Goal: Information Seeking & Learning: Compare options

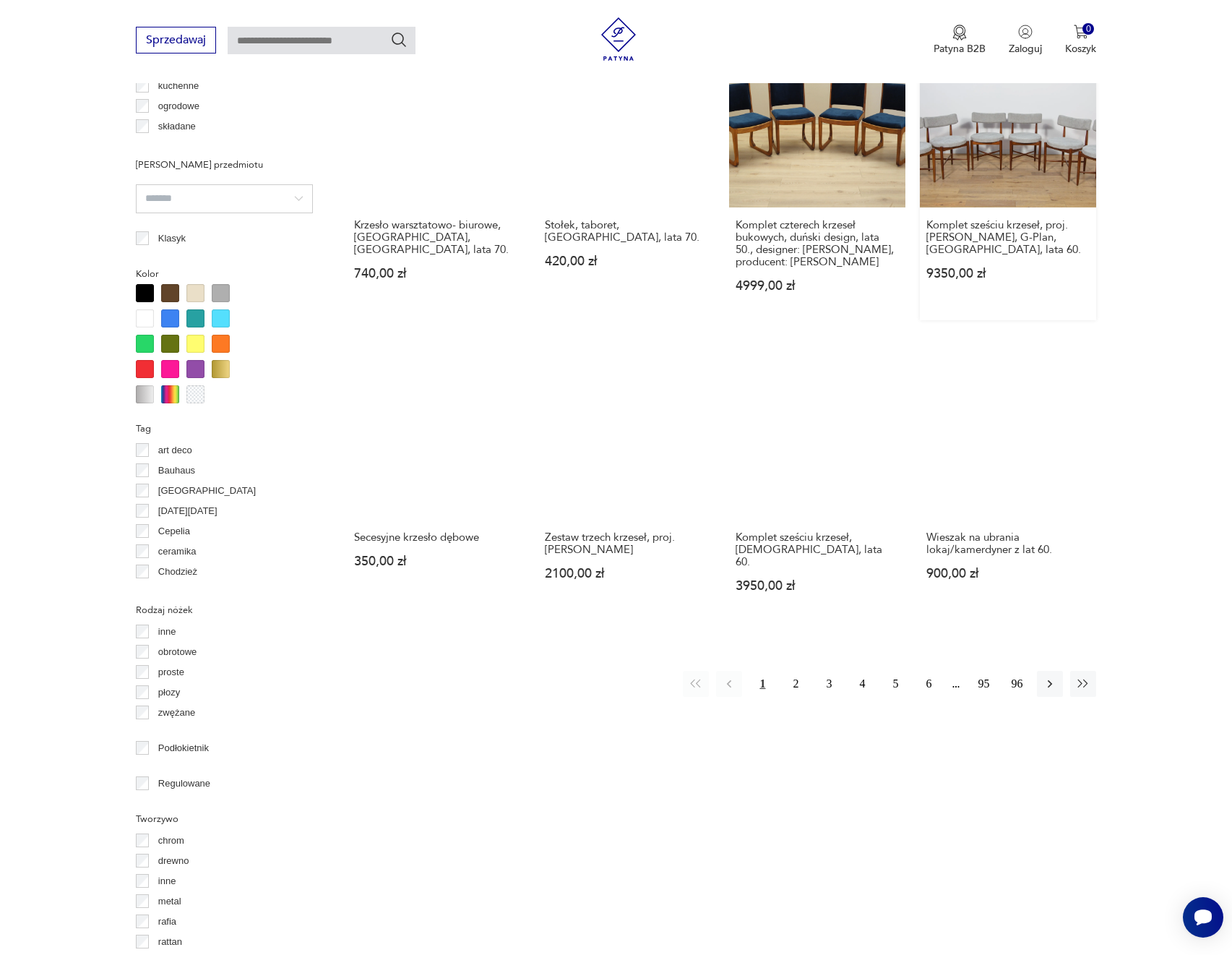
scroll to position [1178, 0]
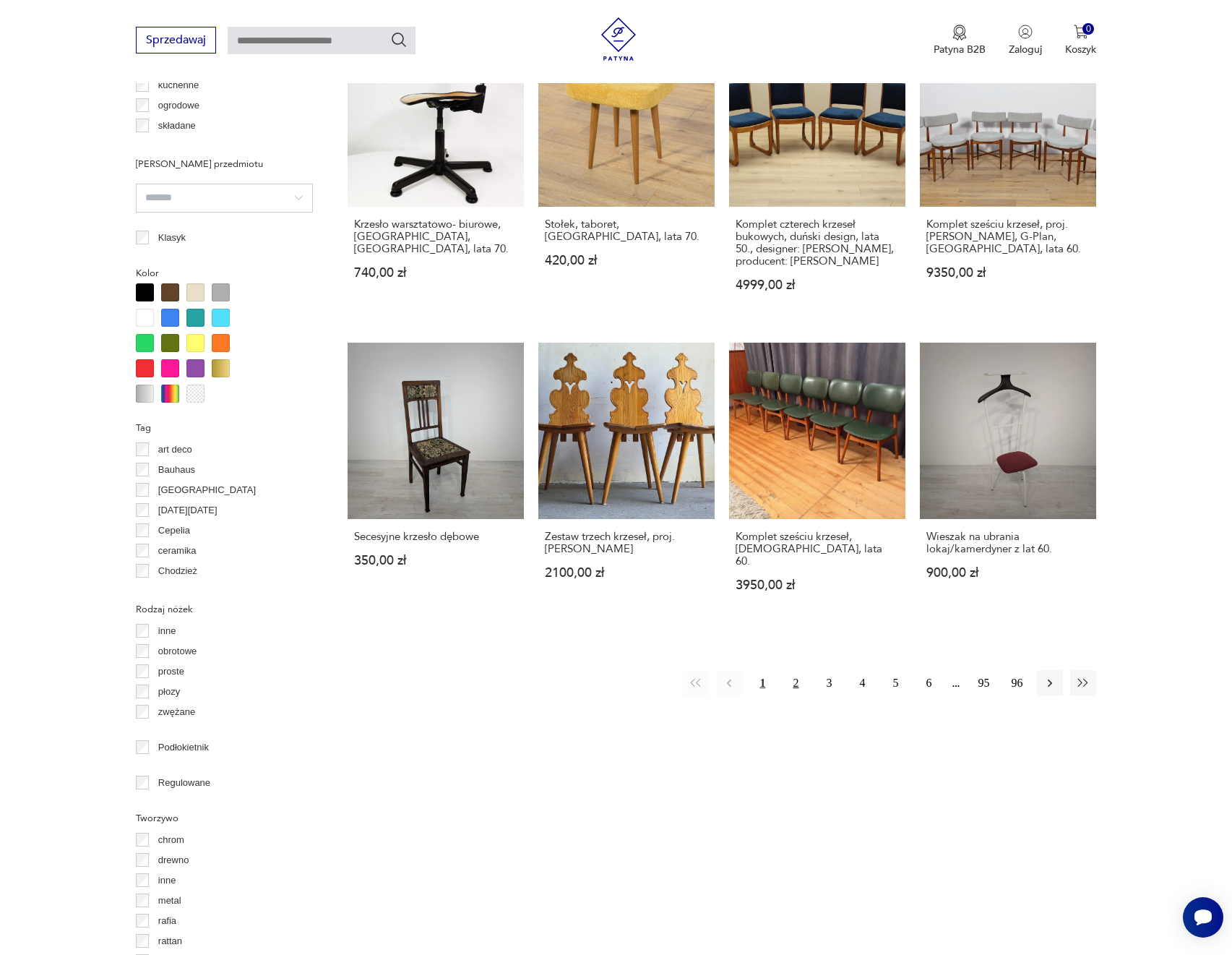
click at [789, 670] on button "2" at bounding box center [795, 683] width 26 height 26
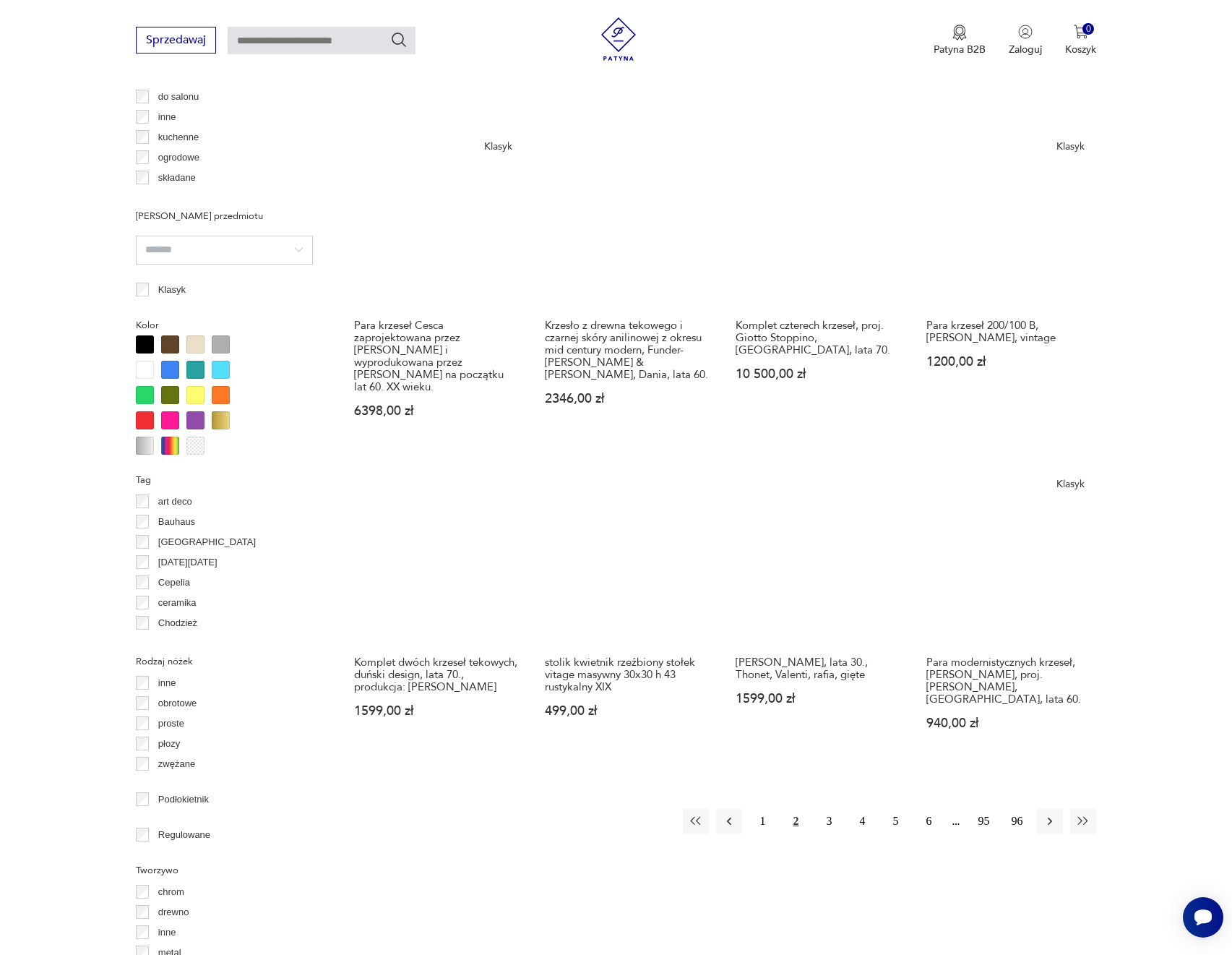
scroll to position [1136, 0]
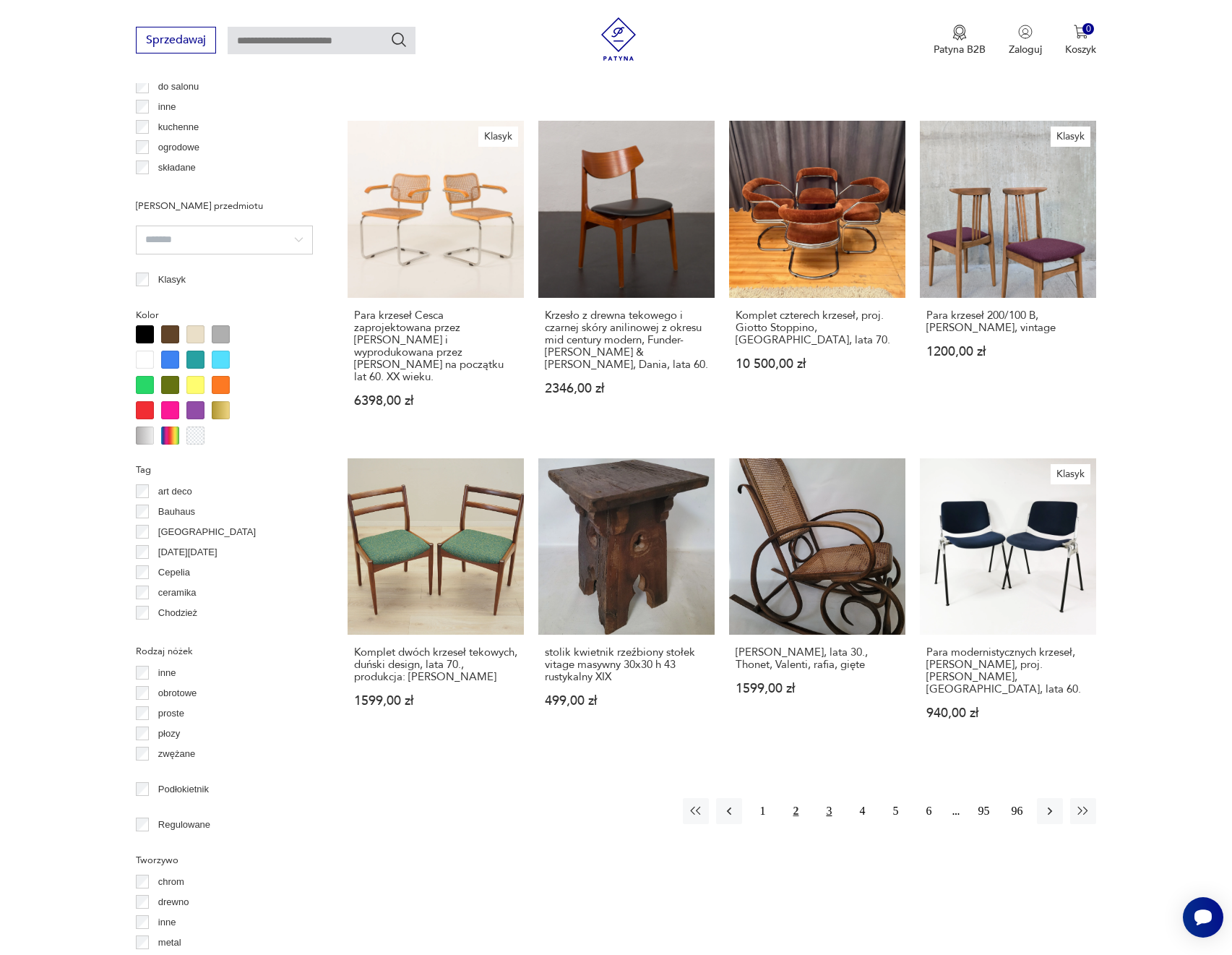
click at [836, 798] on button "3" at bounding box center [829, 811] width 26 height 26
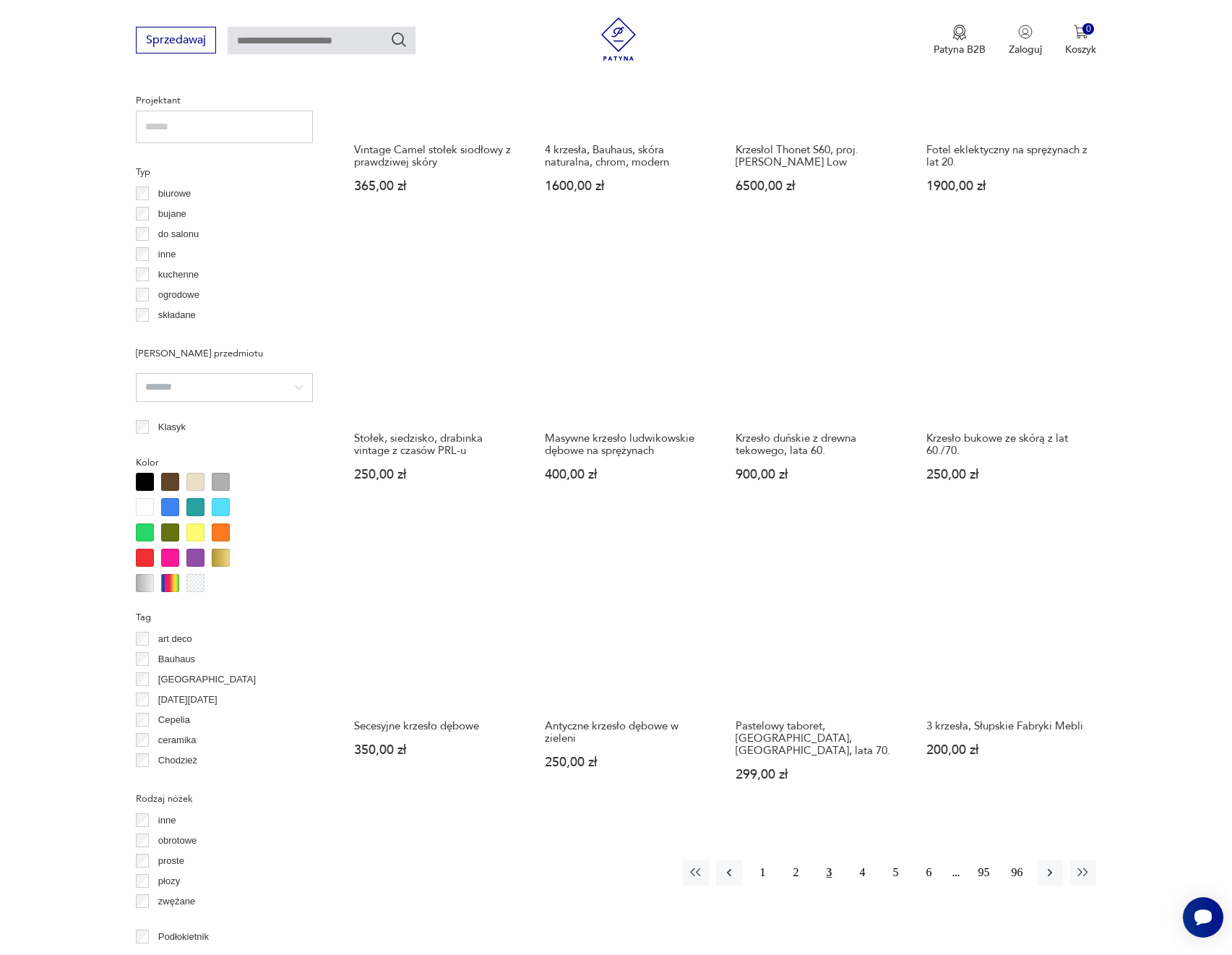
scroll to position [991, 0]
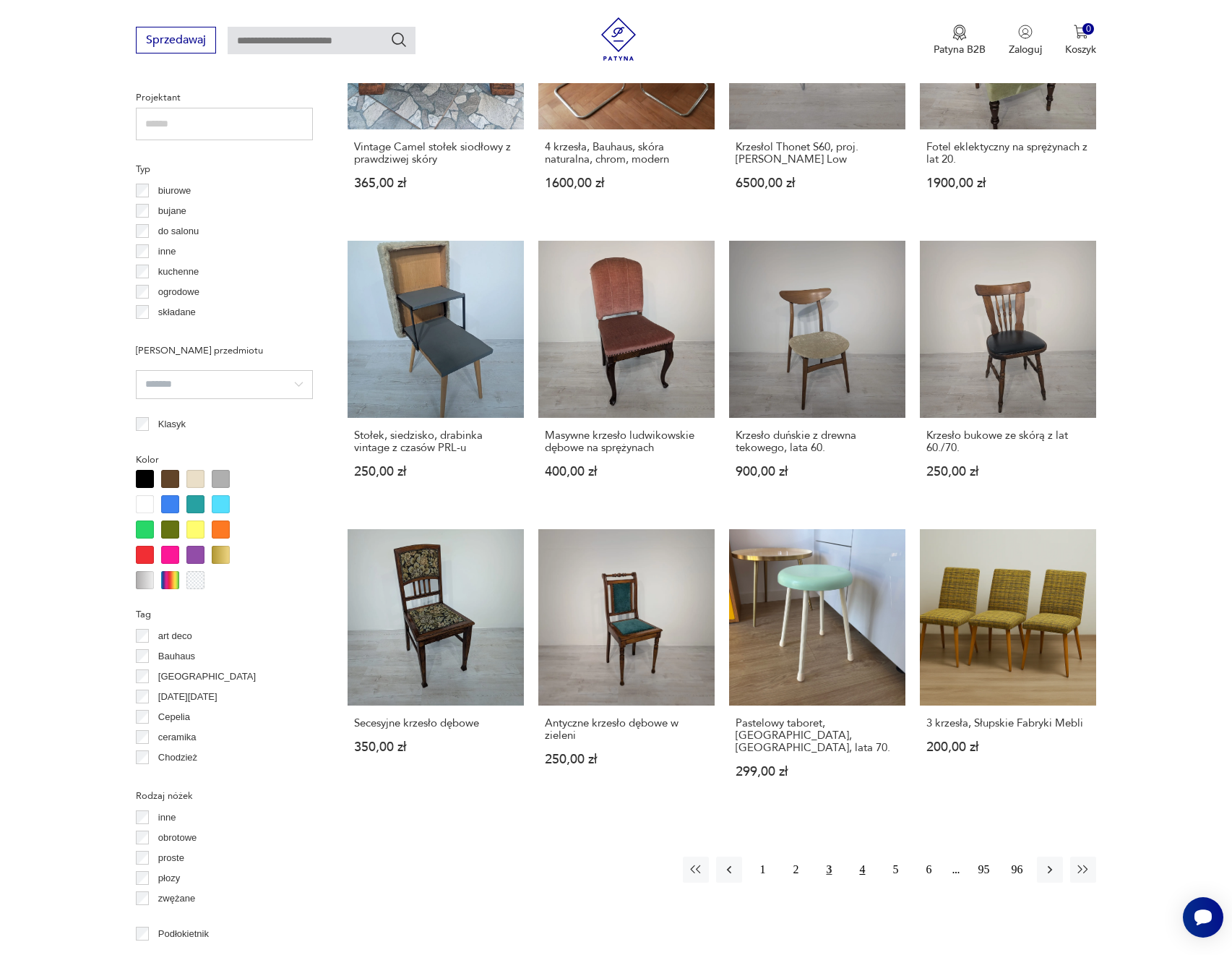
click at [864, 857] on button "4" at bounding box center [861, 869] width 26 height 26
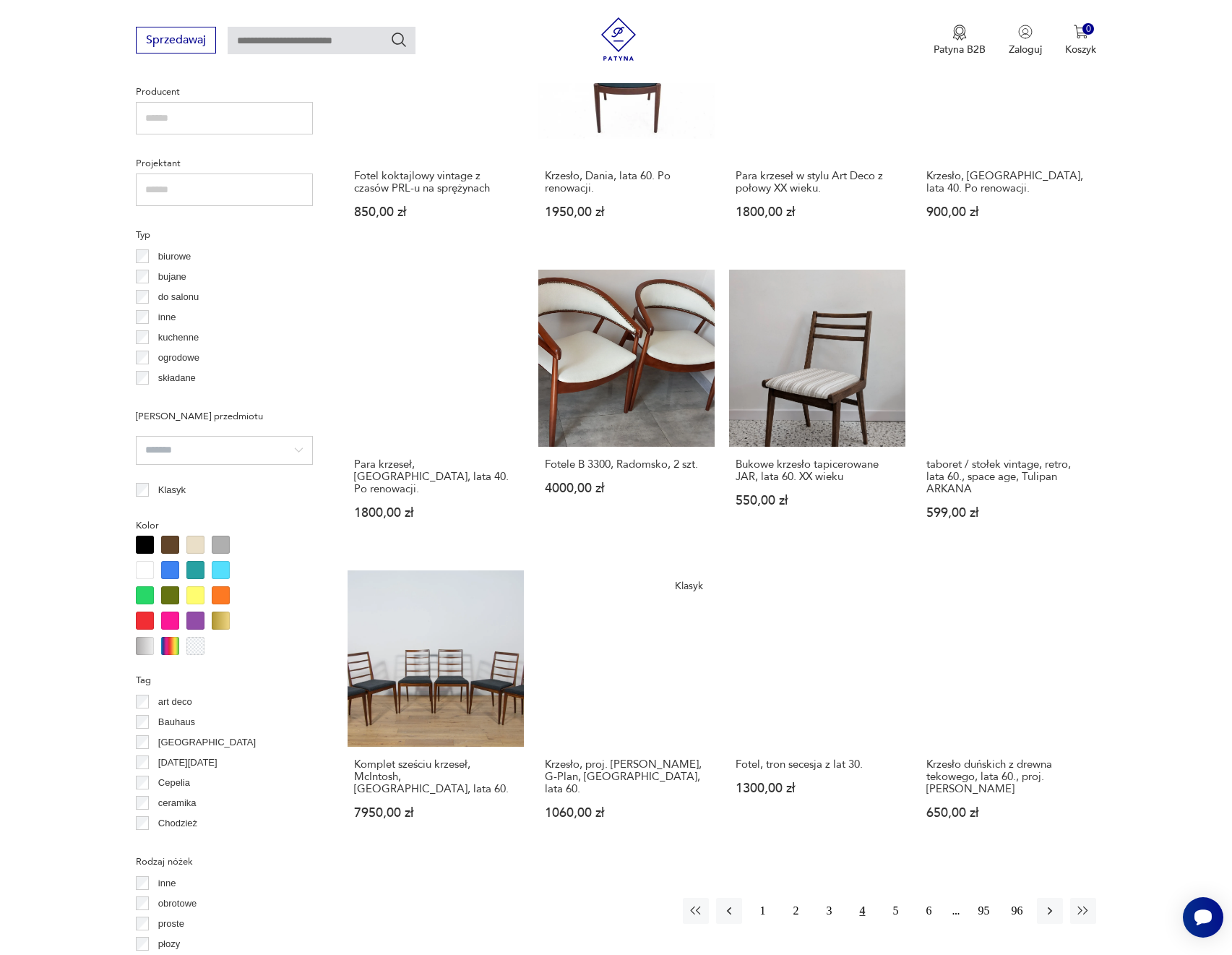
scroll to position [991, 0]
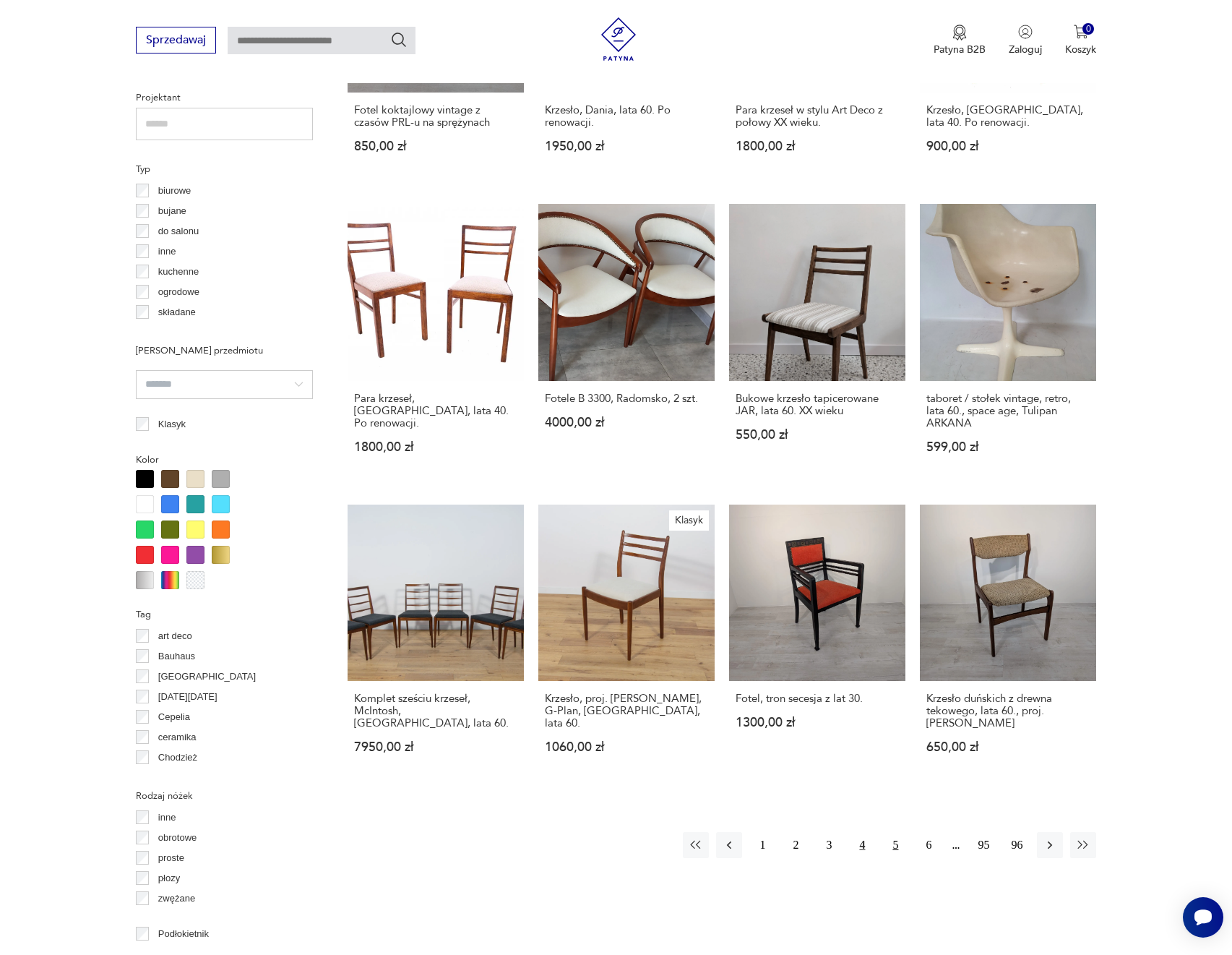
click at [895, 842] on button "5" at bounding box center [895, 844] width 26 height 26
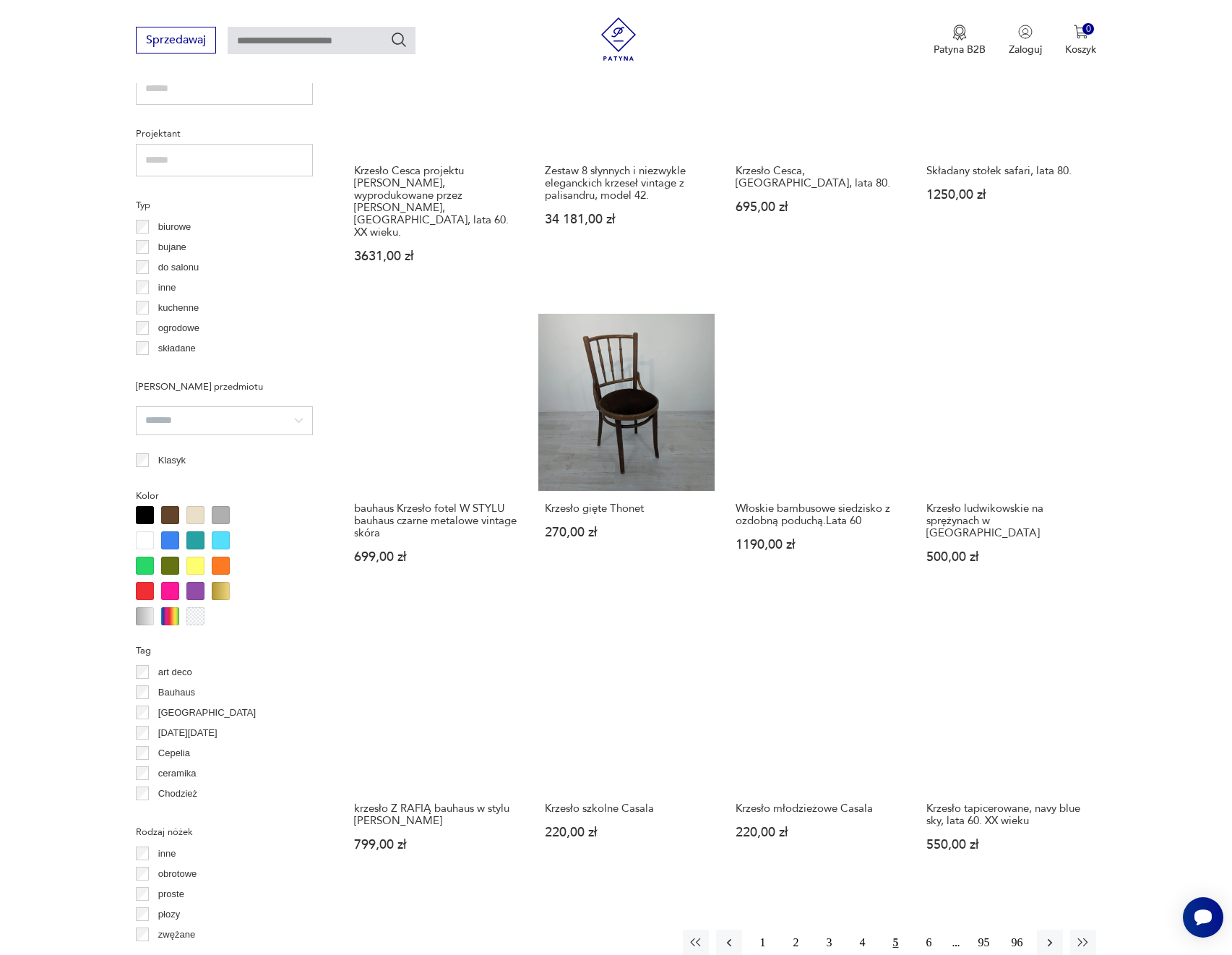
scroll to position [991, 0]
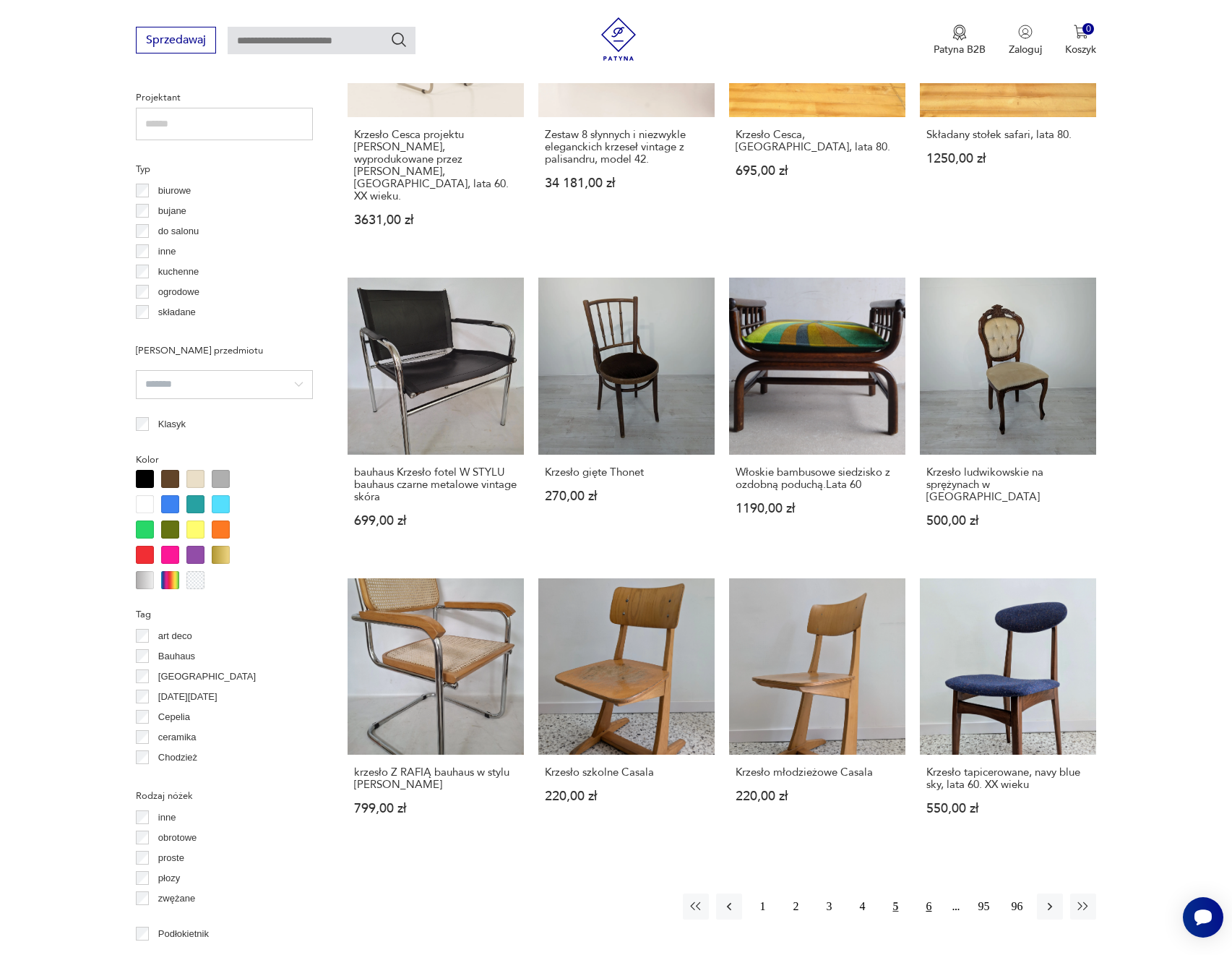
click at [934, 894] on button "6" at bounding box center [928, 906] width 26 height 26
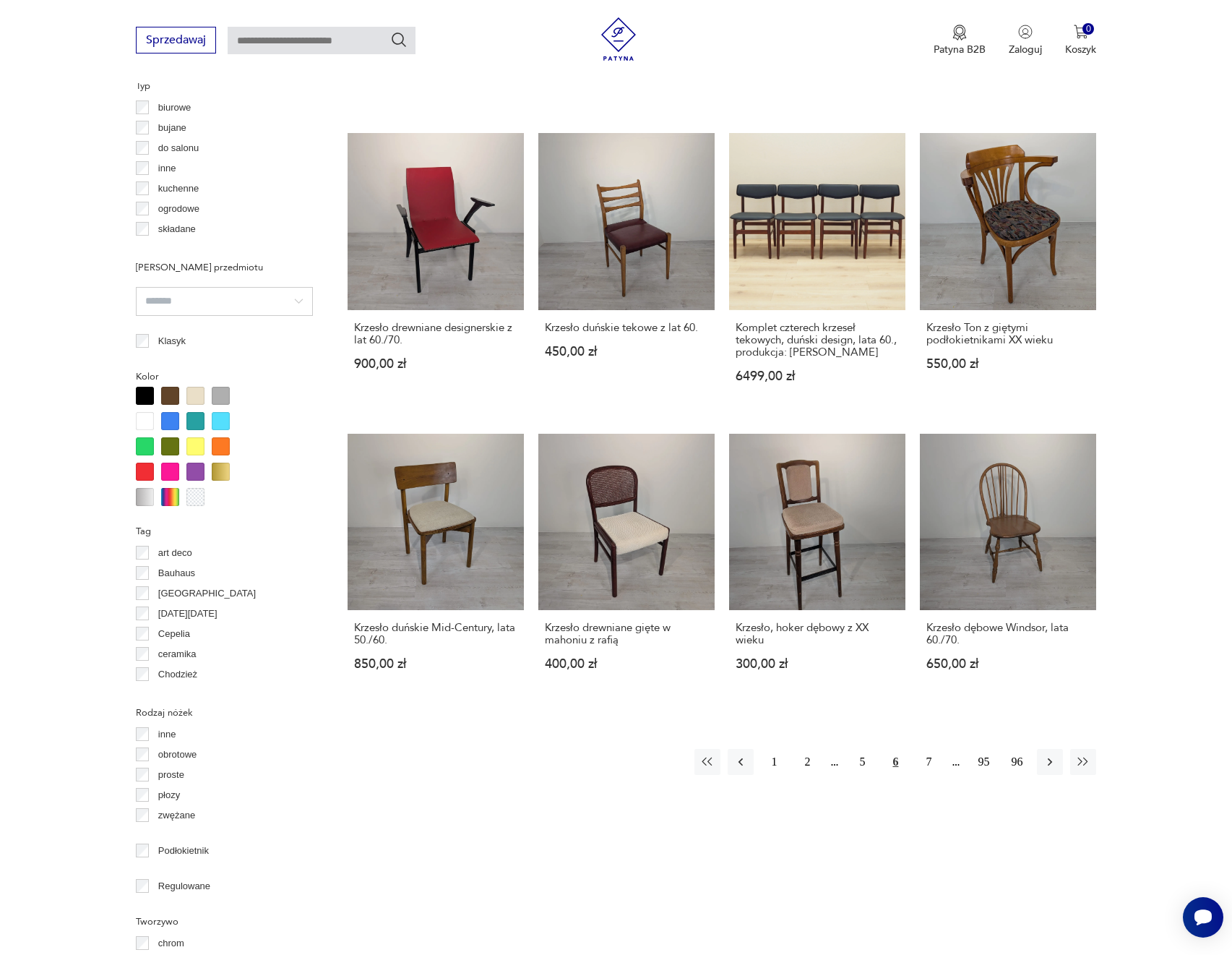
scroll to position [1136, 0]
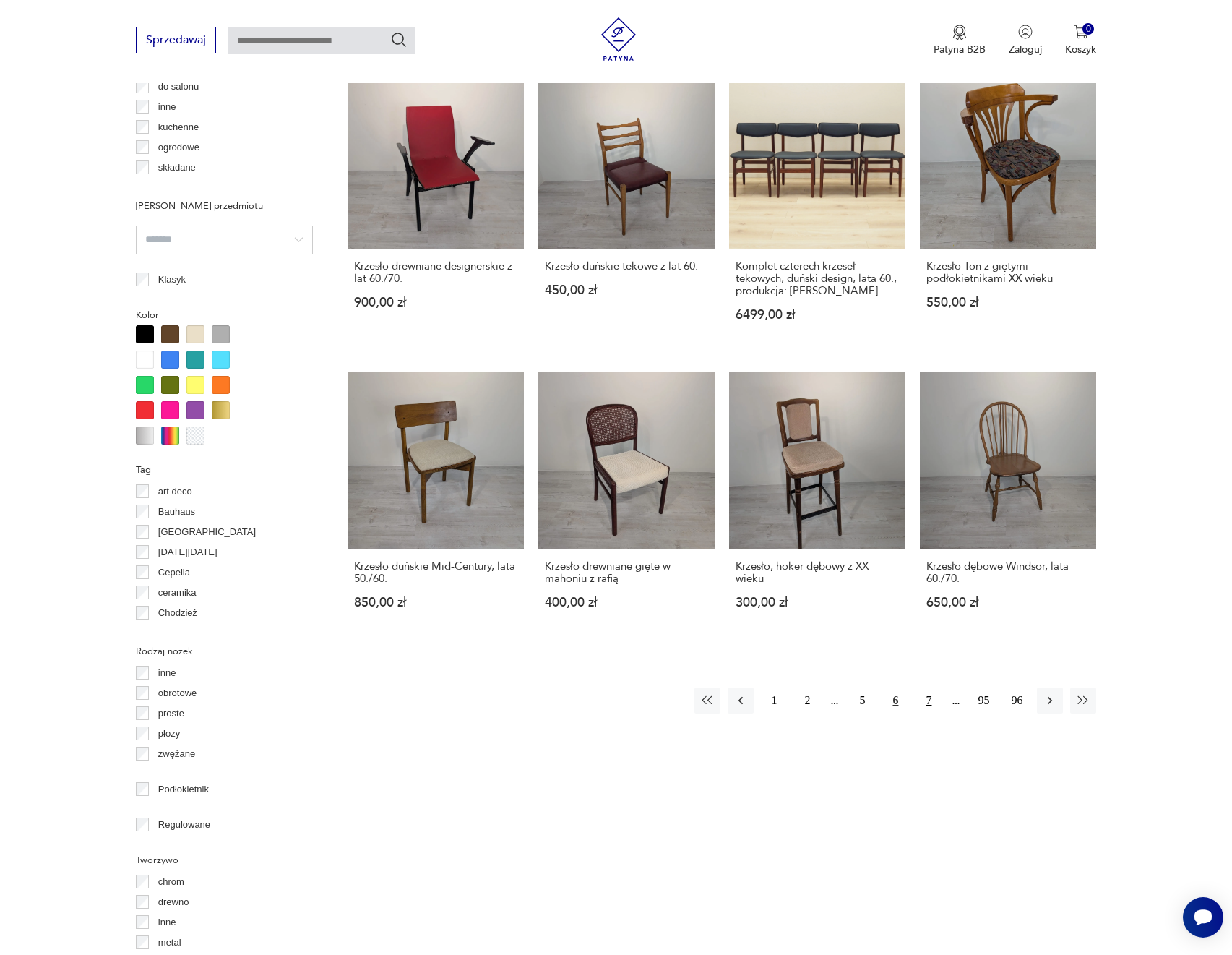
click at [932, 688] on button "7" at bounding box center [928, 700] width 26 height 26
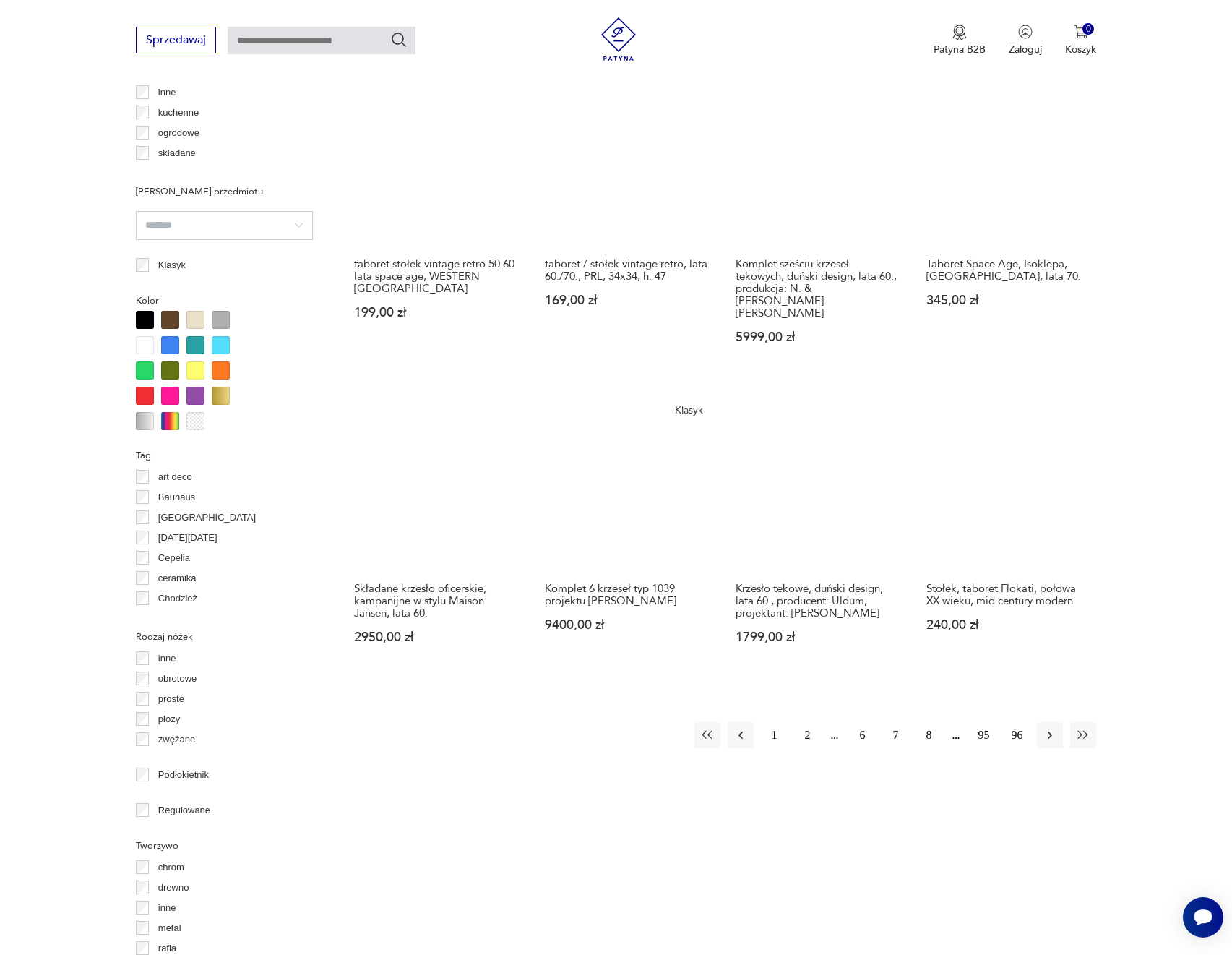
scroll to position [1280, 0]
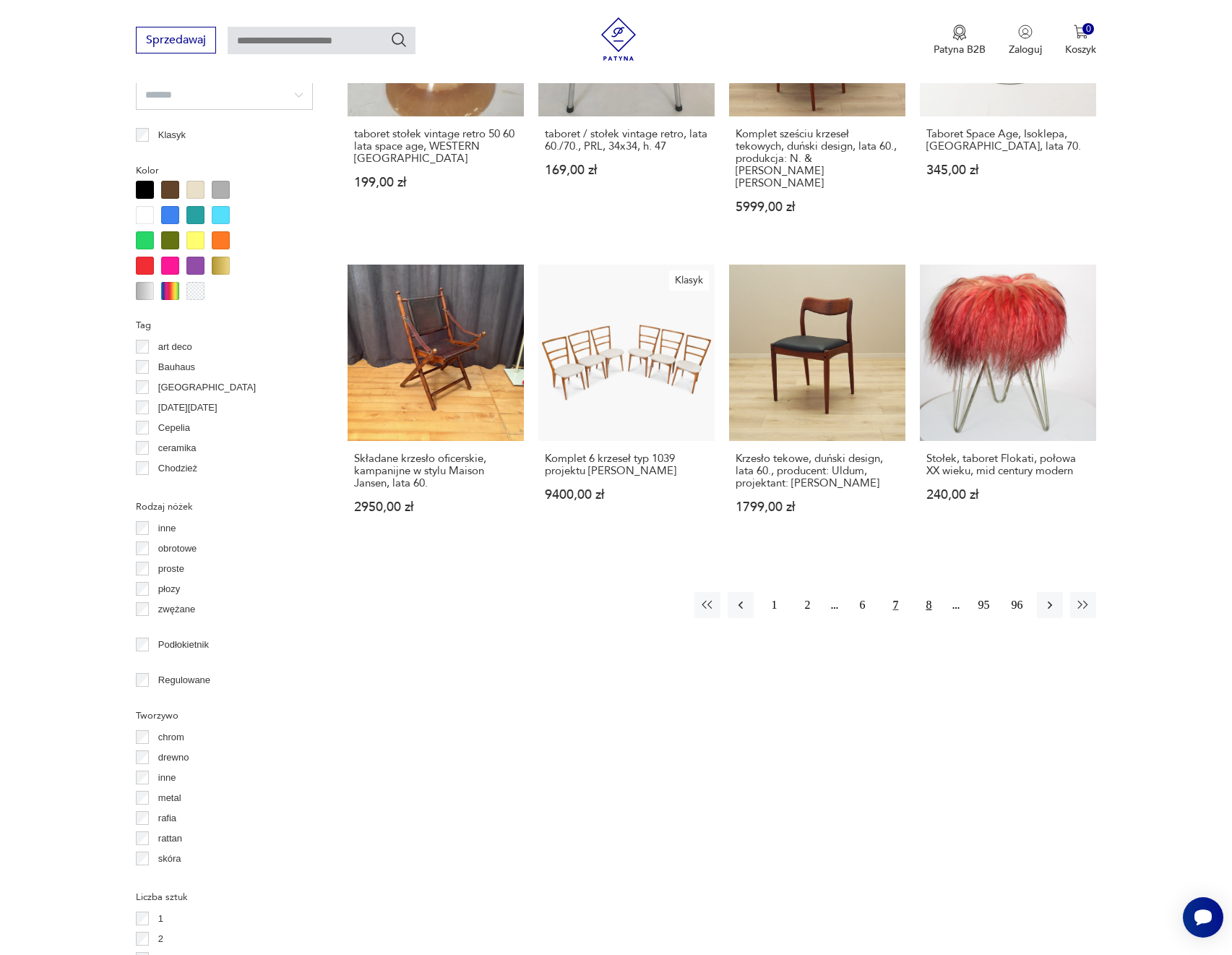
click at [936, 596] on button "8" at bounding box center [928, 604] width 26 height 26
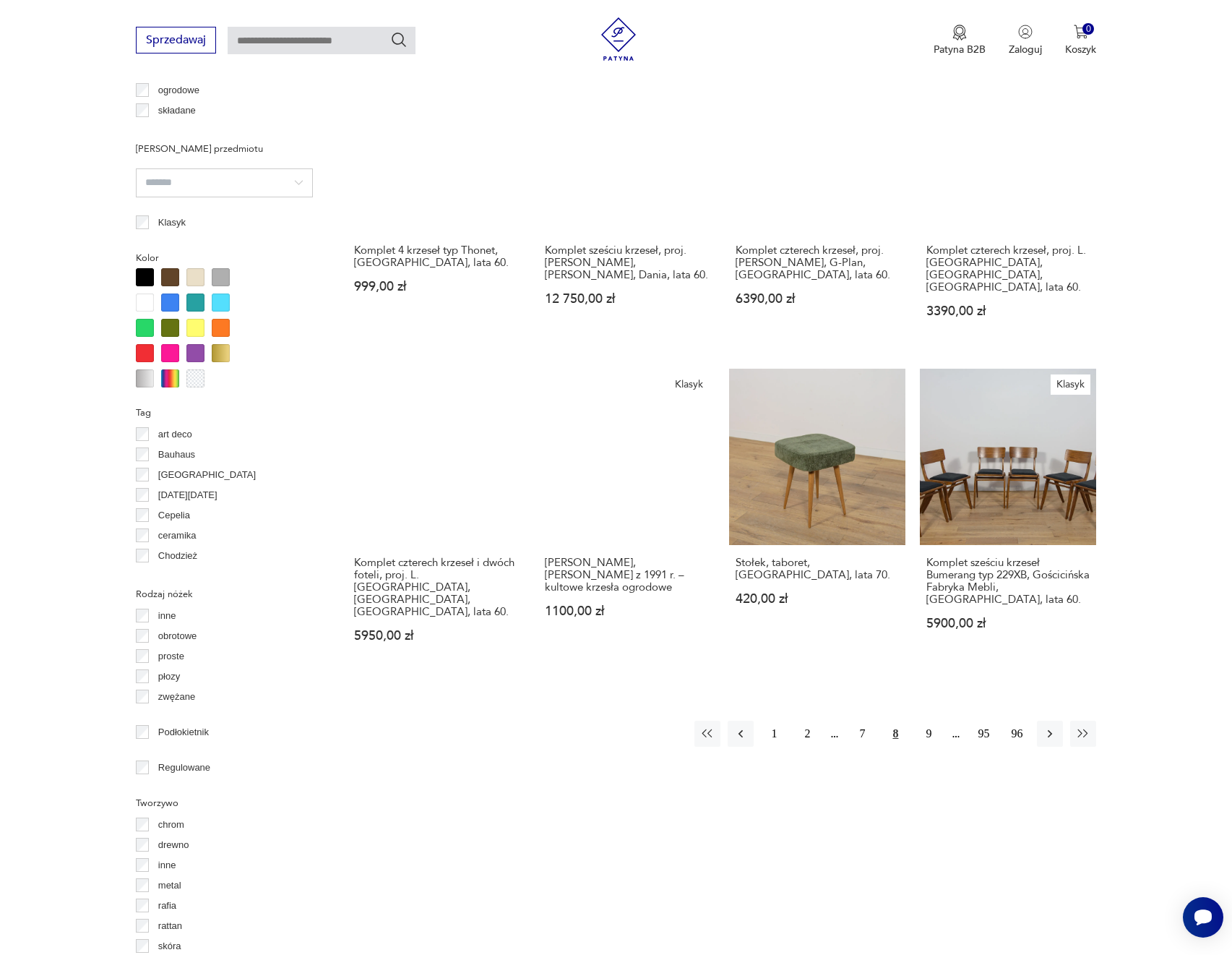
scroll to position [1207, 0]
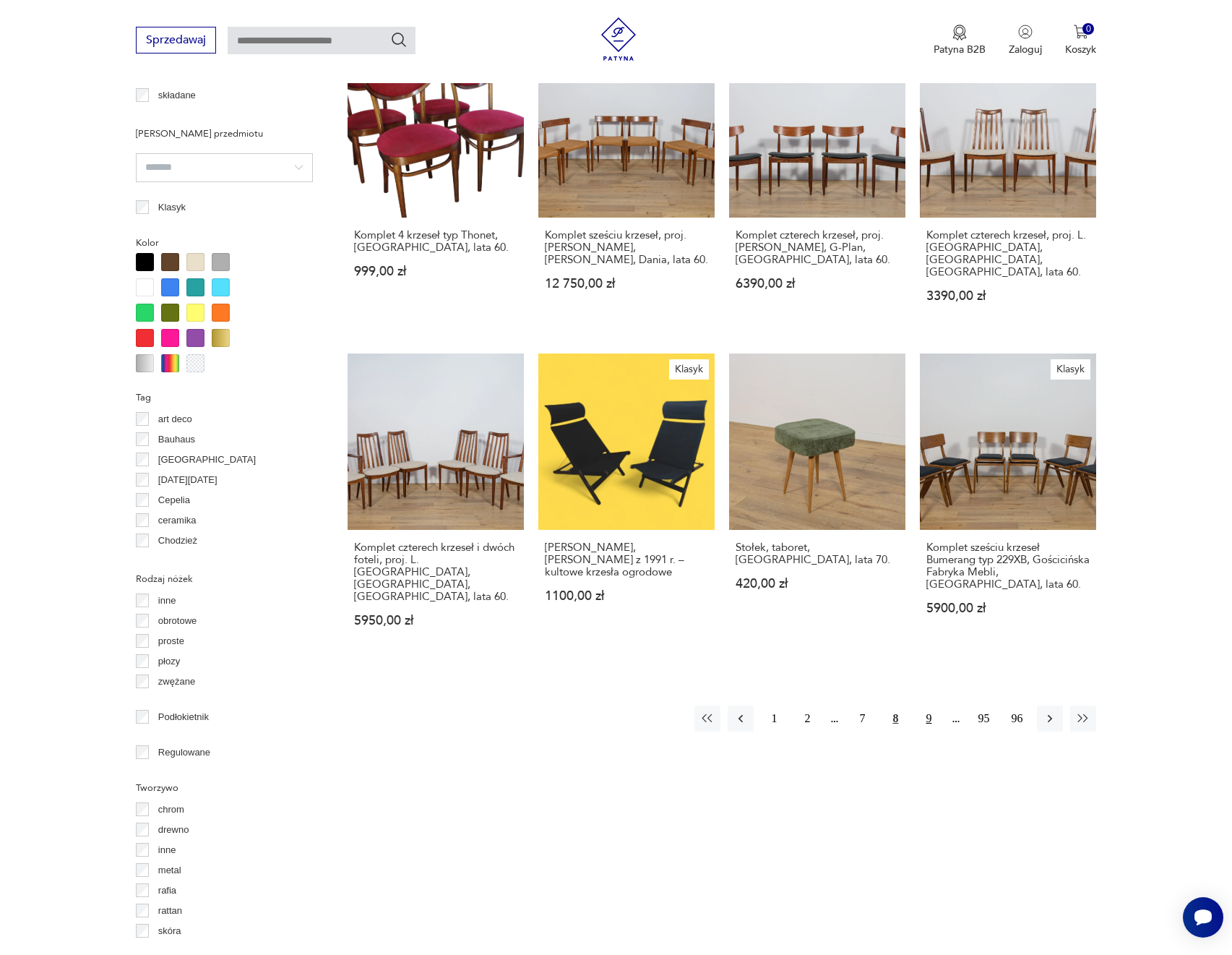
click at [927, 705] on button "9" at bounding box center [928, 718] width 26 height 26
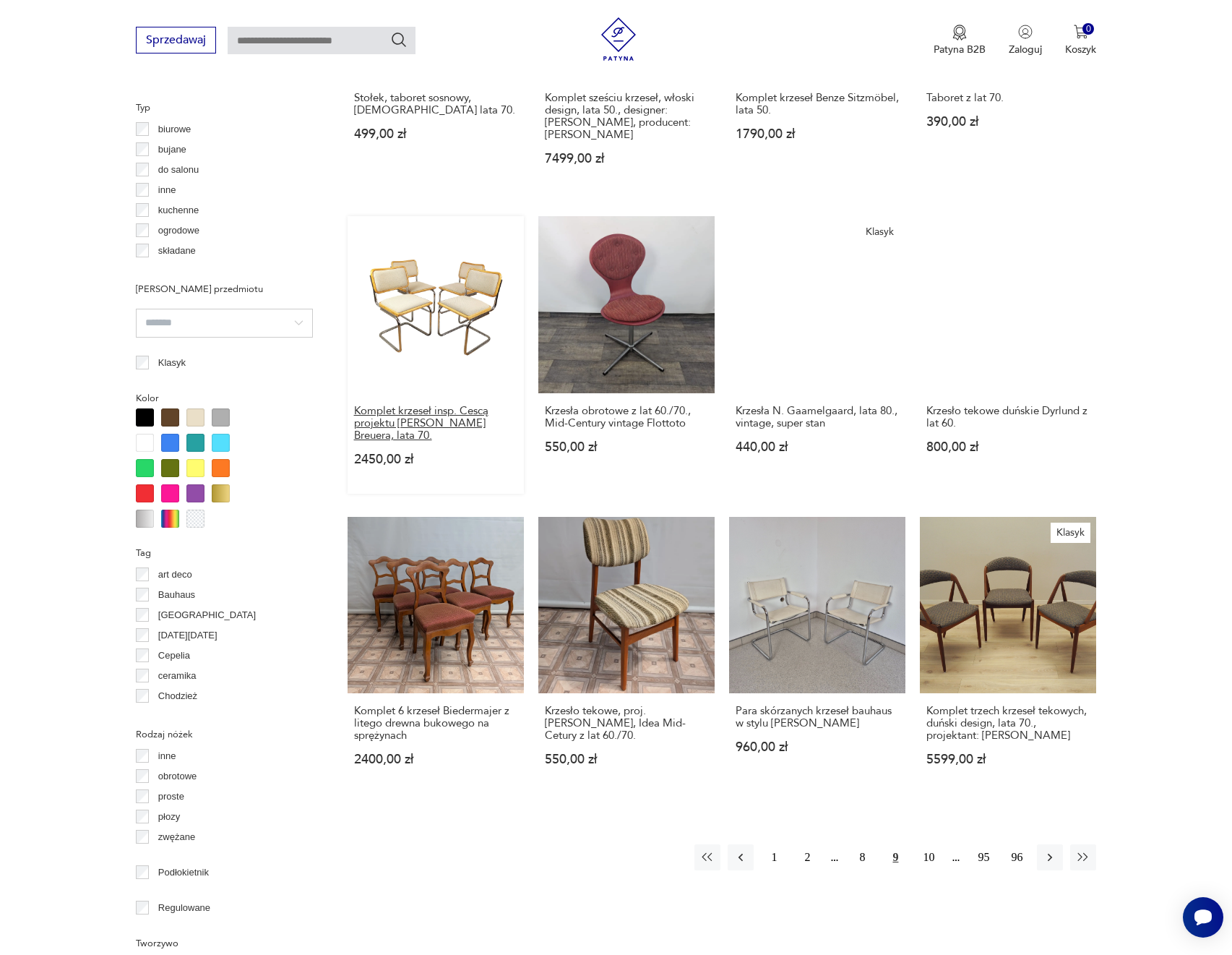
scroll to position [1063, 0]
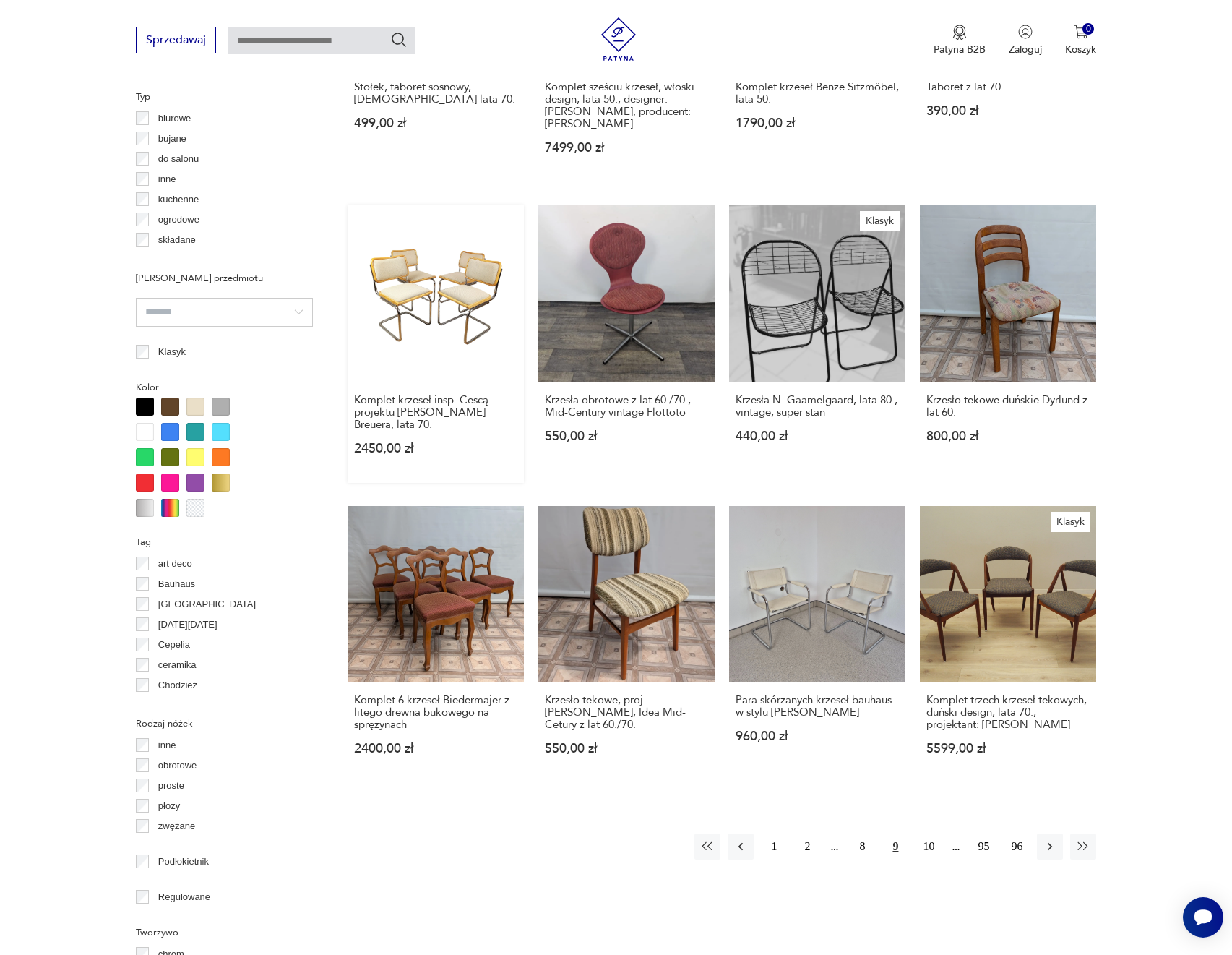
click at [465, 329] on link "Komplet krzeseł insp. Cescą projektu [PERSON_NAME] Breuera, lata 70. 2450,00 zł" at bounding box center [436, 344] width 176 height 277
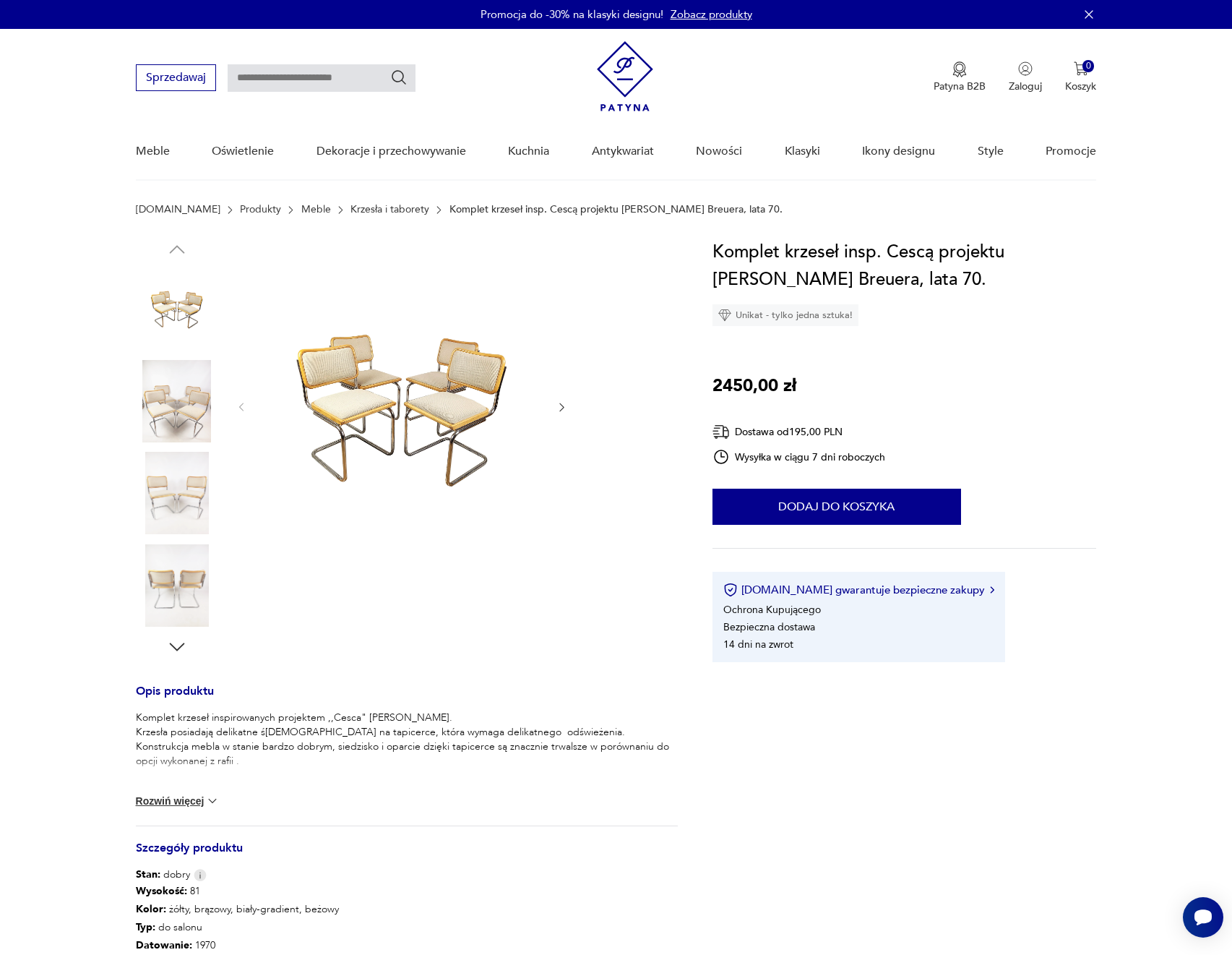
click at [568, 404] on div at bounding box center [406, 448] width 542 height 420
click at [562, 405] on icon "button" at bounding box center [561, 407] width 5 height 9
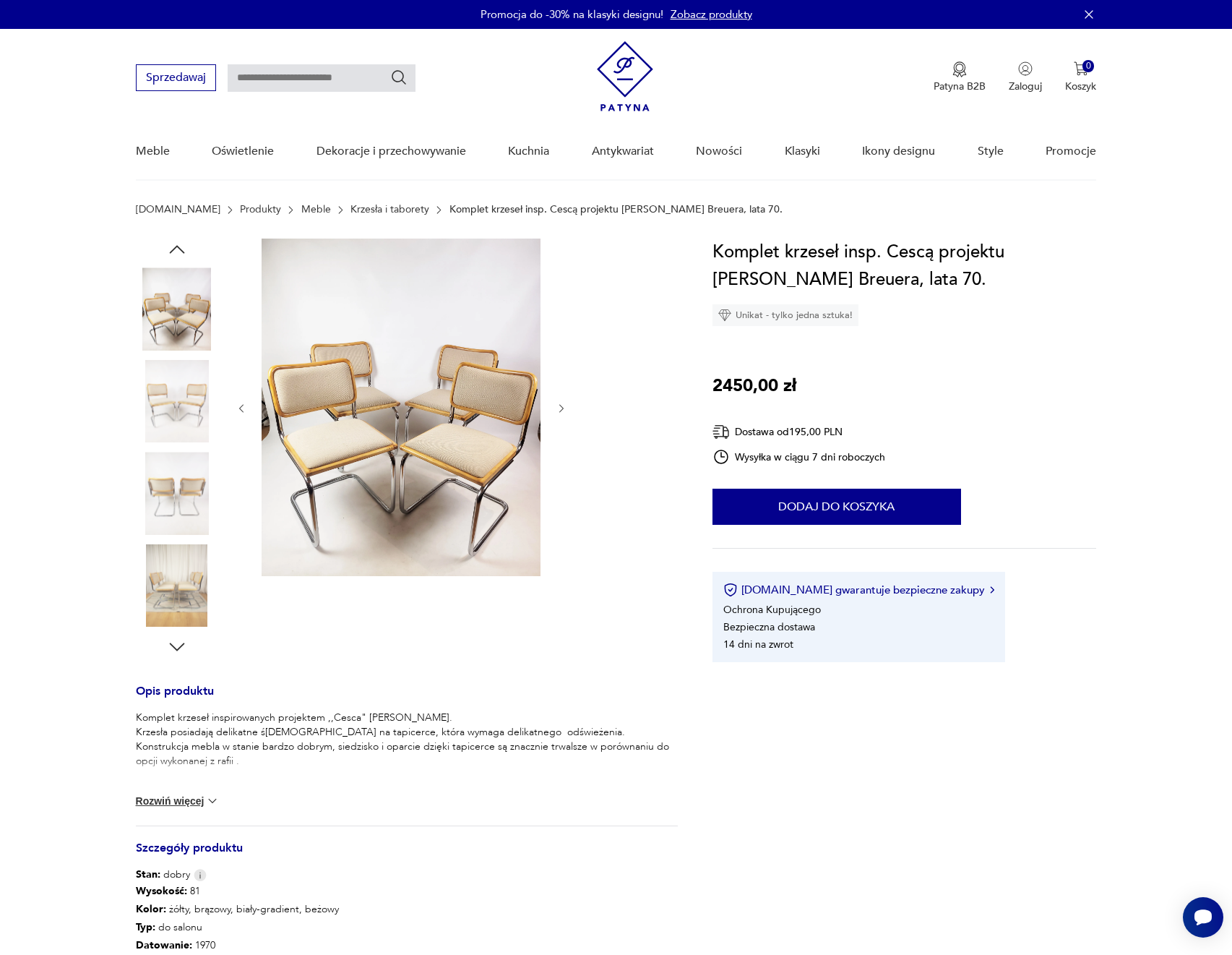
click at [562, 405] on icon "button" at bounding box center [561, 408] width 12 height 12
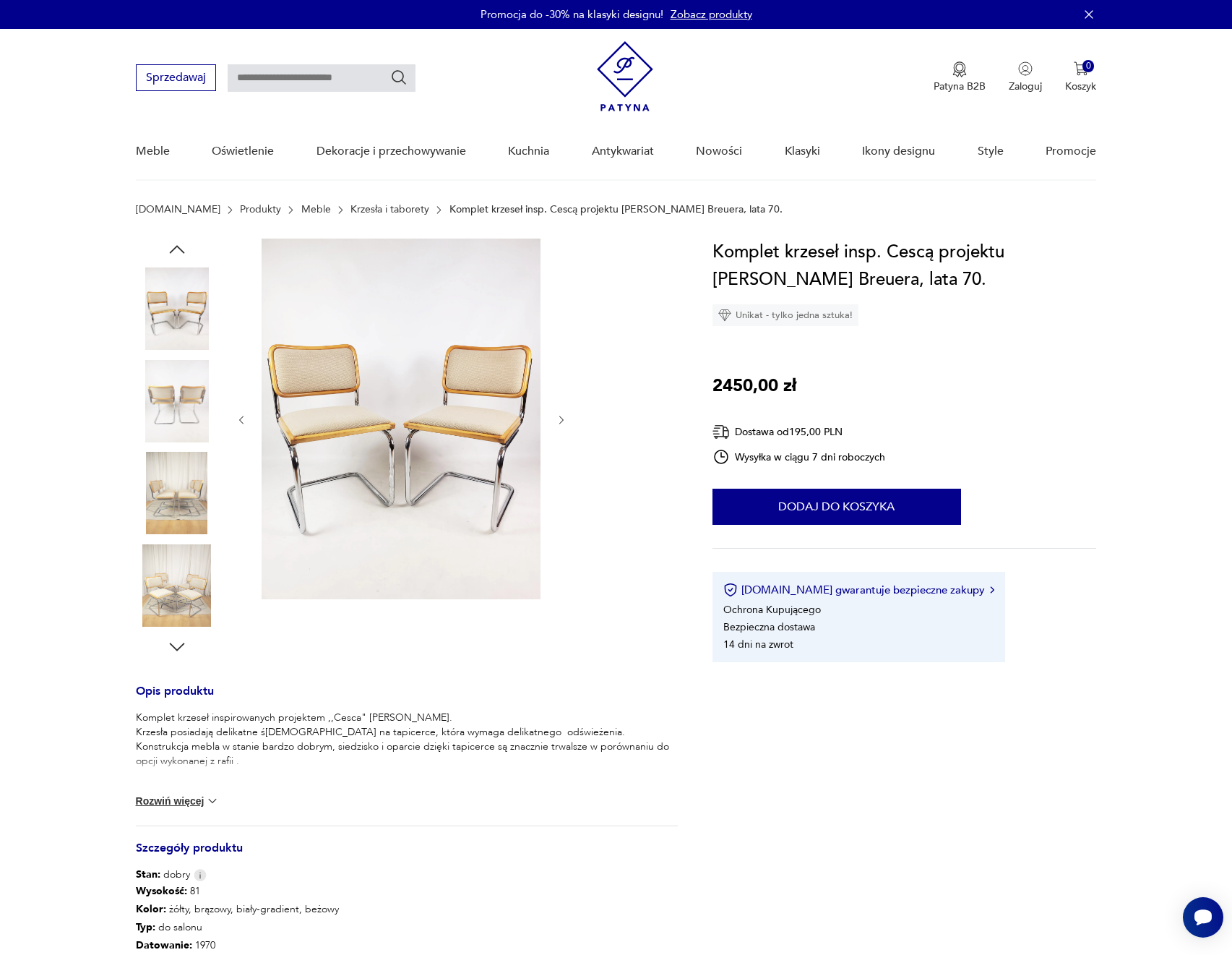
click at [562, 405] on div at bounding box center [401, 421] width 333 height 363
click at [558, 414] on icon "button" at bounding box center [561, 420] width 12 height 12
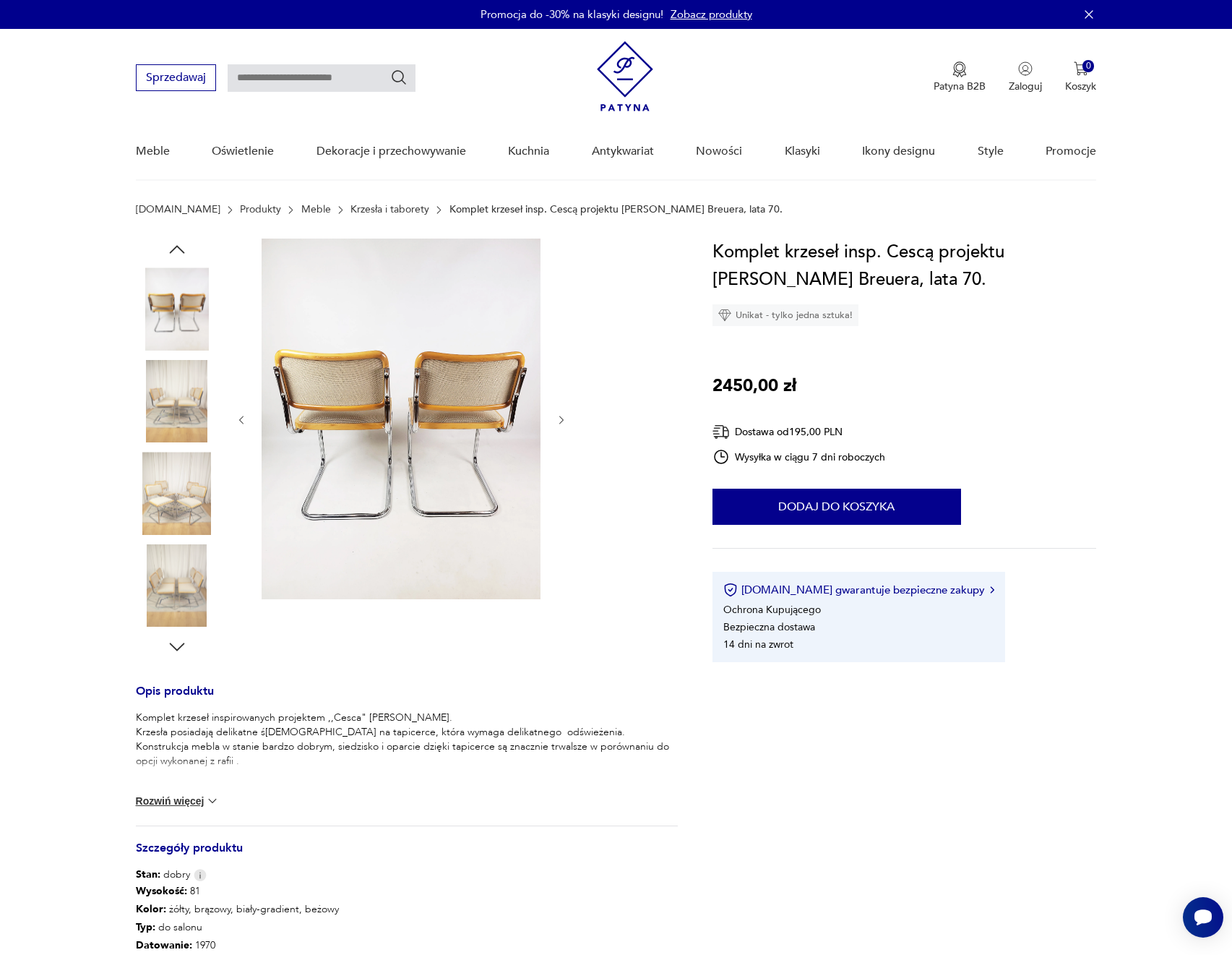
click at [560, 417] on icon "button" at bounding box center [561, 420] width 12 height 12
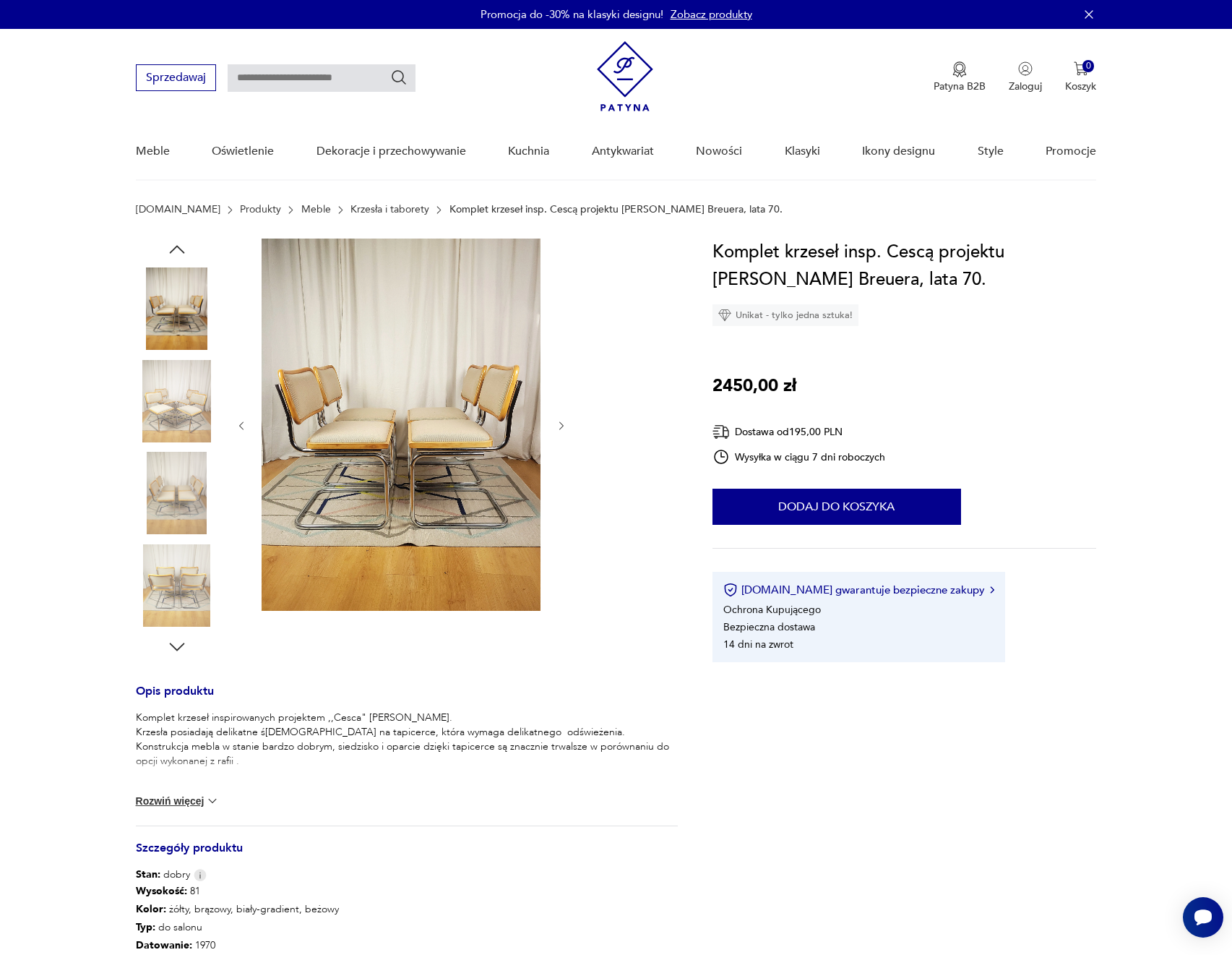
click at [555, 420] on icon "button" at bounding box center [561, 425] width 12 height 12
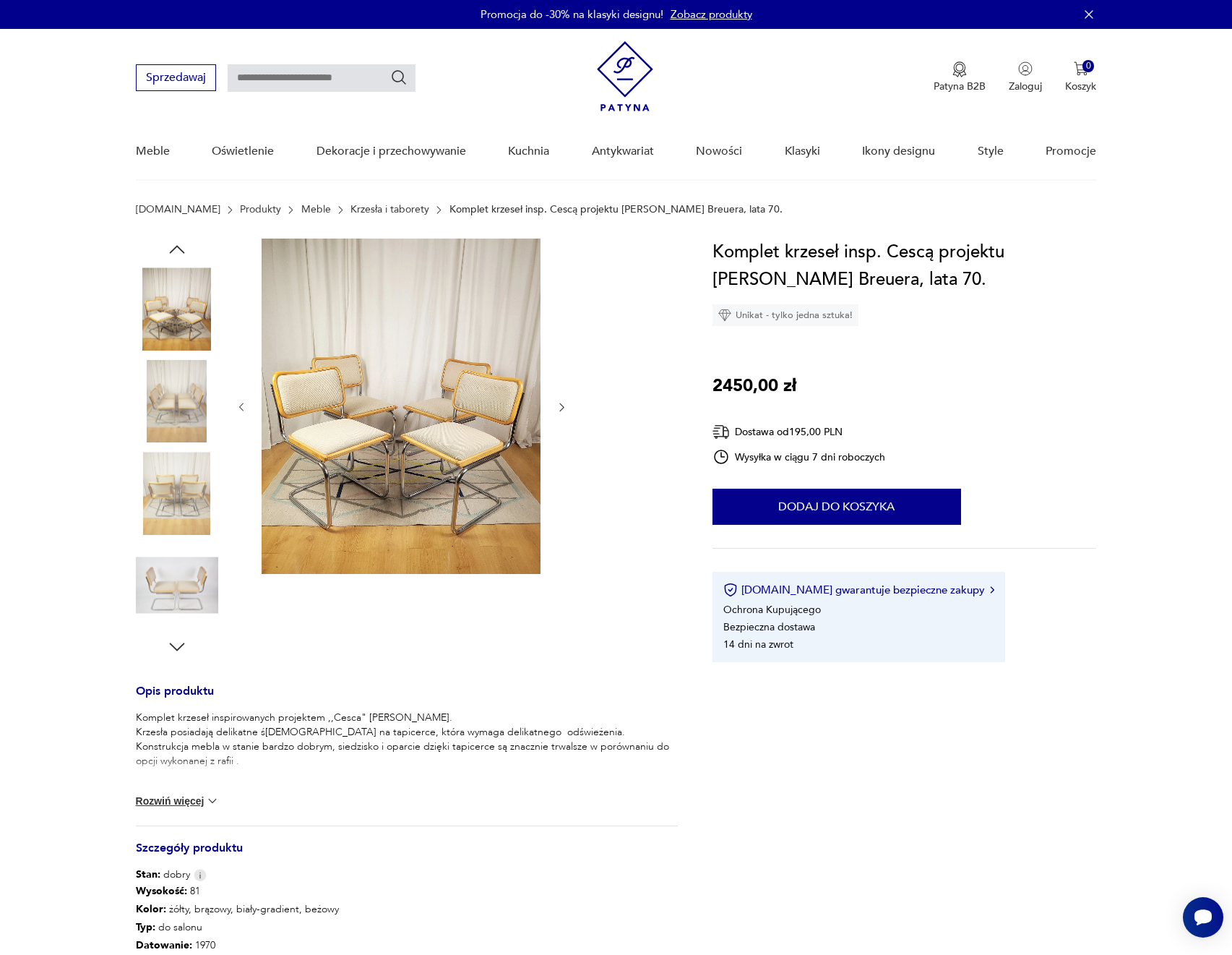
click at [555, 420] on div at bounding box center [401, 407] width 333 height 337
click at [558, 407] on icon "button" at bounding box center [561, 407] width 12 height 12
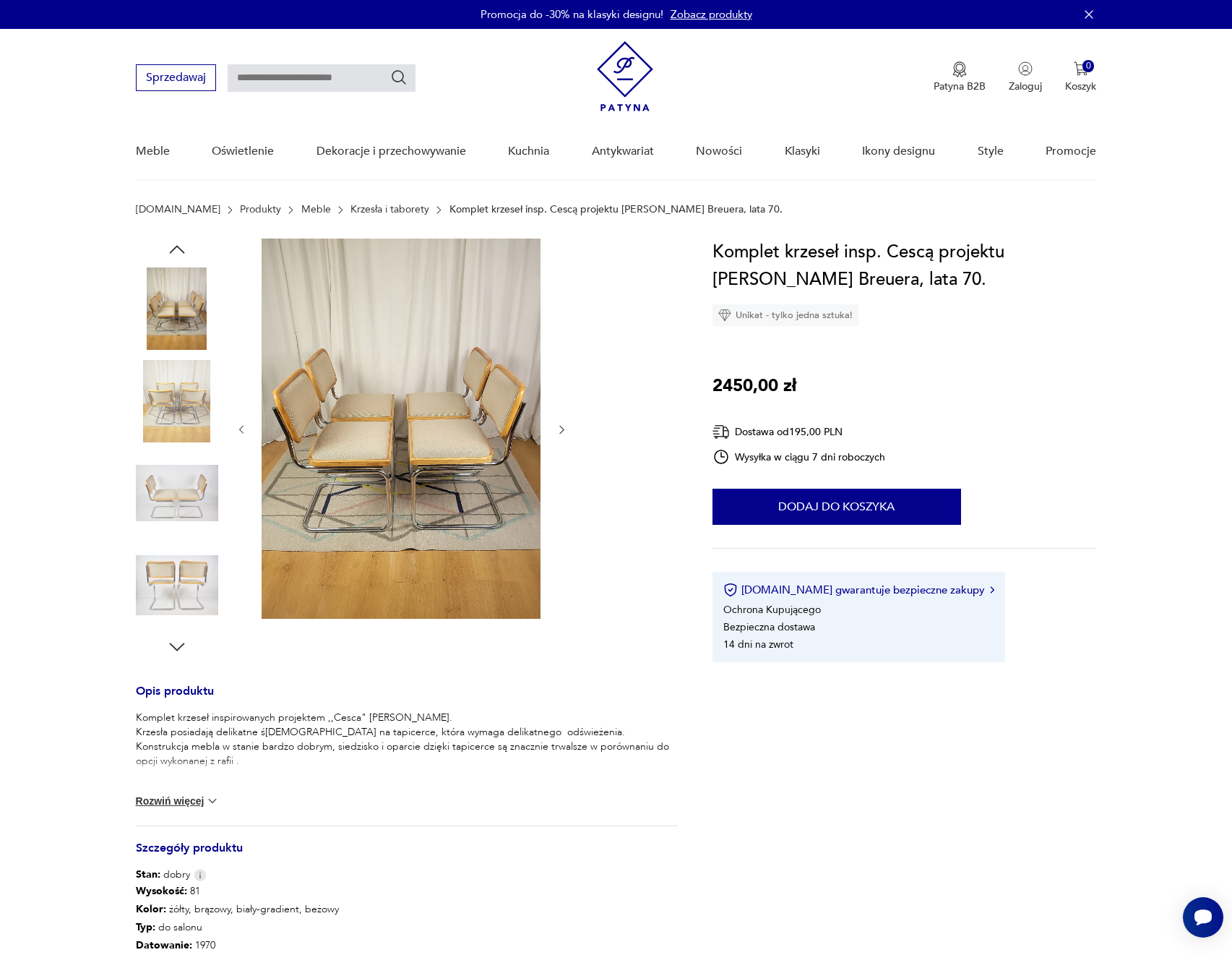
click at [559, 424] on icon "button" at bounding box center [561, 429] width 12 height 12
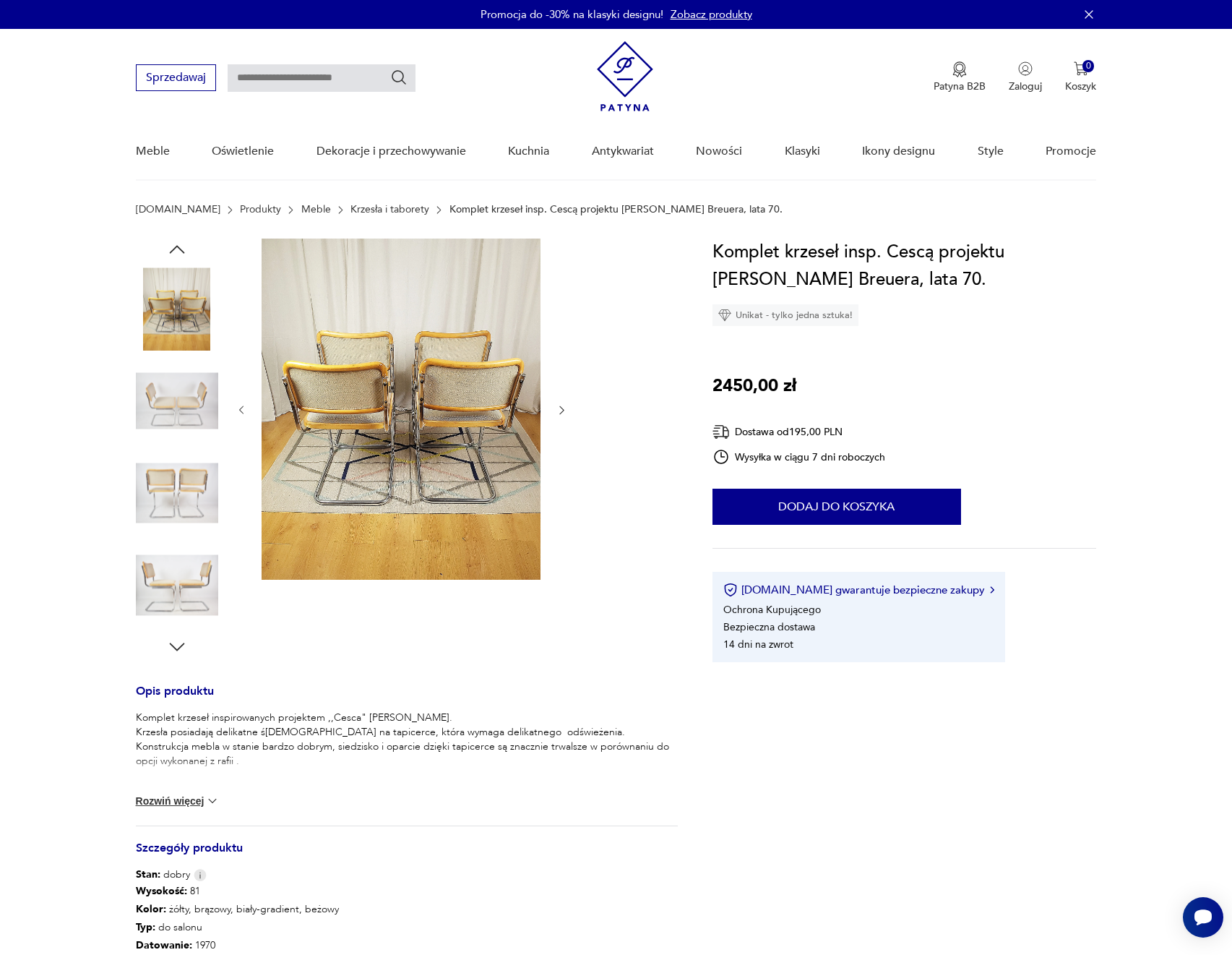
click at [560, 427] on div at bounding box center [401, 410] width 333 height 343
click at [558, 409] on icon "button" at bounding box center [561, 410] width 12 height 12
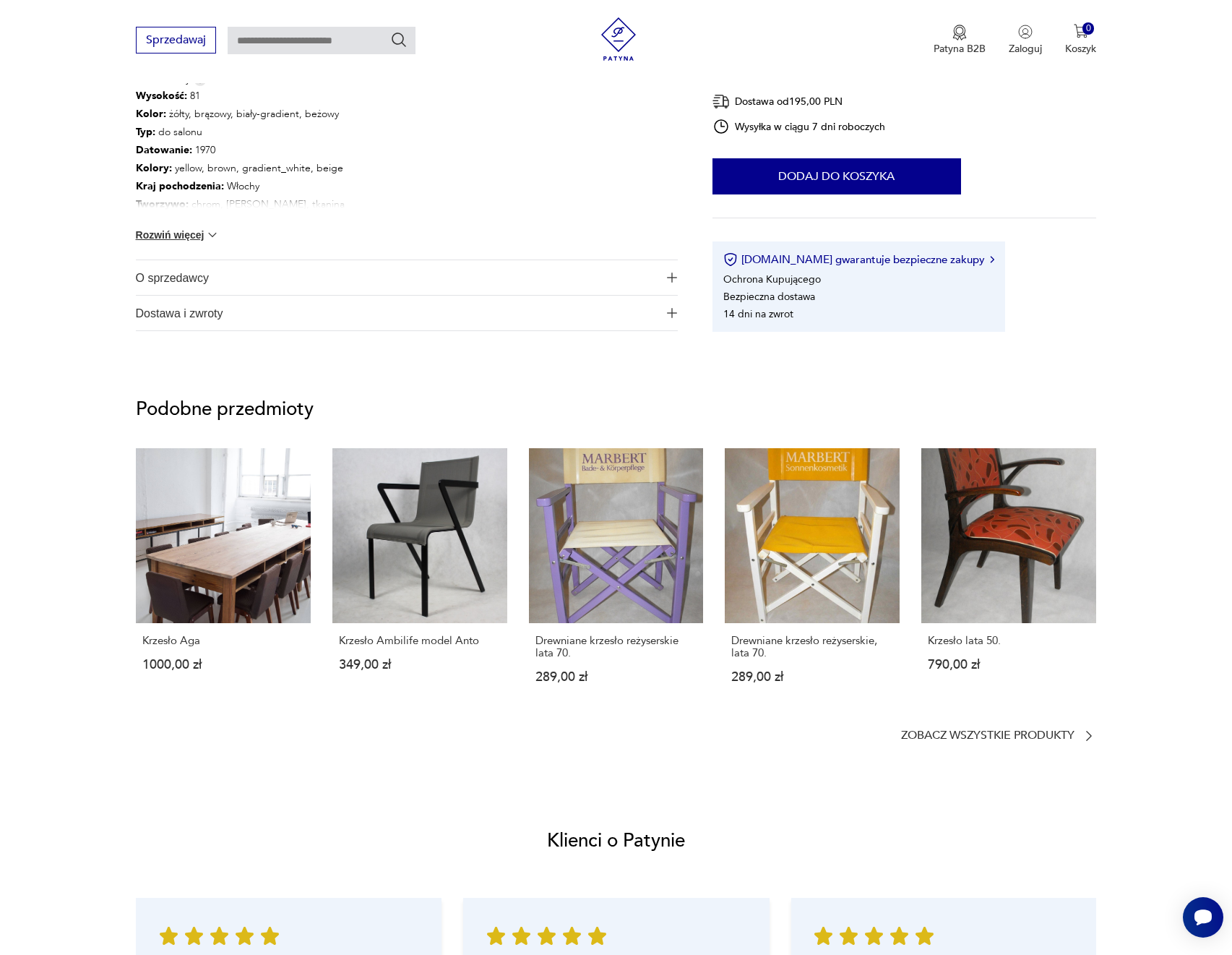
scroll to position [1196, 0]
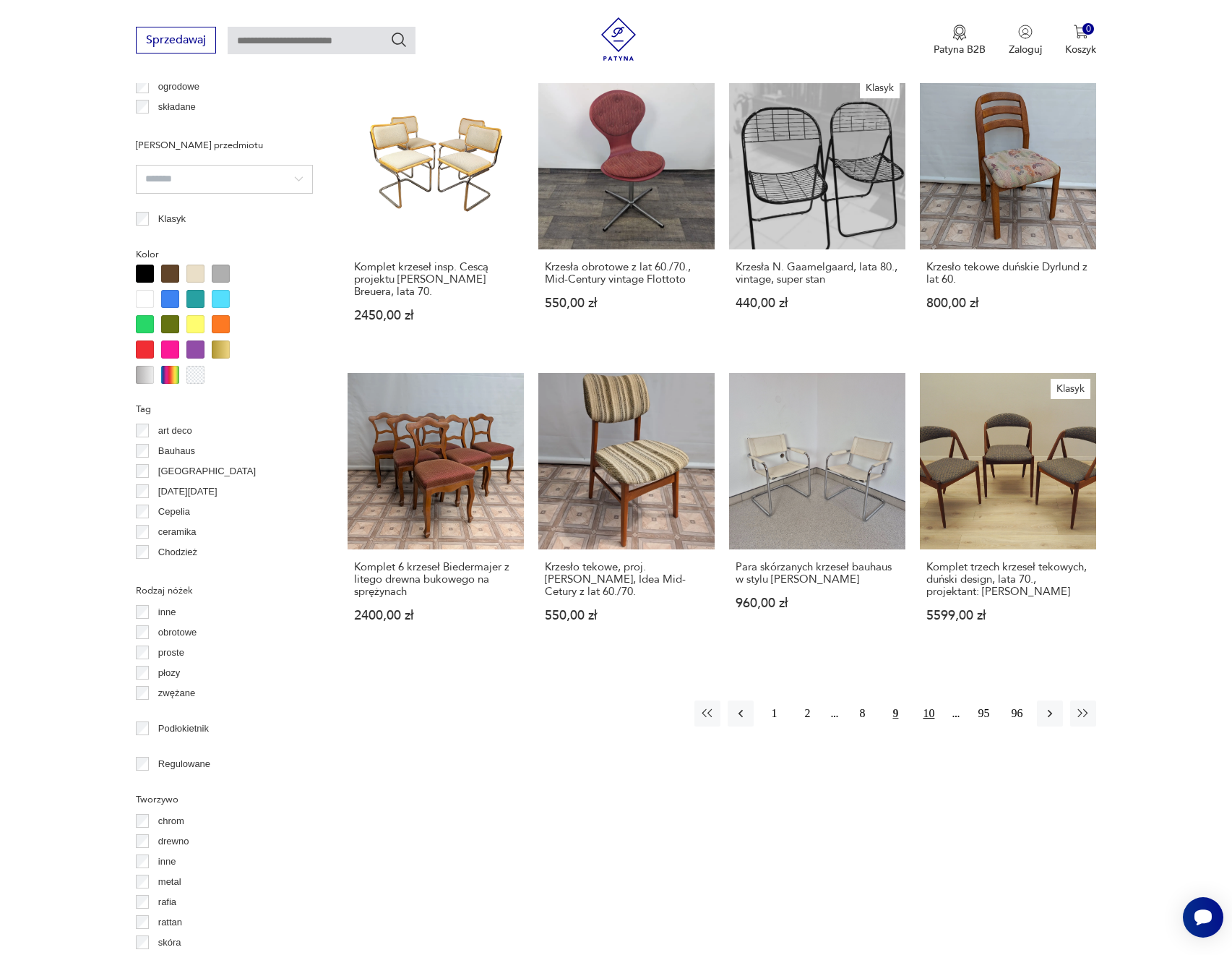
click at [922, 701] on button "10" at bounding box center [928, 713] width 26 height 26
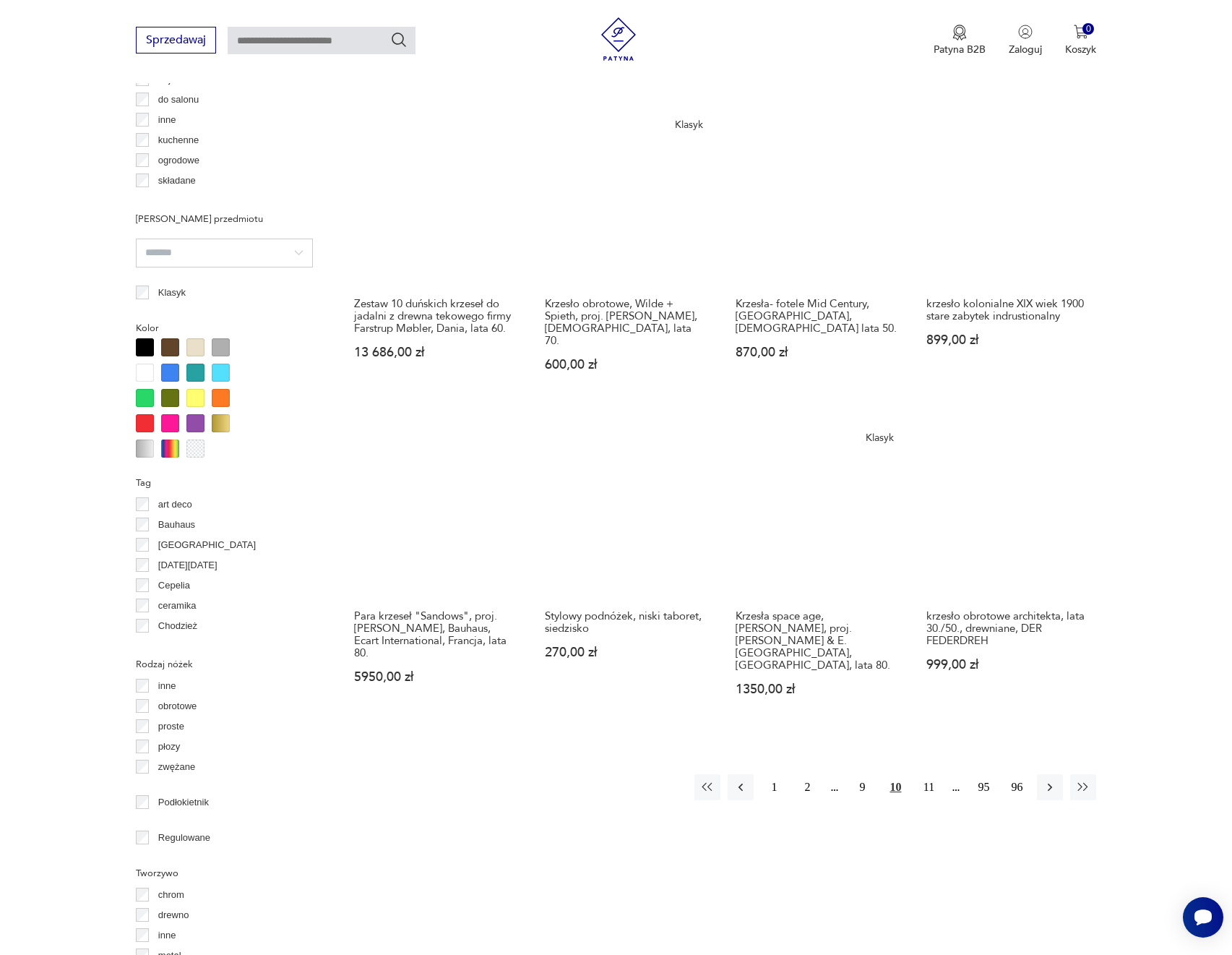
scroll to position [1136, 0]
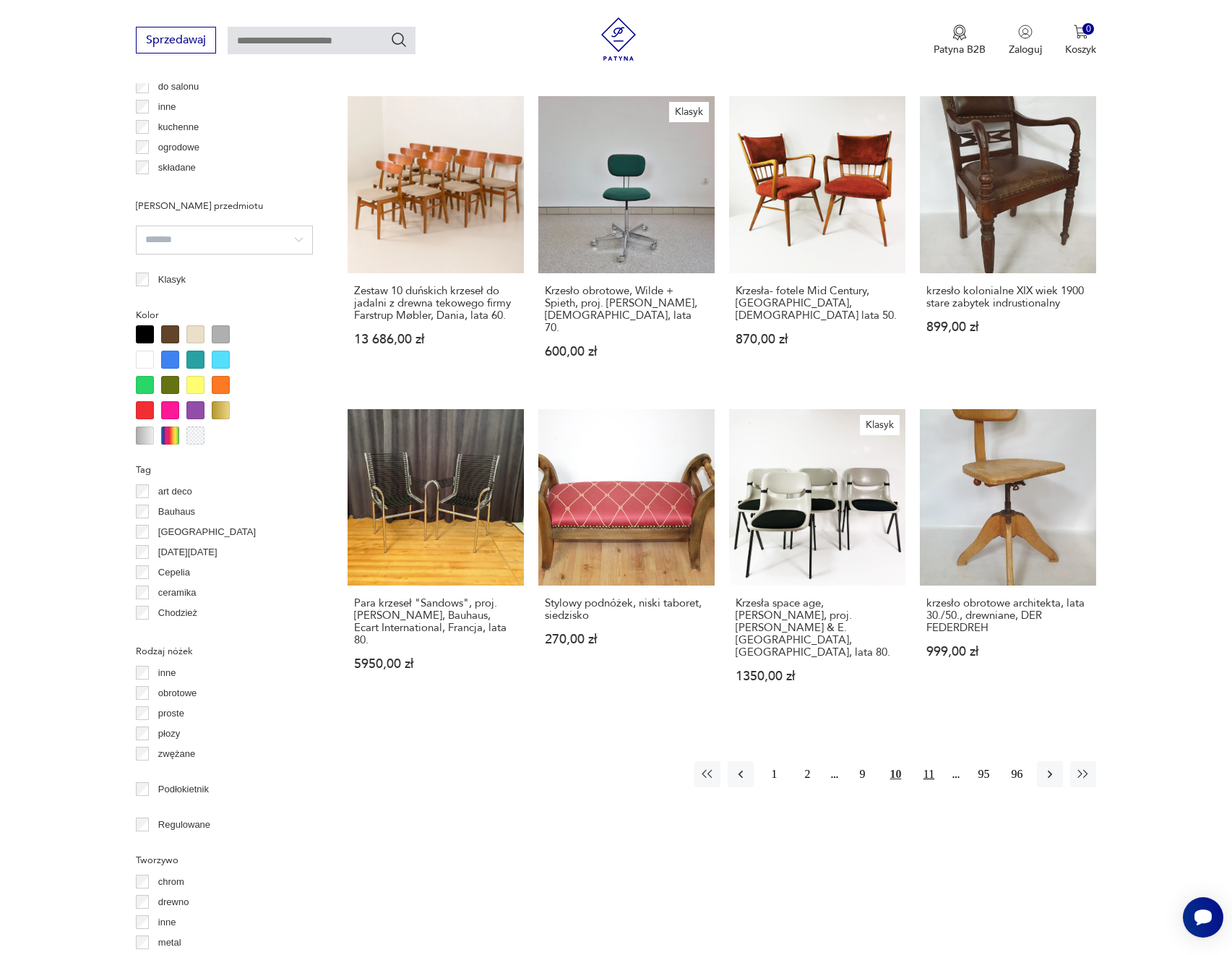
click at [928, 761] on button "11" at bounding box center [928, 773] width 26 height 26
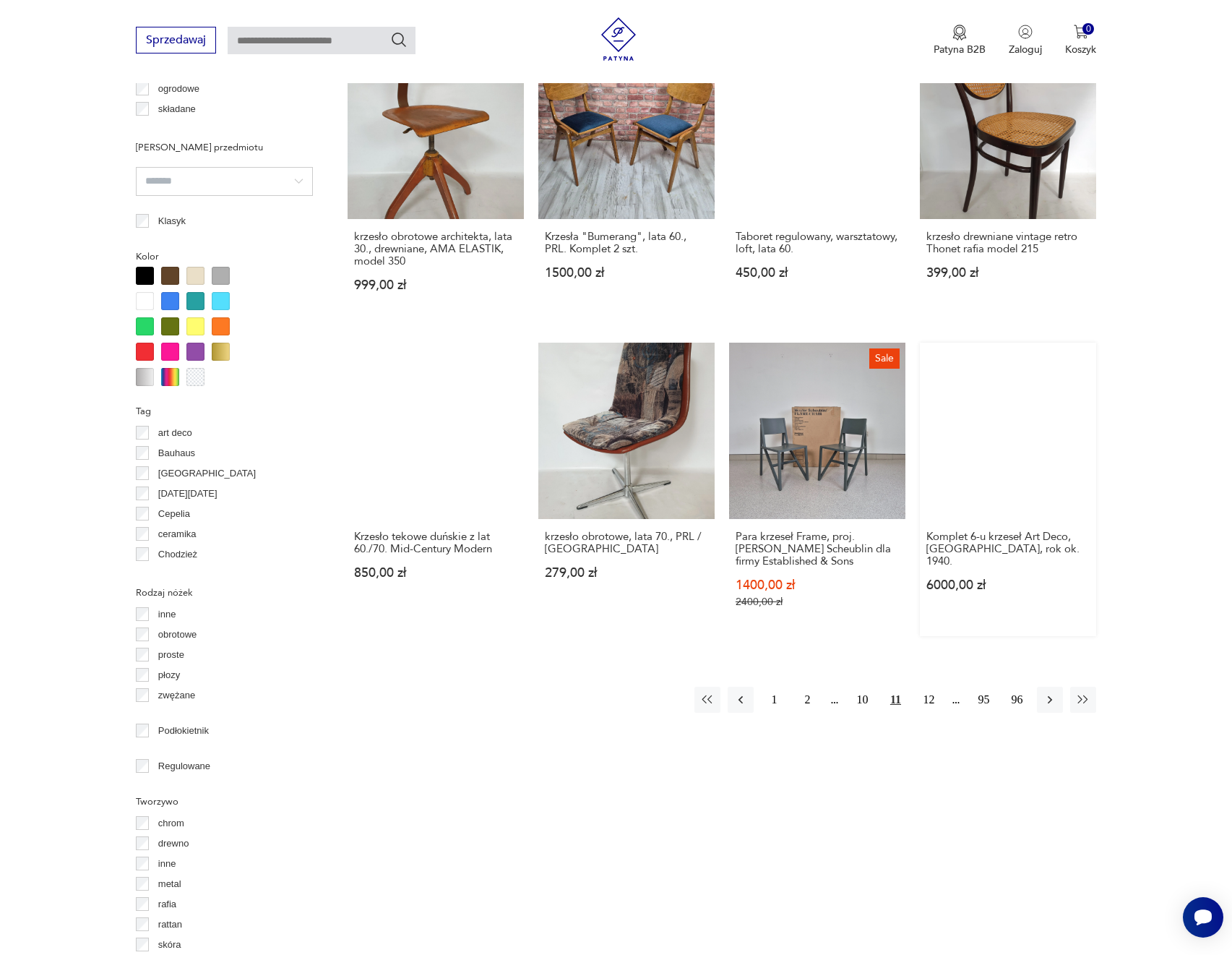
scroll to position [1207, 0]
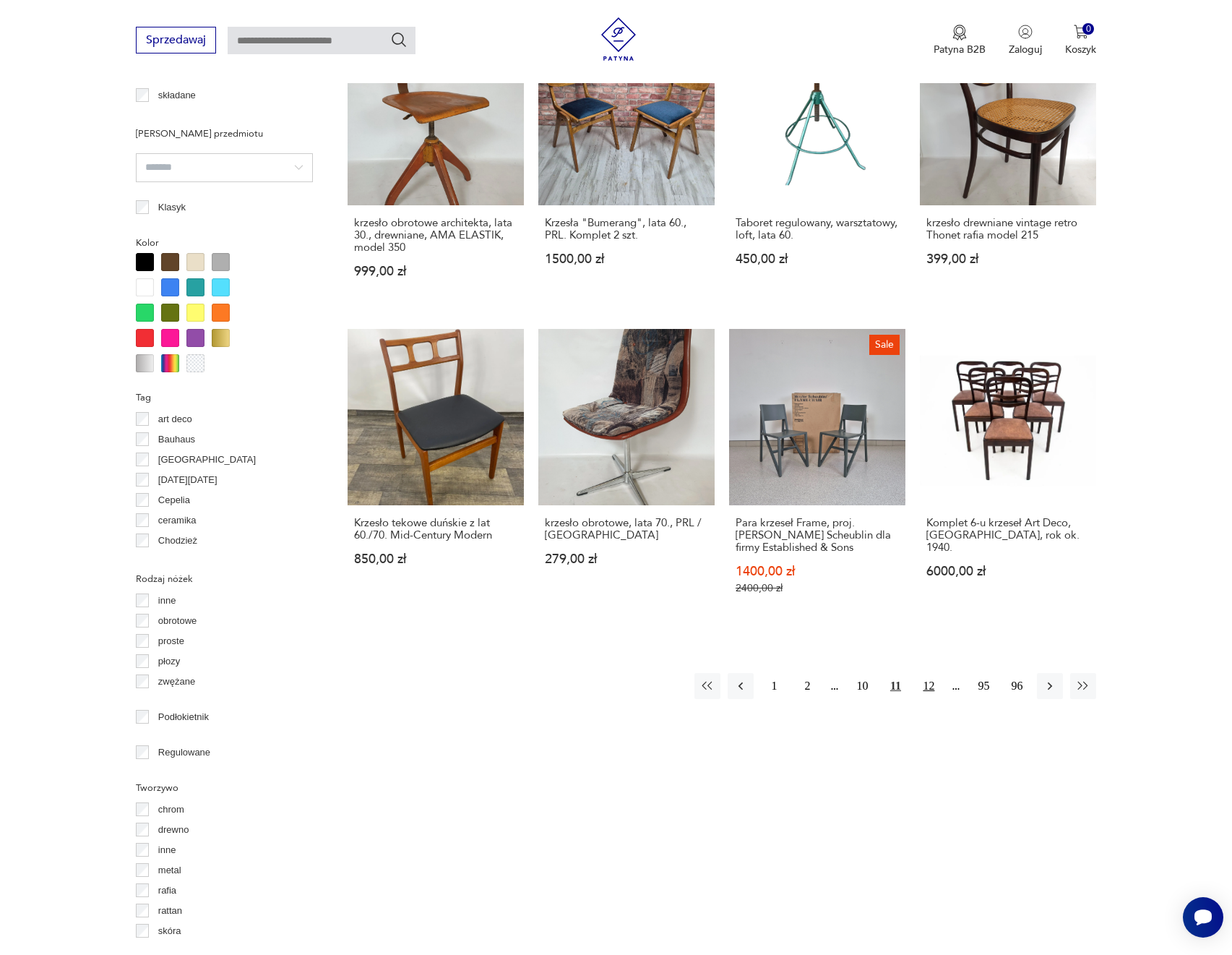
click at [926, 676] on button "12" at bounding box center [928, 685] width 26 height 26
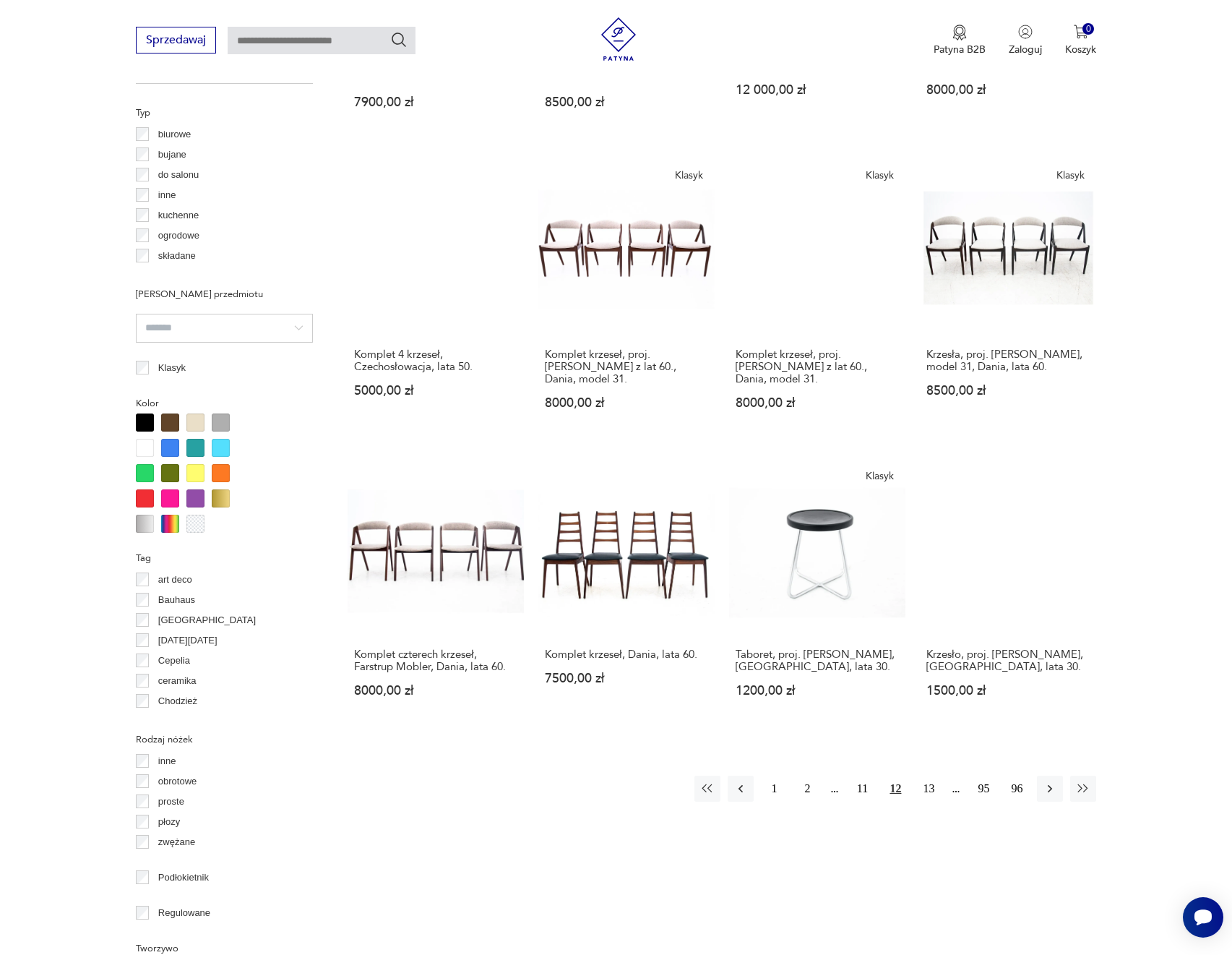
scroll to position [1063, 0]
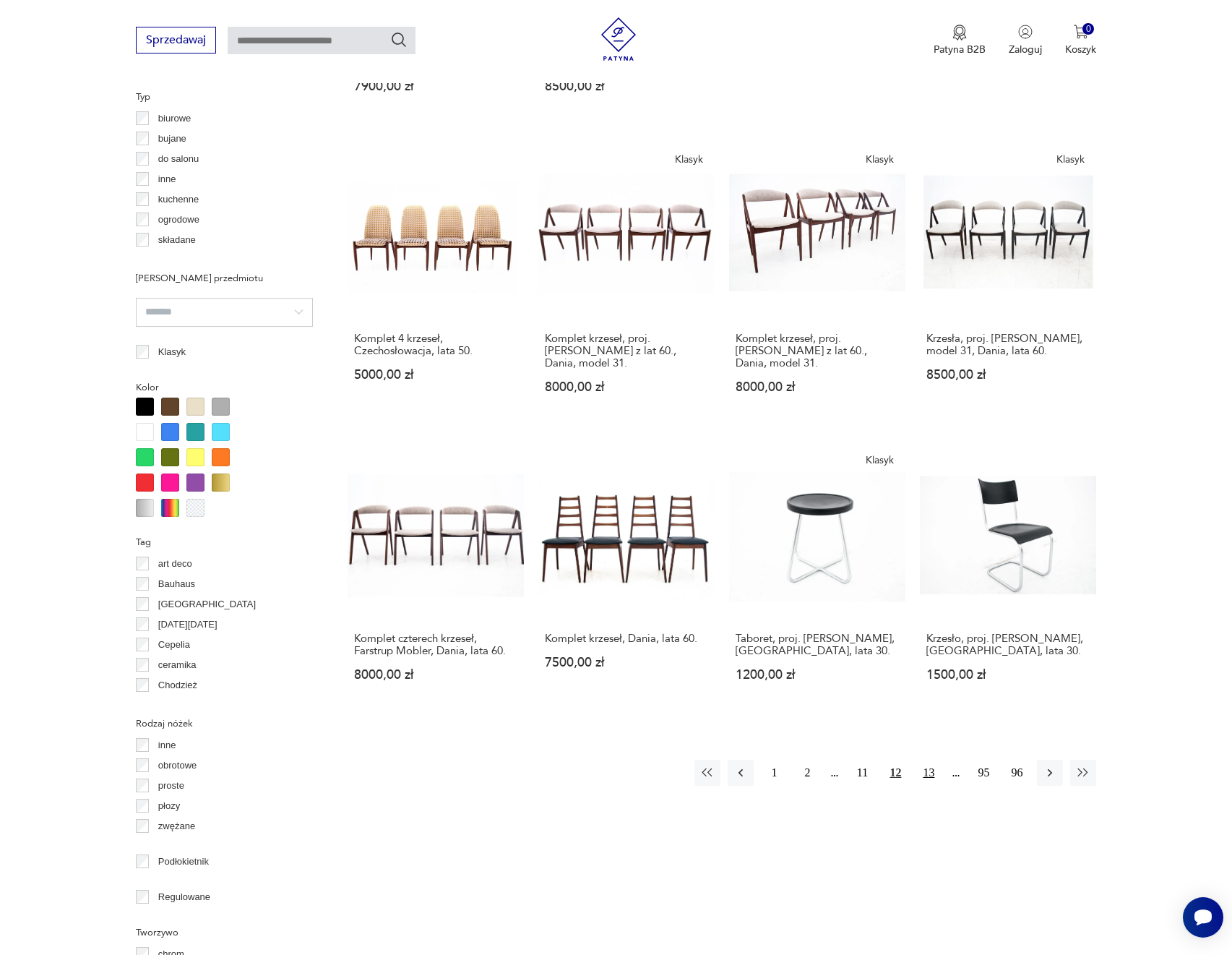
click at [922, 786] on button "13" at bounding box center [928, 772] width 26 height 26
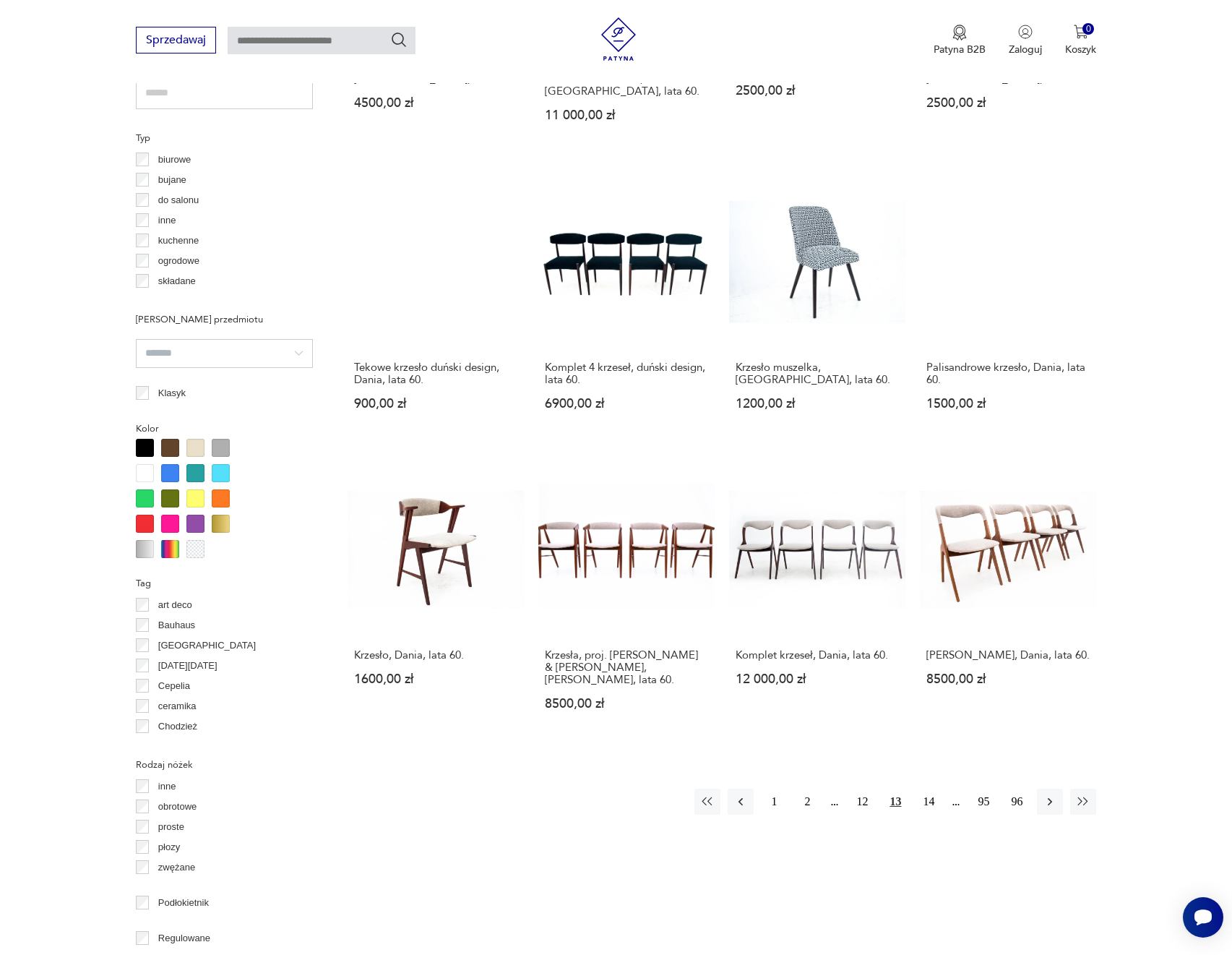
scroll to position [1063, 0]
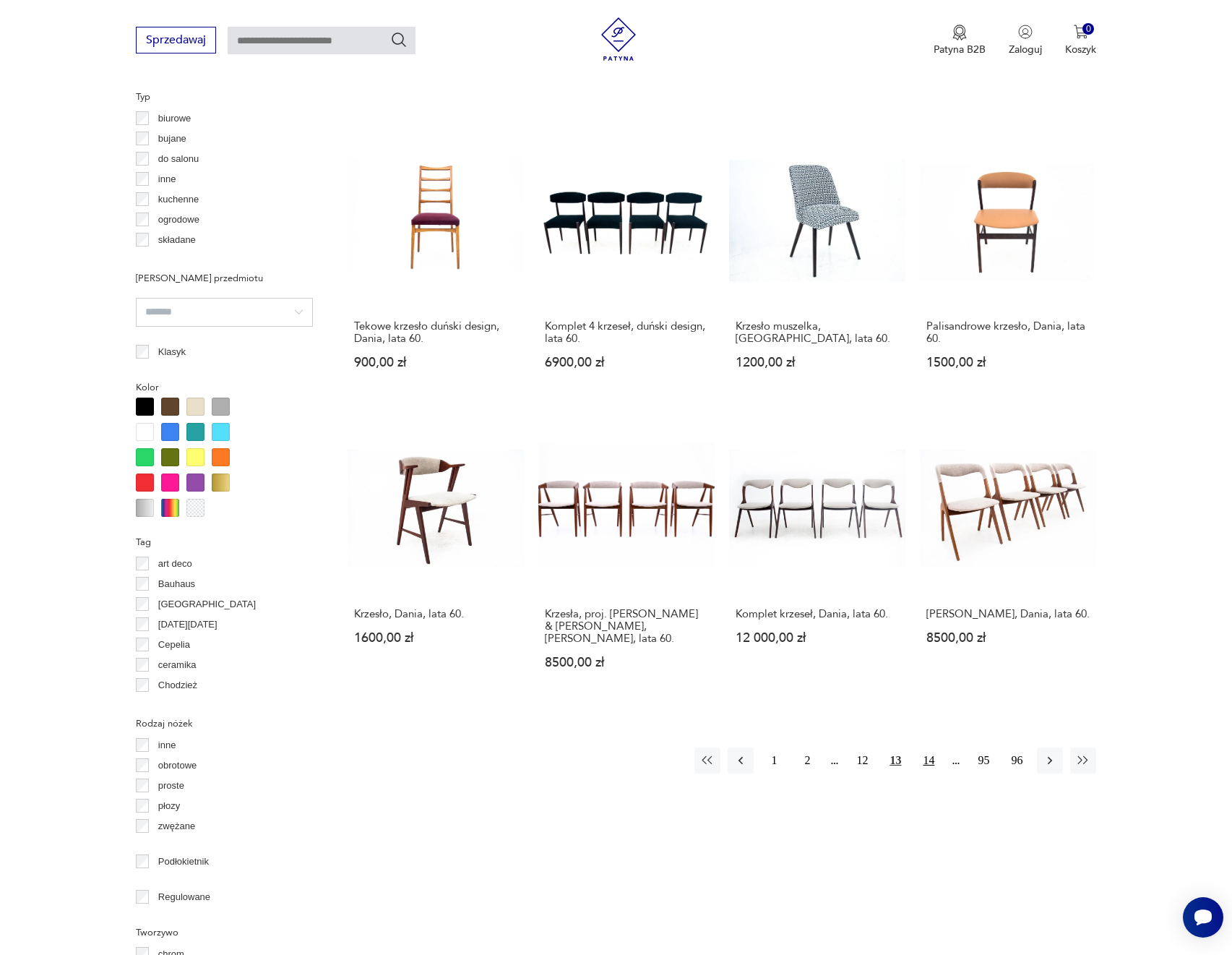
click at [934, 759] on button "14" at bounding box center [928, 760] width 26 height 26
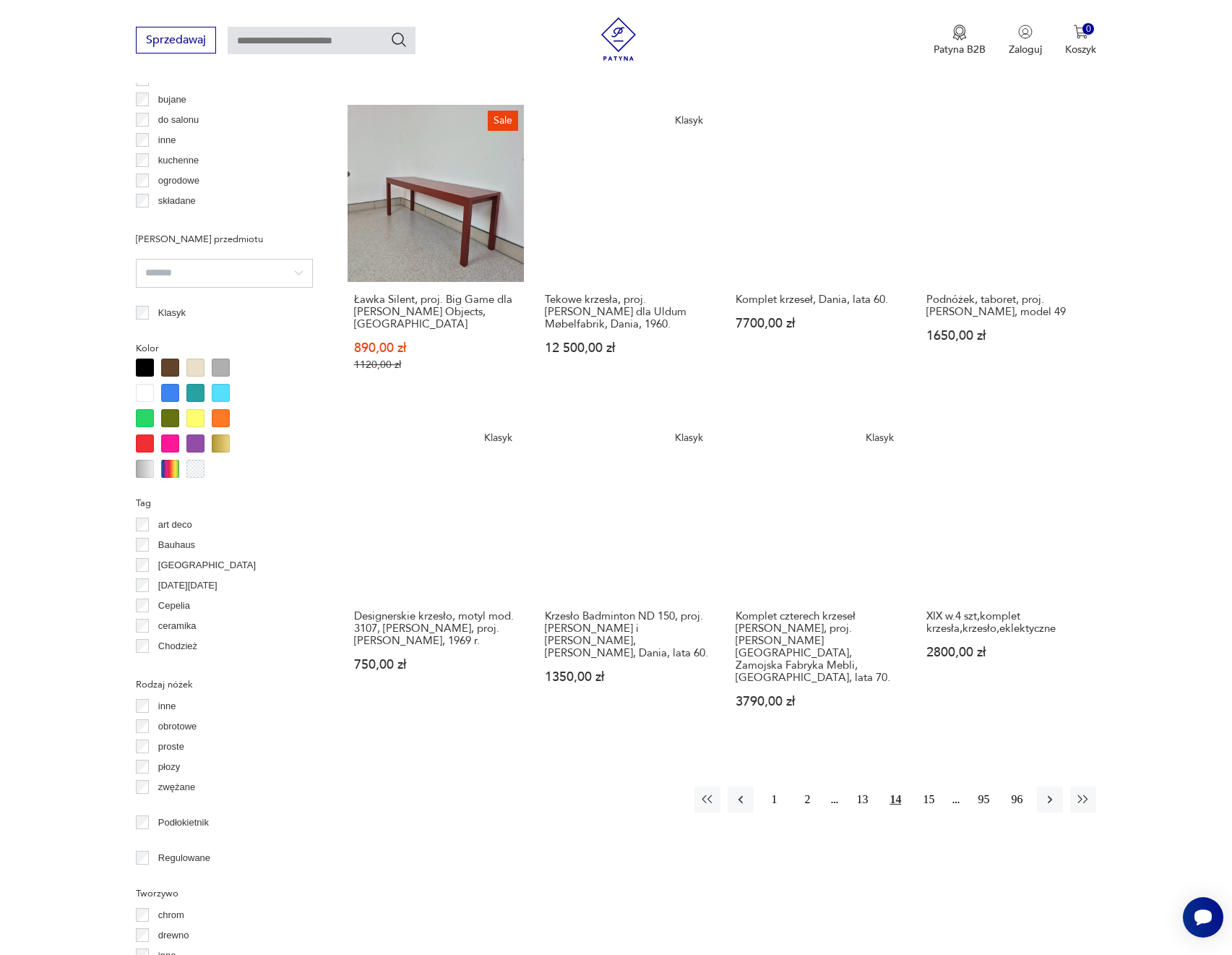
scroll to position [1136, 0]
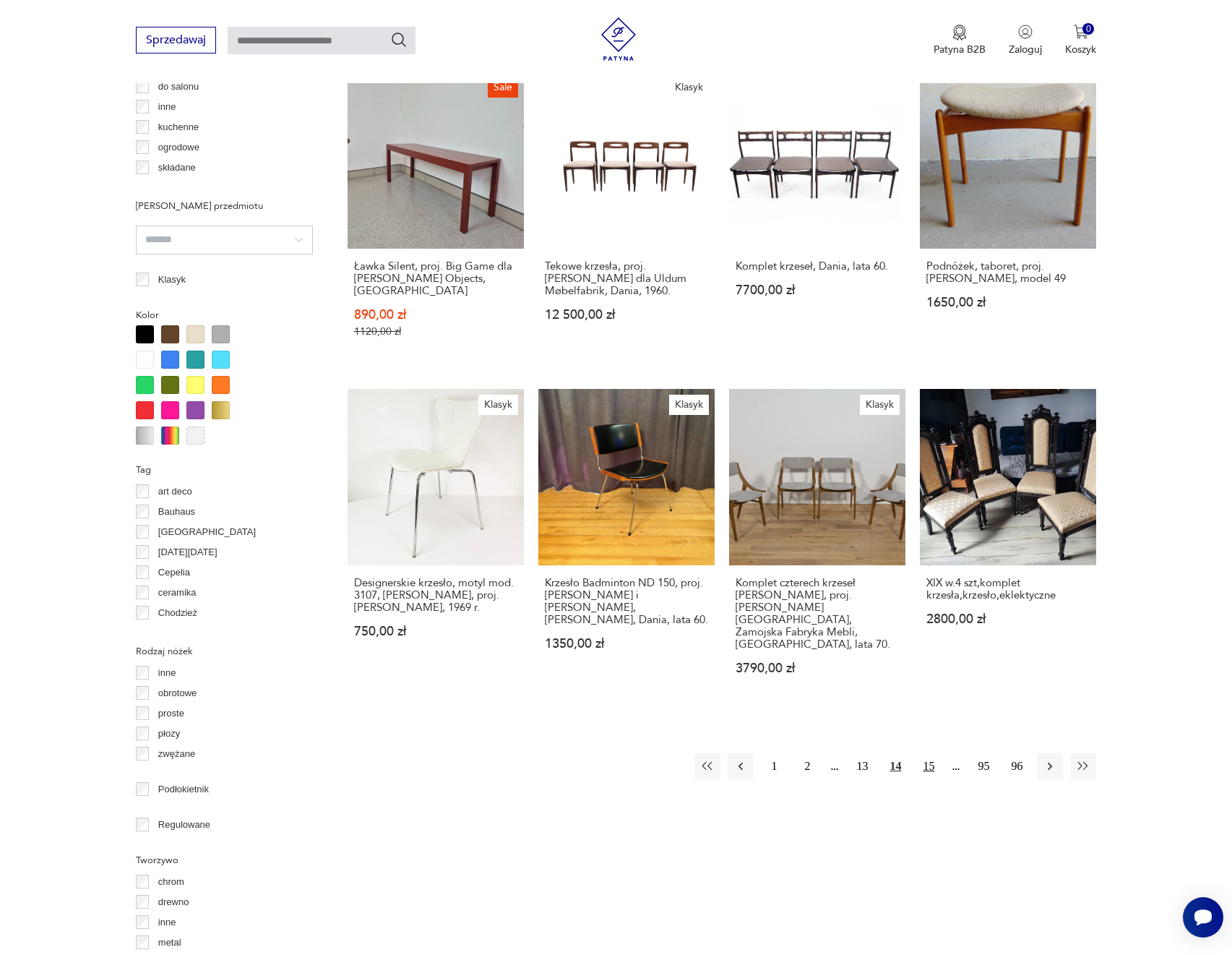
click at [923, 753] on button "15" at bounding box center [928, 766] width 26 height 26
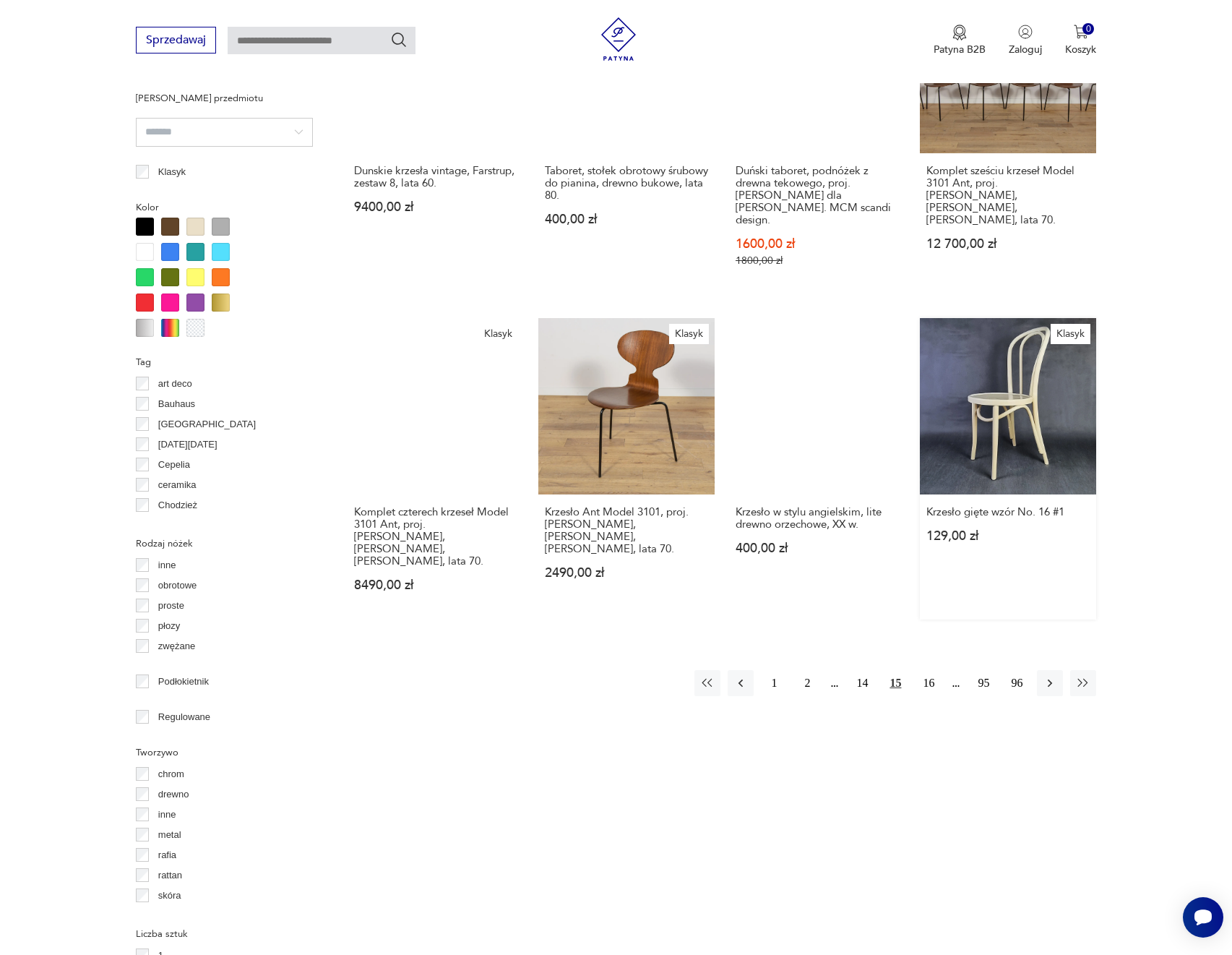
scroll to position [1280, 0]
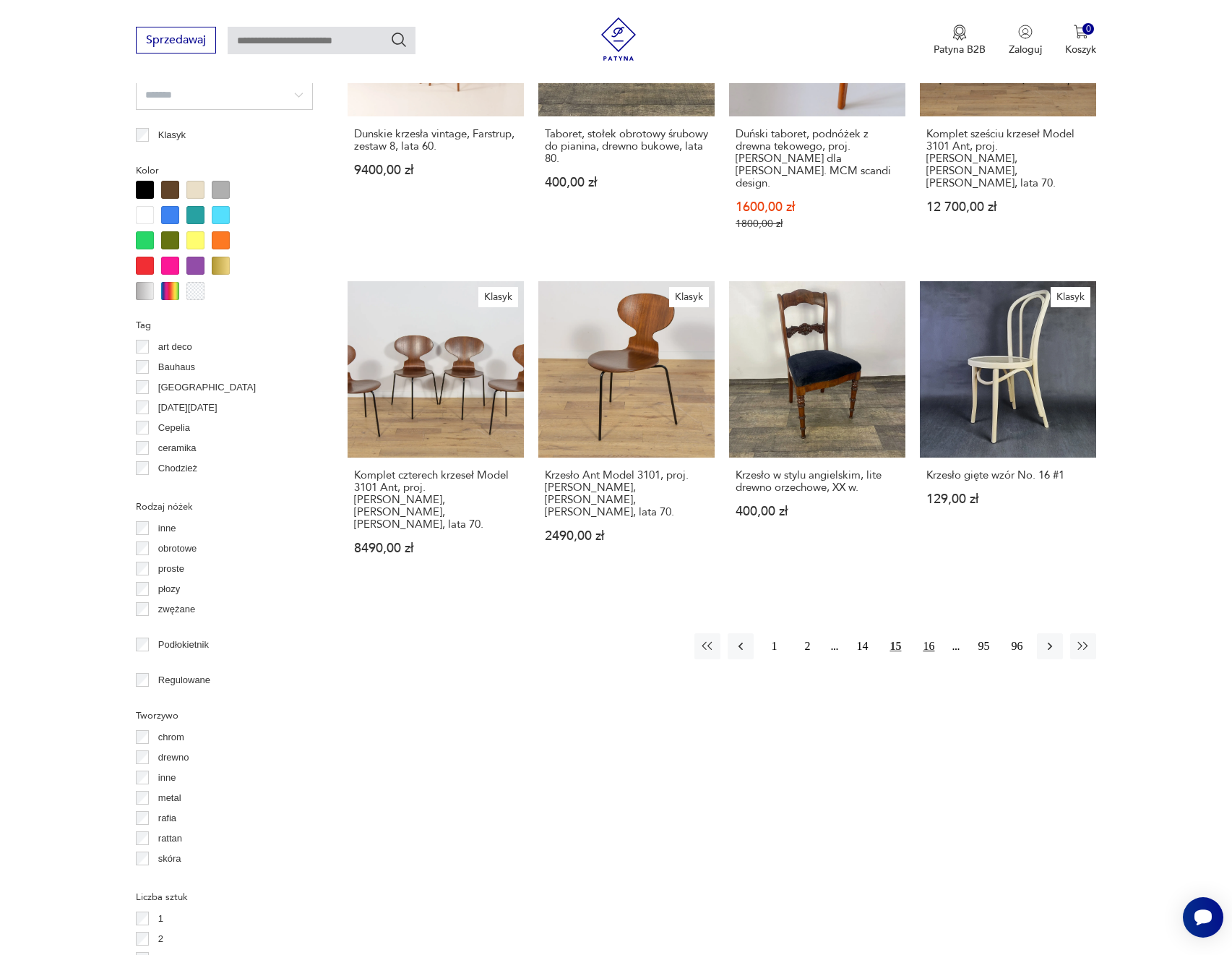
click at [923, 633] on button "16" at bounding box center [928, 645] width 26 height 26
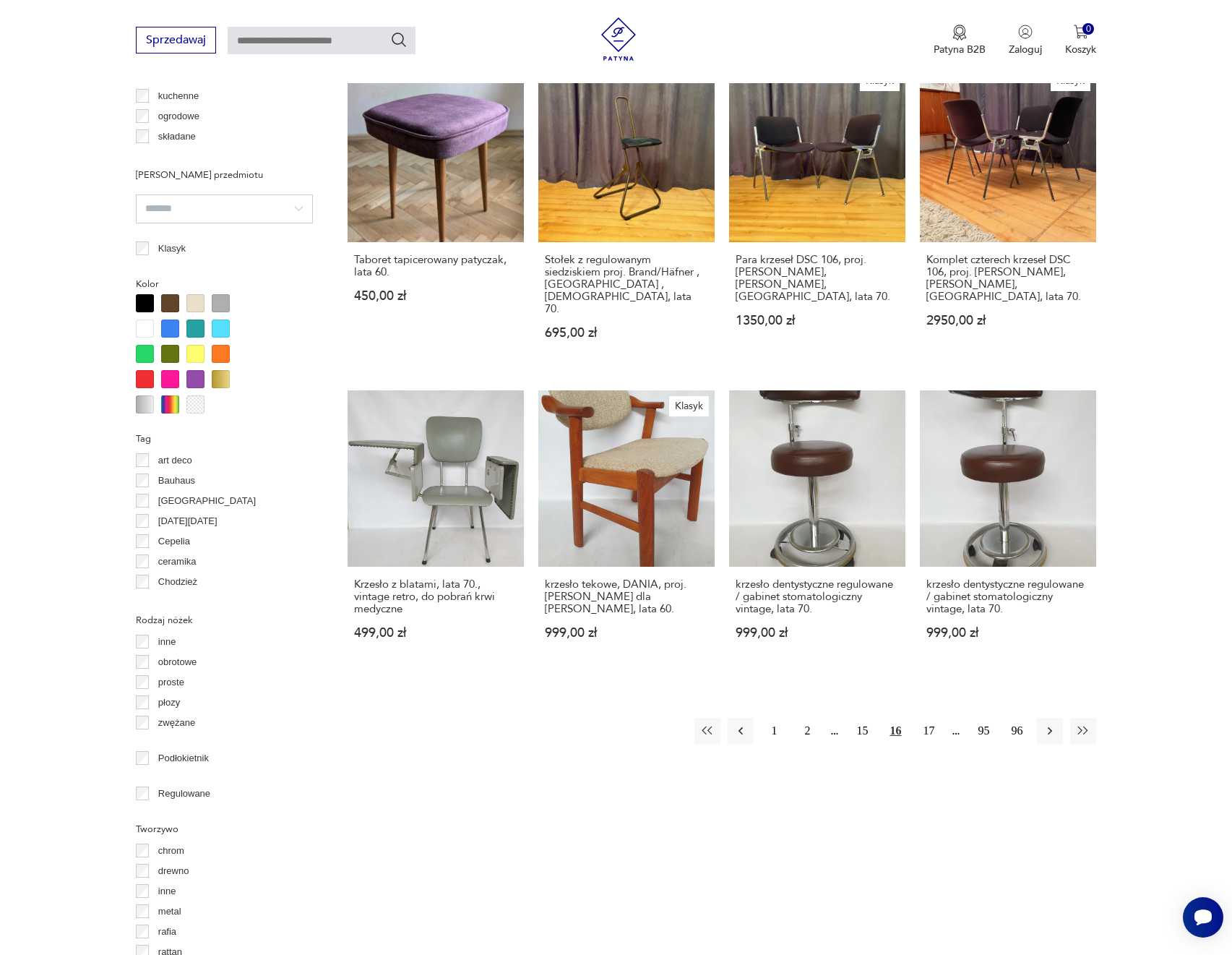
scroll to position [1207, 0]
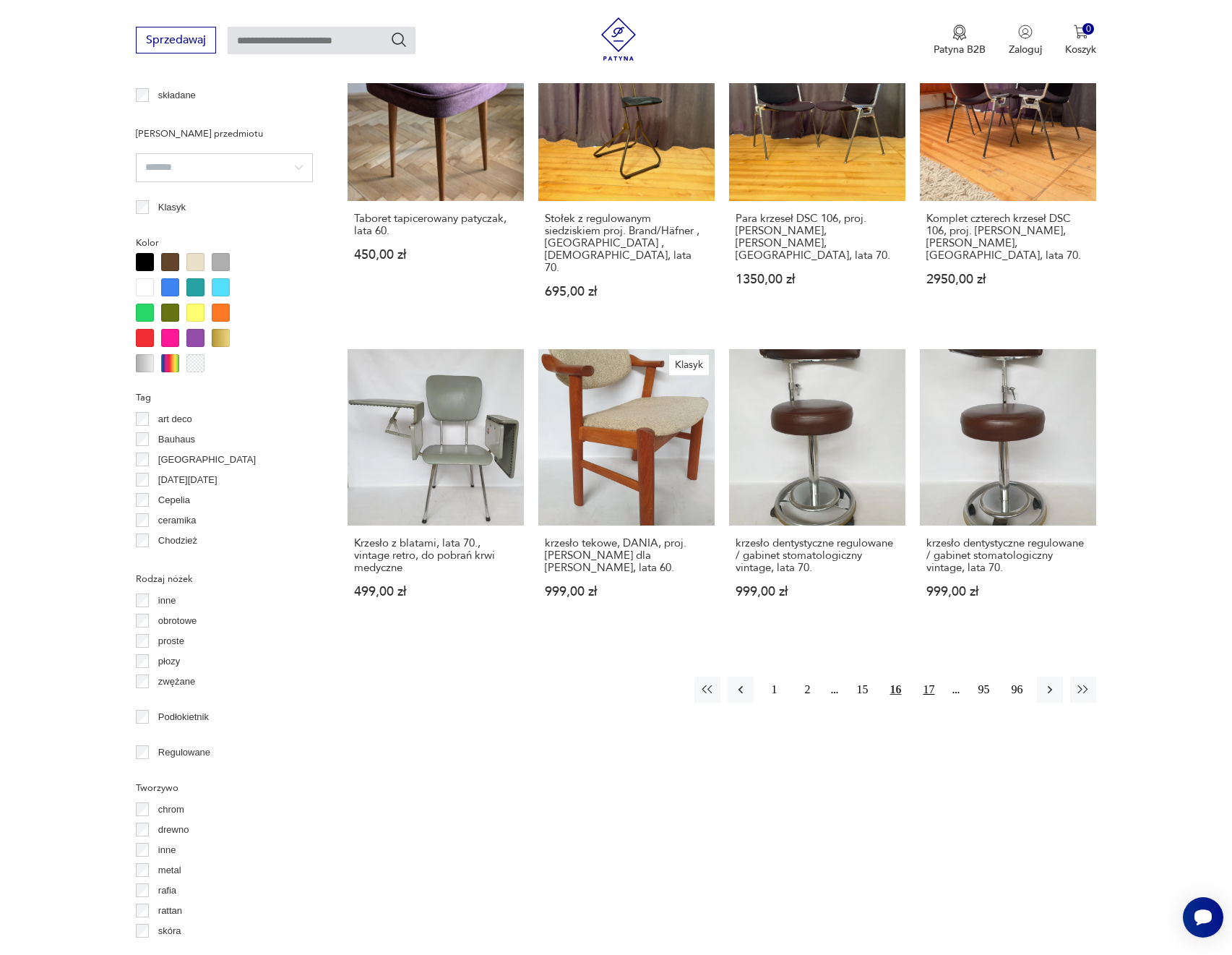
click at [923, 677] on button "17" at bounding box center [928, 689] width 26 height 26
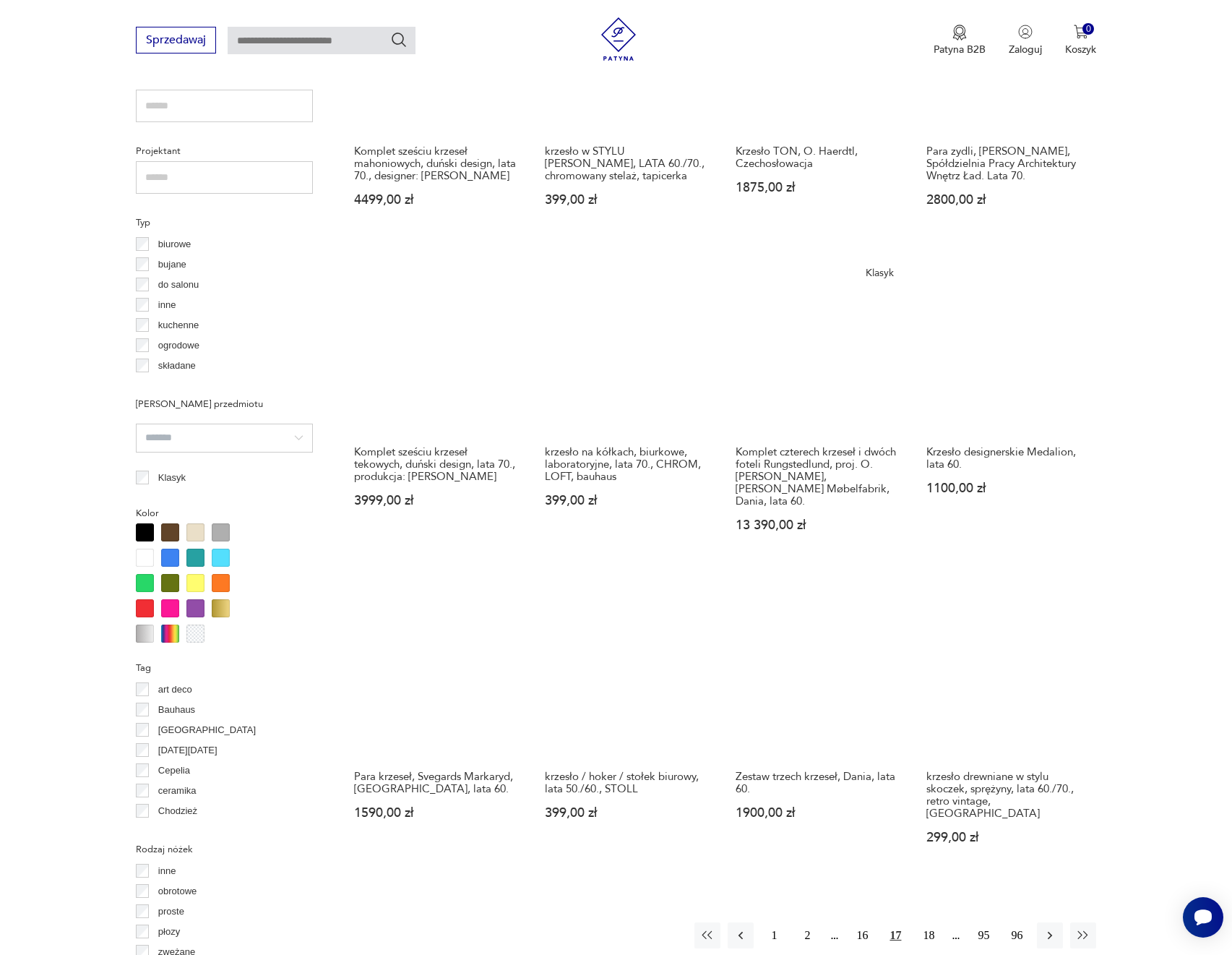
scroll to position [991, 0]
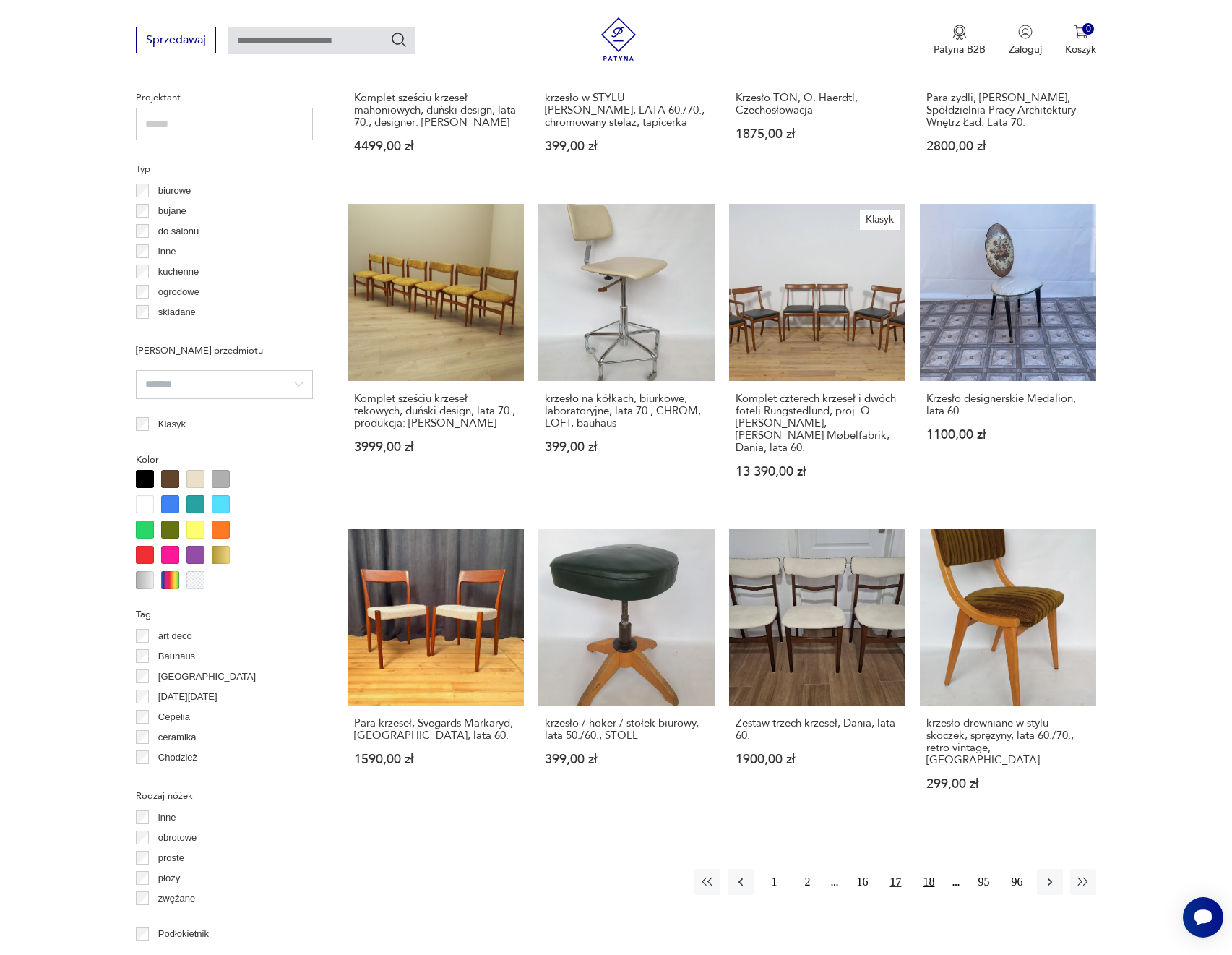
click at [929, 869] on button "18" at bounding box center [928, 881] width 26 height 26
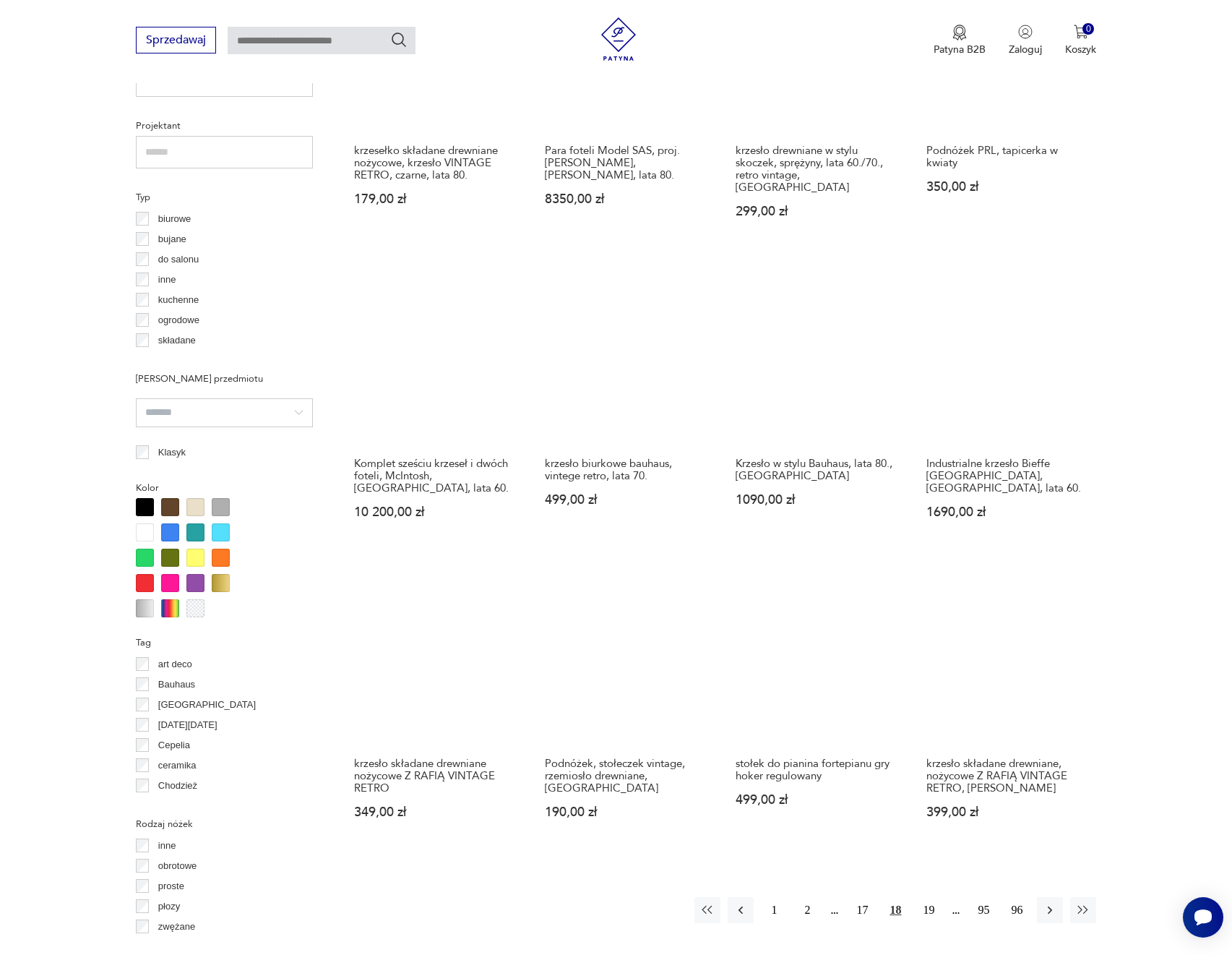
scroll to position [991, 0]
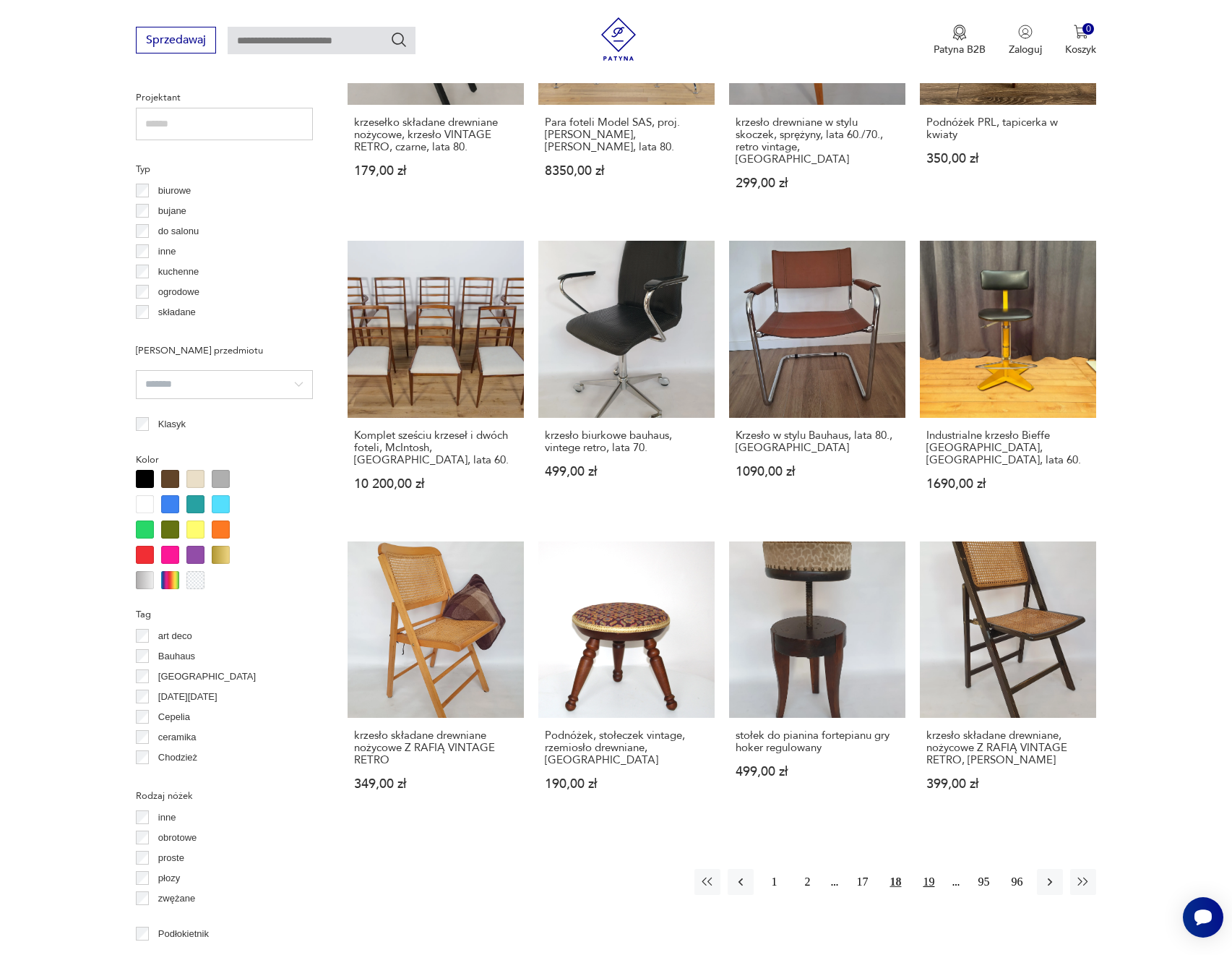
click at [929, 870] on button "19" at bounding box center [928, 881] width 26 height 26
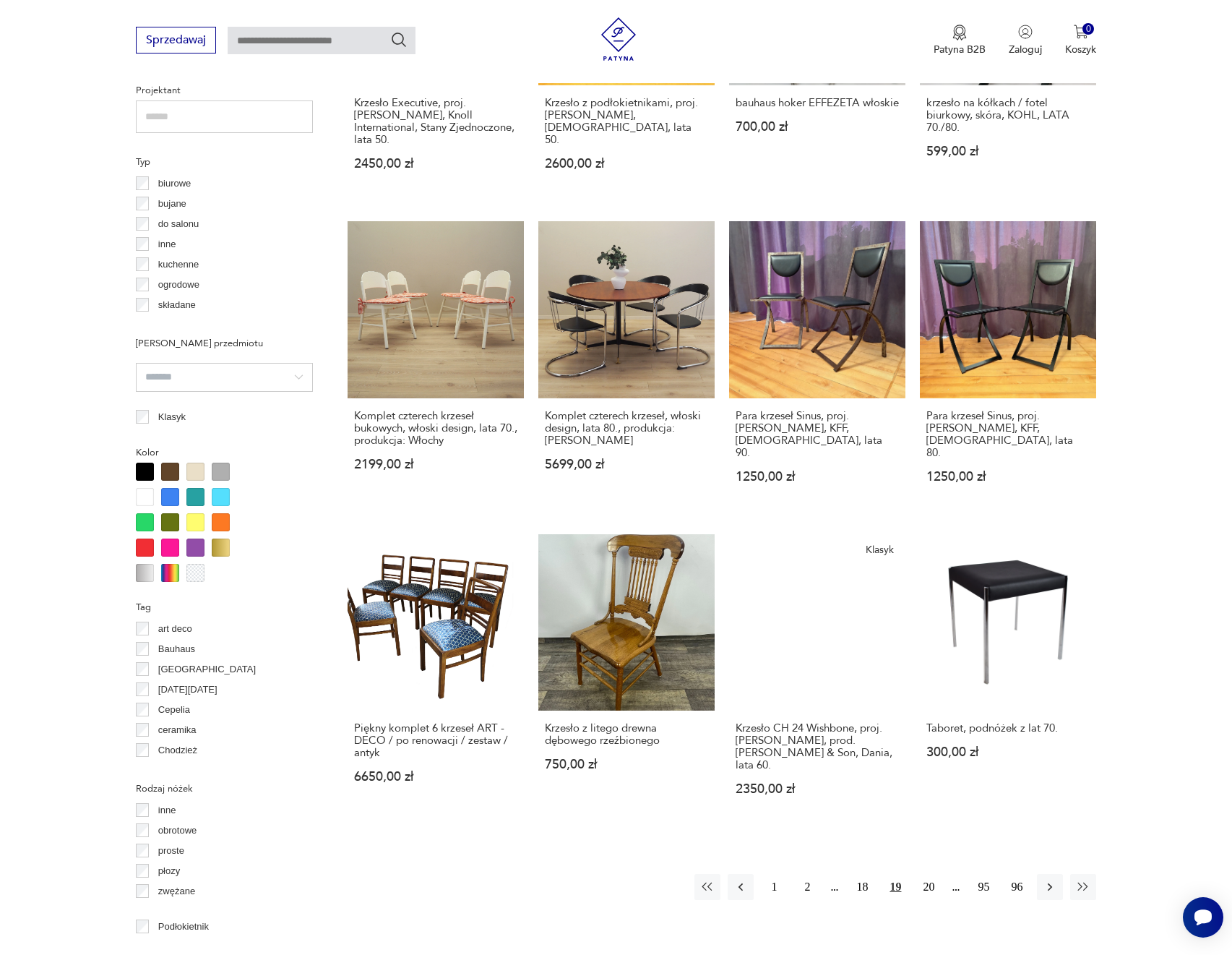
scroll to position [1063, 0]
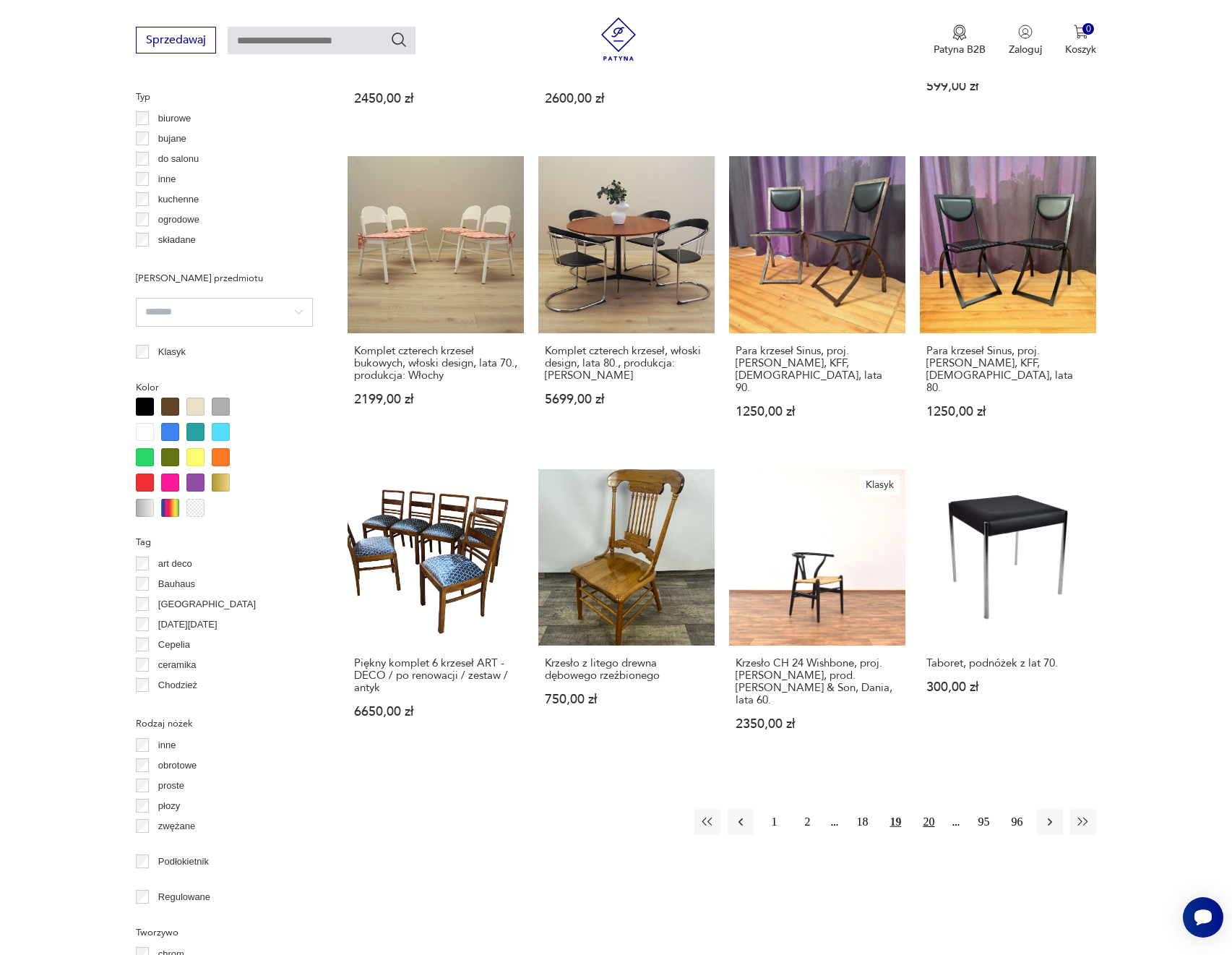
click at [926, 809] on button "20" at bounding box center [928, 821] width 26 height 26
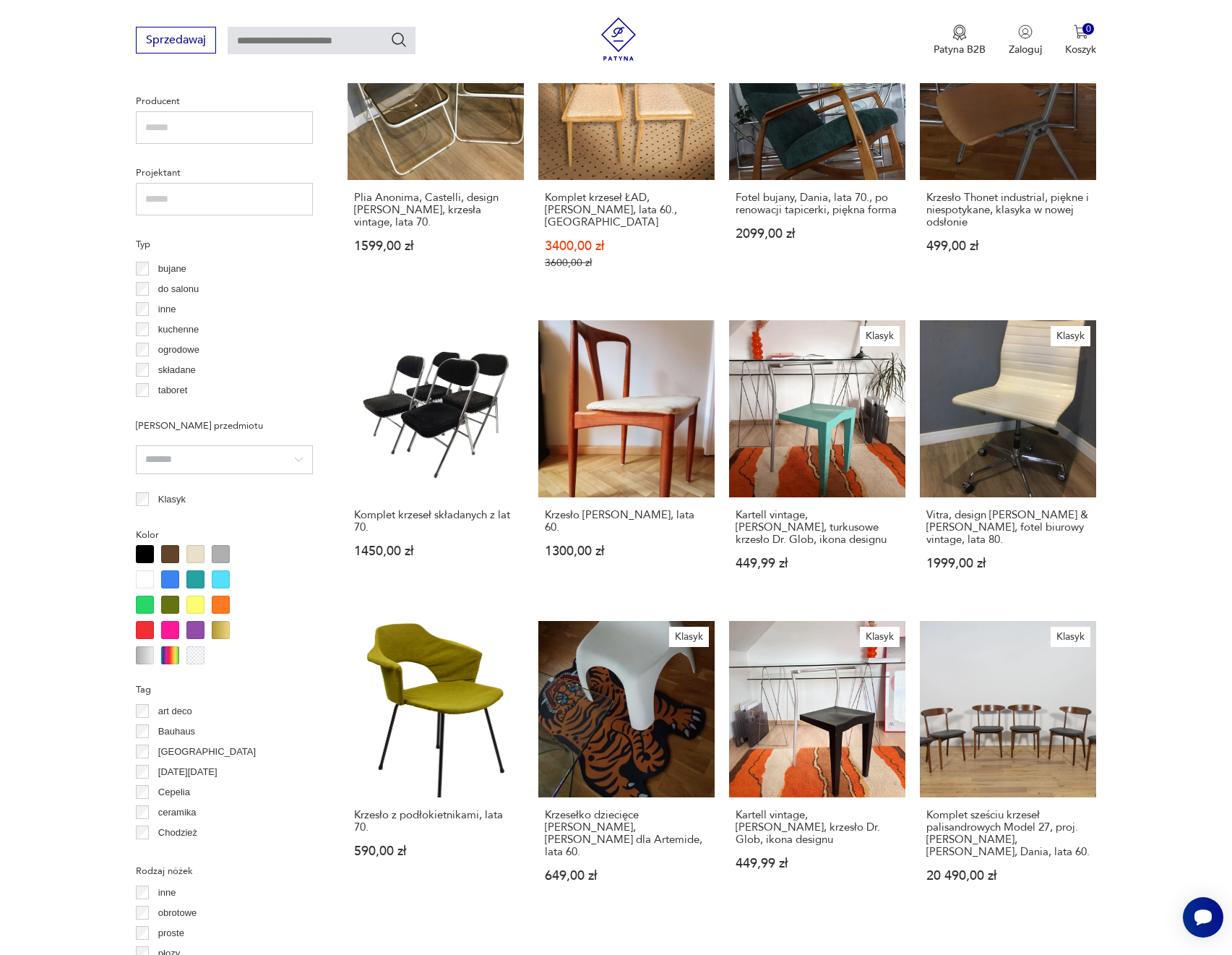
scroll to position [919, 0]
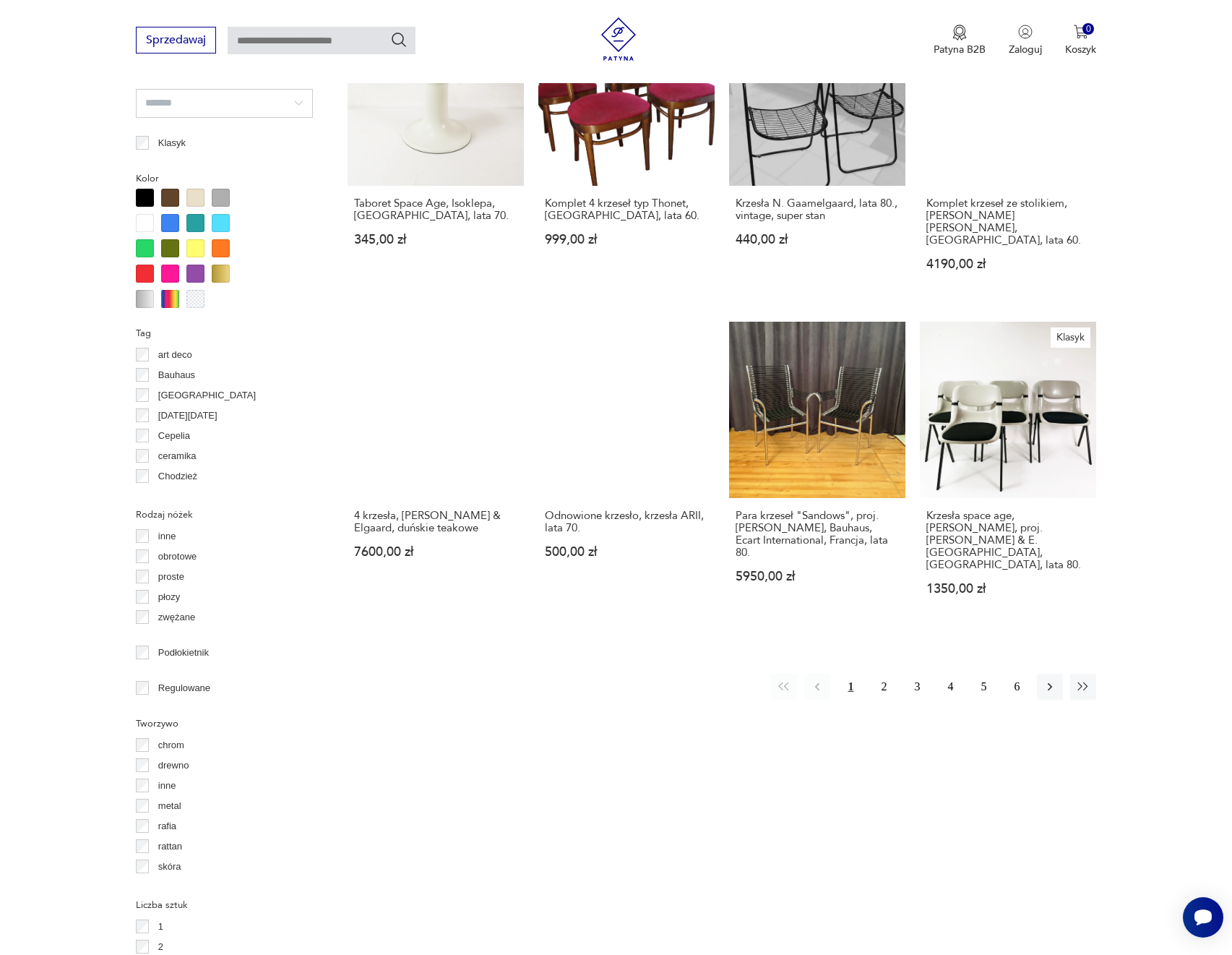
scroll to position [1280, 0]
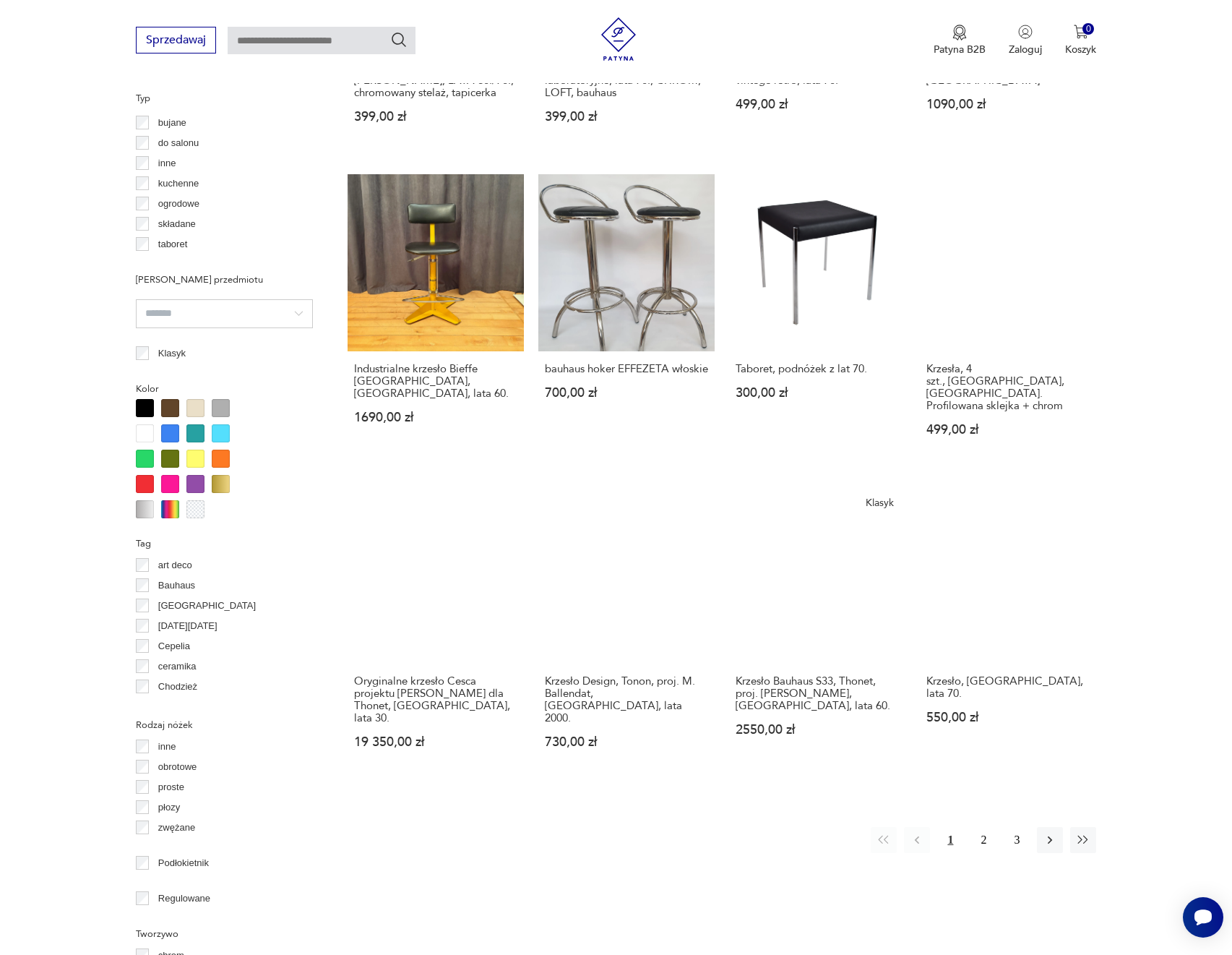
scroll to position [1063, 0]
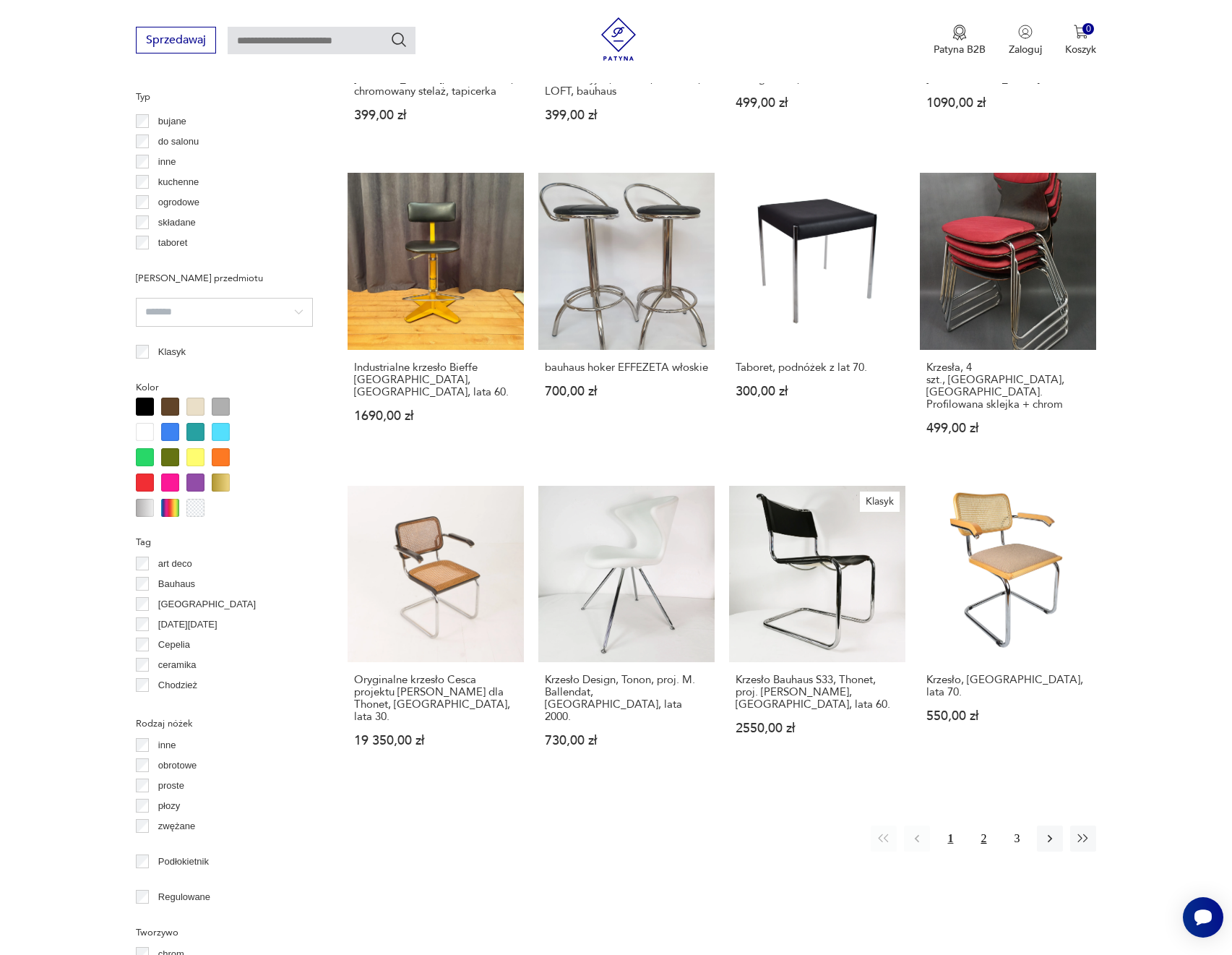
click at [980, 825] on button "2" at bounding box center [983, 837] width 26 height 26
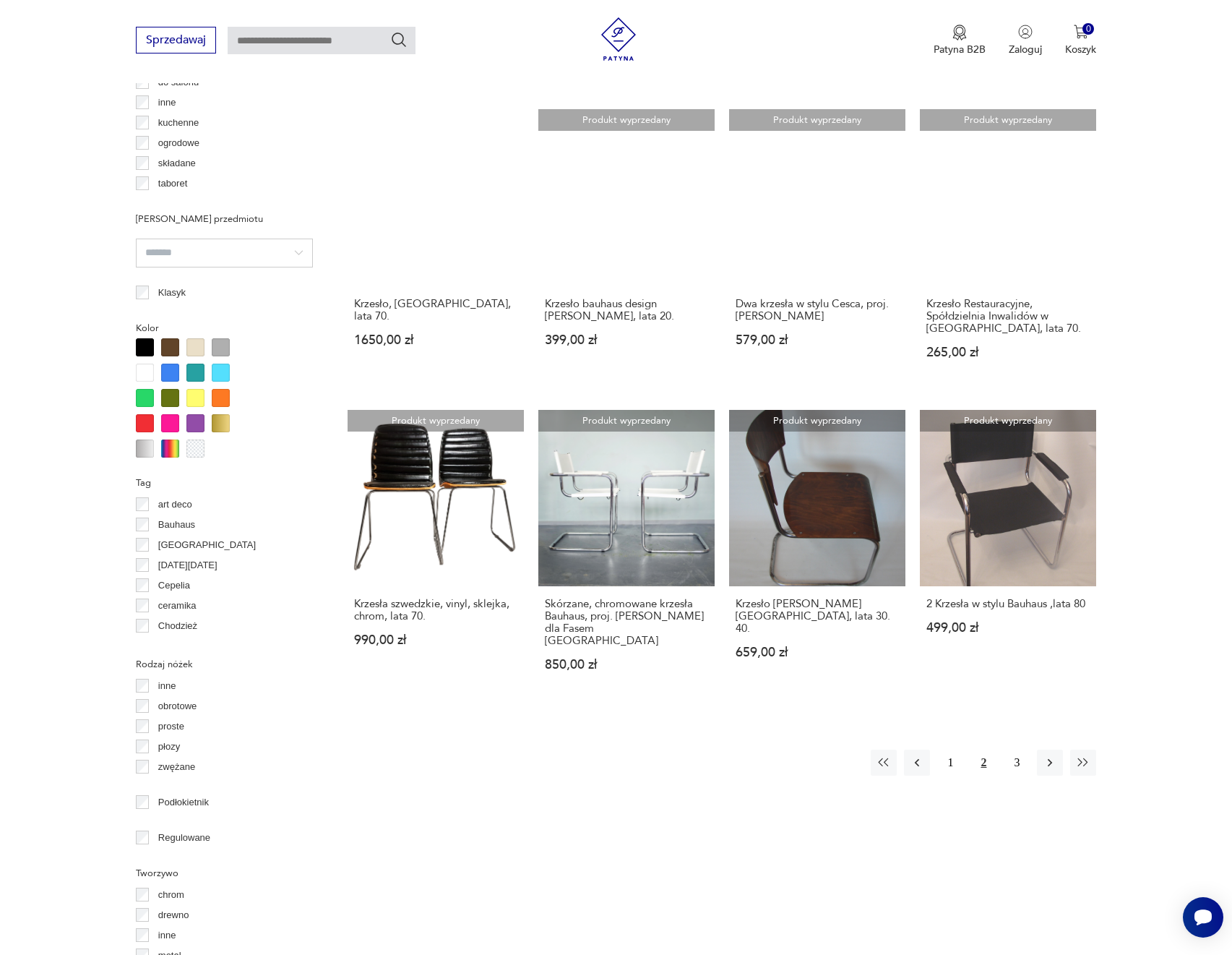
scroll to position [1136, 0]
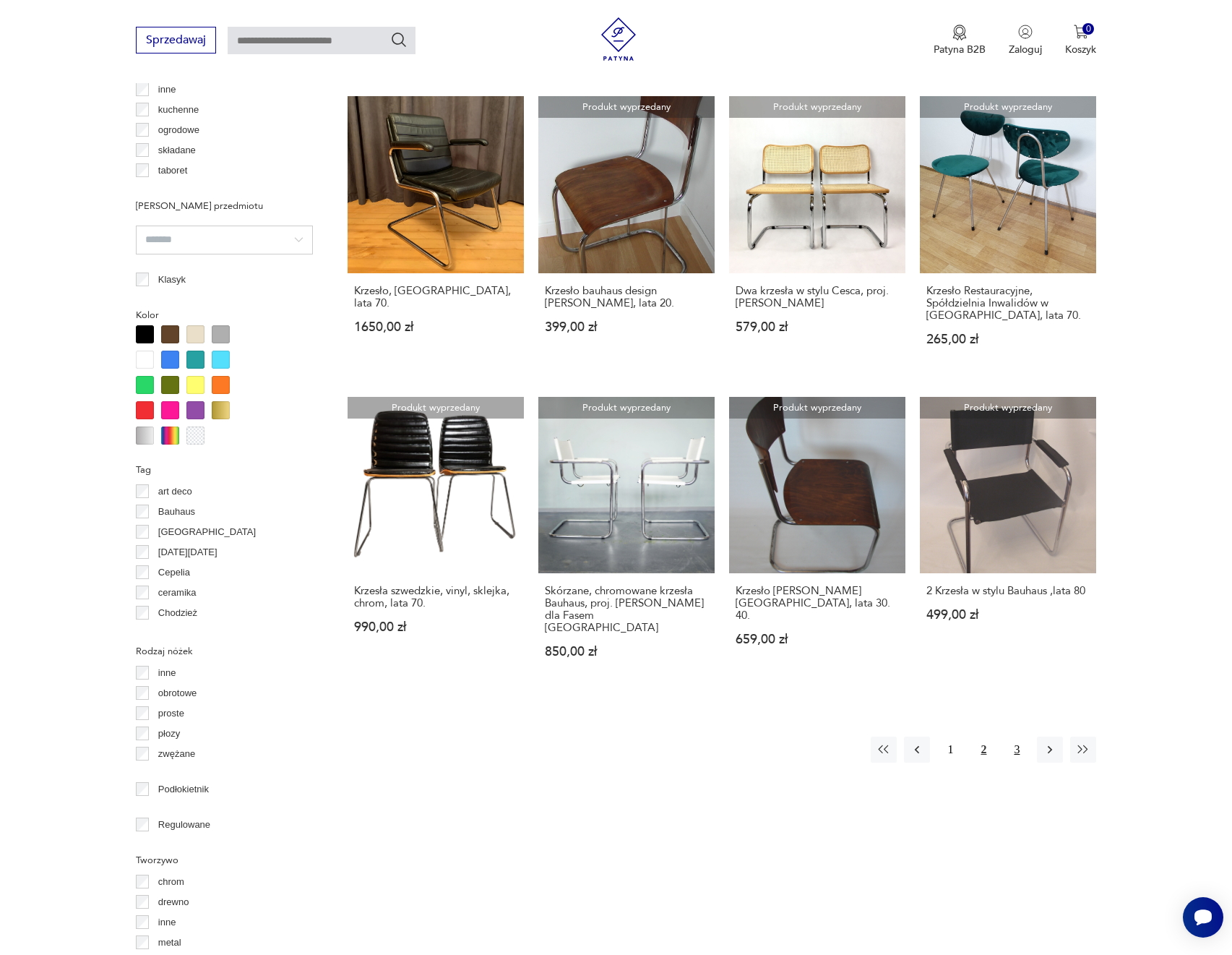
click at [1020, 736] on button "3" at bounding box center [1016, 749] width 26 height 26
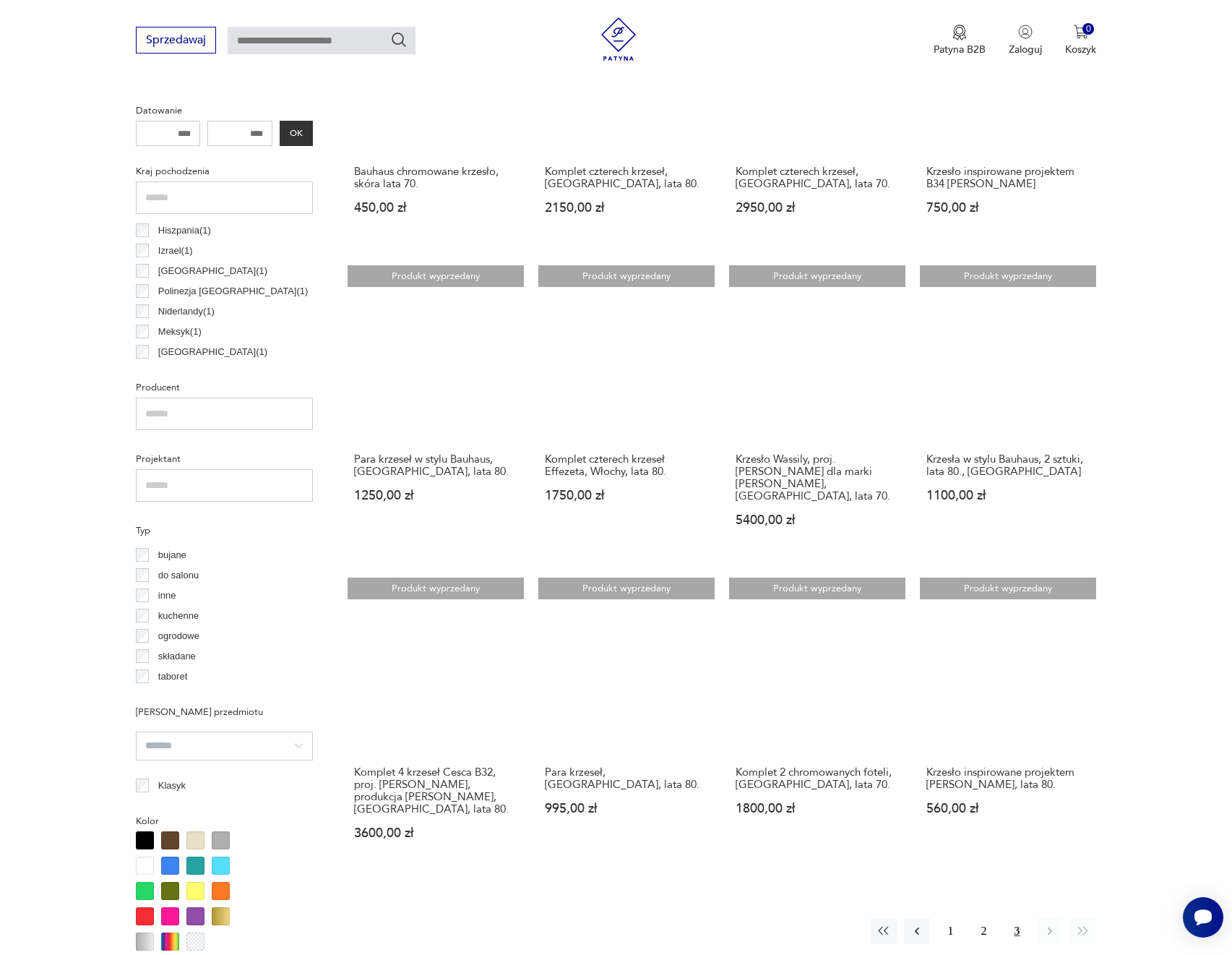
scroll to position [919, 0]
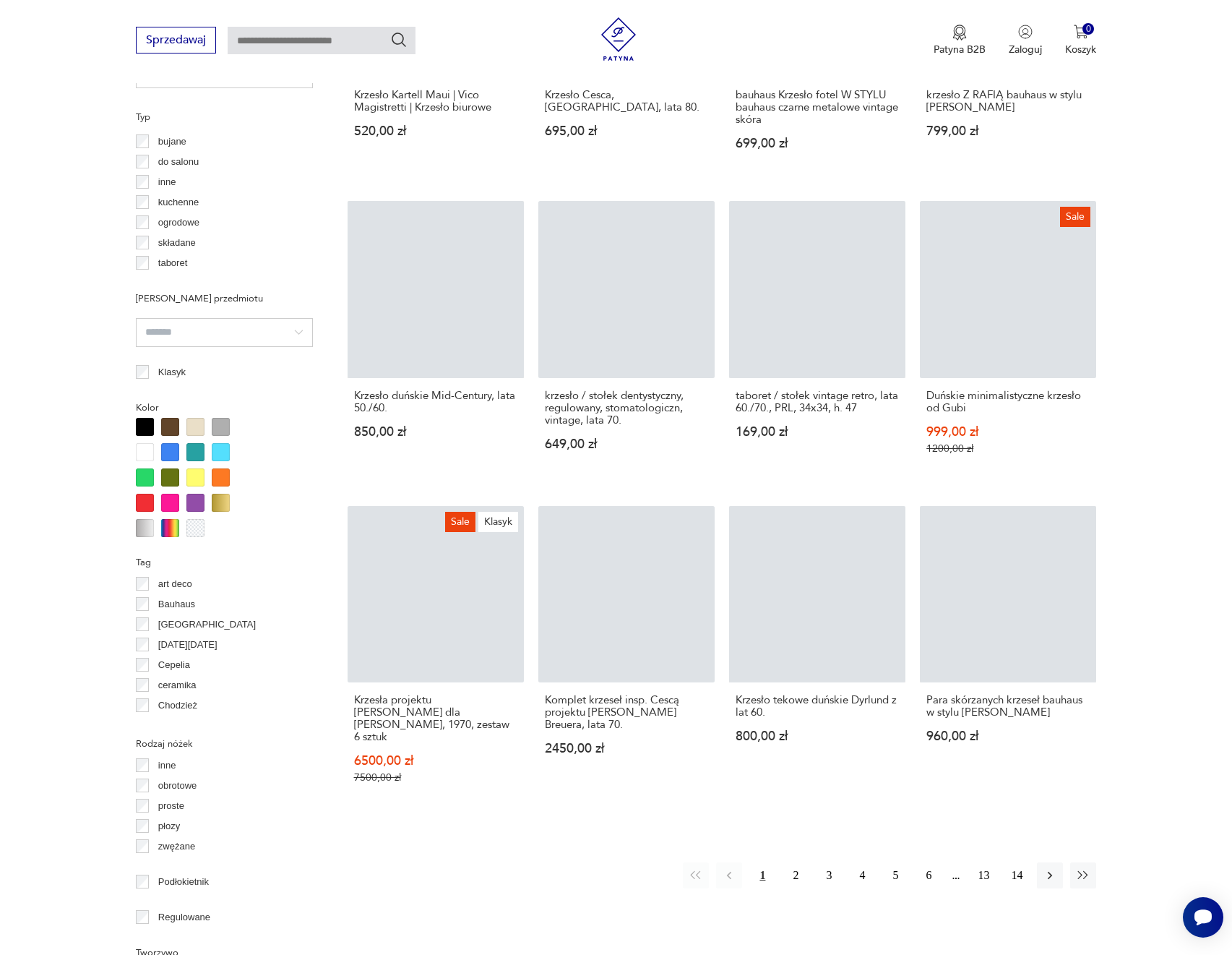
scroll to position [1063, 0]
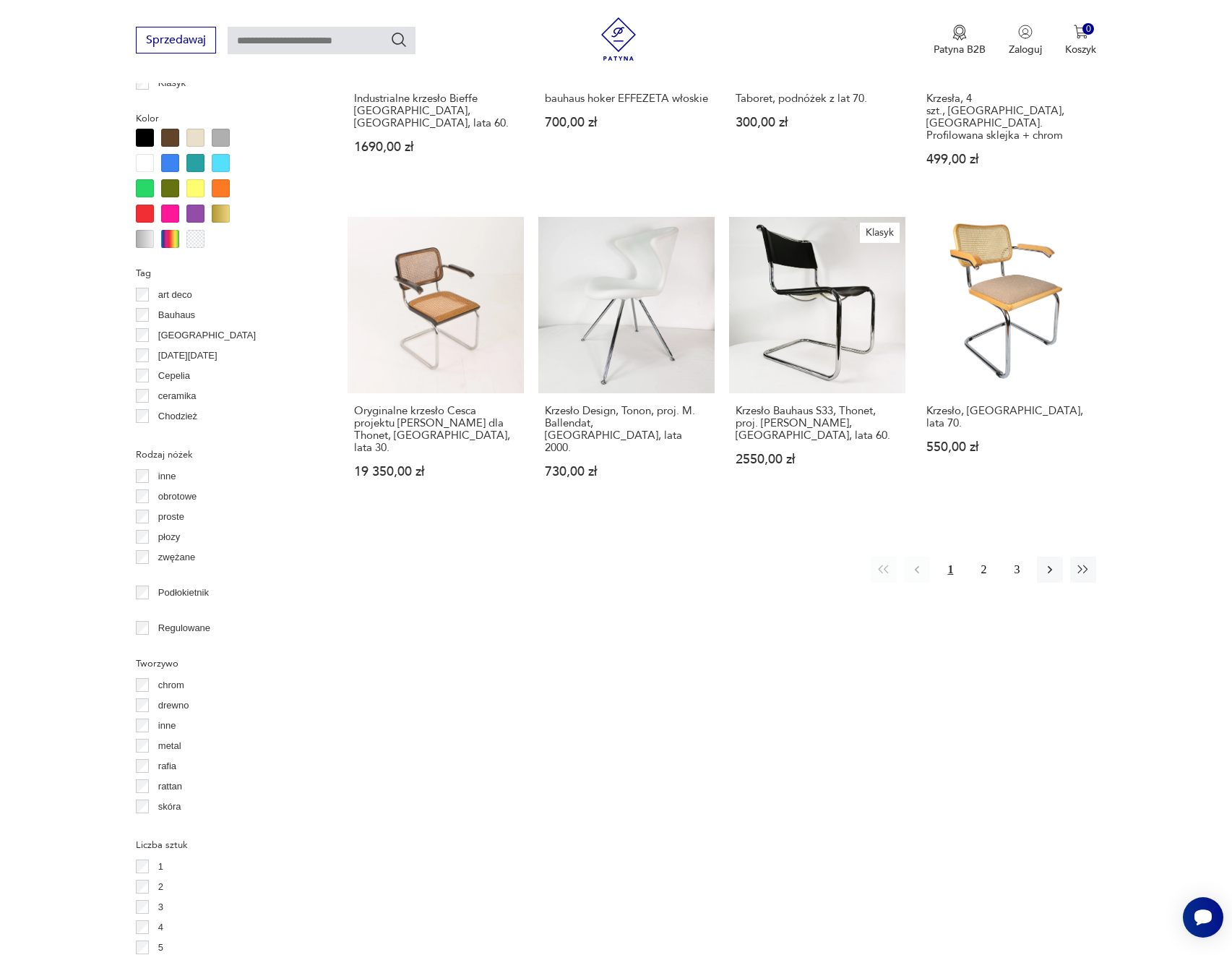
scroll to position [1424, 0]
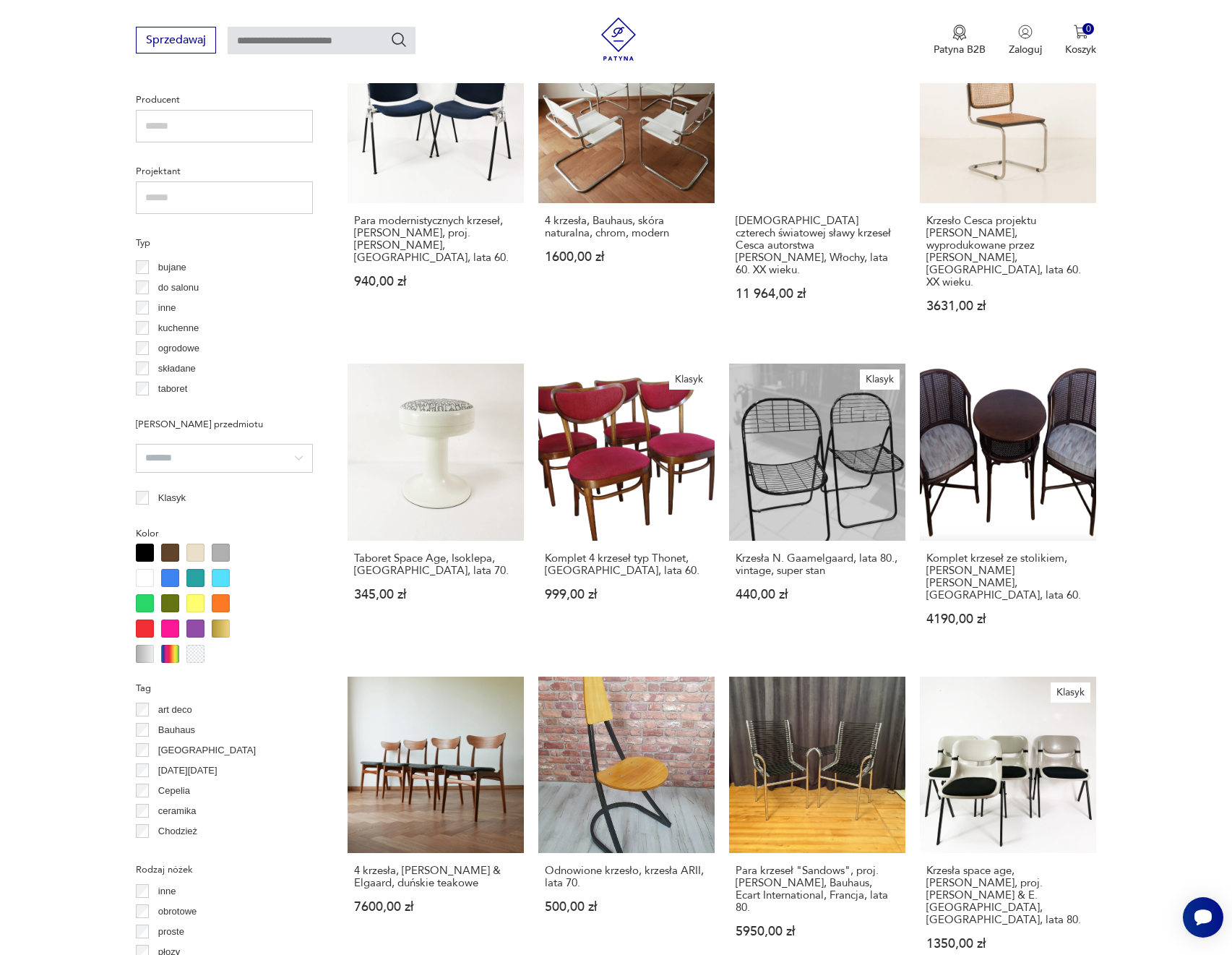
scroll to position [1012, 0]
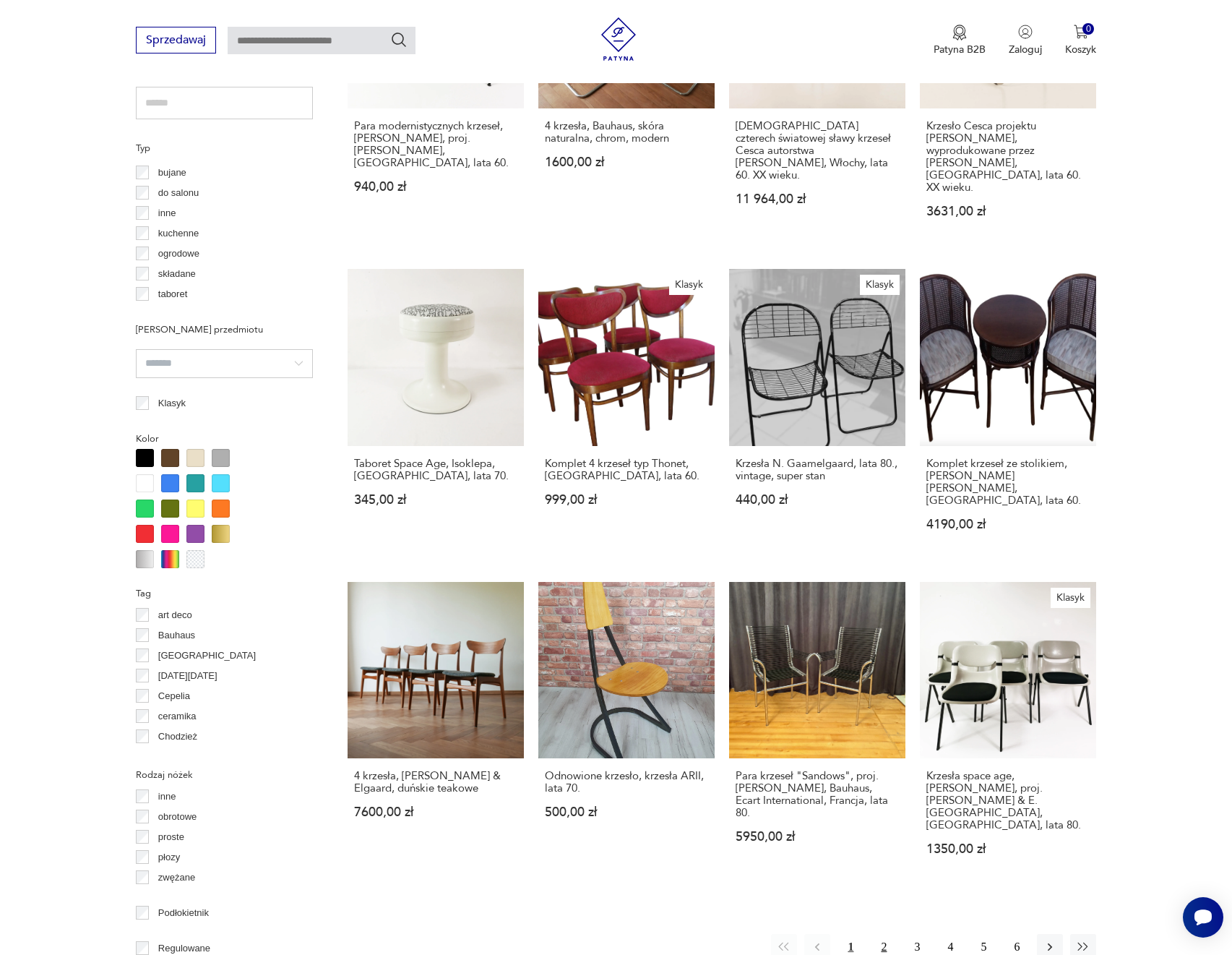
click at [892, 934] on button "2" at bounding box center [883, 946] width 26 height 26
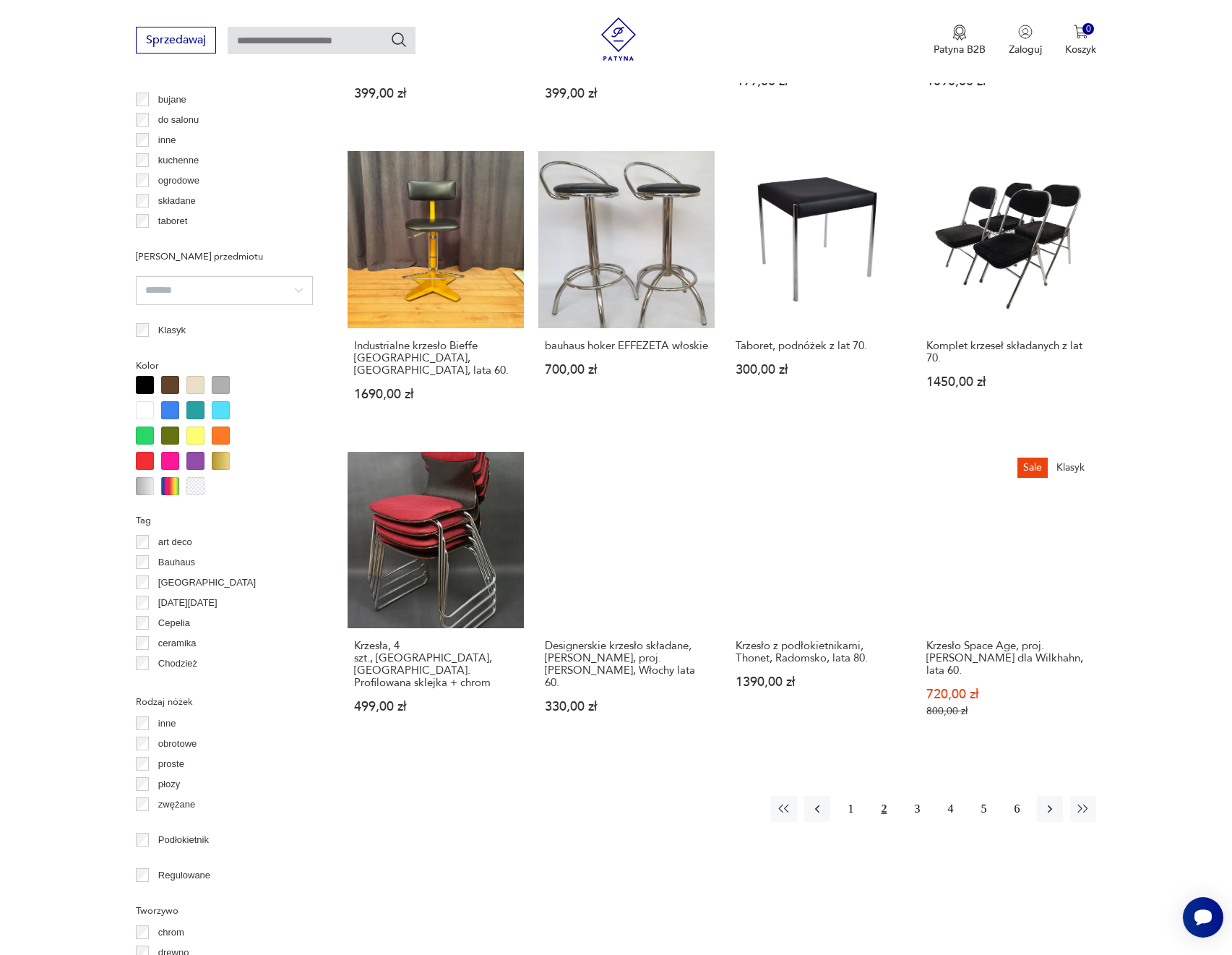
scroll to position [1136, 0]
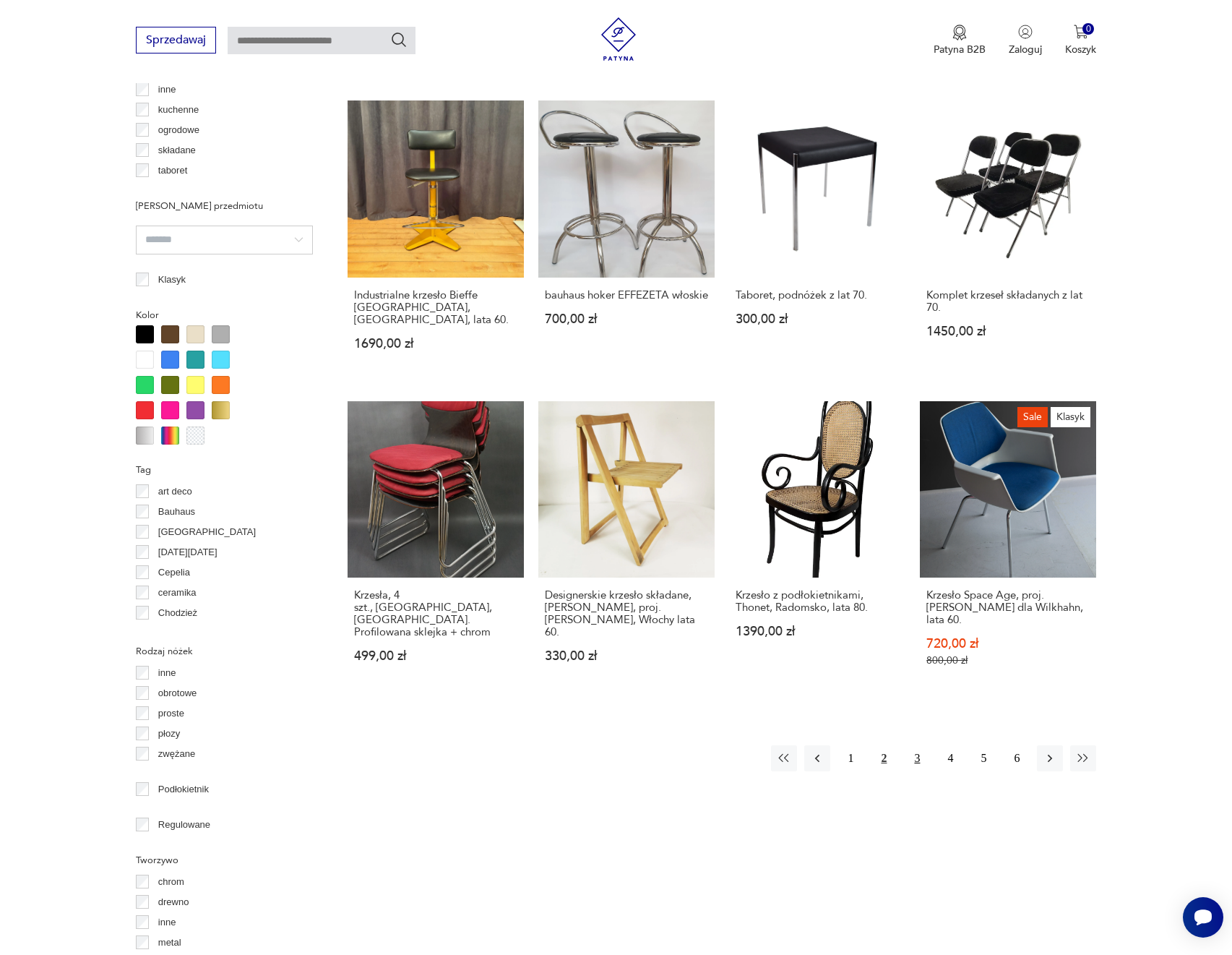
click at [916, 746] on button "3" at bounding box center [917, 758] width 26 height 26
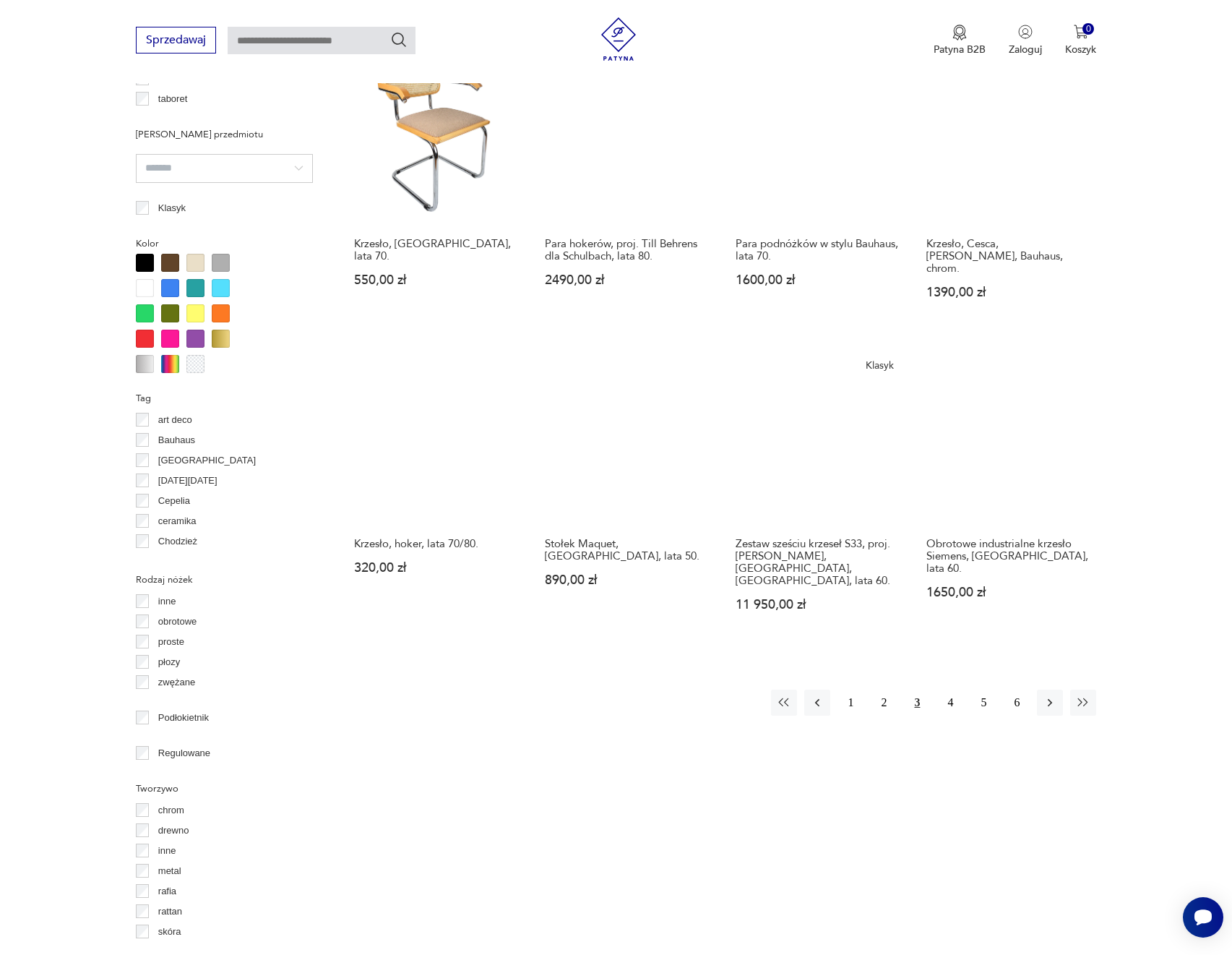
scroll to position [1207, 0]
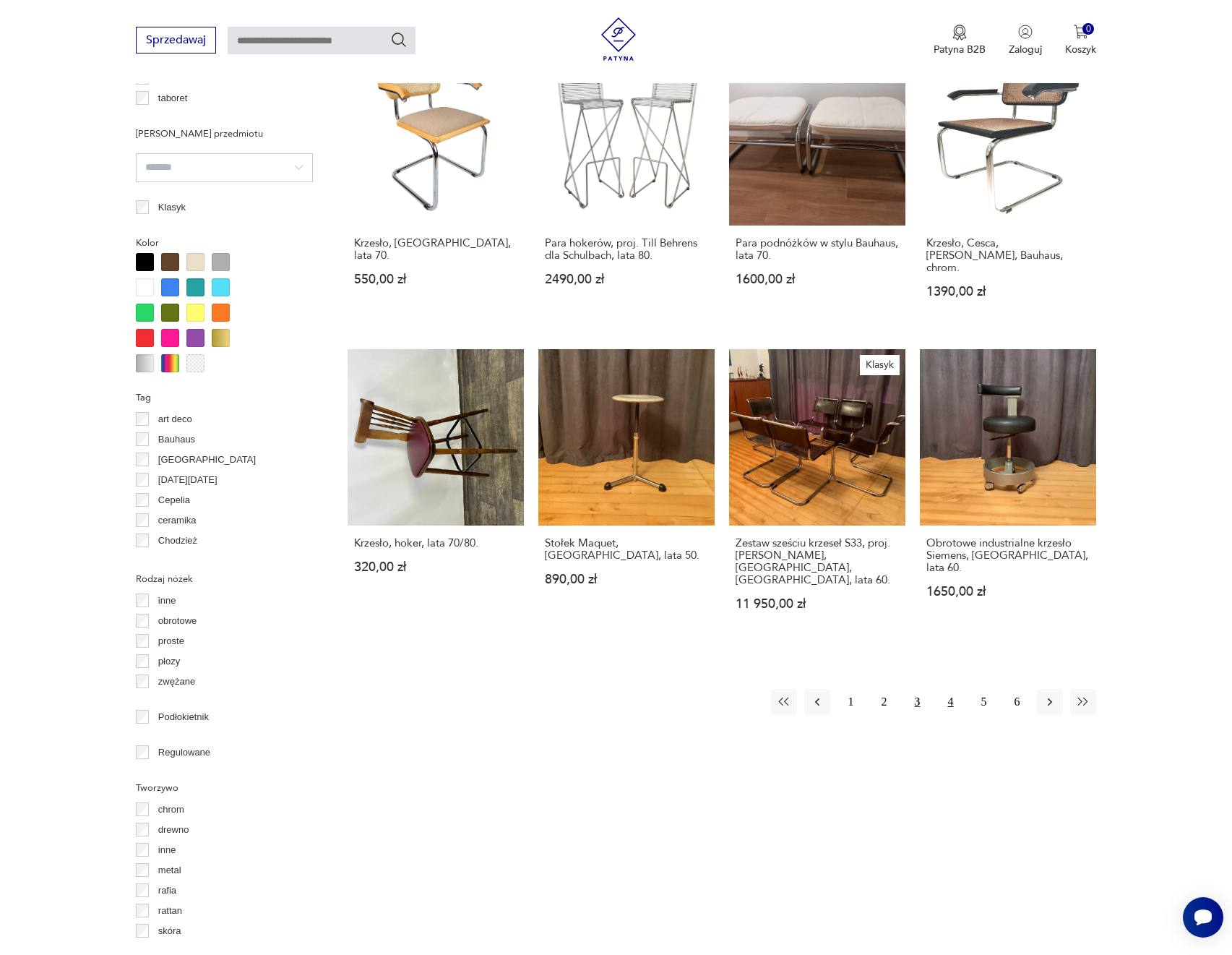
click at [957, 689] on button "4" at bounding box center [950, 702] width 26 height 26
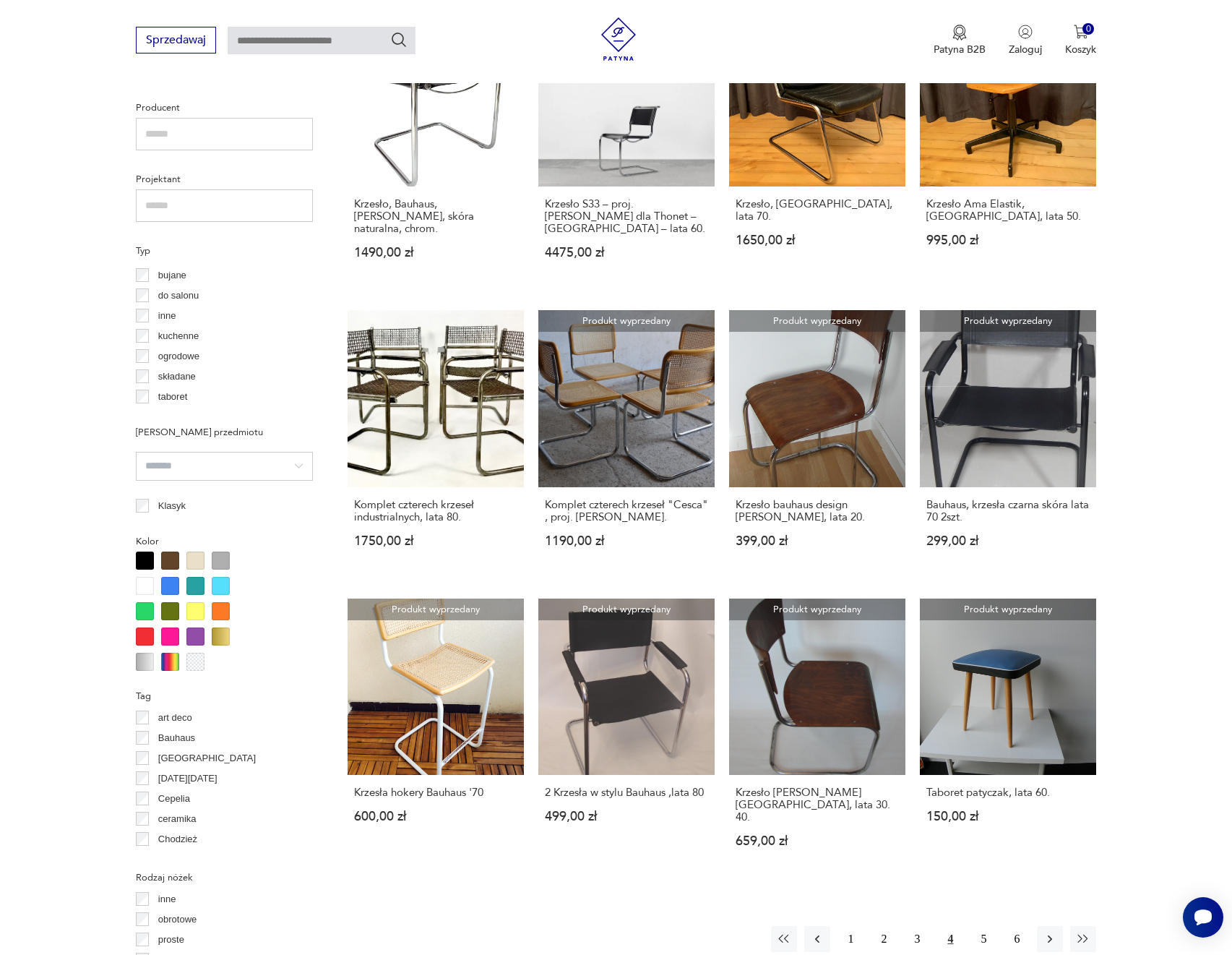
scroll to position [919, 0]
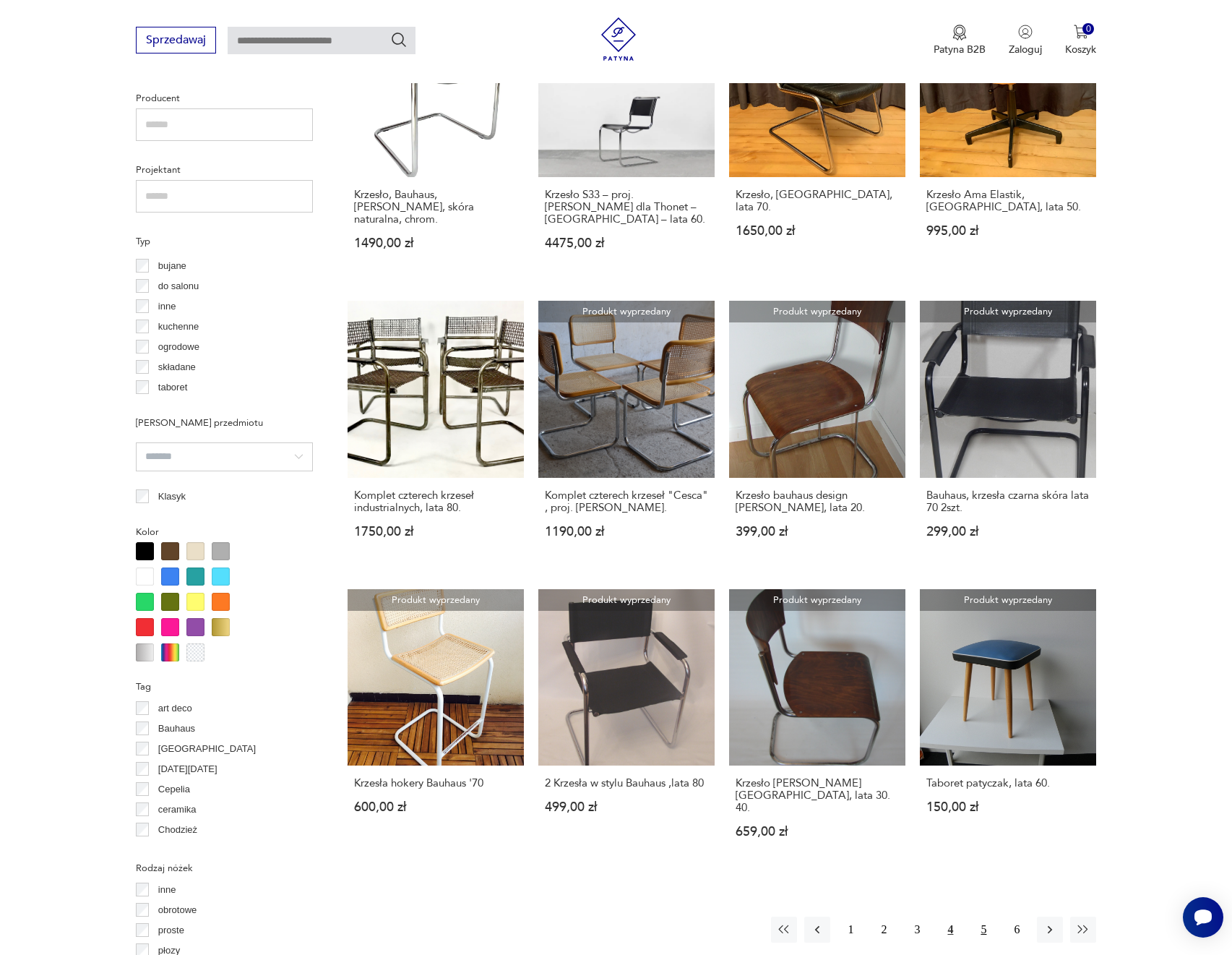
click at [984, 917] on button "5" at bounding box center [983, 929] width 26 height 26
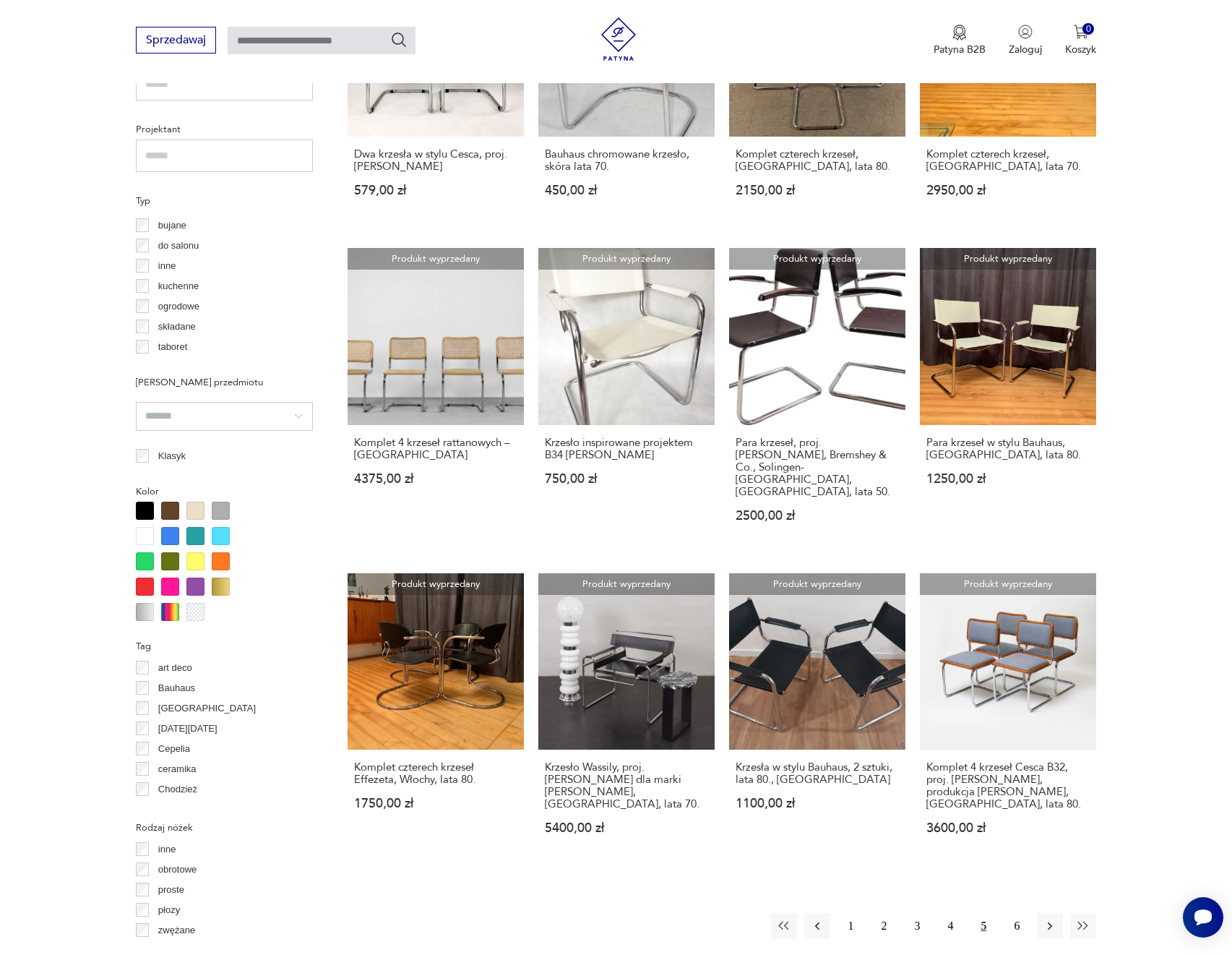
scroll to position [991, 0]
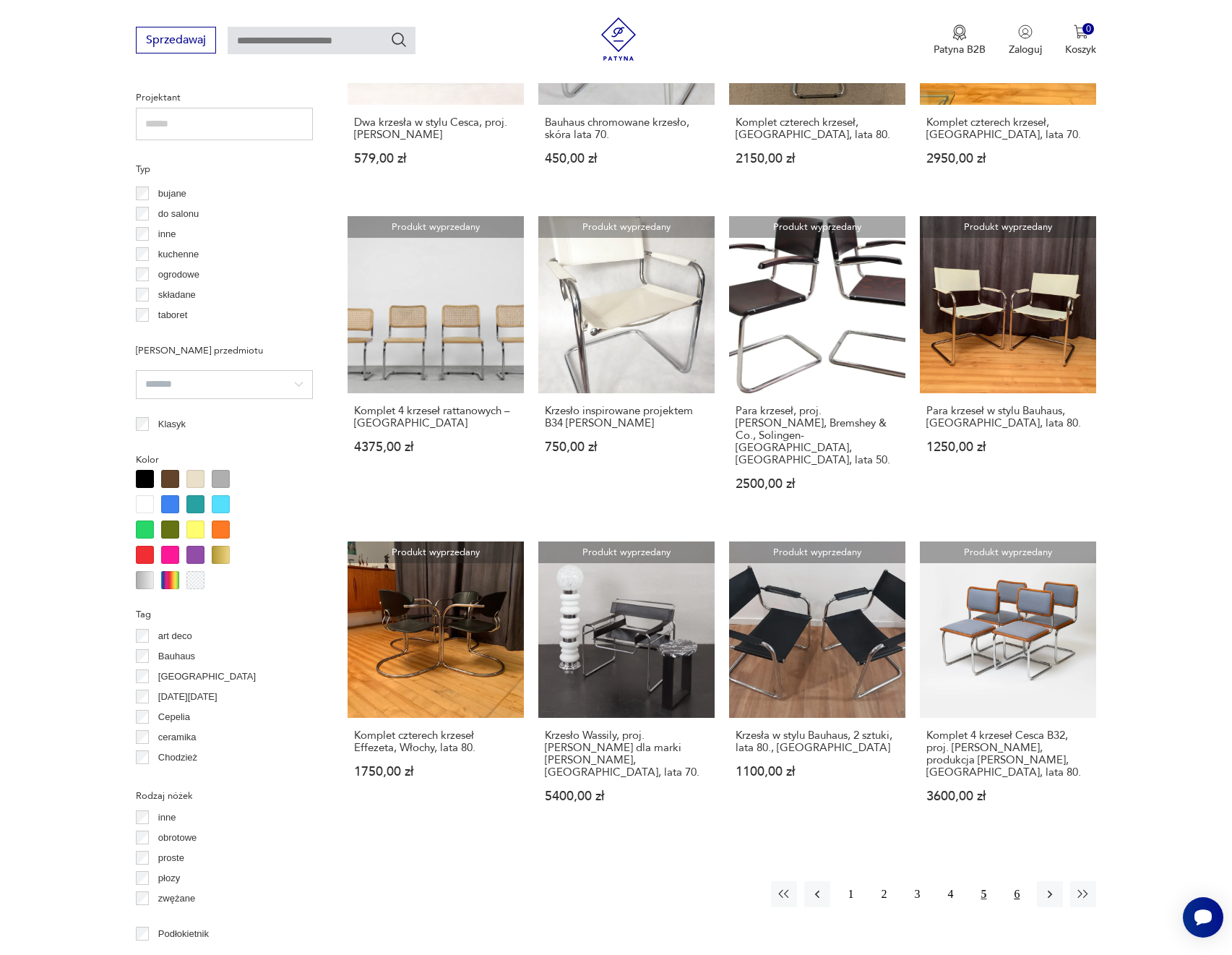
click at [1020, 881] on button "6" at bounding box center [1016, 894] width 26 height 26
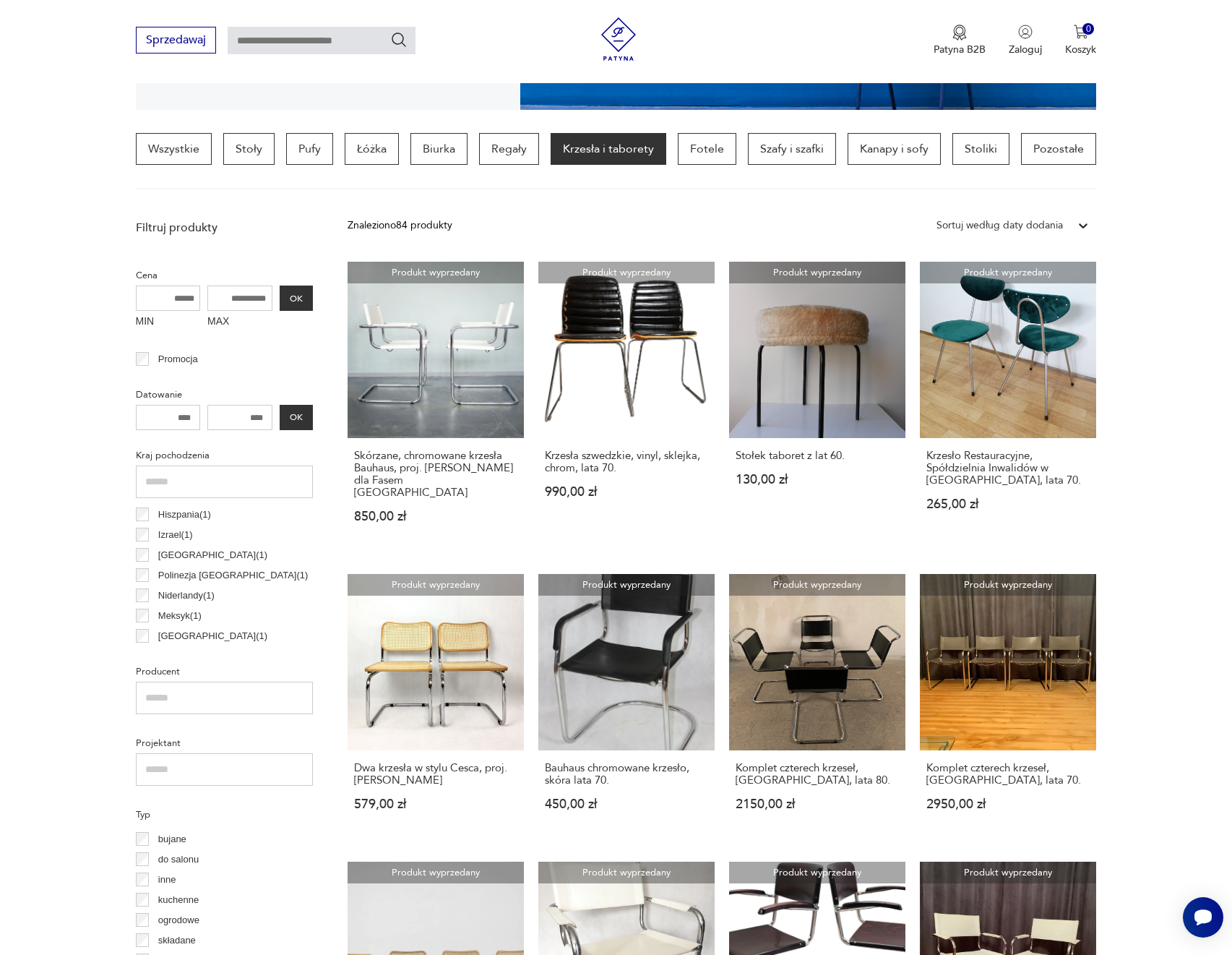
scroll to position [340, 0]
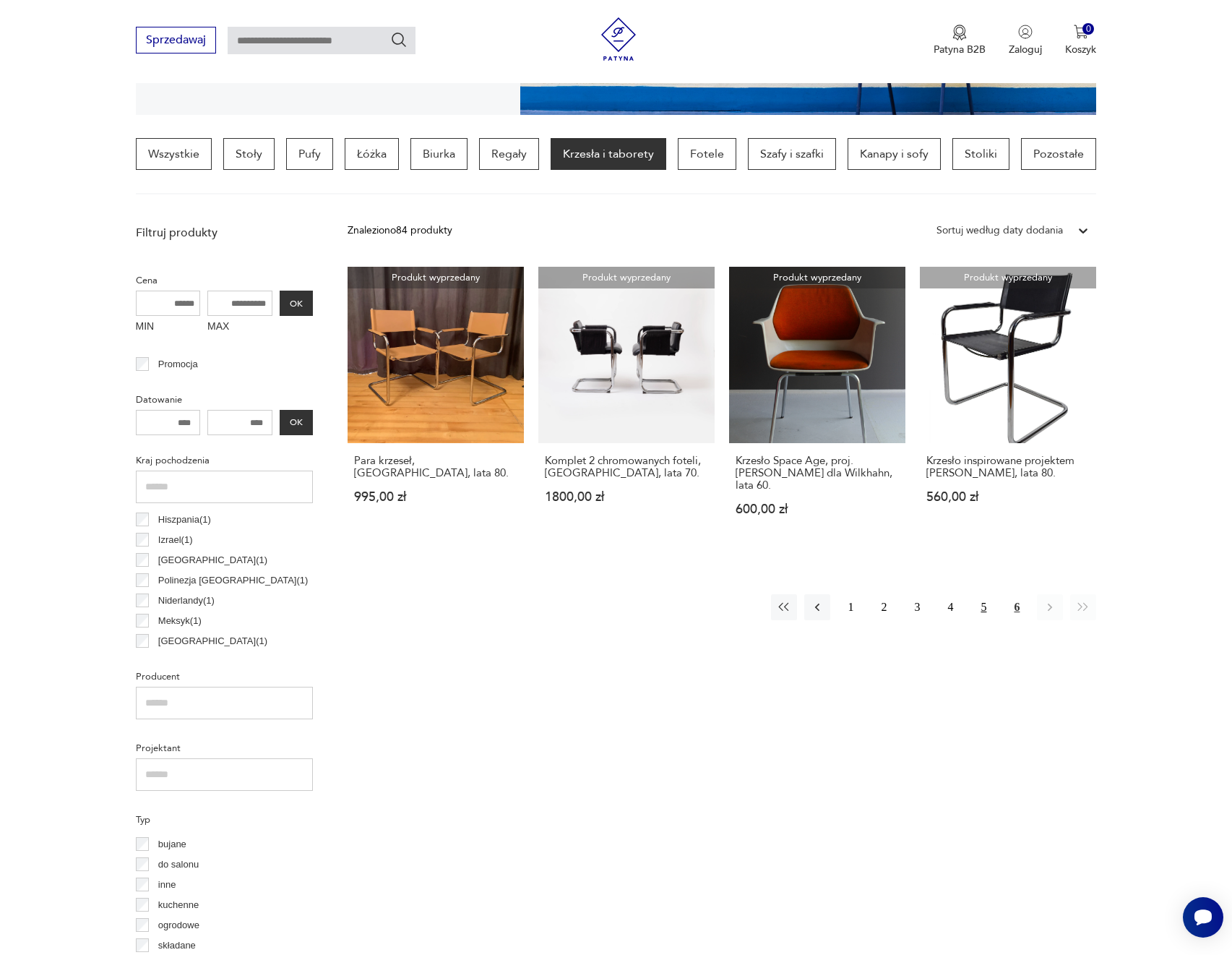
click at [991, 595] on button "5" at bounding box center [983, 607] width 26 height 26
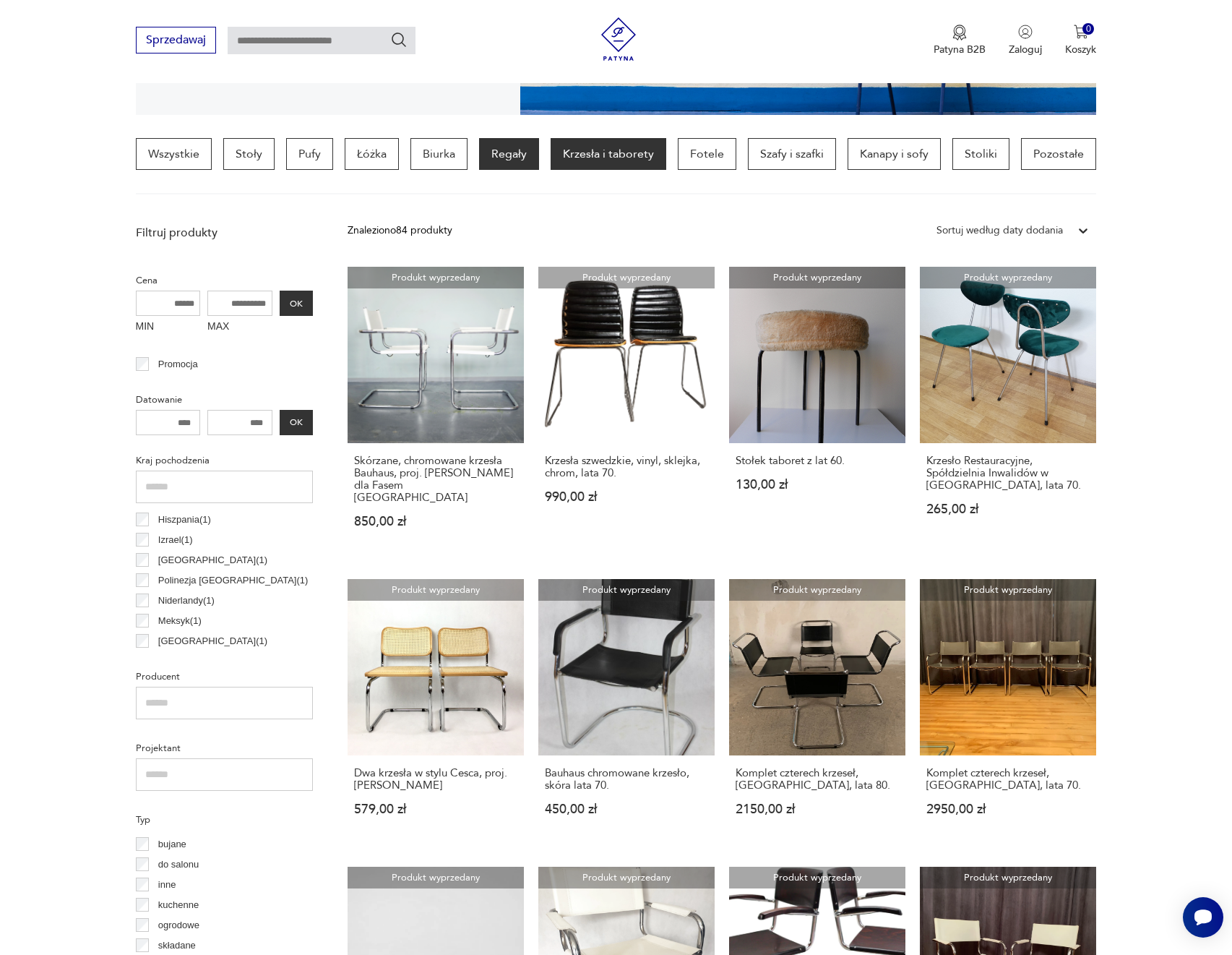
click at [513, 160] on p "Regały" at bounding box center [508, 153] width 60 height 32
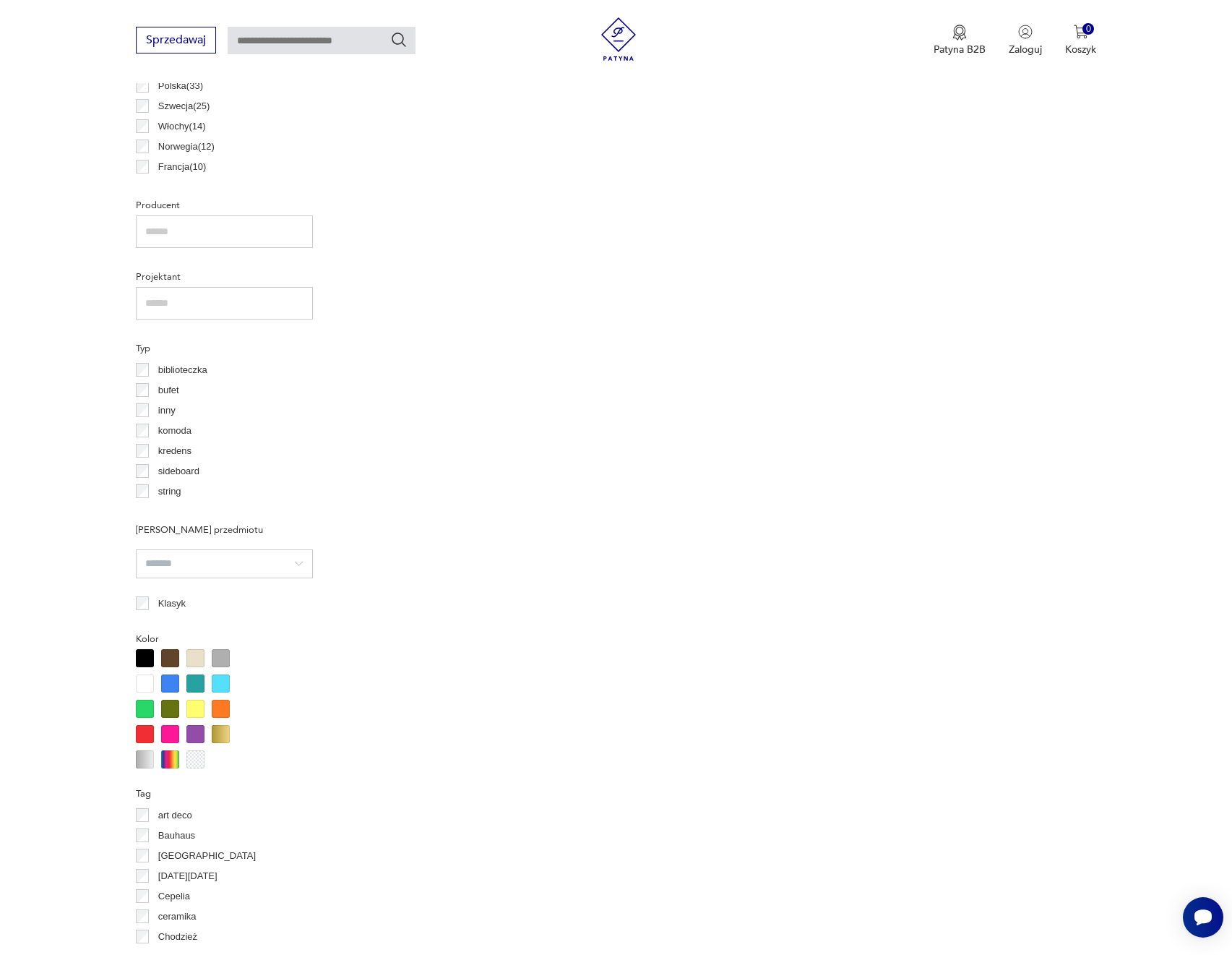
scroll to position [846, 0]
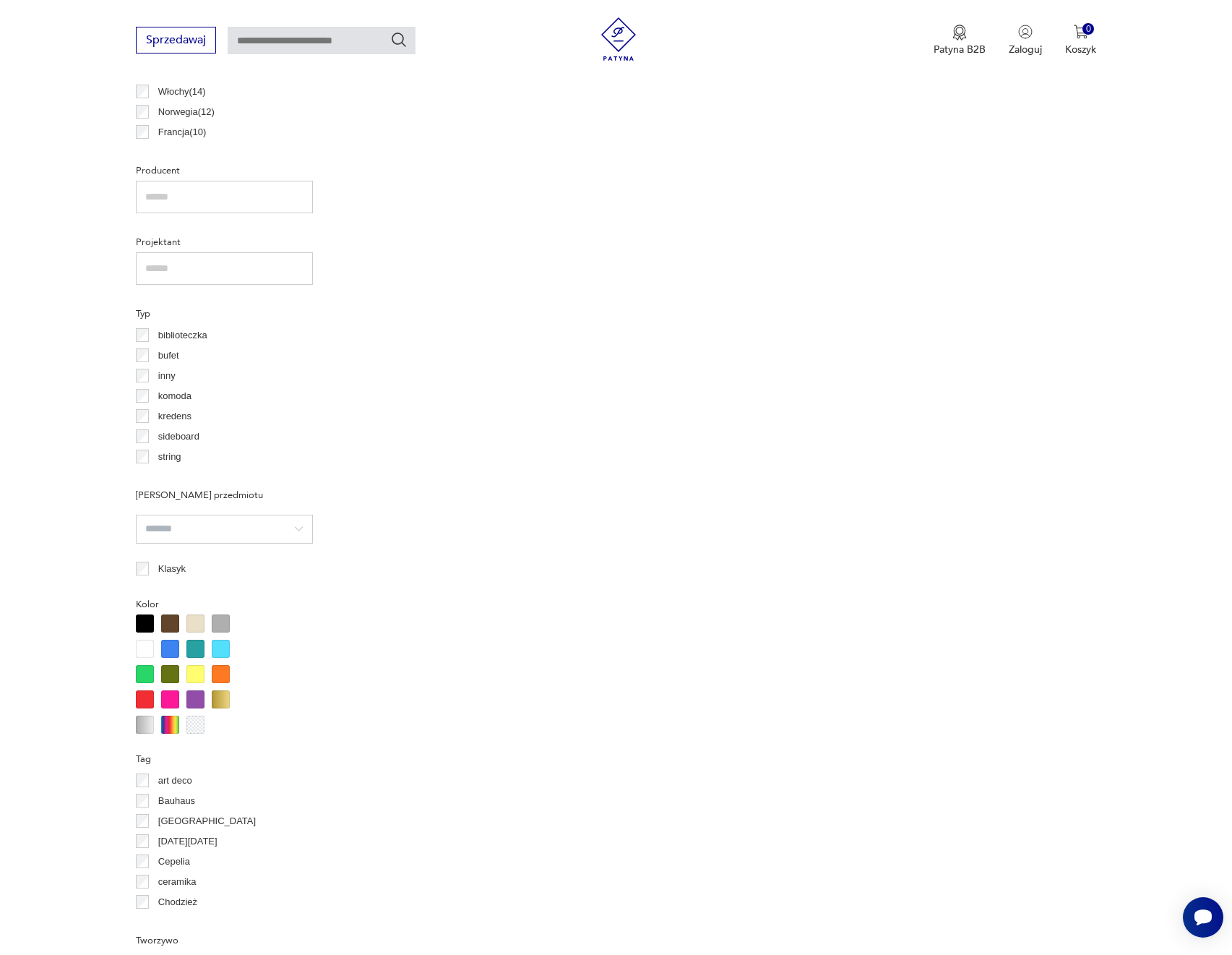
click at [167, 804] on p "Bauhaus" at bounding box center [177, 800] width 37 height 16
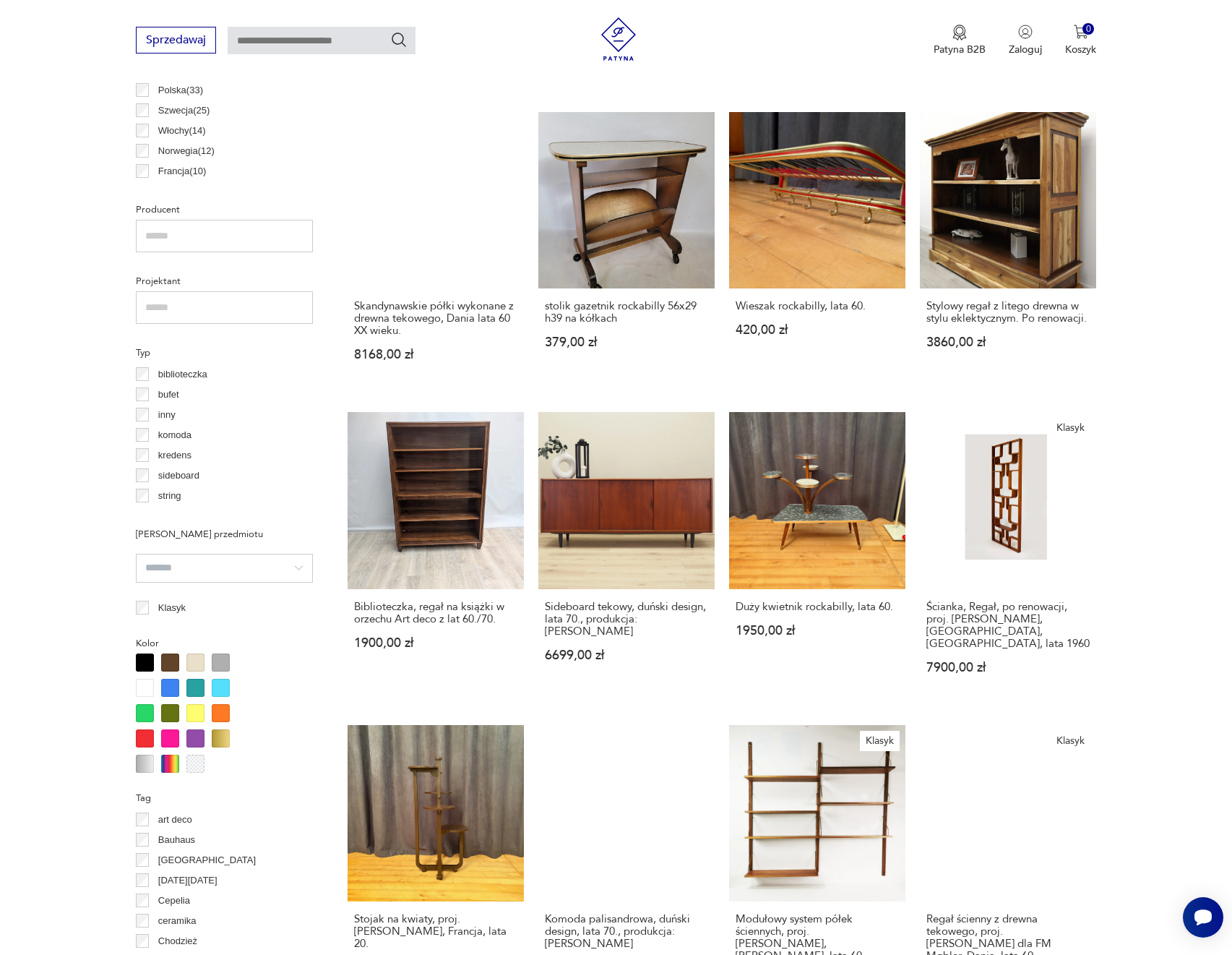
scroll to position [940, 0]
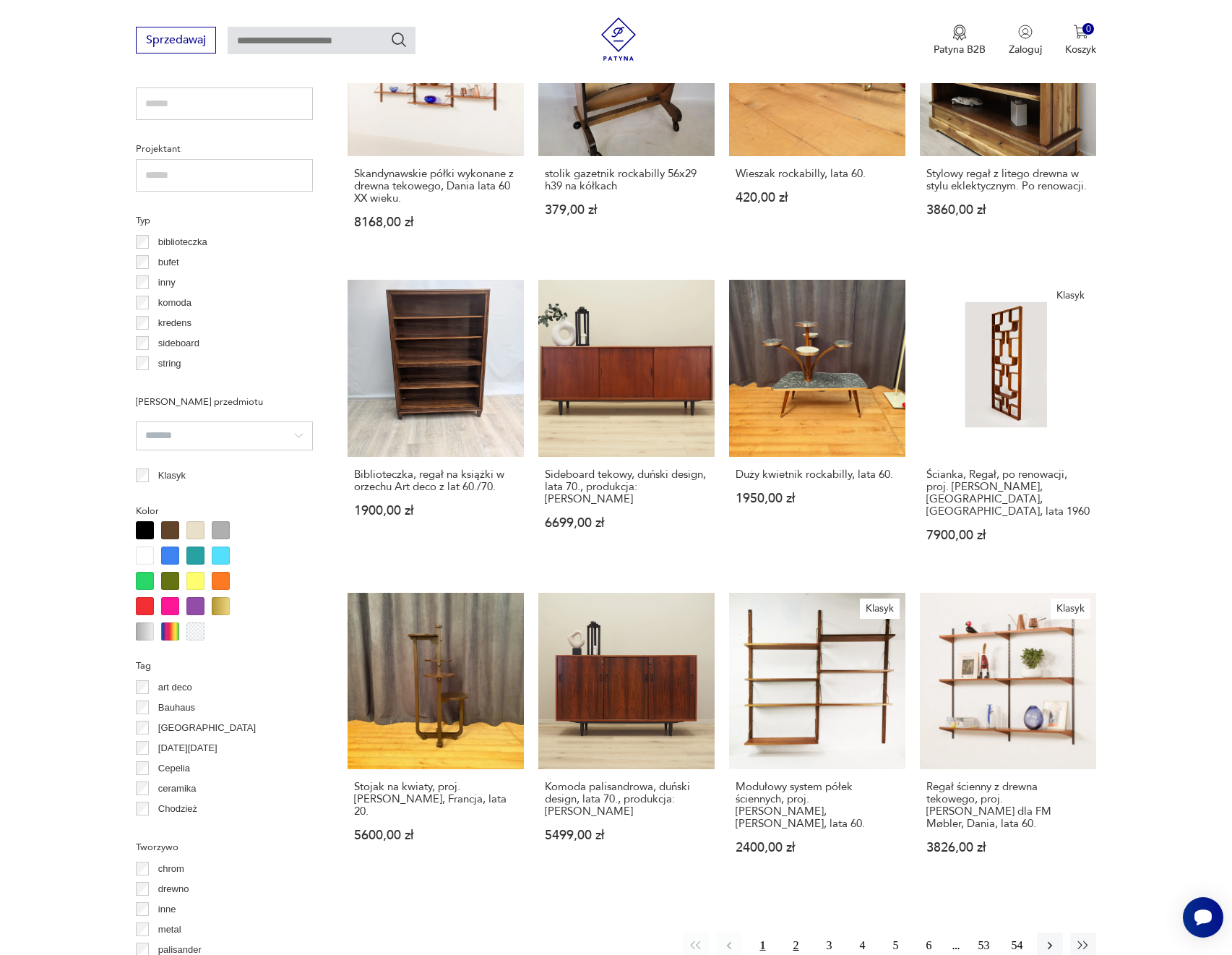
click at [800, 938] on button "2" at bounding box center [795, 944] width 26 height 26
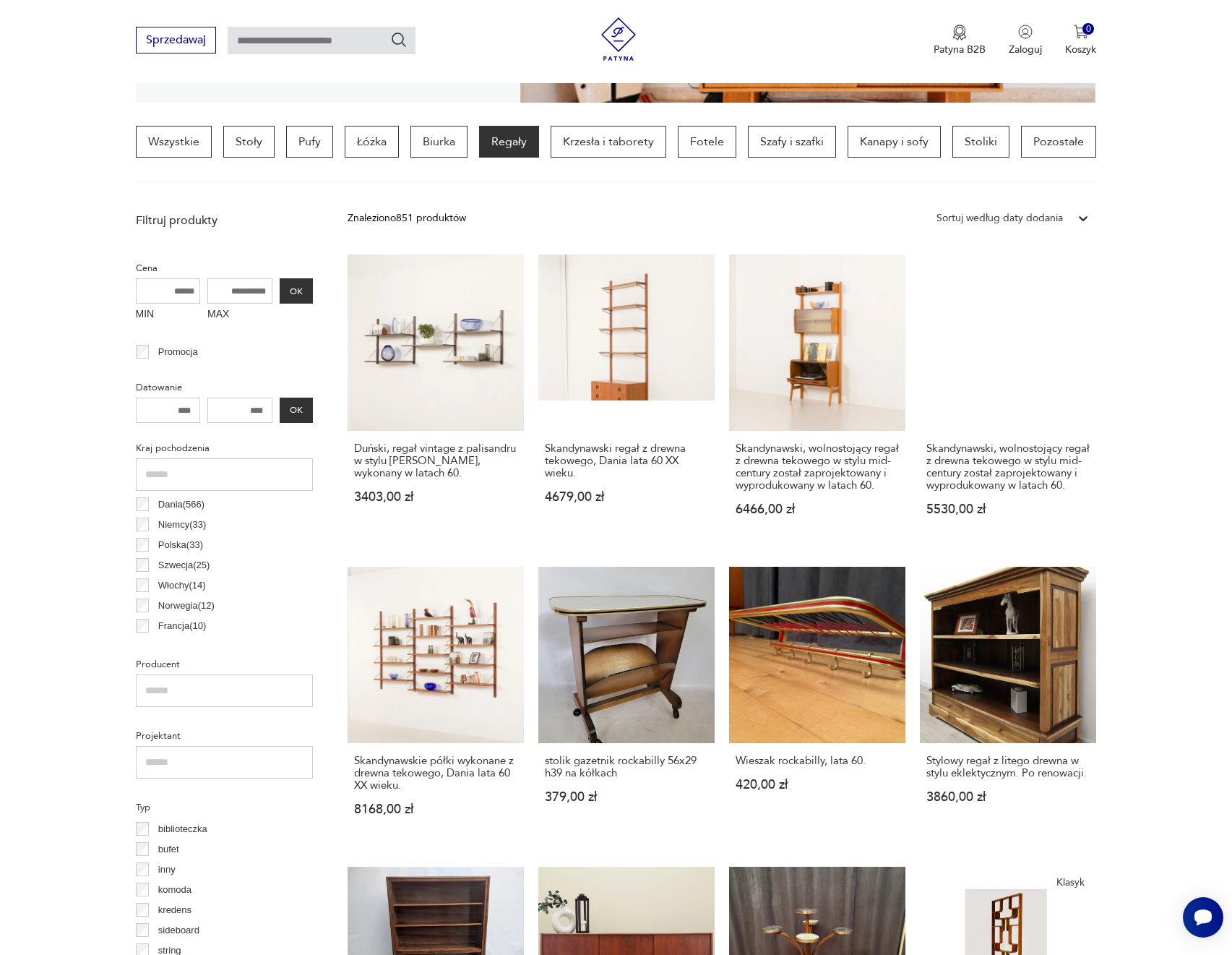
scroll to position [340, 0]
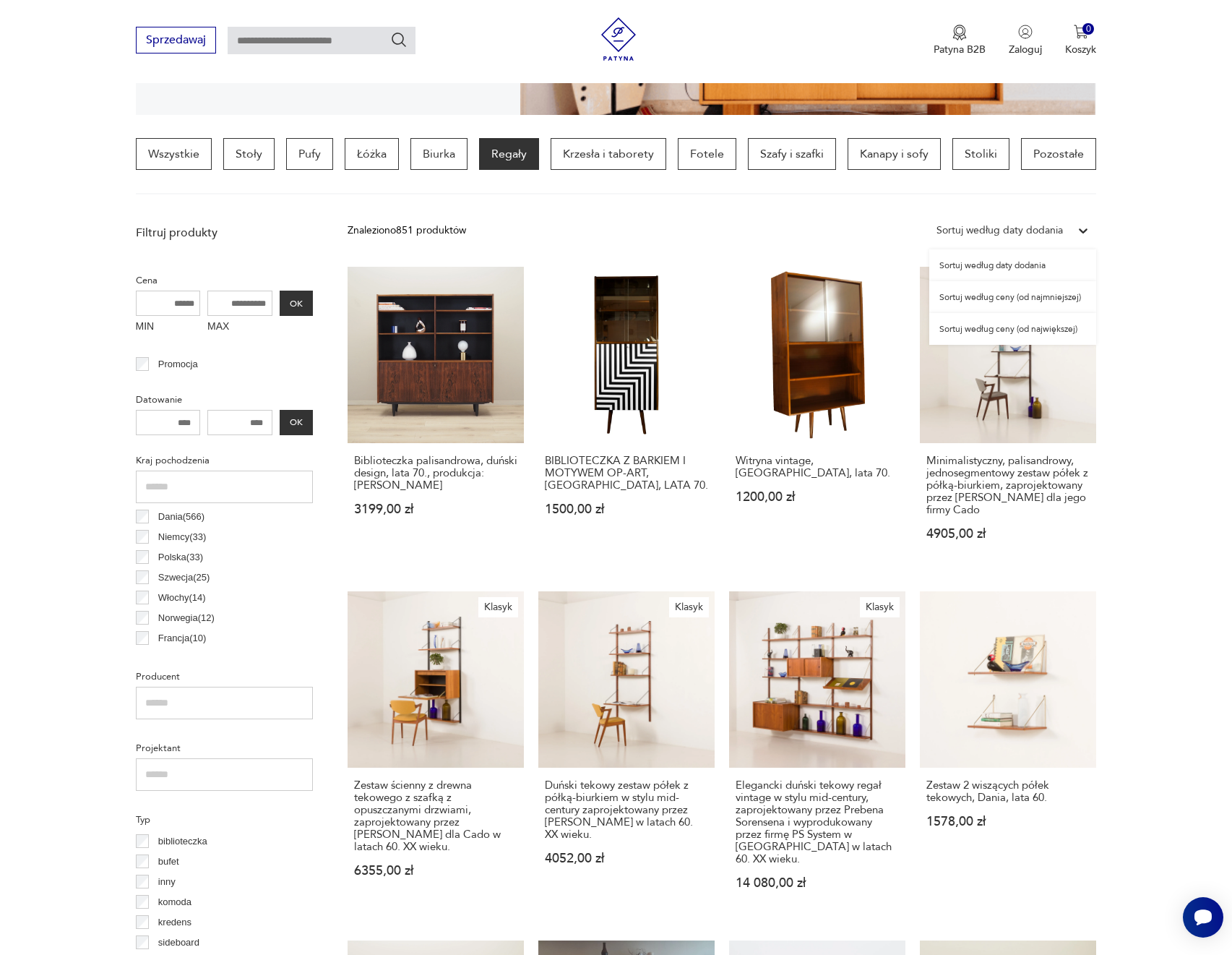
click at [1077, 233] on icon at bounding box center [1083, 230] width 14 height 14
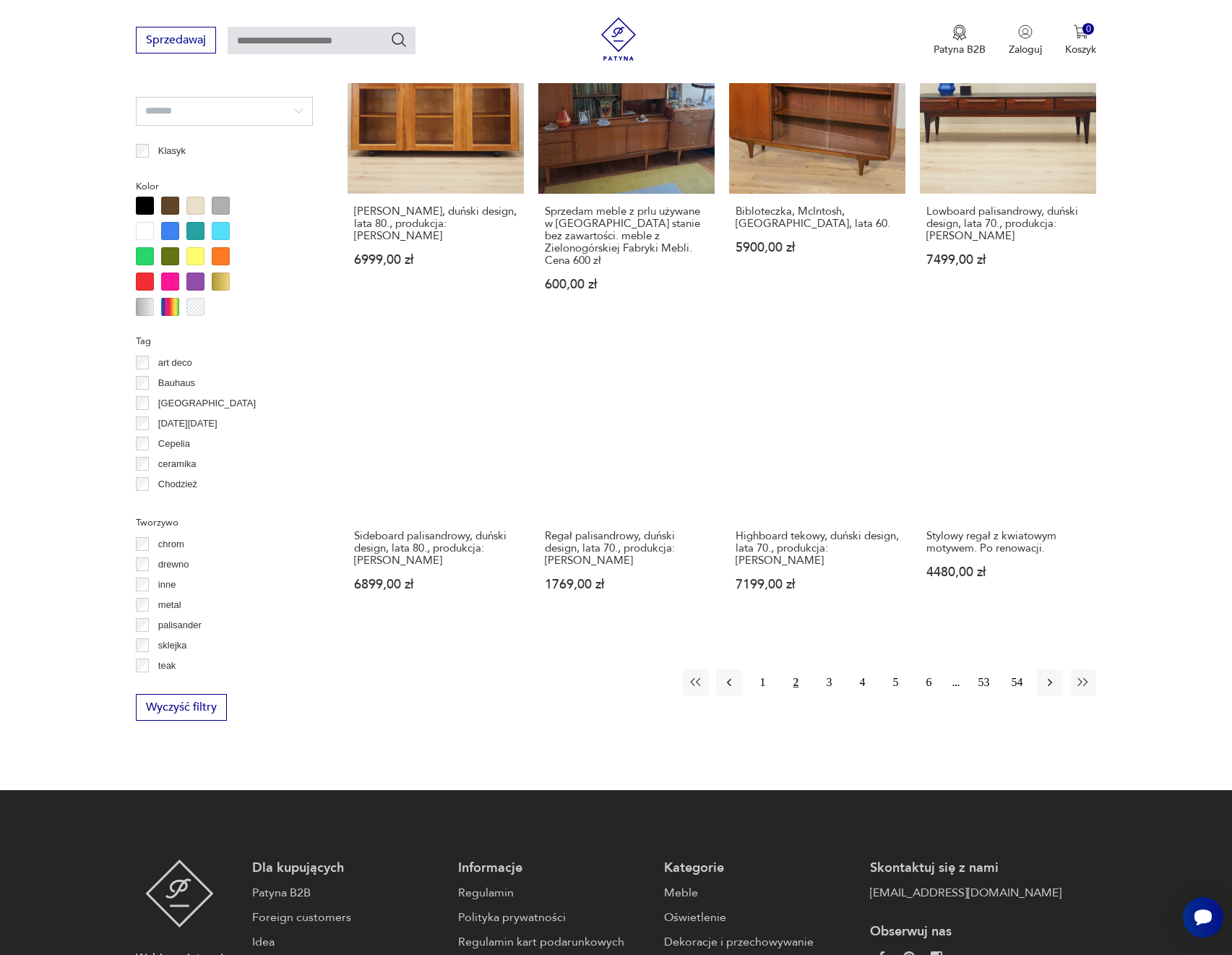
scroll to position [1280, 0]
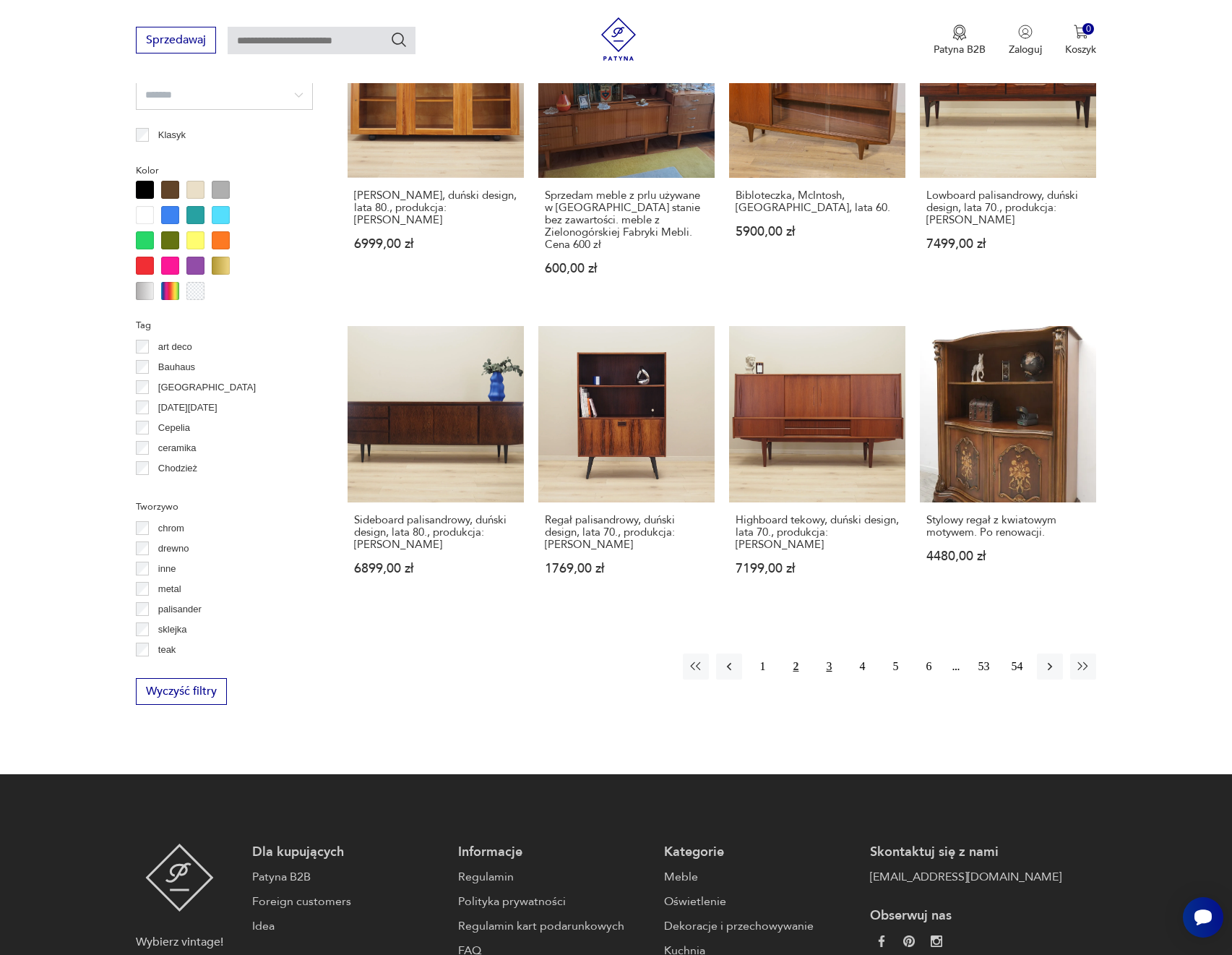
click at [828, 654] on button "3" at bounding box center [829, 666] width 26 height 26
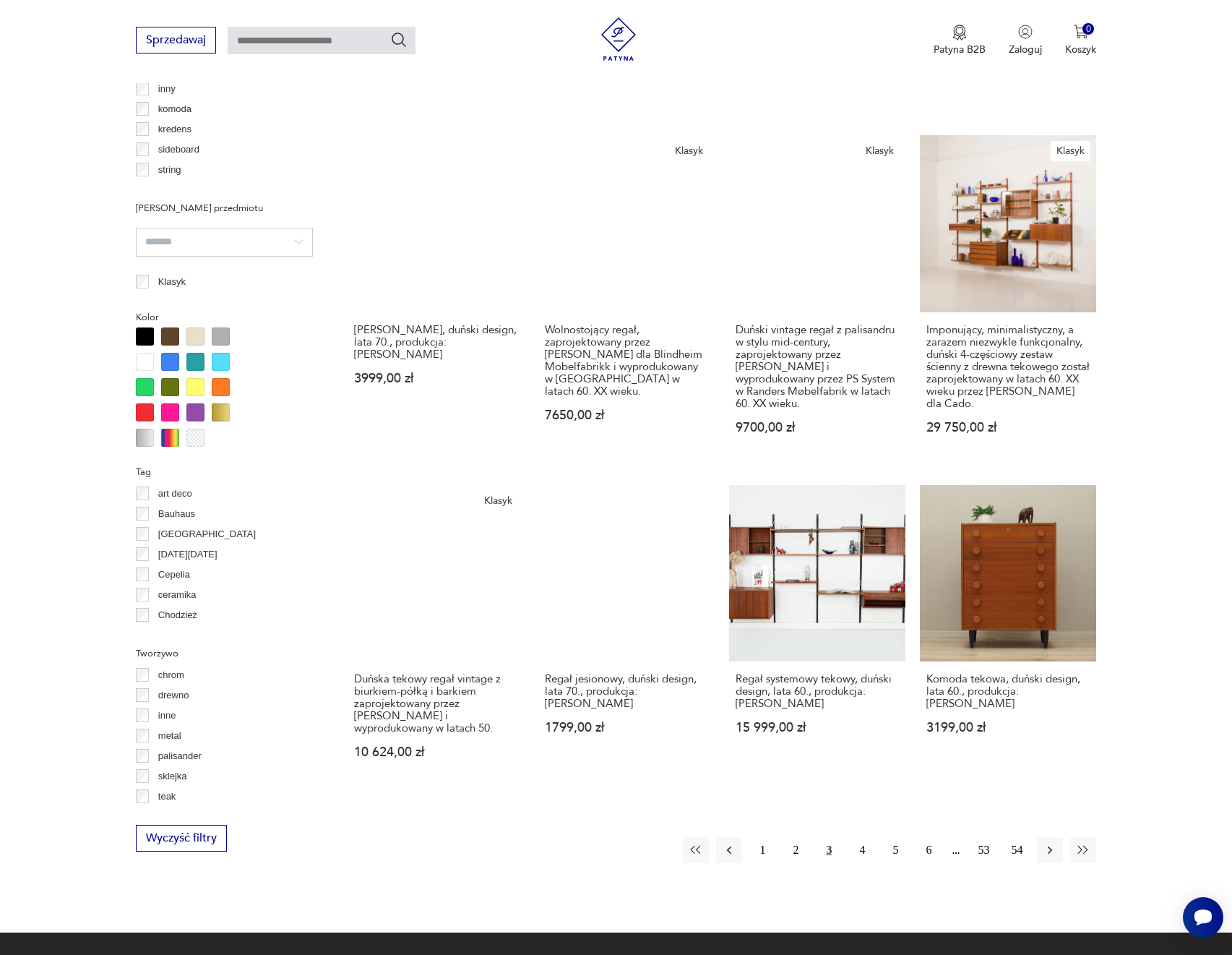
scroll to position [1136, 0]
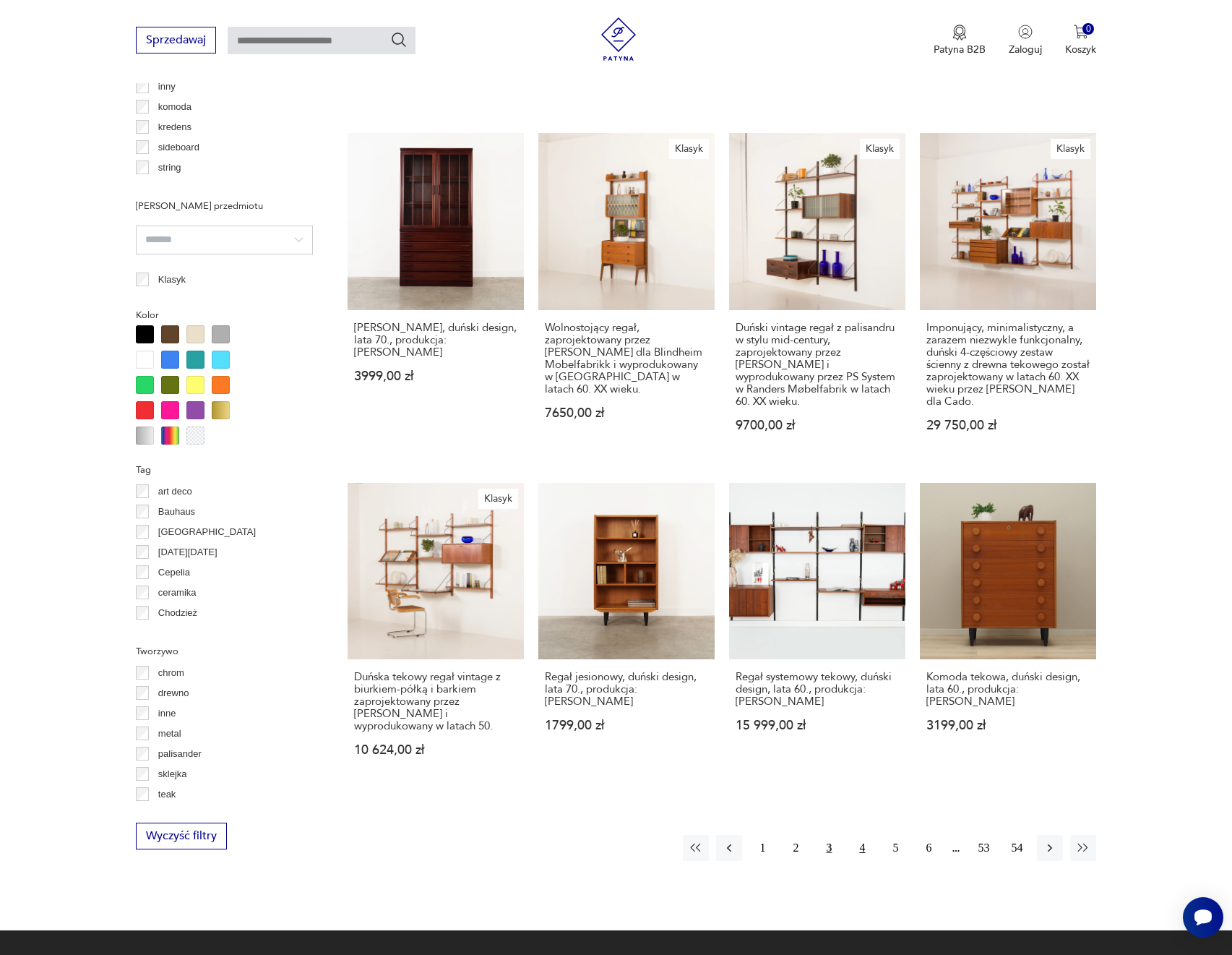
click at [859, 835] on button "4" at bounding box center [861, 847] width 26 height 26
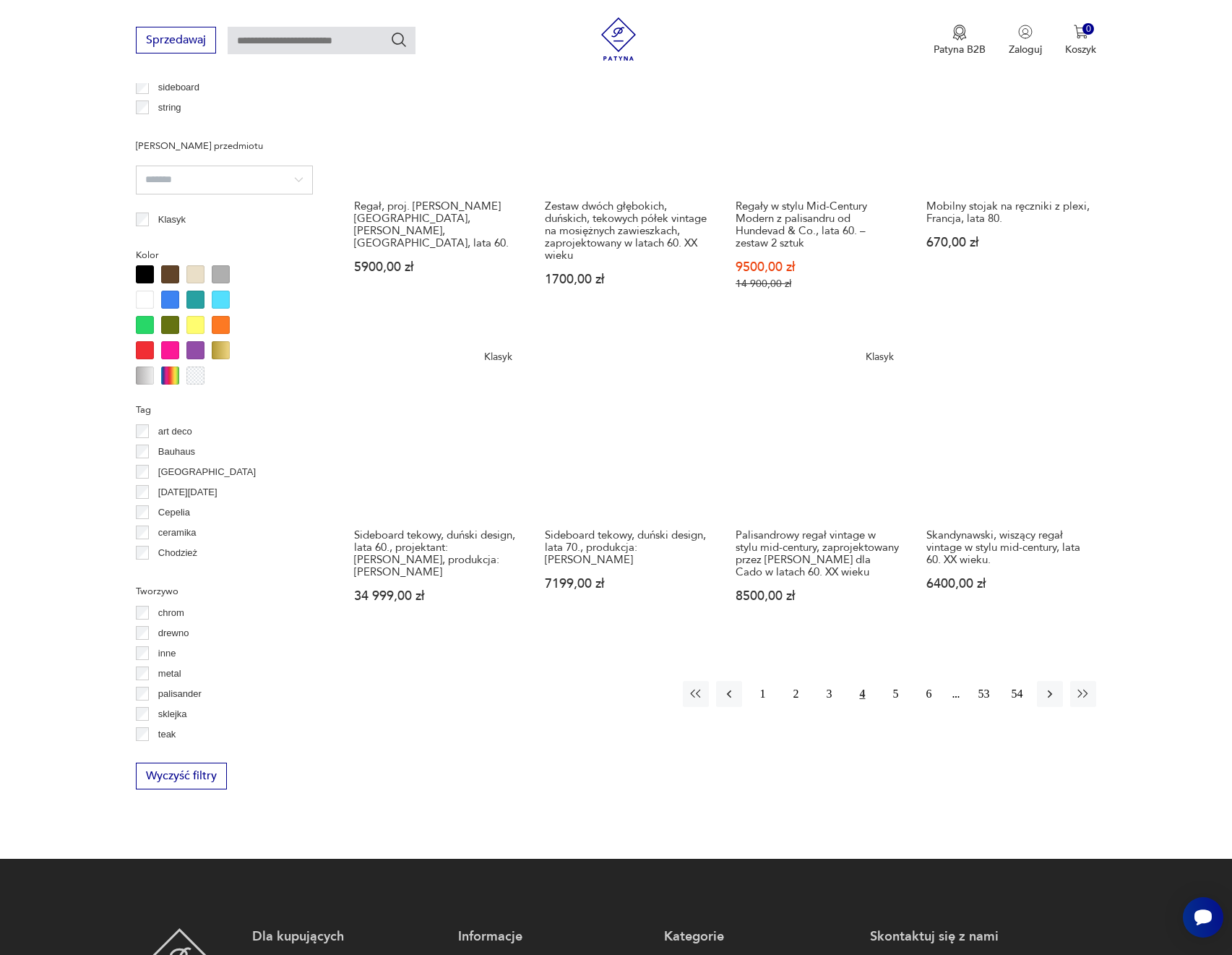
scroll to position [1231, 0]
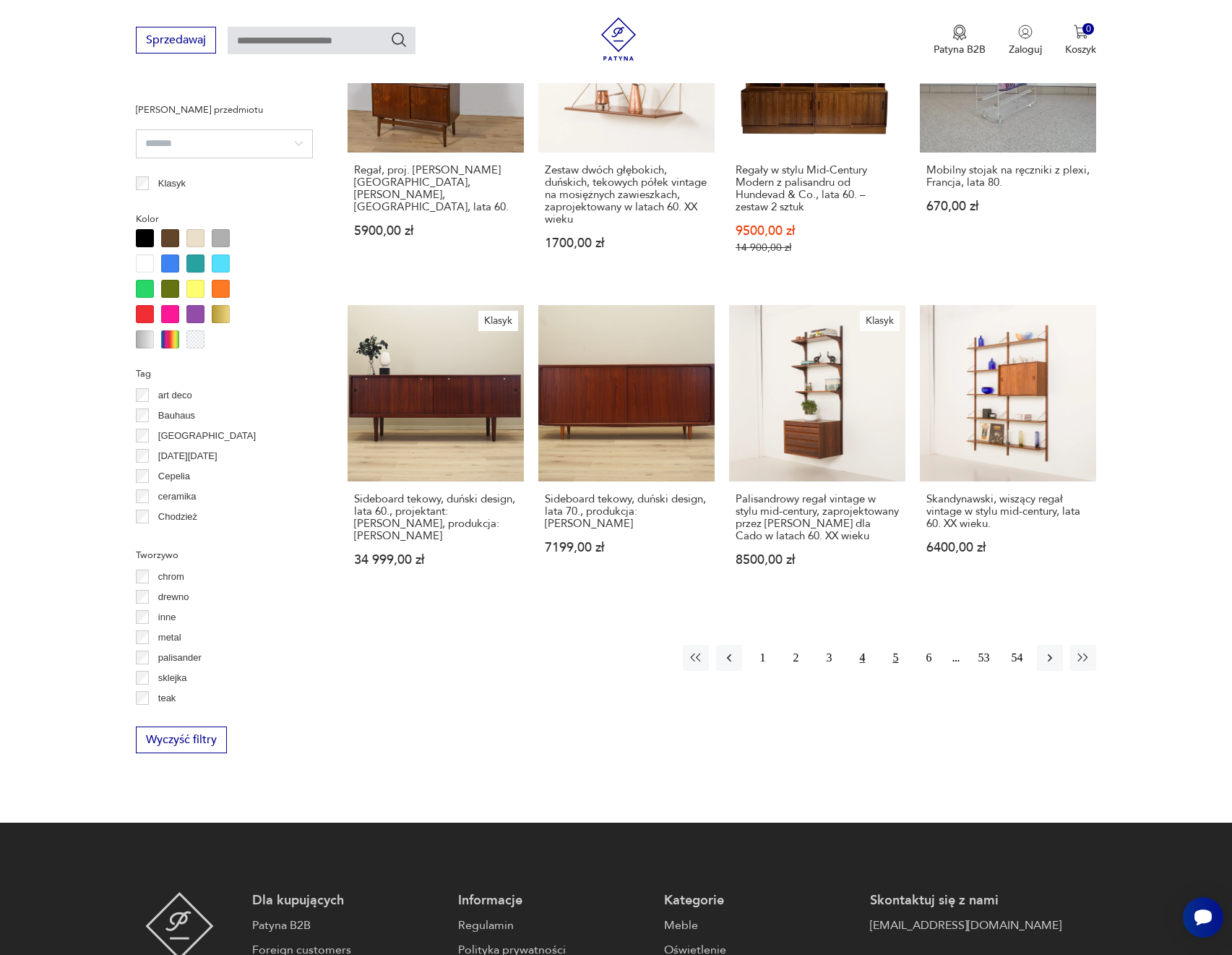
click at [894, 671] on button "5" at bounding box center [895, 657] width 26 height 26
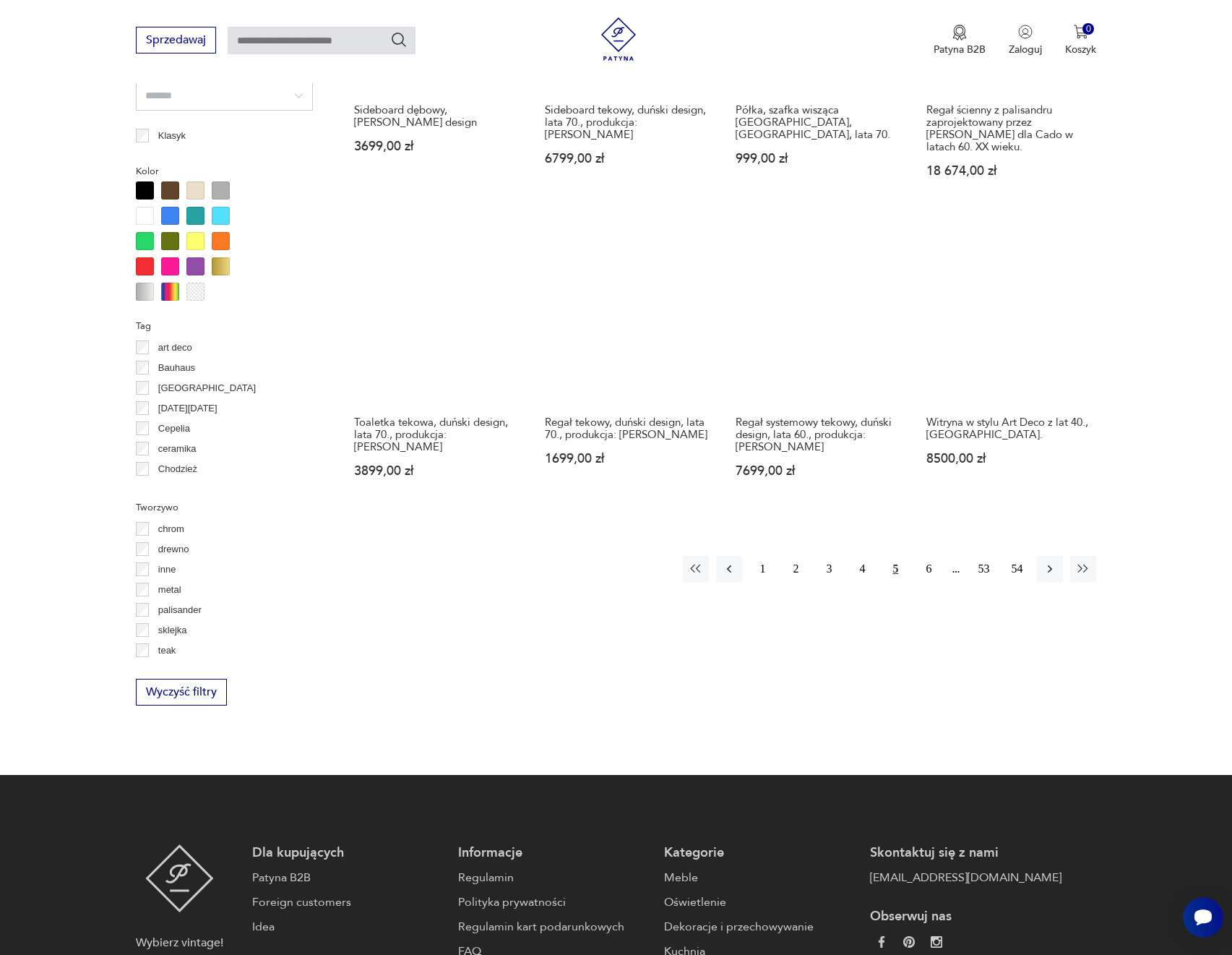
scroll to position [1280, 0]
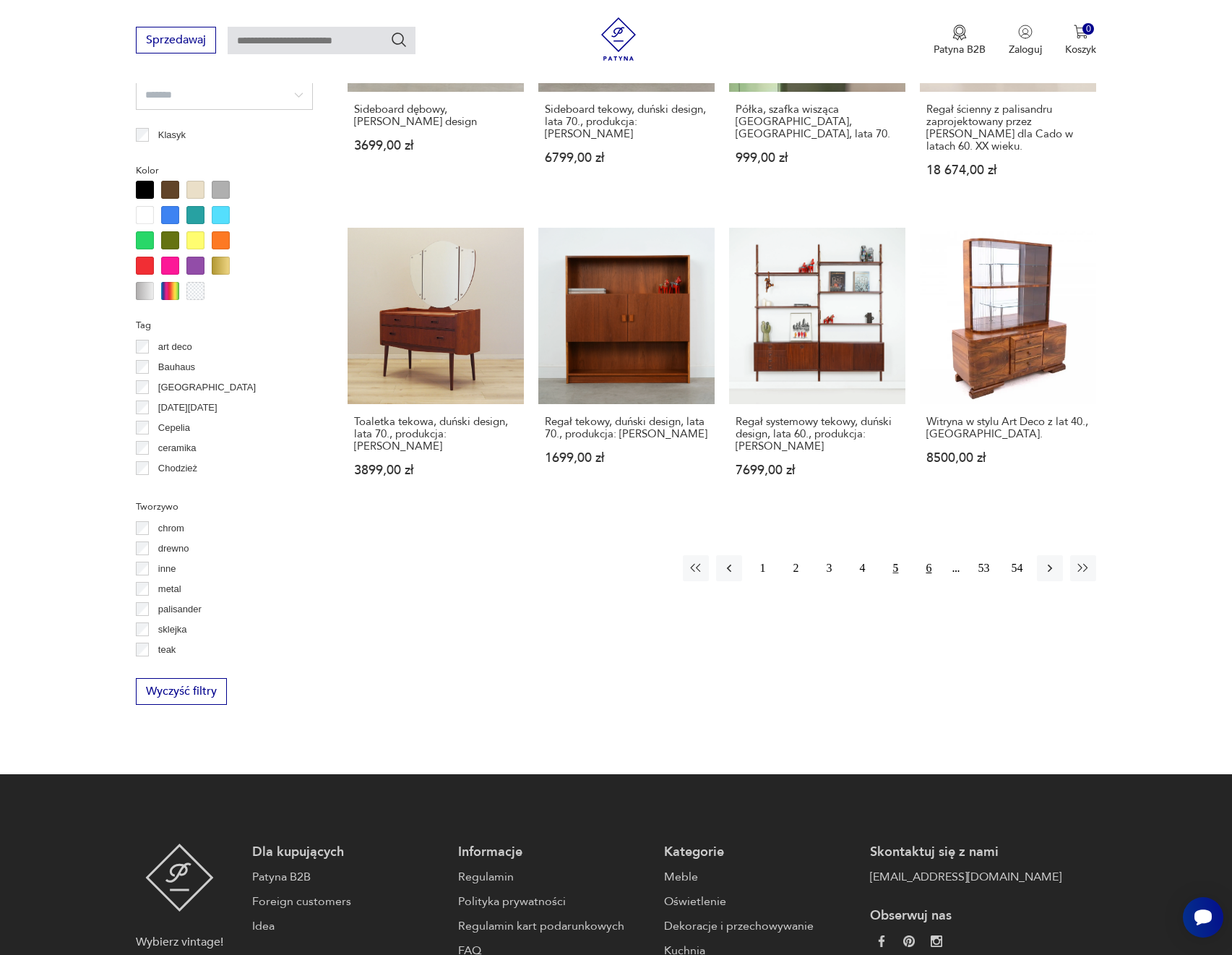
click at [929, 555] on button "6" at bounding box center [928, 568] width 26 height 26
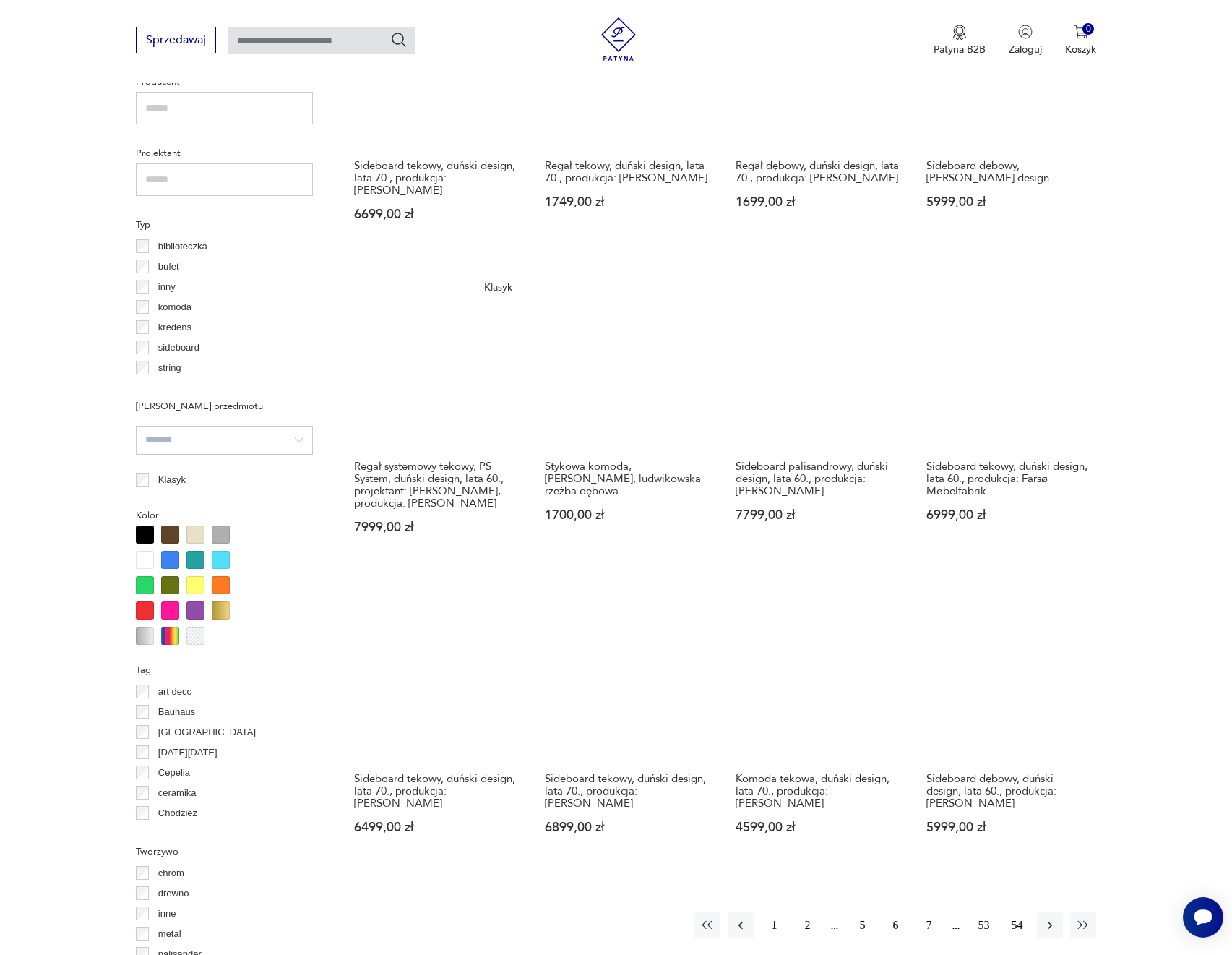
scroll to position [991, 0]
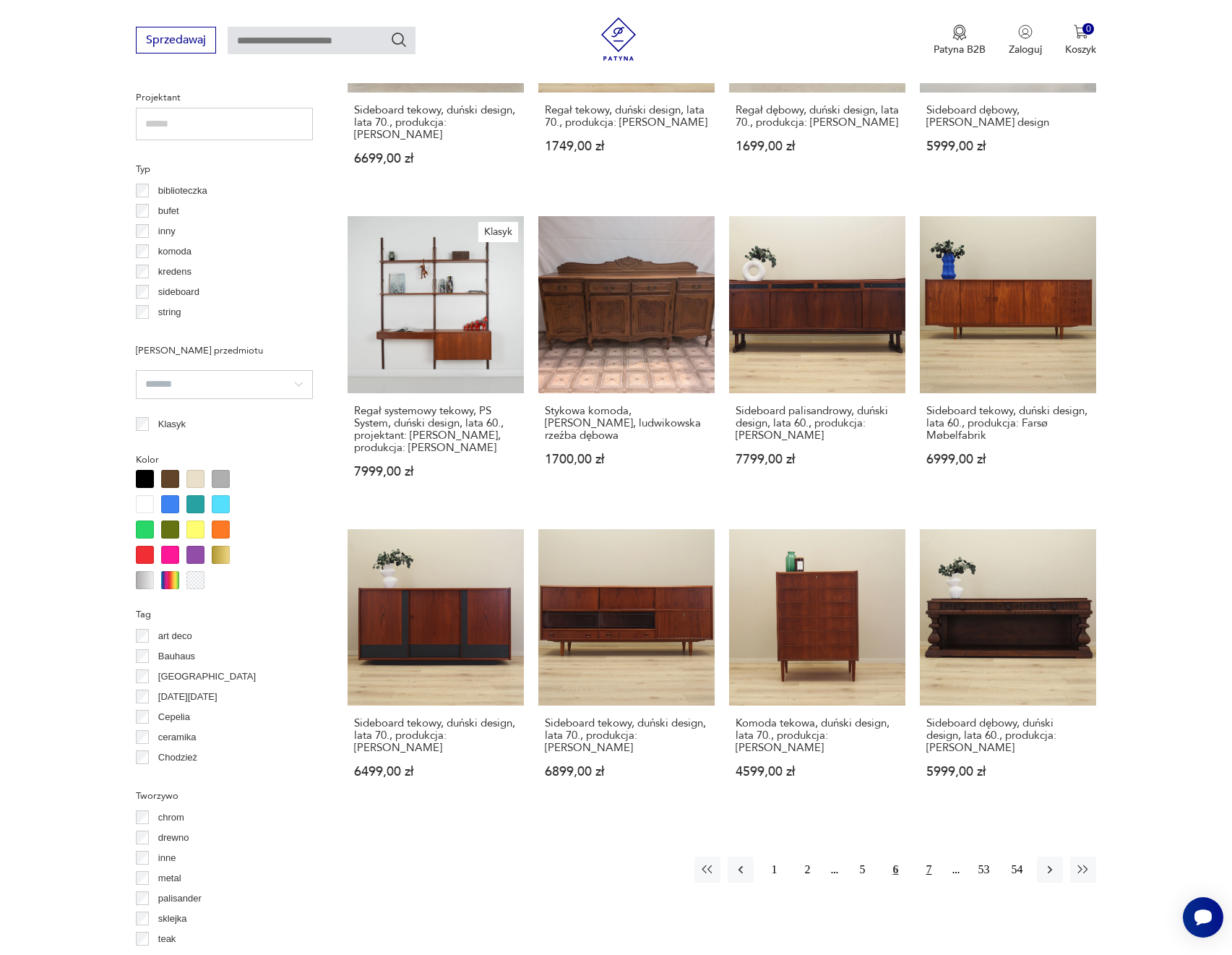
click at [926, 857] on button "7" at bounding box center [928, 869] width 26 height 26
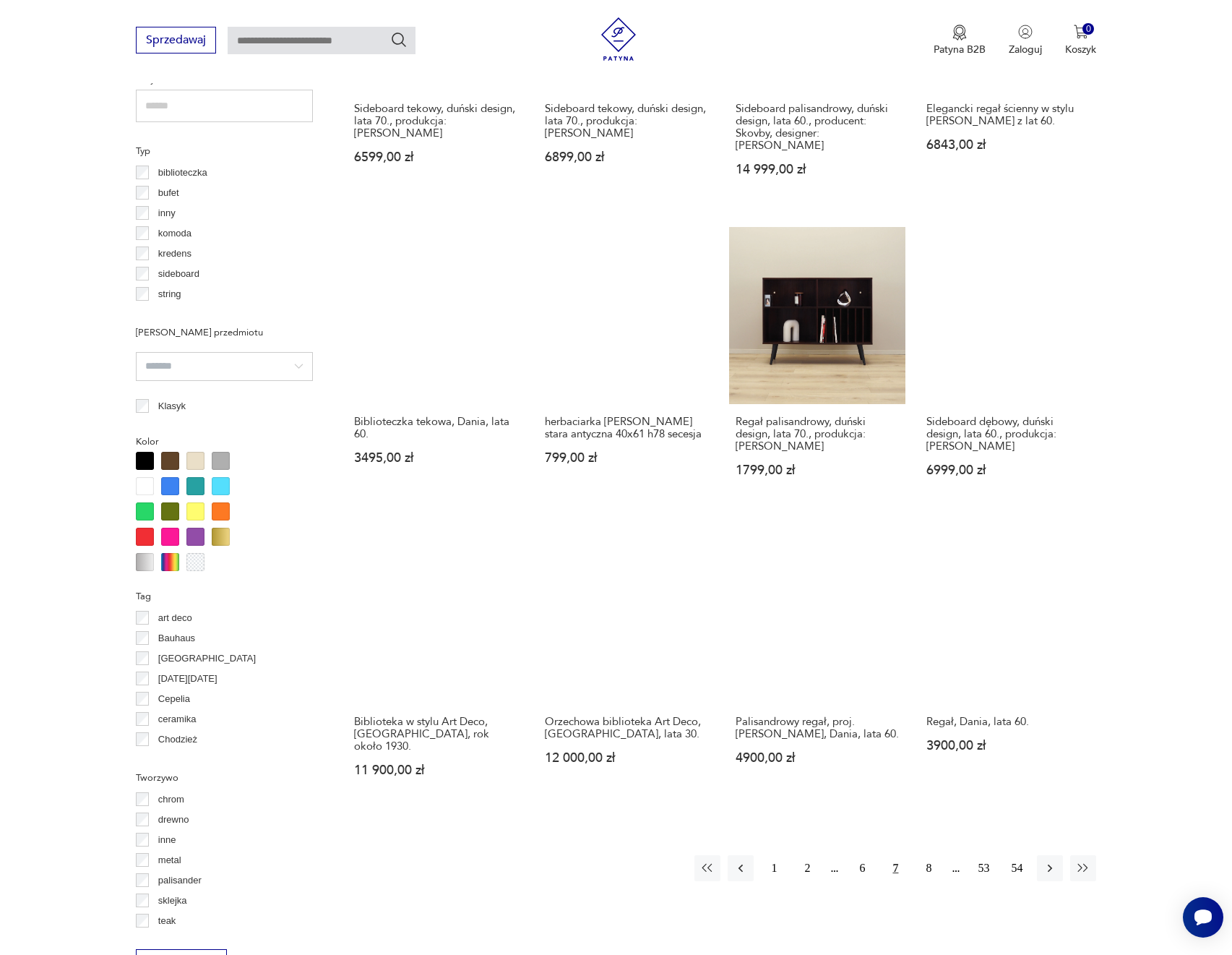
scroll to position [1207, 0]
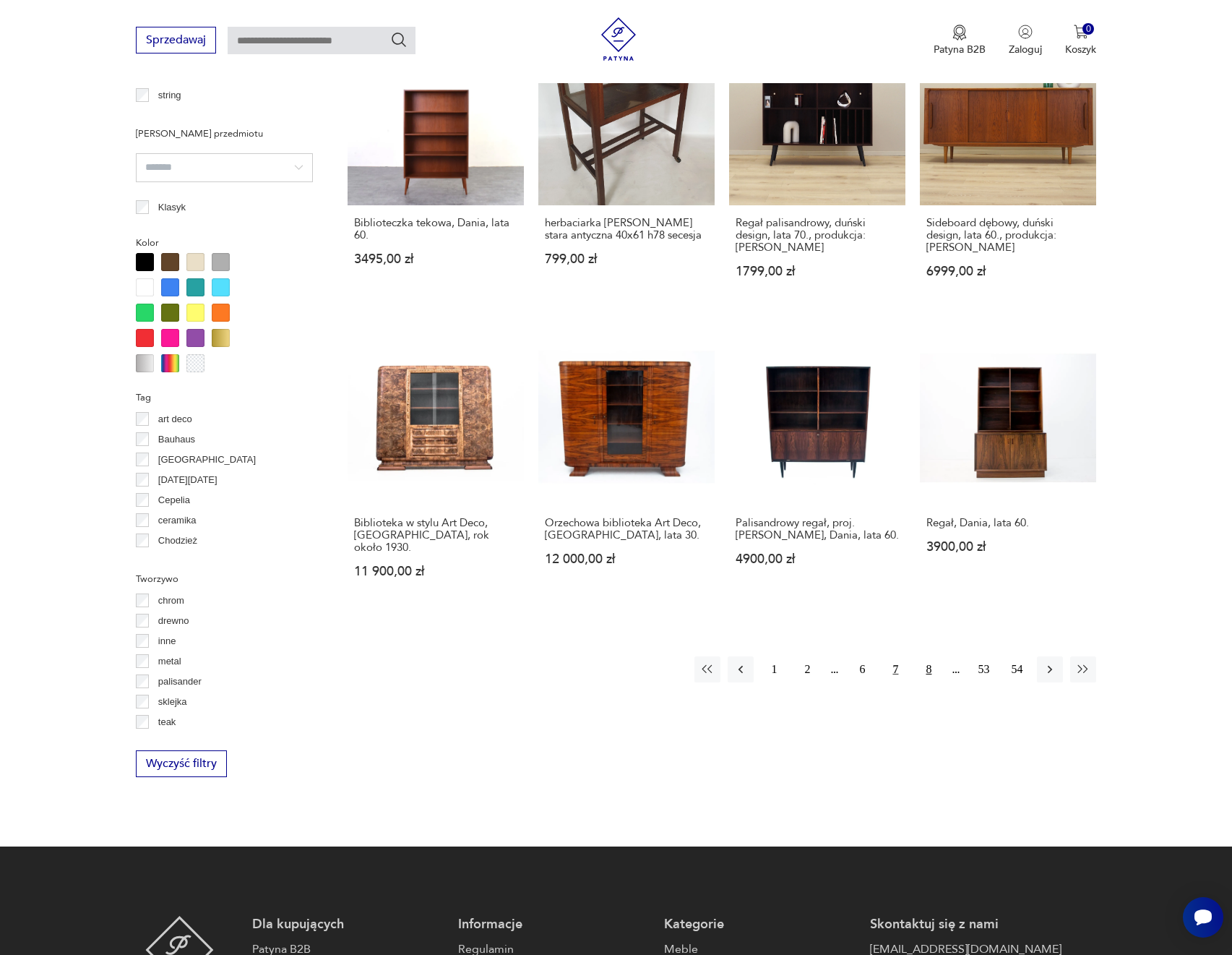
click at [932, 657] on button "8" at bounding box center [928, 669] width 26 height 26
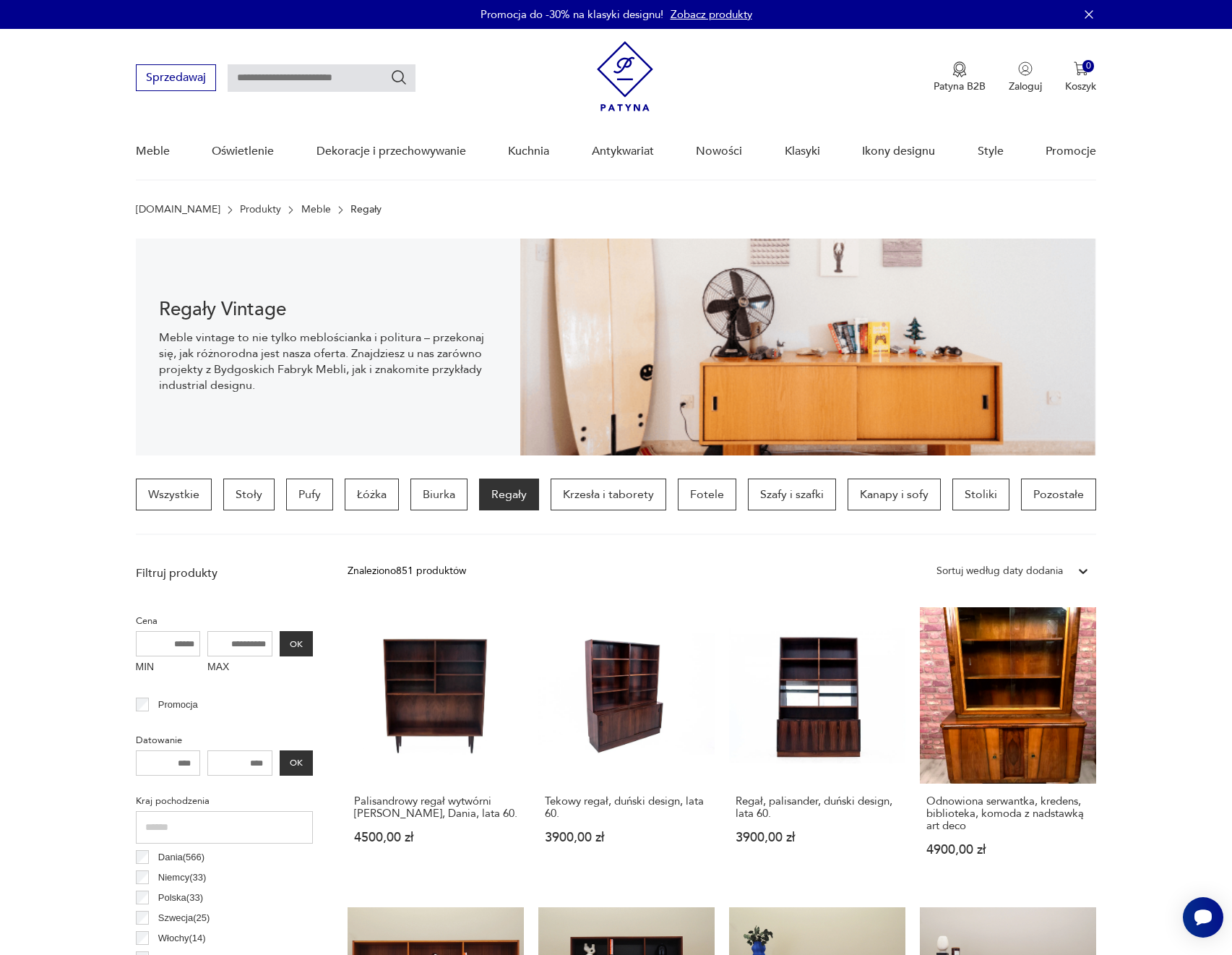
drag, startPoint x: 1147, startPoint y: 588, endPoint x: 1157, endPoint y: 404, distance: 184.3
click at [324, 488] on p "Pufy" at bounding box center [309, 494] width 47 height 32
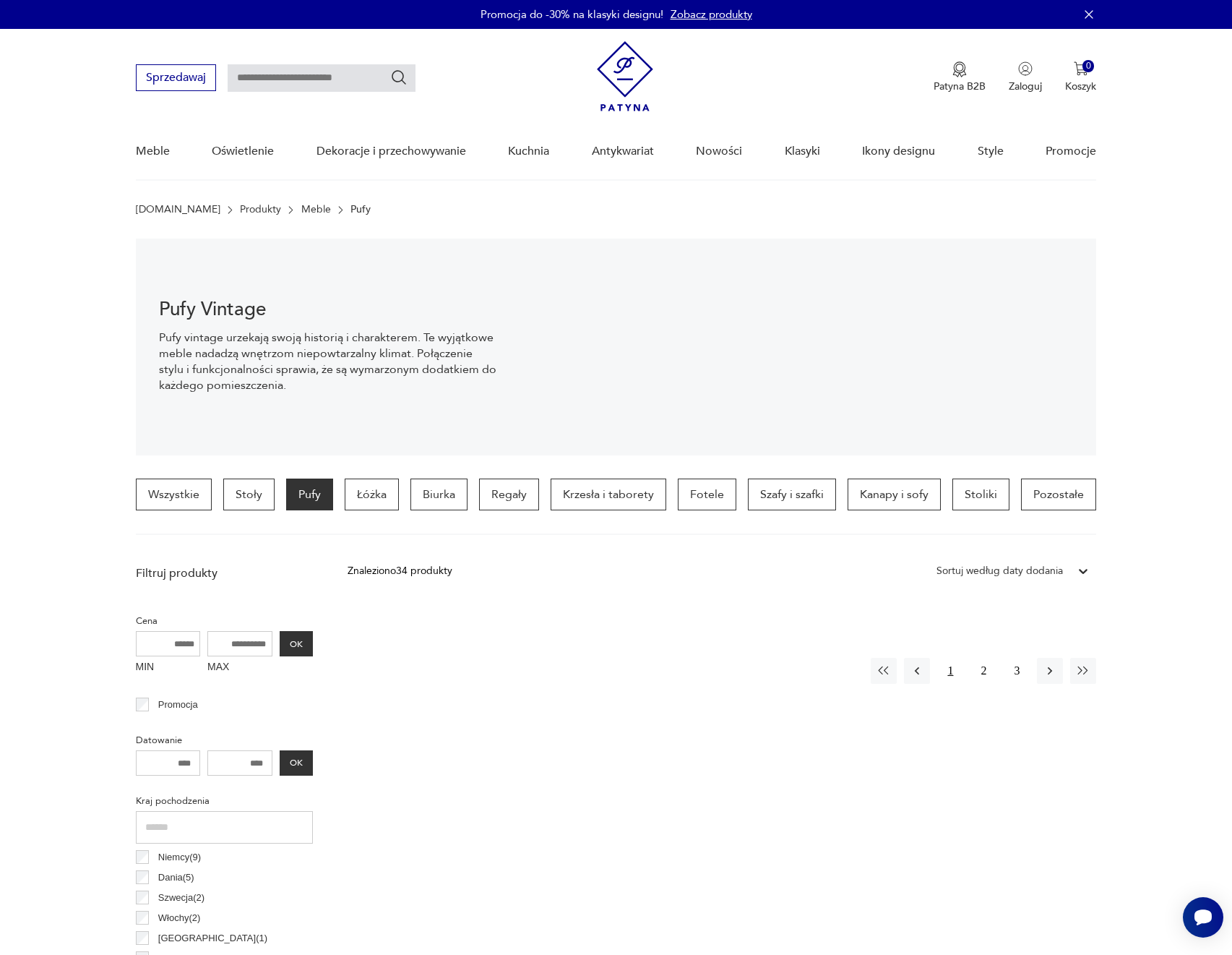
click at [946, 676] on button "1" at bounding box center [950, 670] width 26 height 26
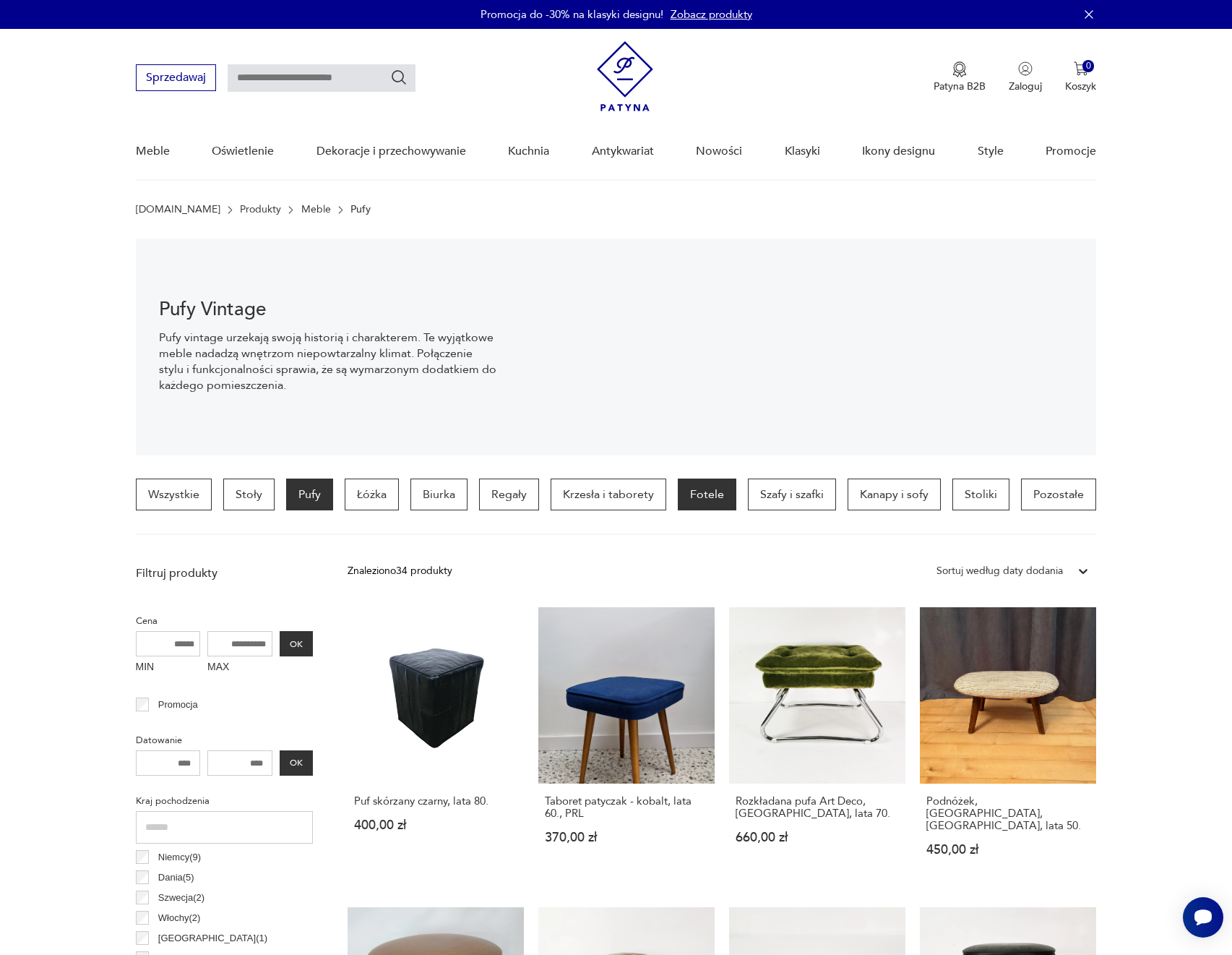
click at [703, 500] on p "Fotele" at bounding box center [706, 494] width 58 height 32
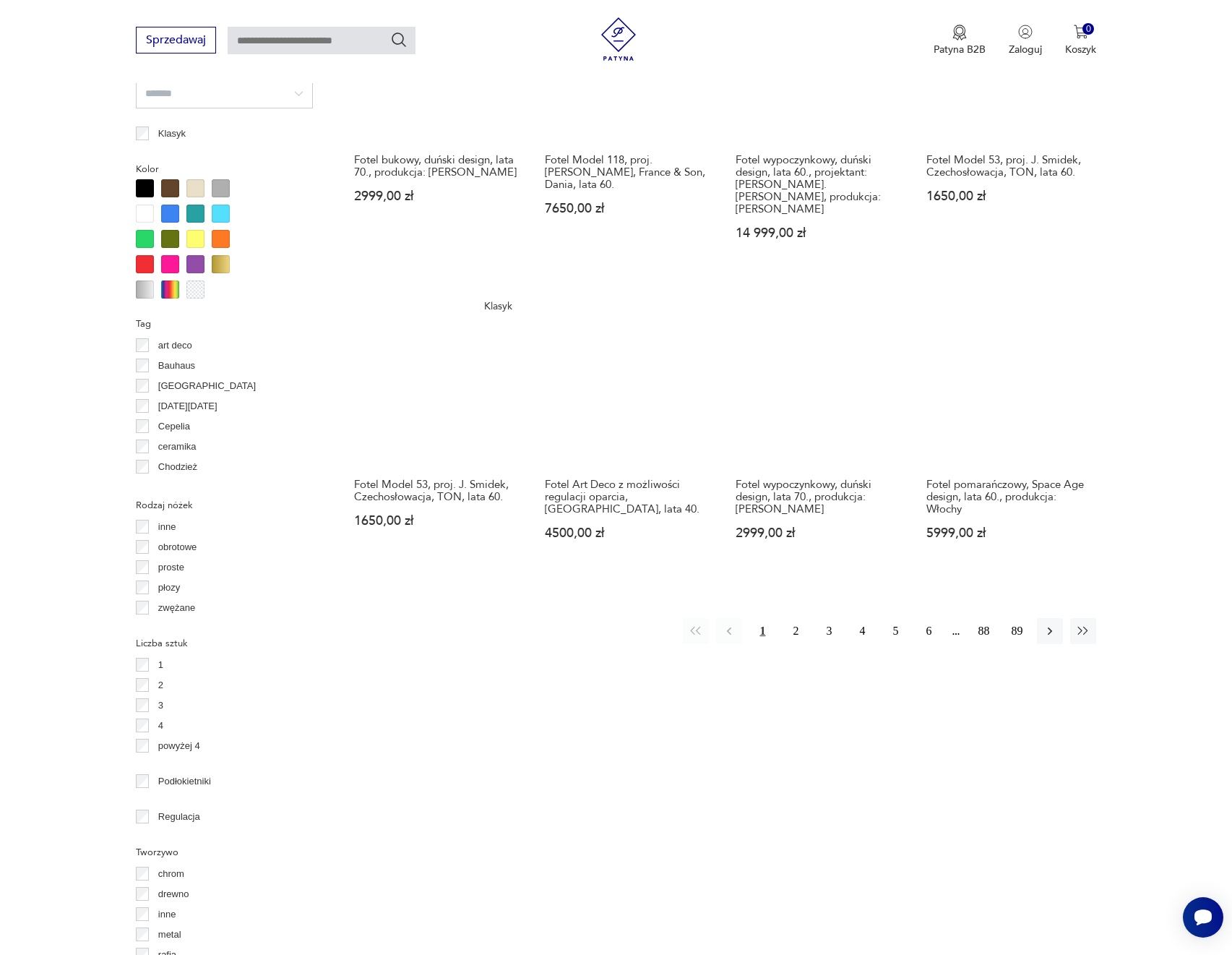
scroll to position [1280, 0]
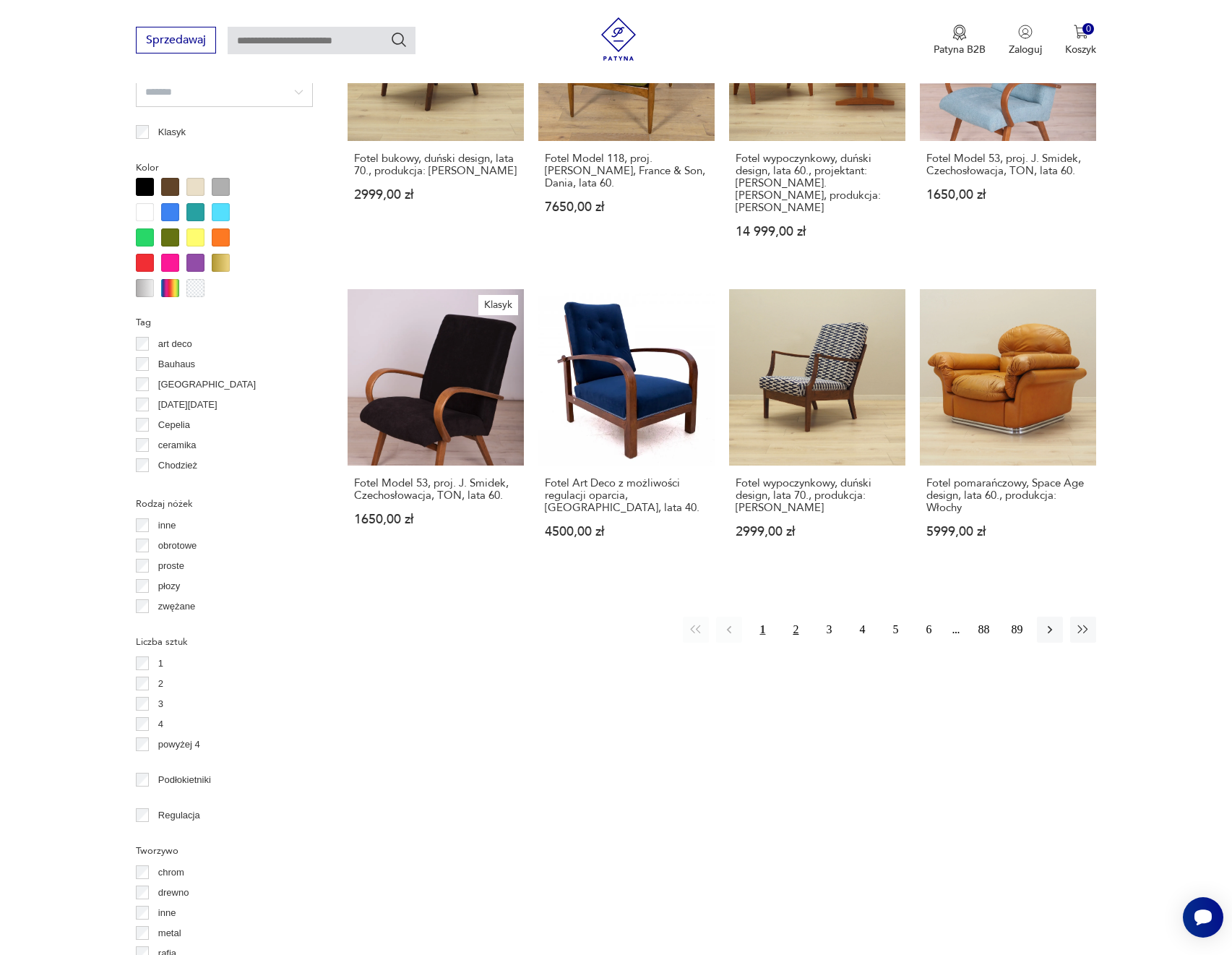
click at [805, 617] on button "2" at bounding box center [795, 629] width 26 height 26
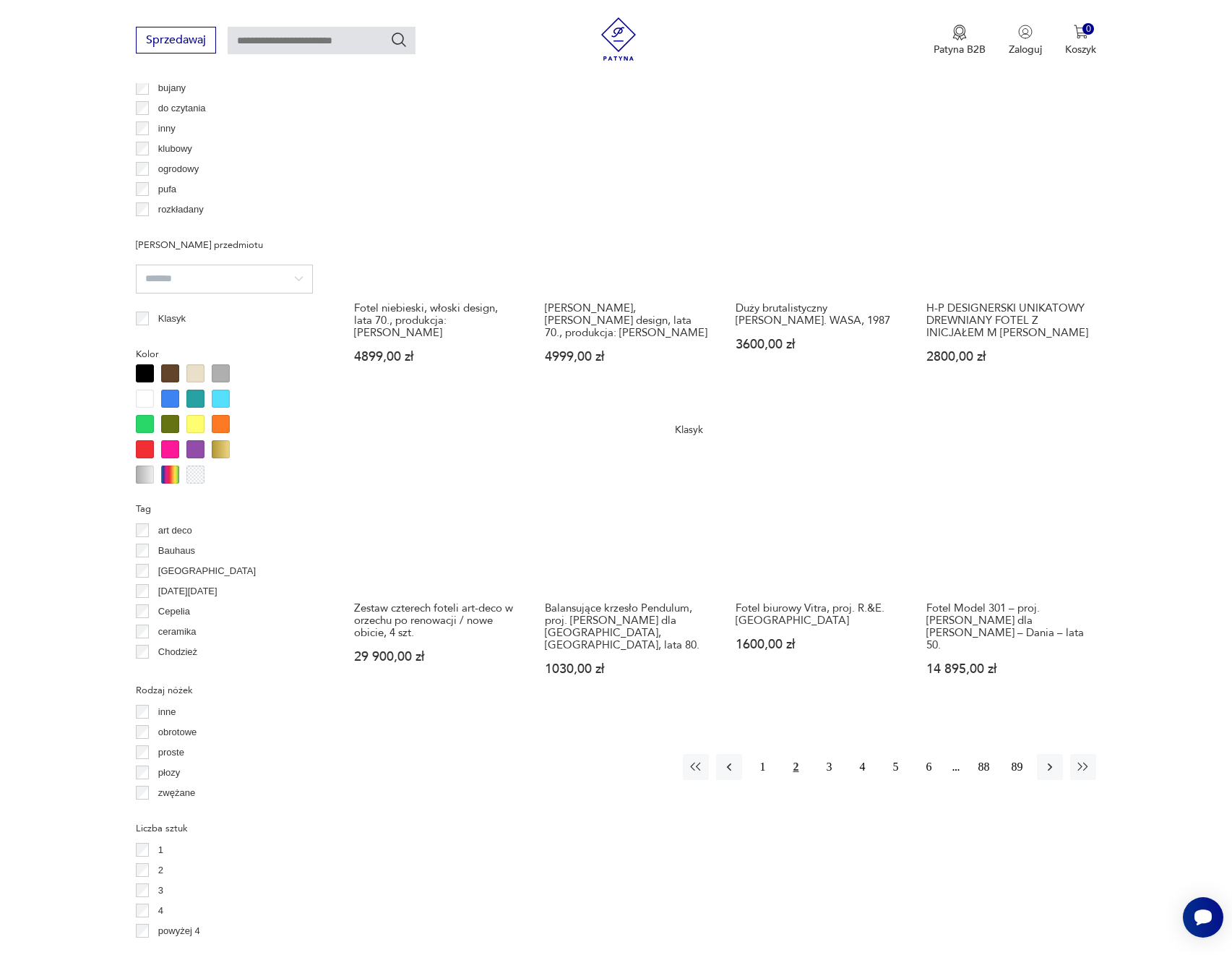
scroll to position [1136, 0]
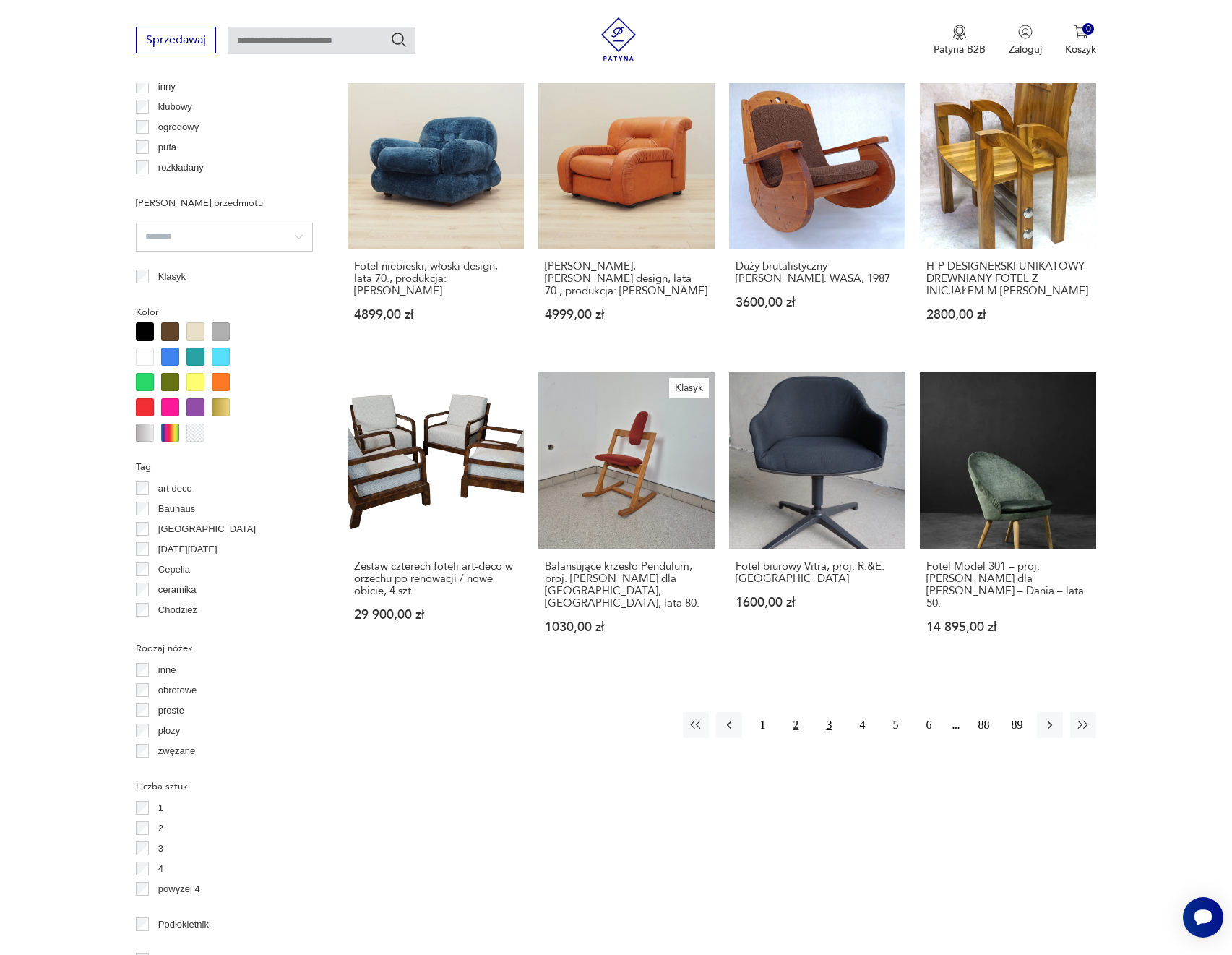
click at [825, 712] on button "3" at bounding box center [829, 725] width 26 height 26
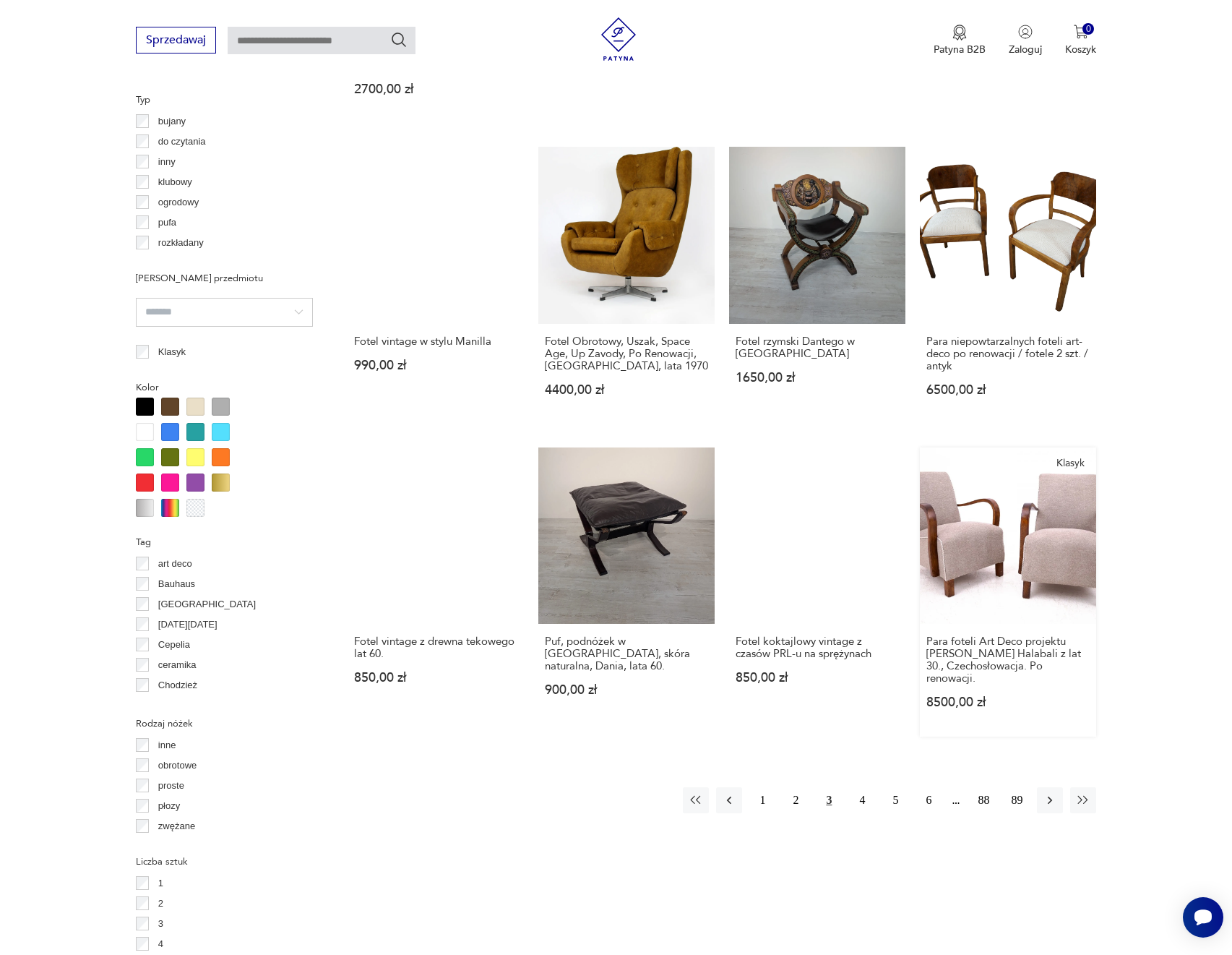
scroll to position [1063, 0]
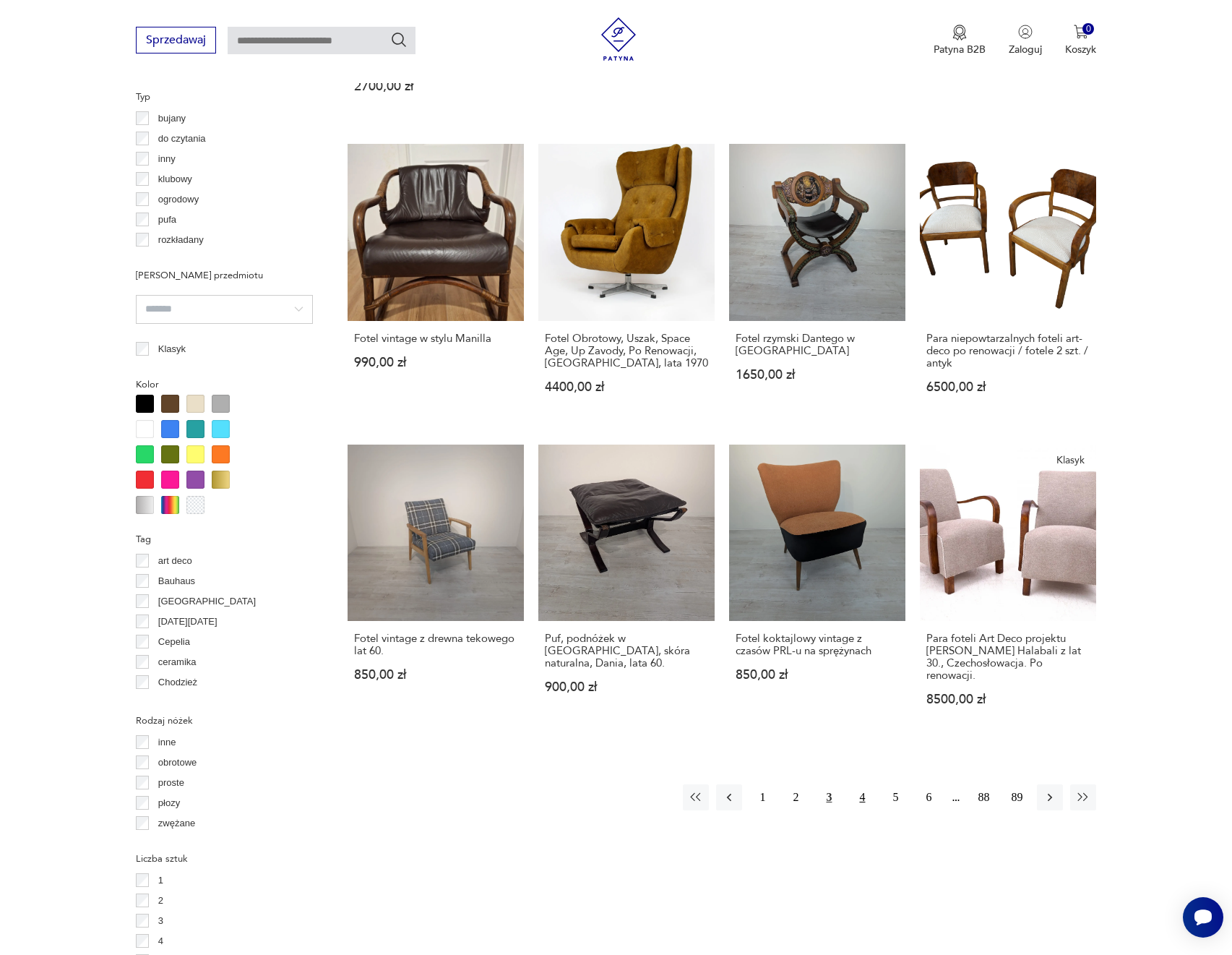
click at [866, 784] on button "4" at bounding box center [861, 796] width 26 height 26
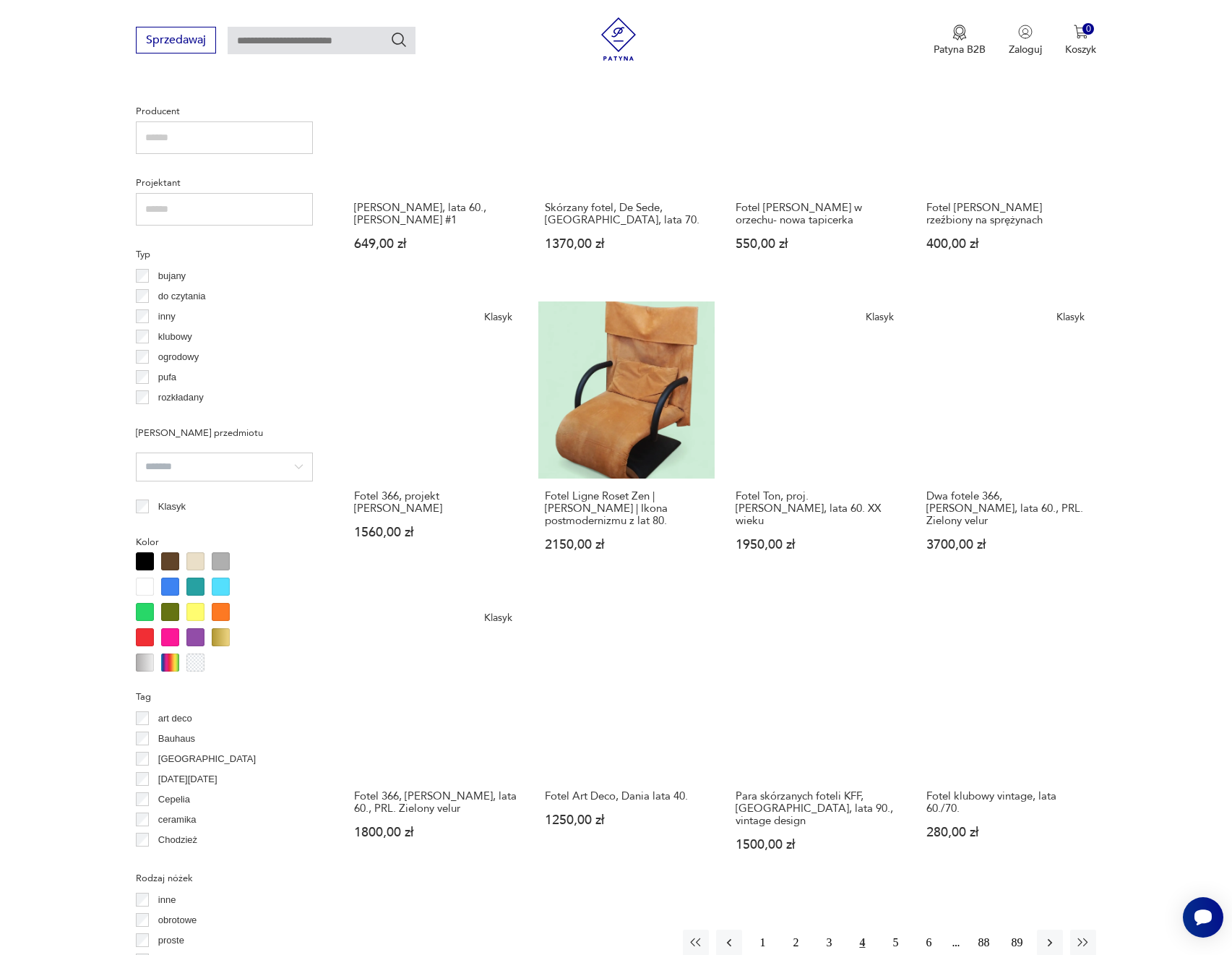
scroll to position [919, 0]
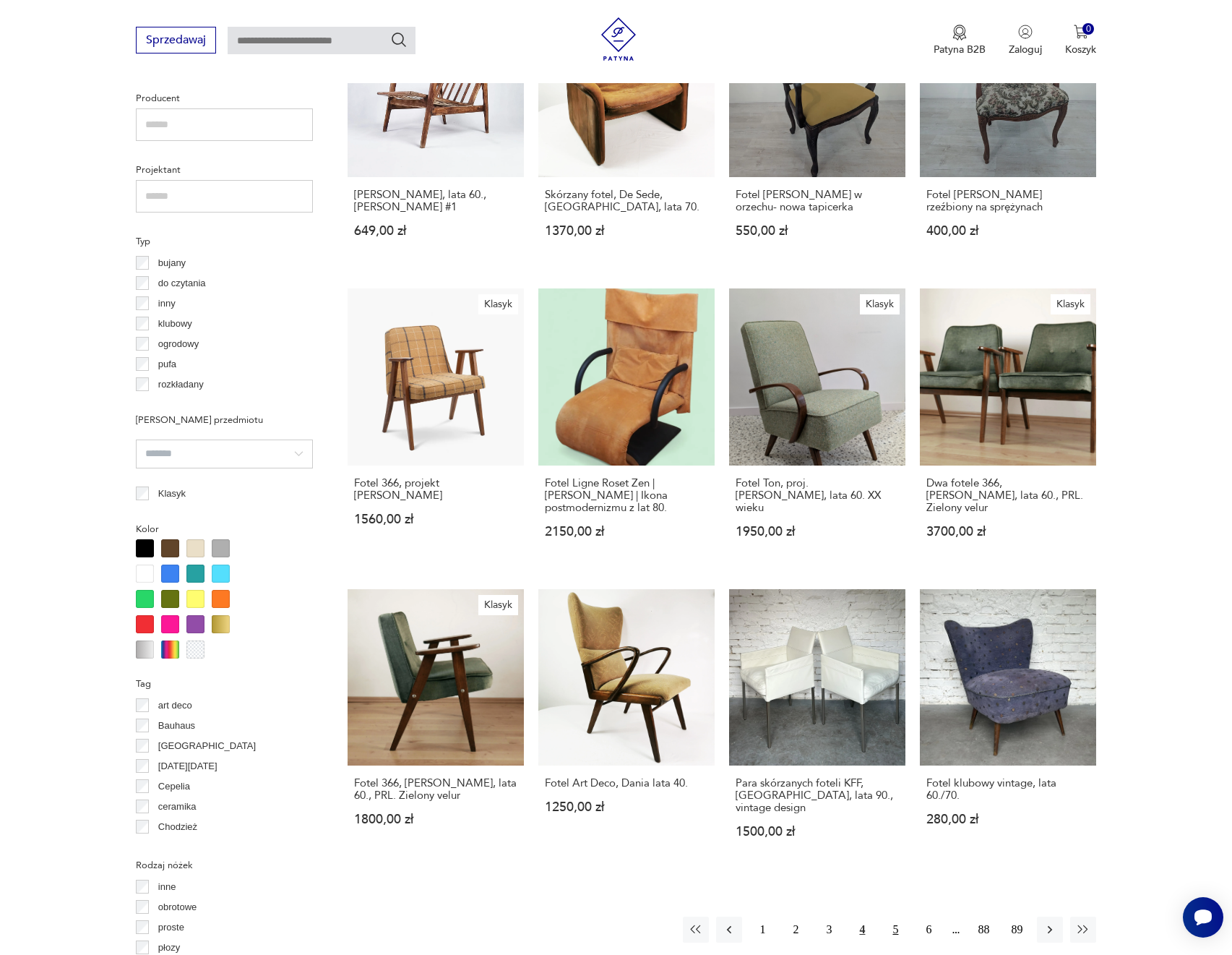
click at [900, 917] on button "5" at bounding box center [895, 929] width 26 height 26
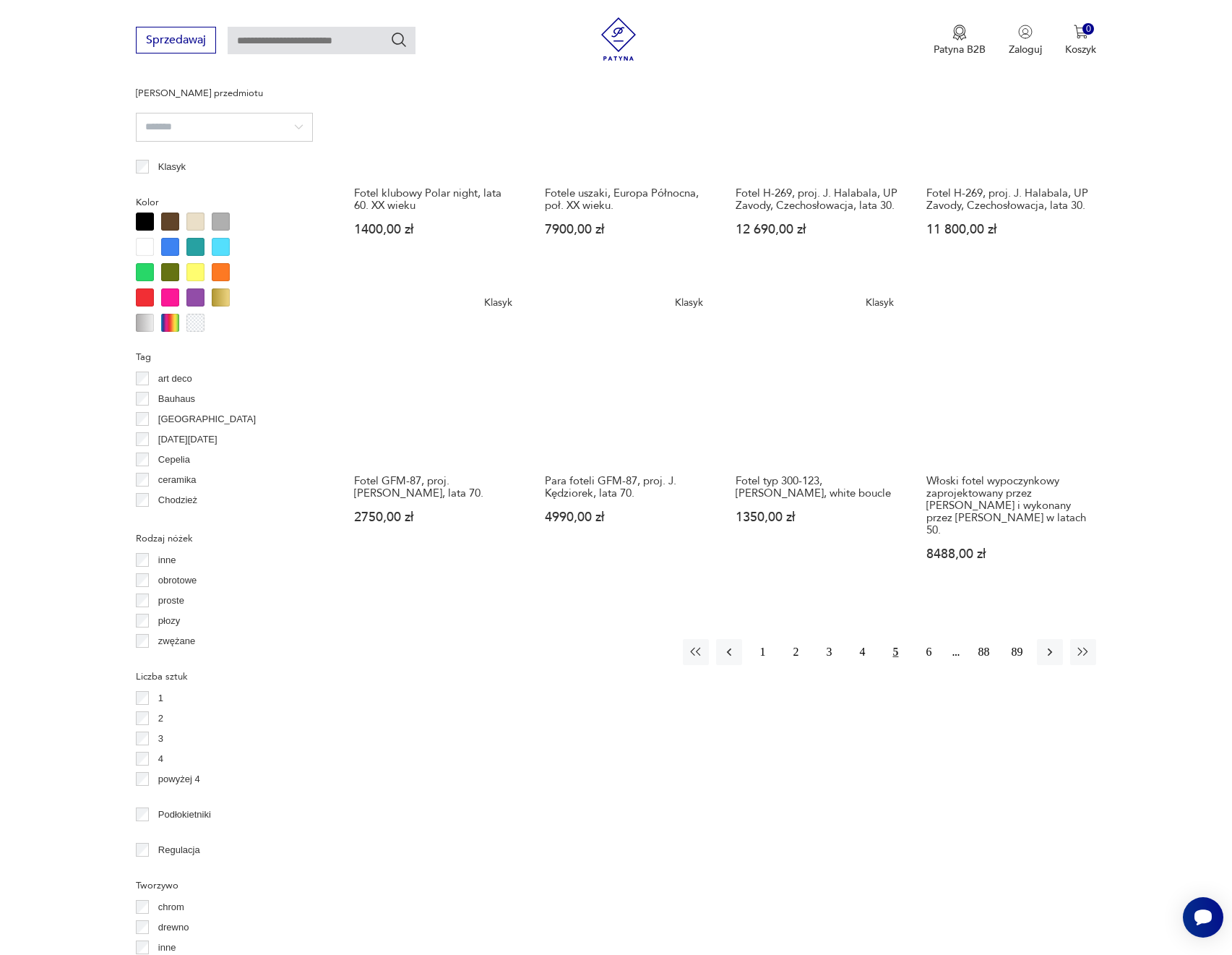
scroll to position [1280, 0]
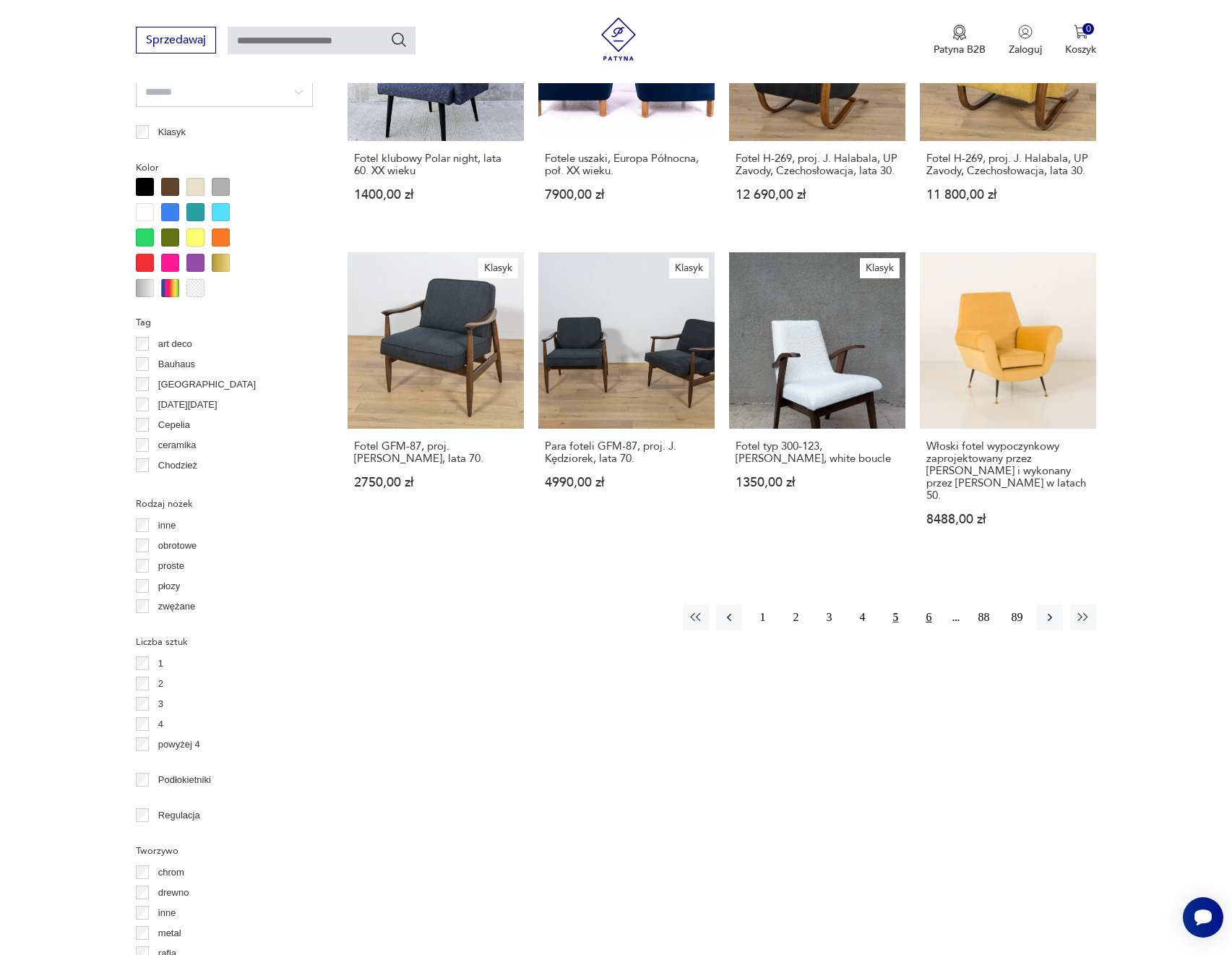
click at [926, 611] on button "6" at bounding box center [928, 617] width 26 height 26
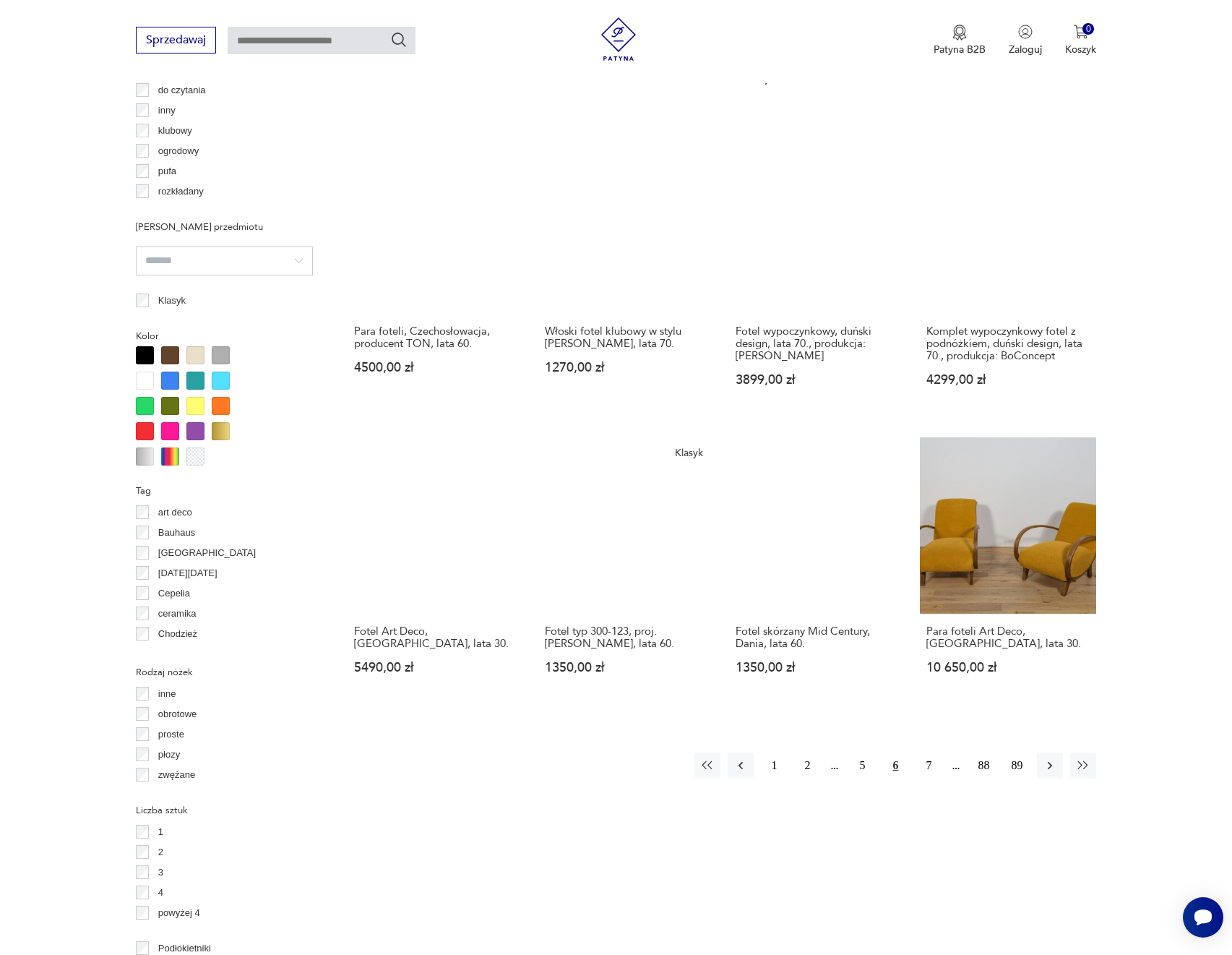
scroll to position [1136, 0]
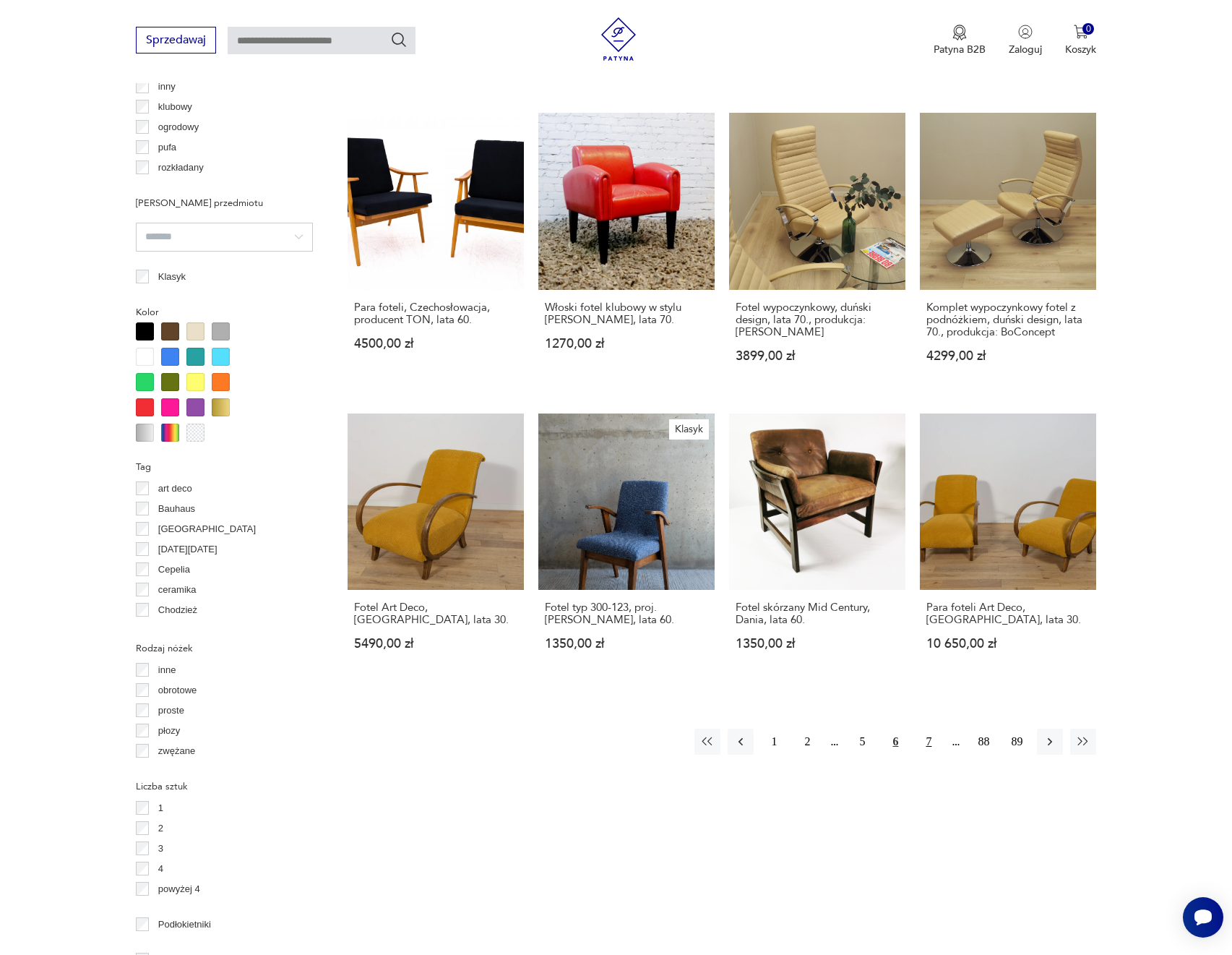
click at [922, 728] on button "7" at bounding box center [928, 741] width 26 height 26
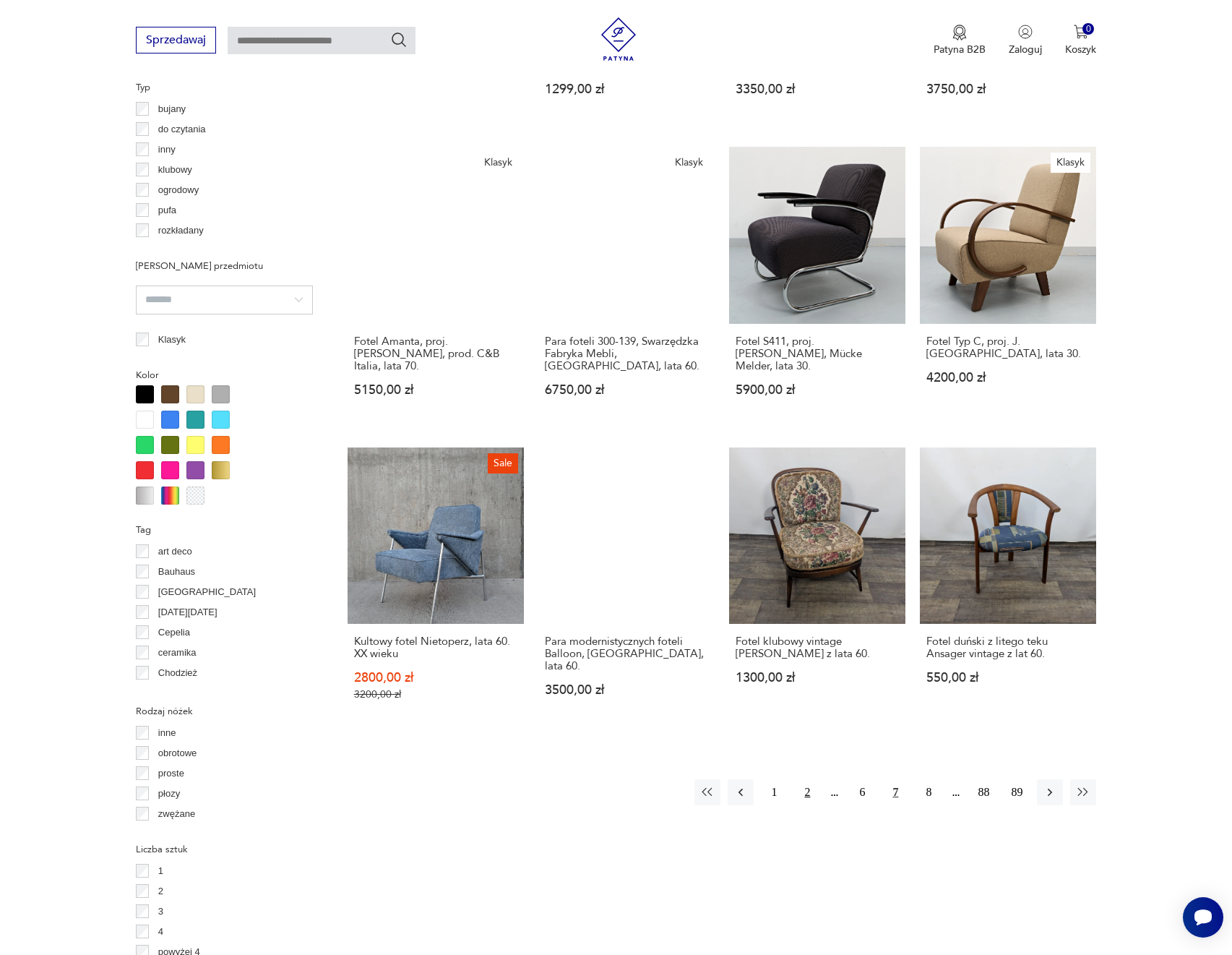
scroll to position [1084, 0]
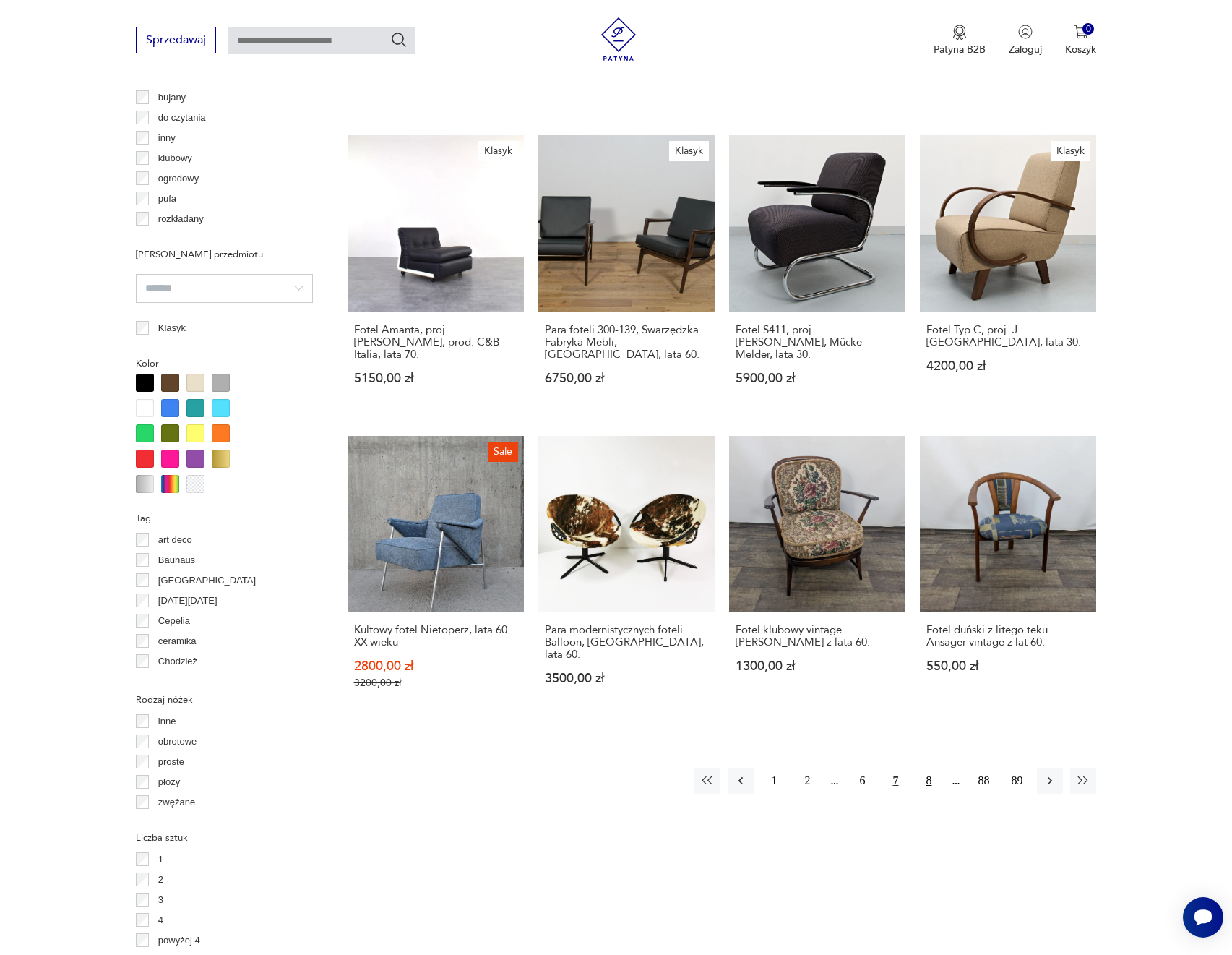
click at [935, 768] on button "8" at bounding box center [928, 780] width 26 height 26
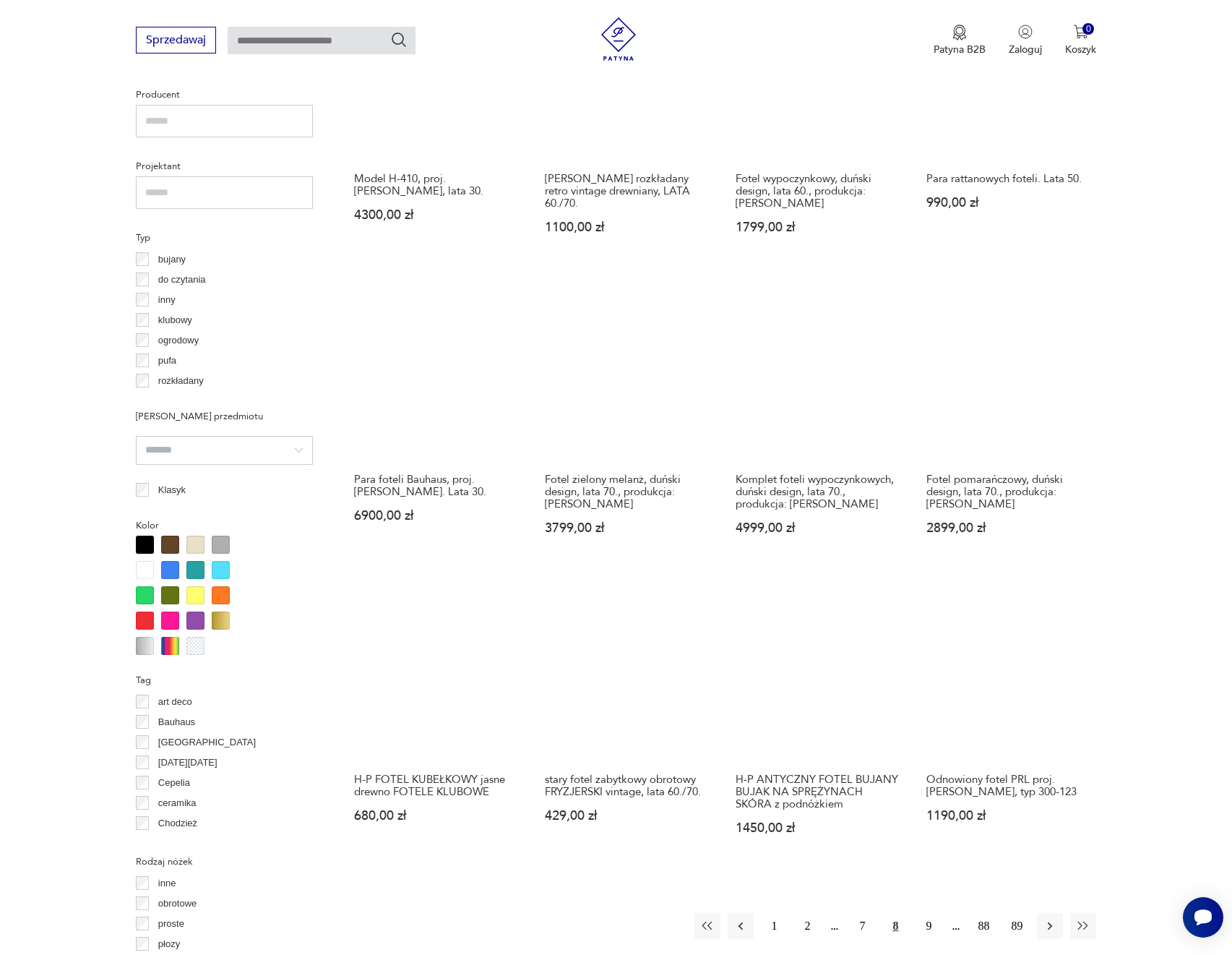
scroll to position [991, 0]
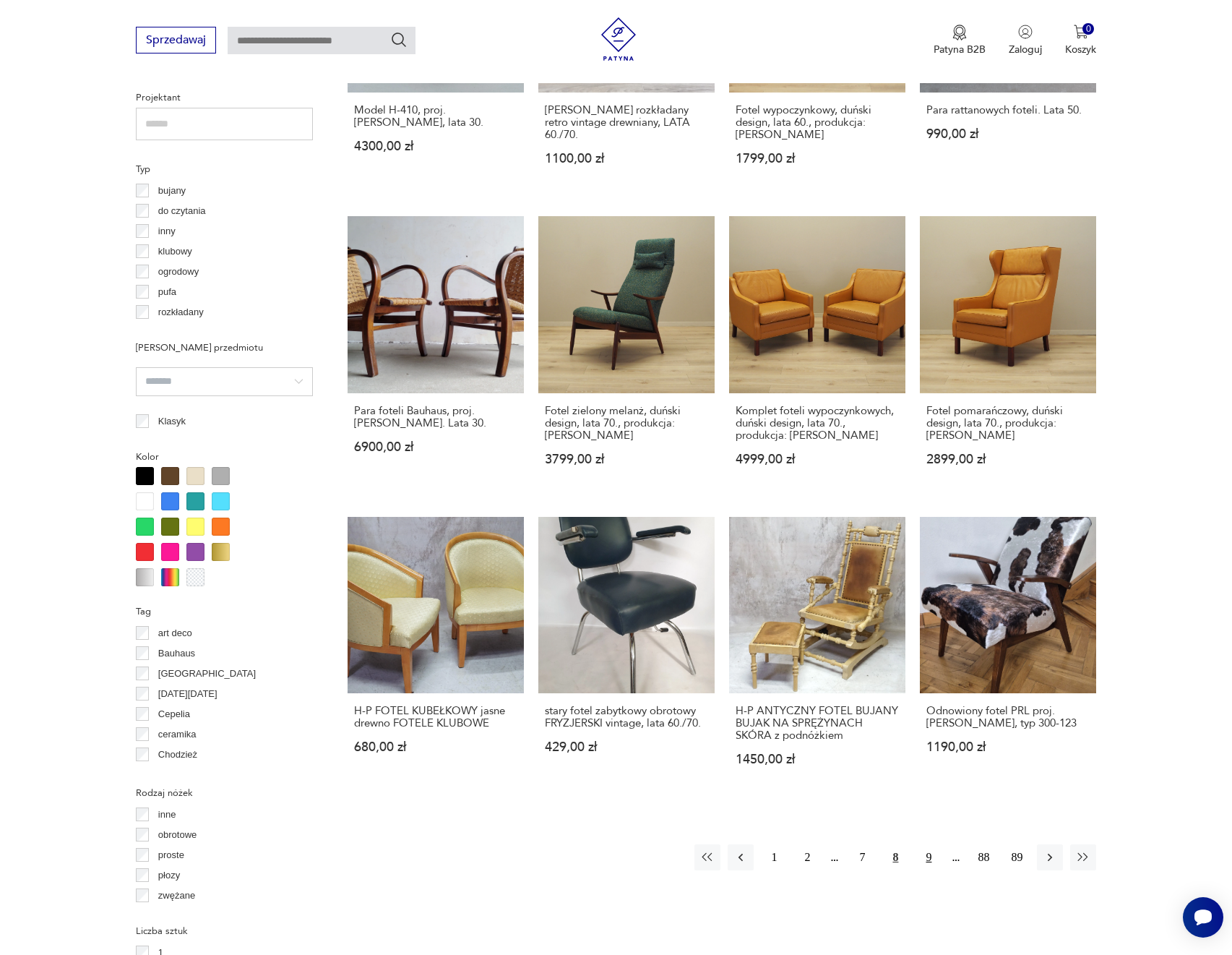
click at [935, 844] on button "9" at bounding box center [928, 857] width 26 height 26
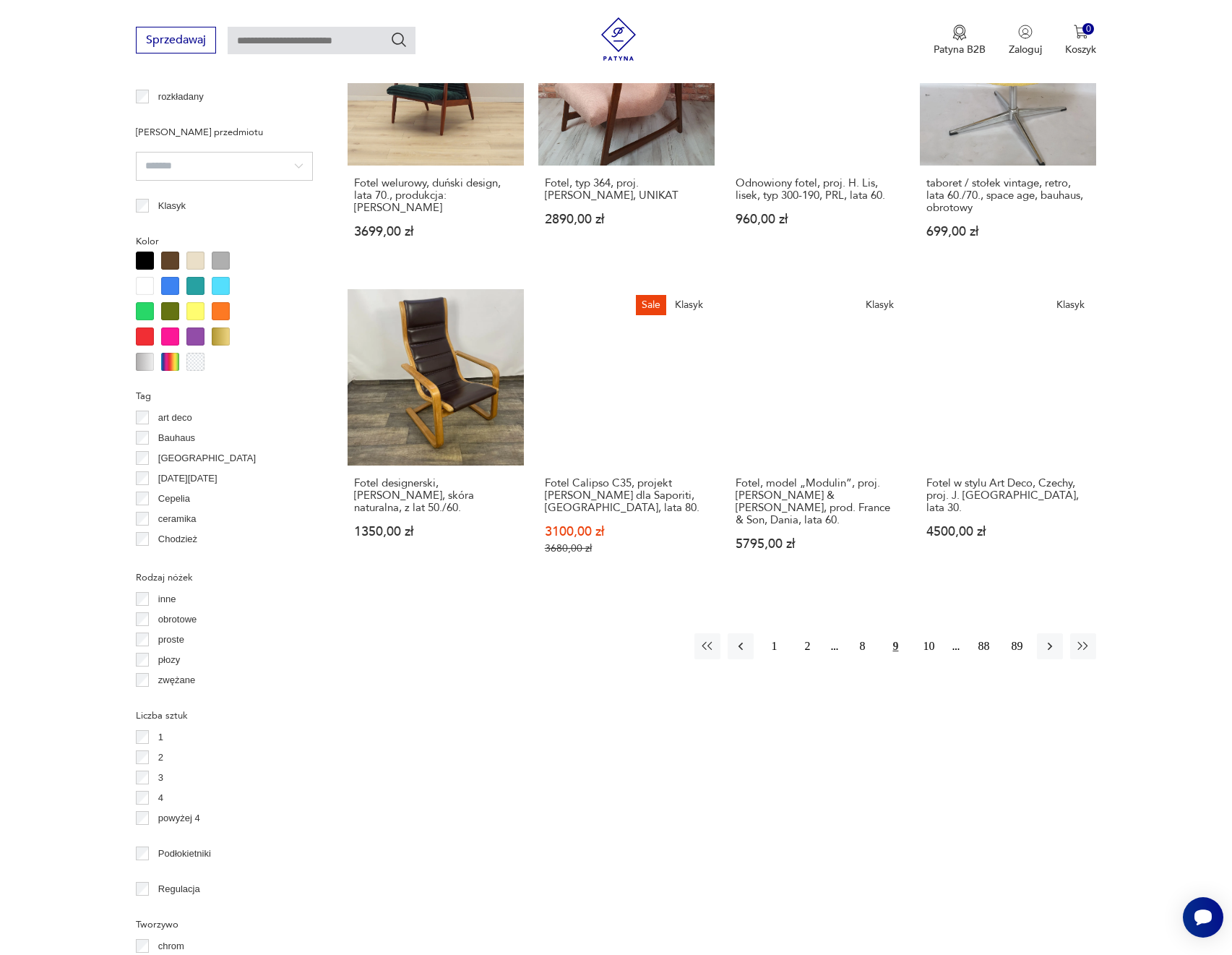
scroll to position [1207, 0]
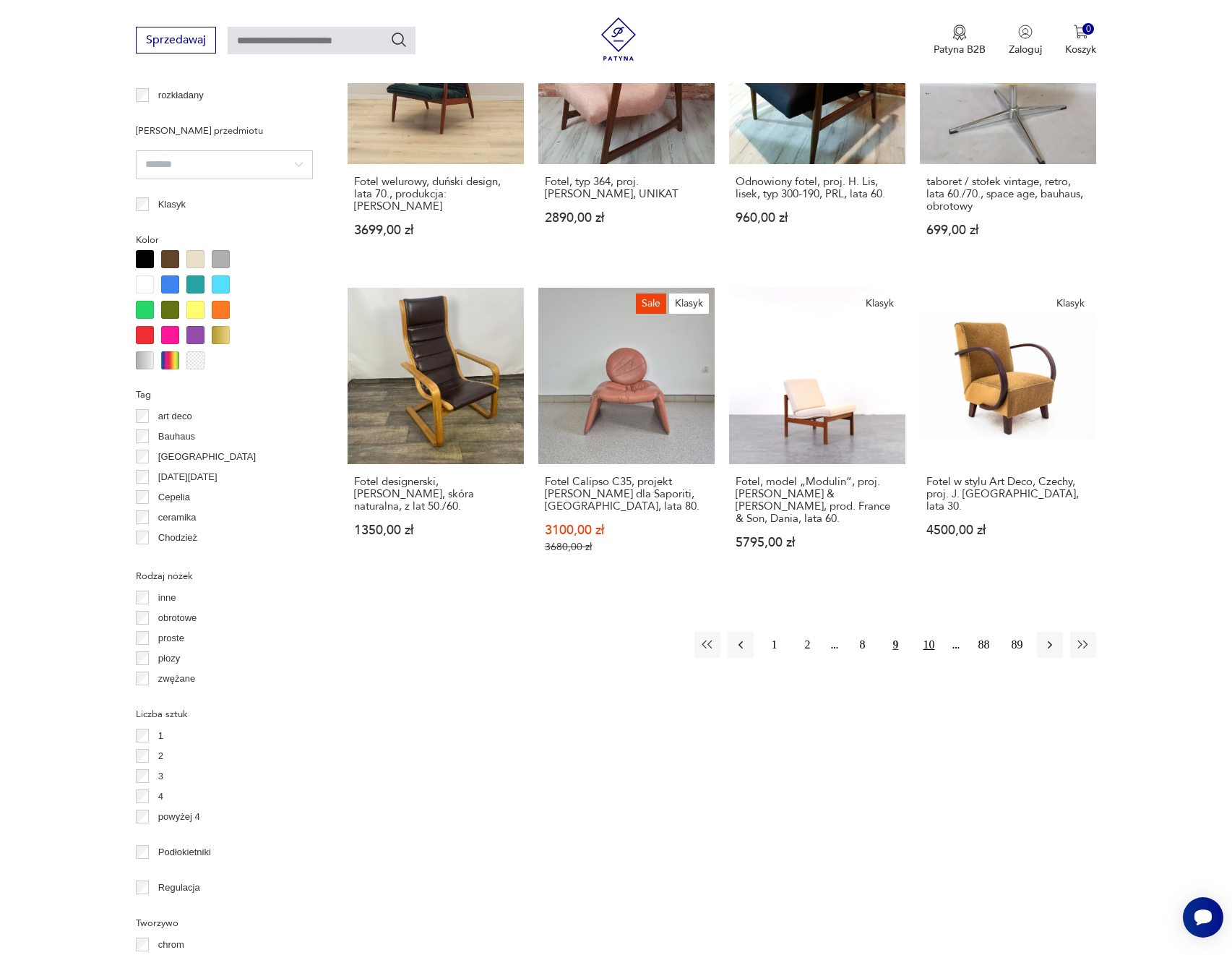
click at [931, 639] on button "10" at bounding box center [928, 644] width 26 height 26
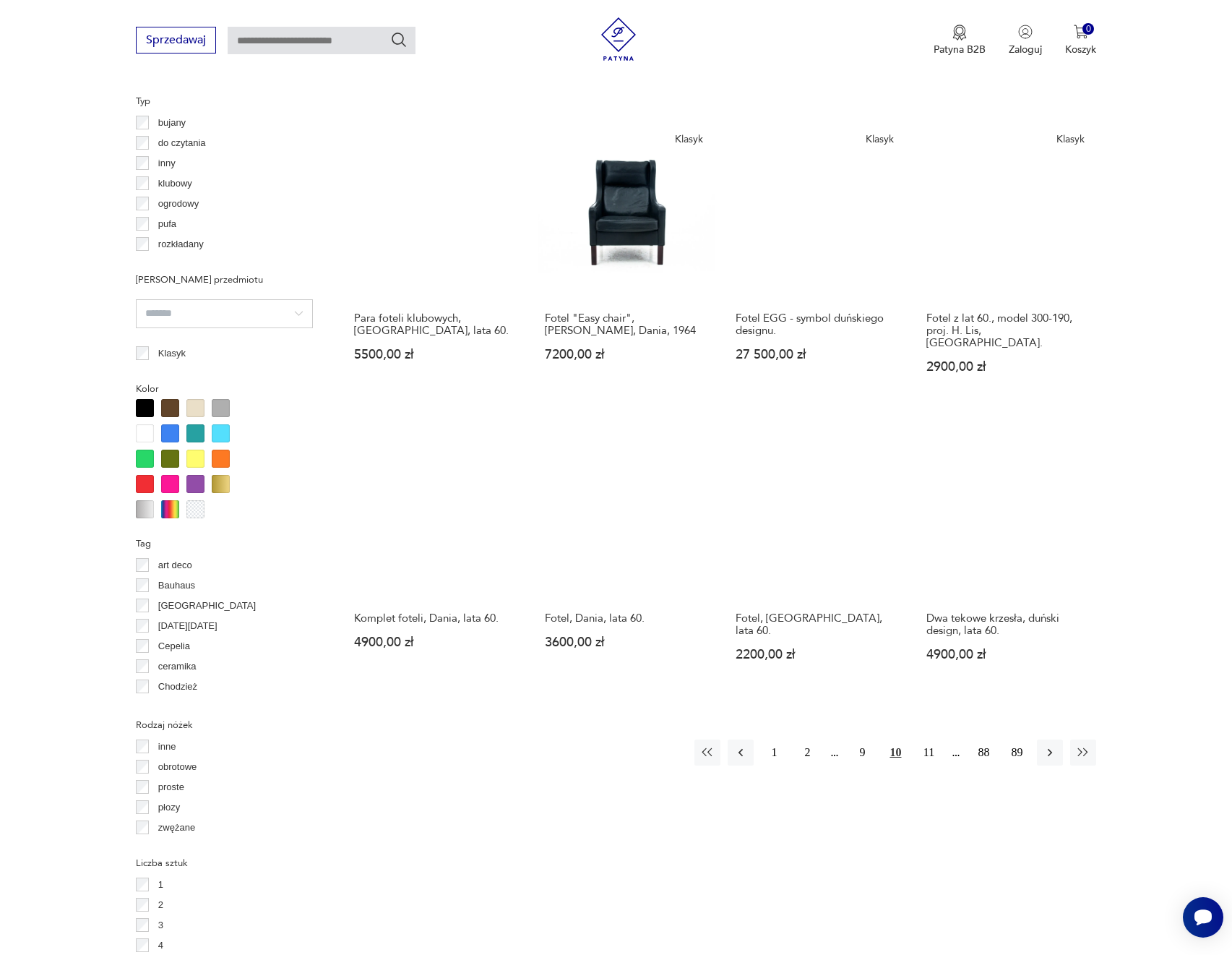
scroll to position [1063, 0]
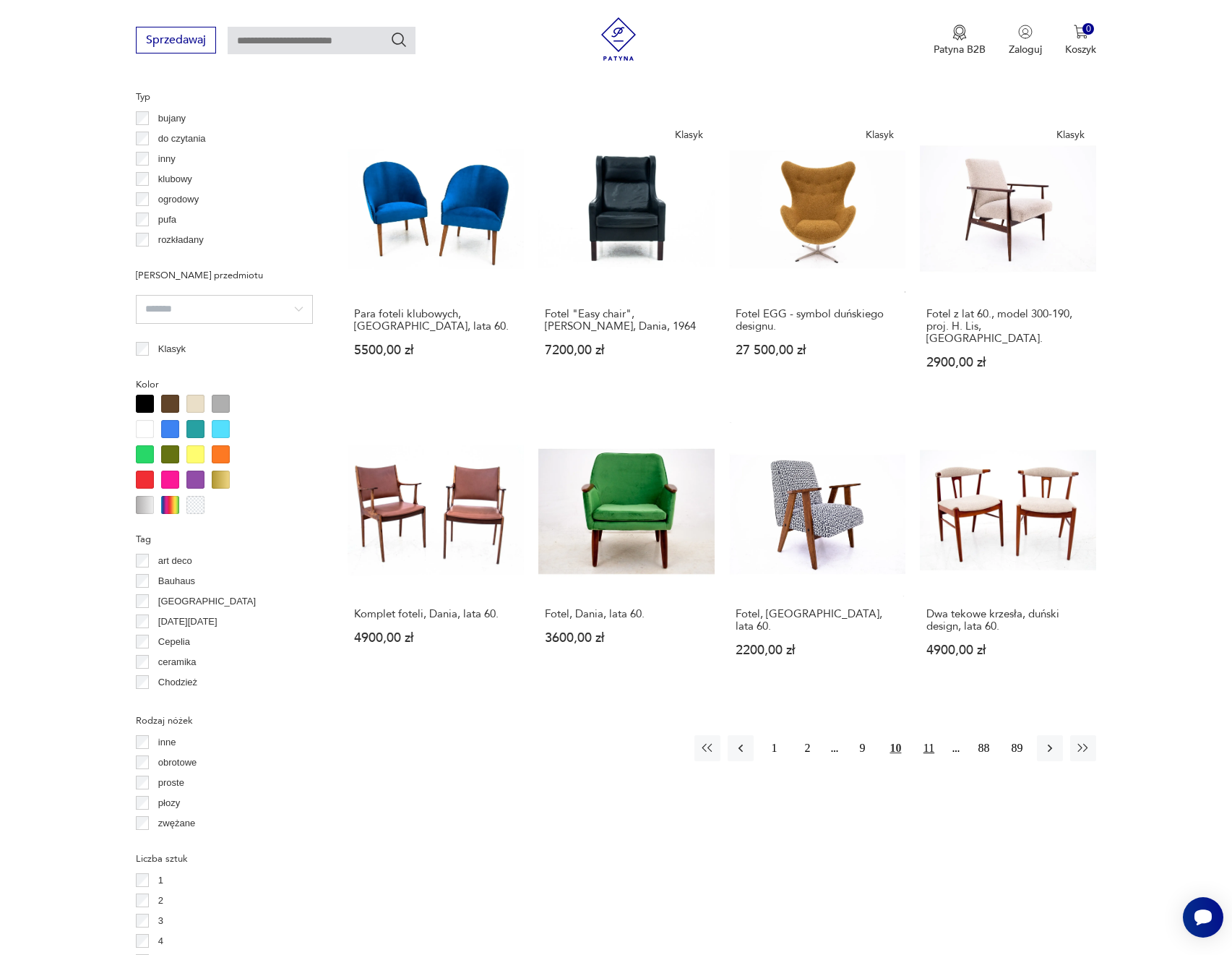
click at [934, 735] on button "11" at bounding box center [928, 748] width 26 height 26
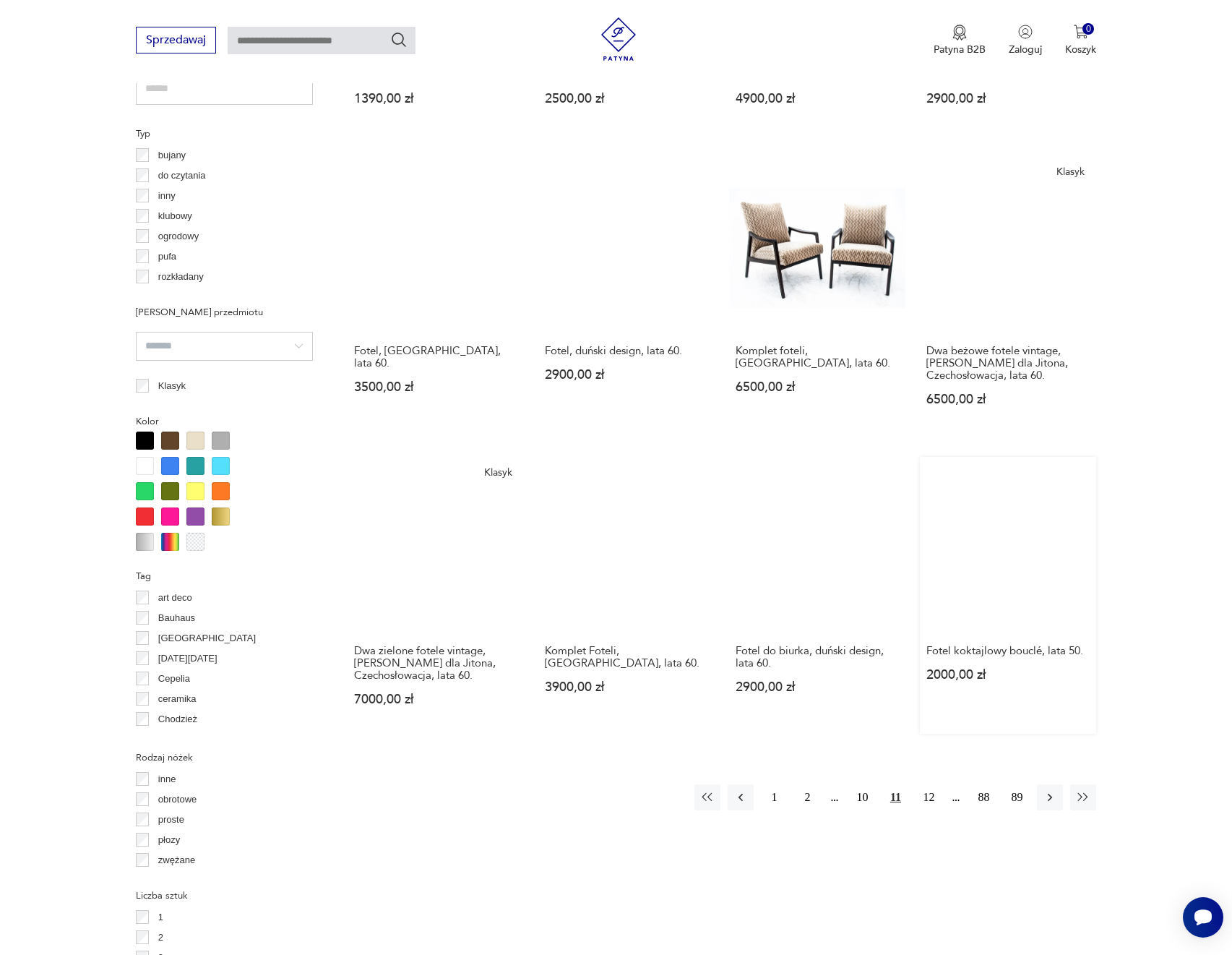
scroll to position [1063, 0]
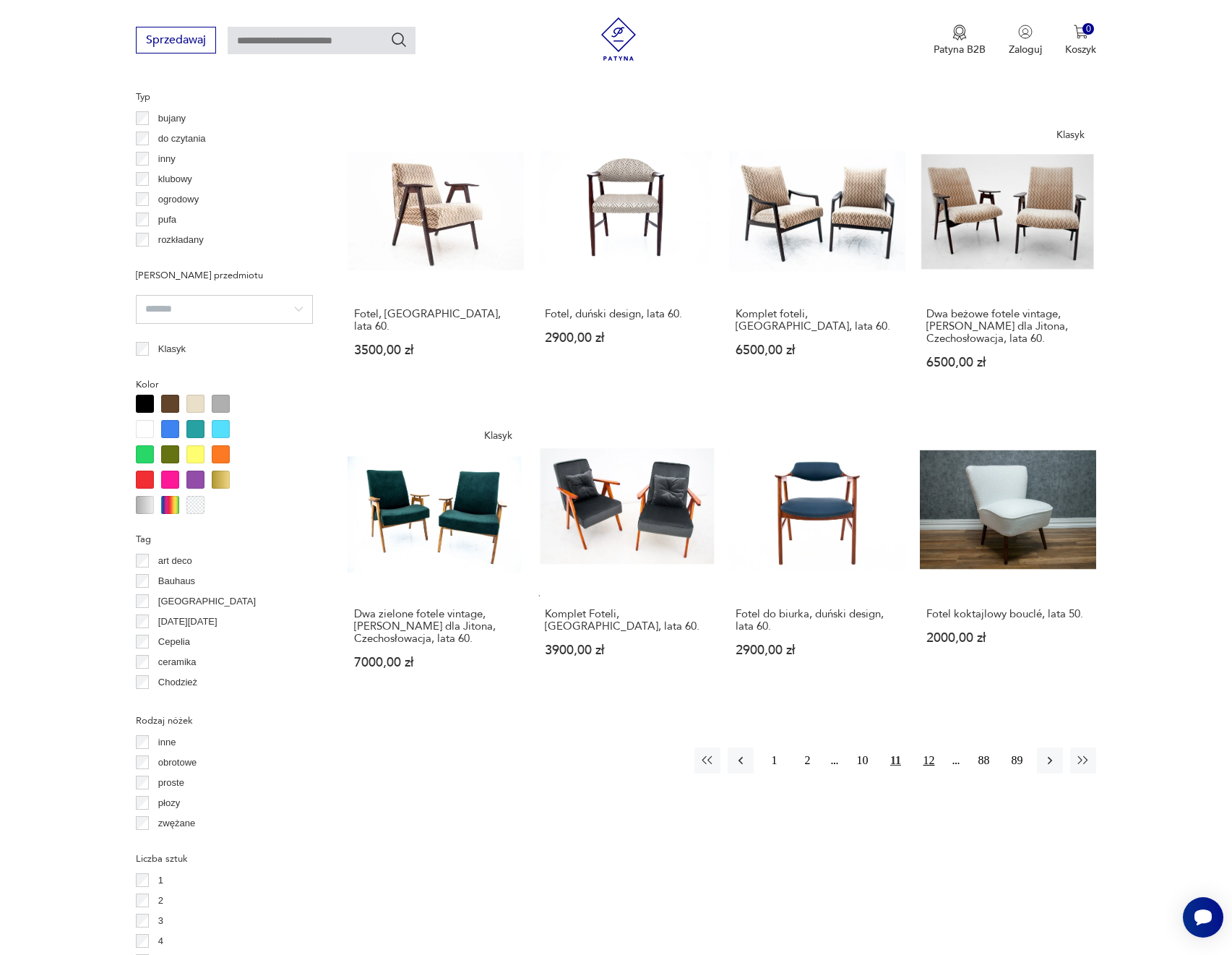
click at [933, 751] on button "12" at bounding box center [928, 760] width 26 height 26
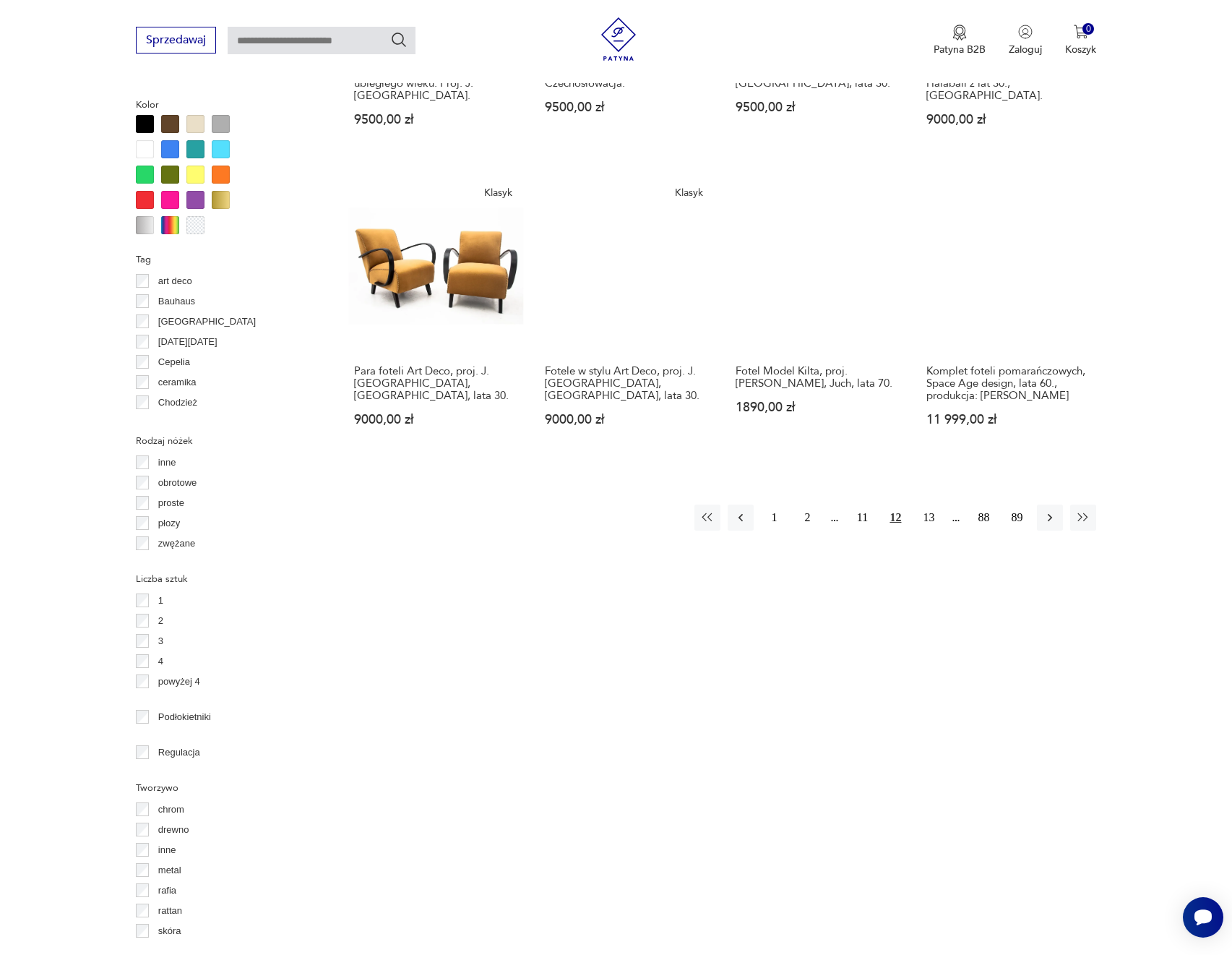
scroll to position [1353, 0]
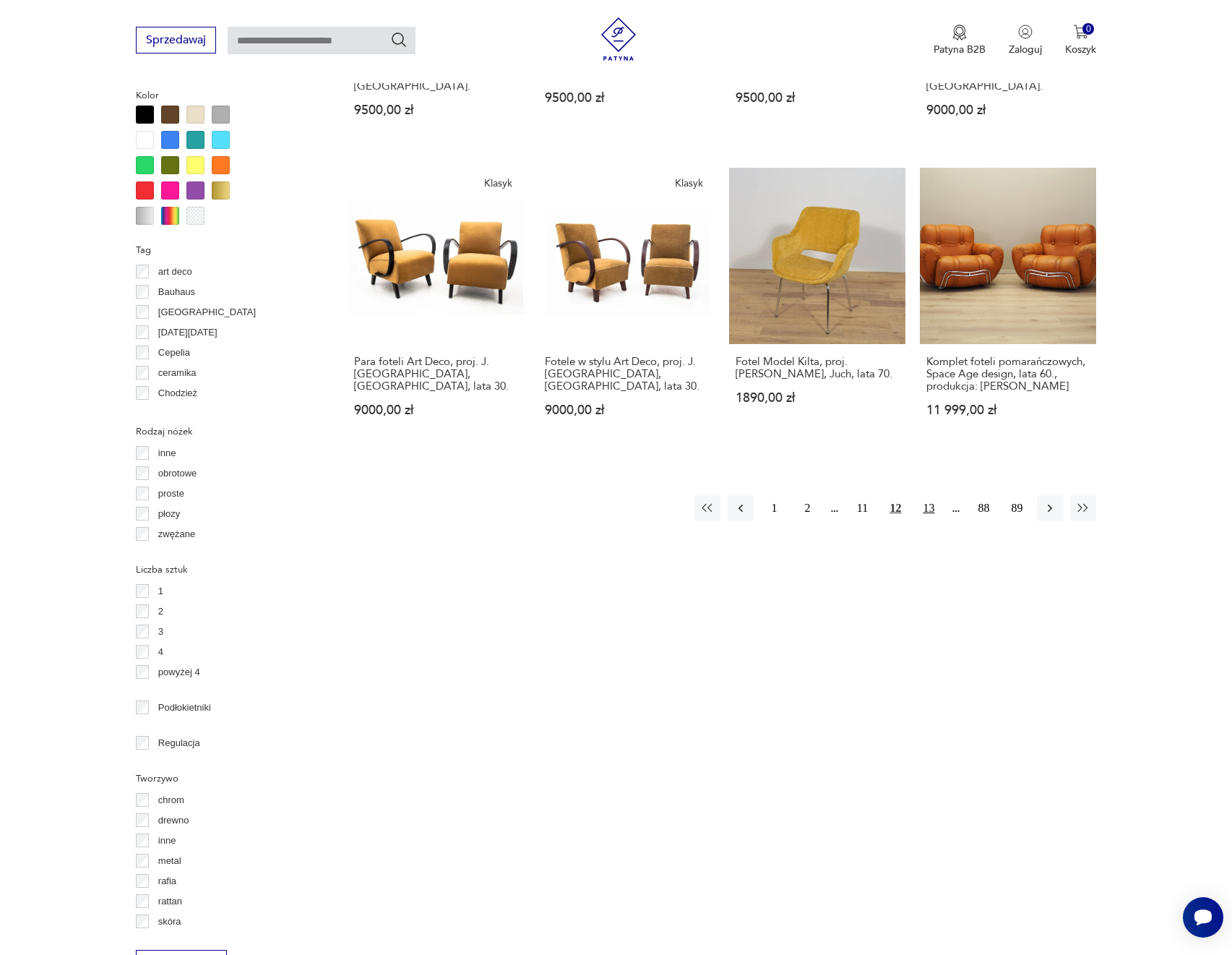
click at [935, 495] on button "13" at bounding box center [928, 508] width 26 height 26
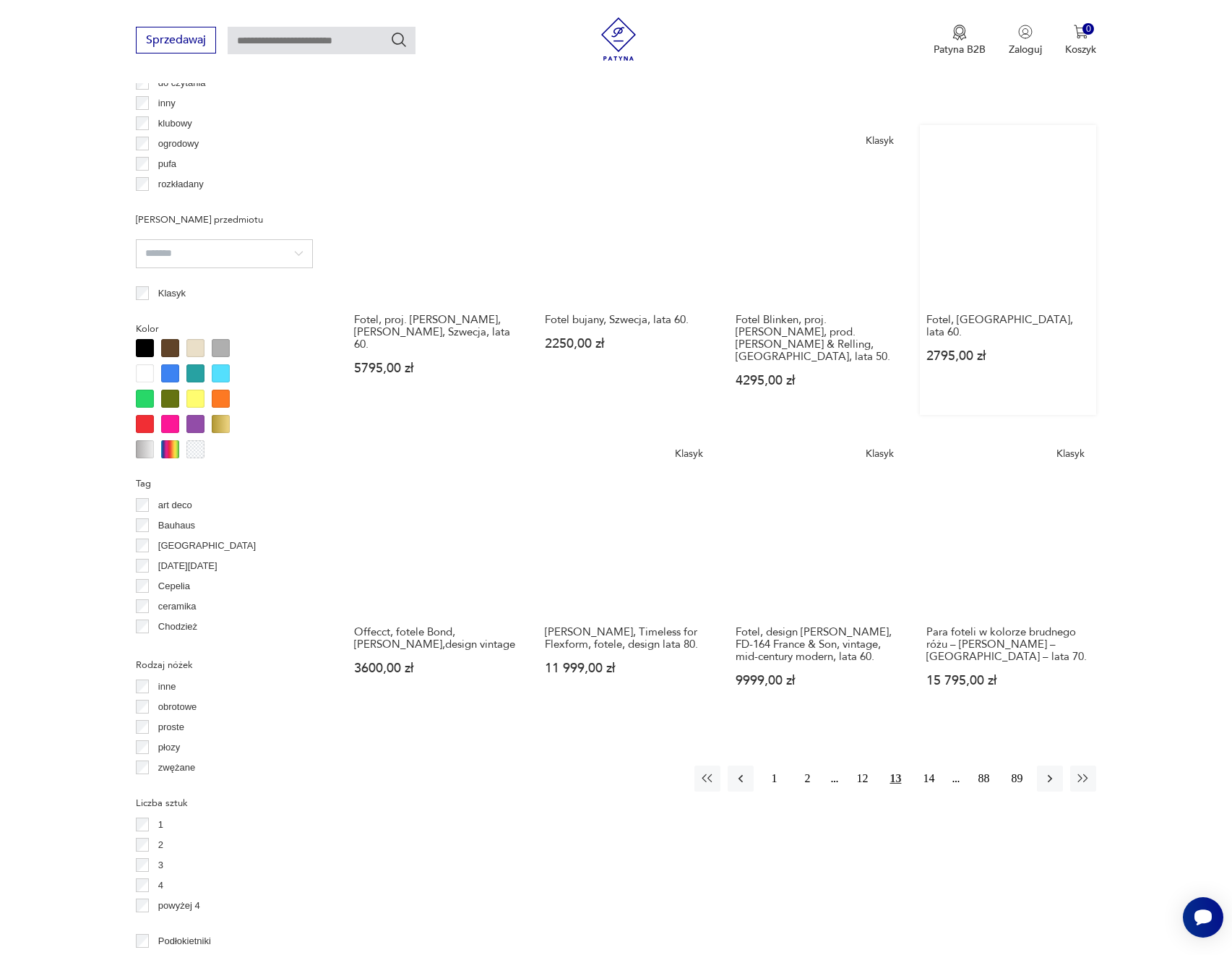
scroll to position [1136, 0]
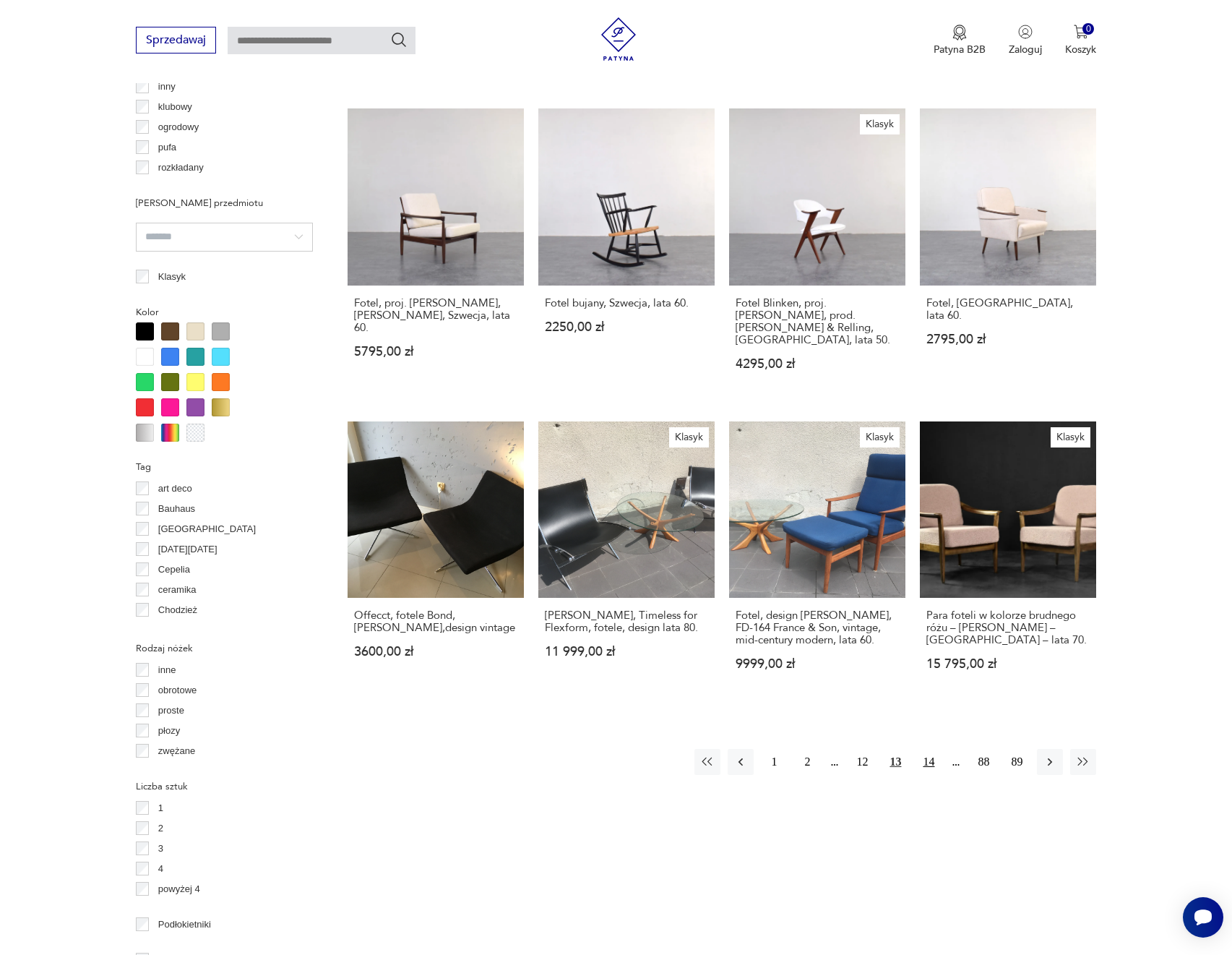
click at [931, 749] on button "14" at bounding box center [928, 761] width 26 height 26
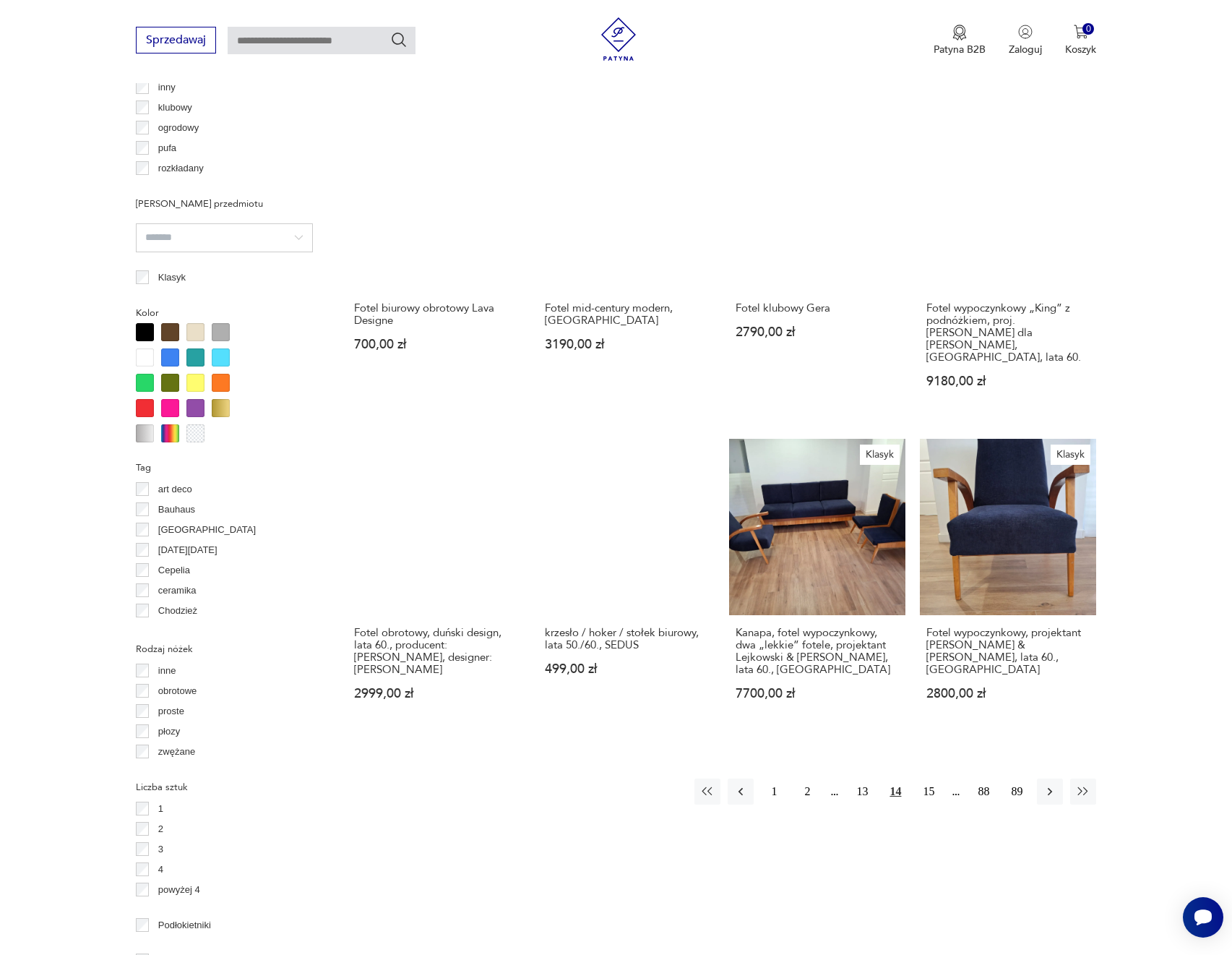
scroll to position [1136, 0]
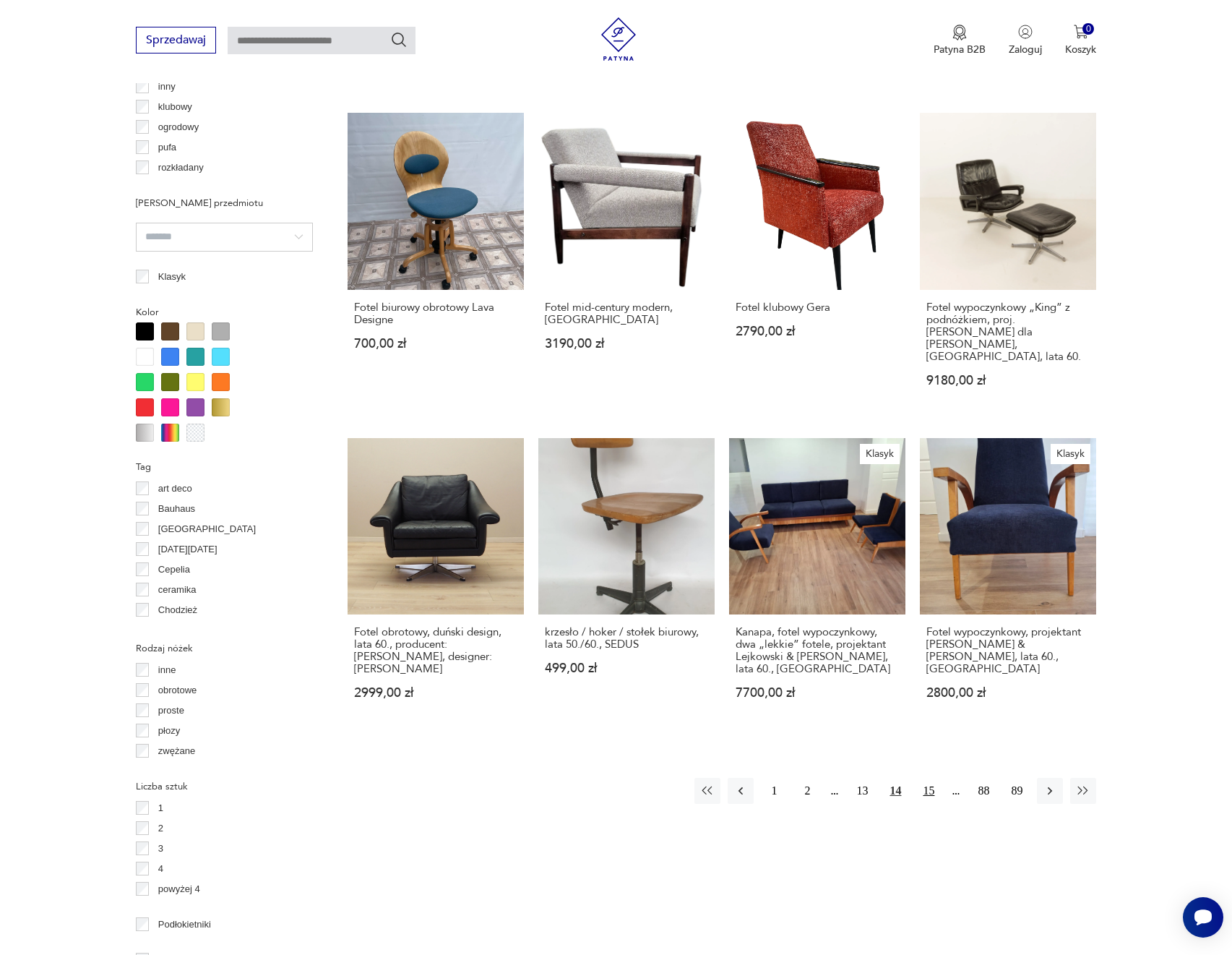
click at [920, 778] on button "15" at bounding box center [928, 791] width 26 height 26
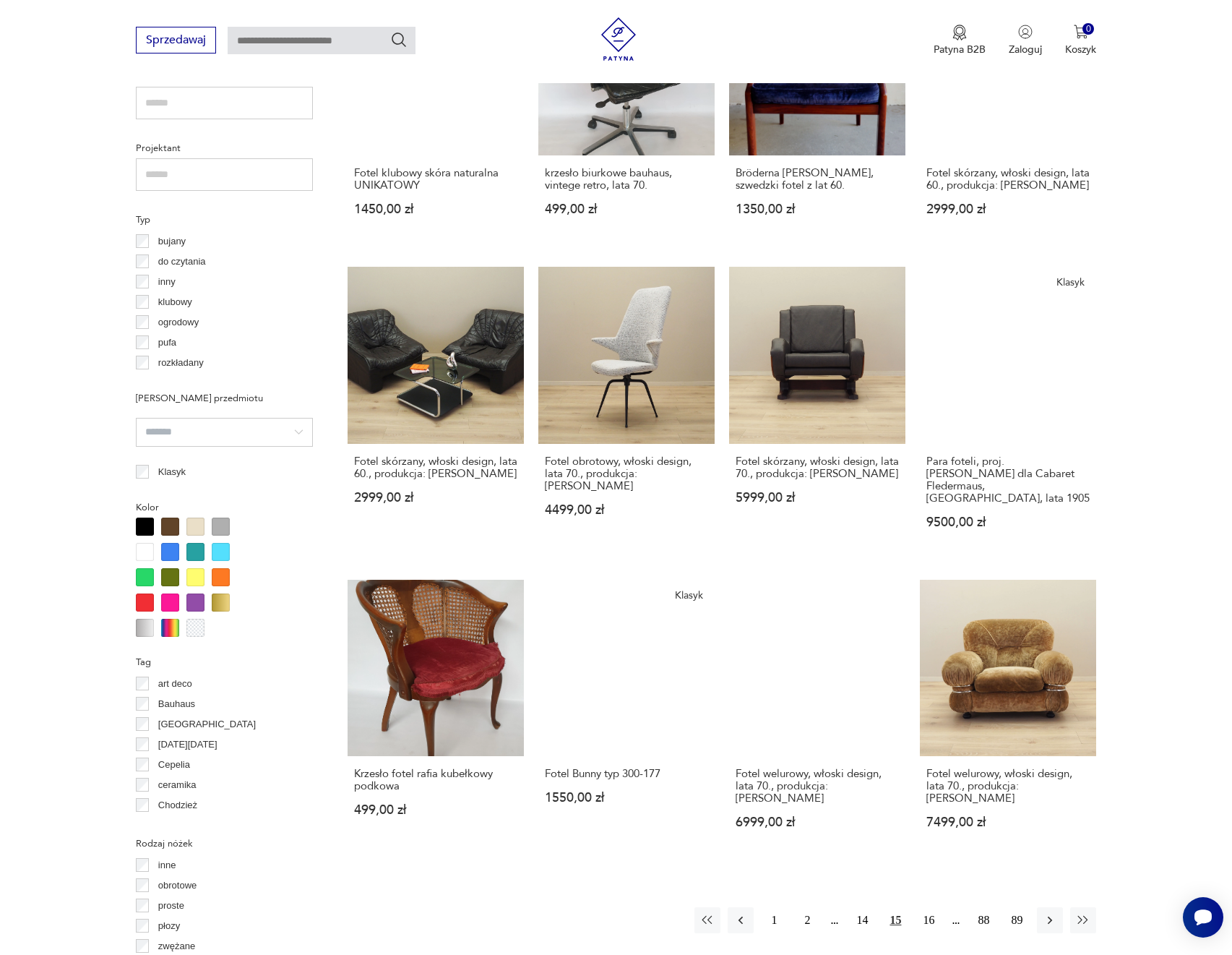
scroll to position [919, 0]
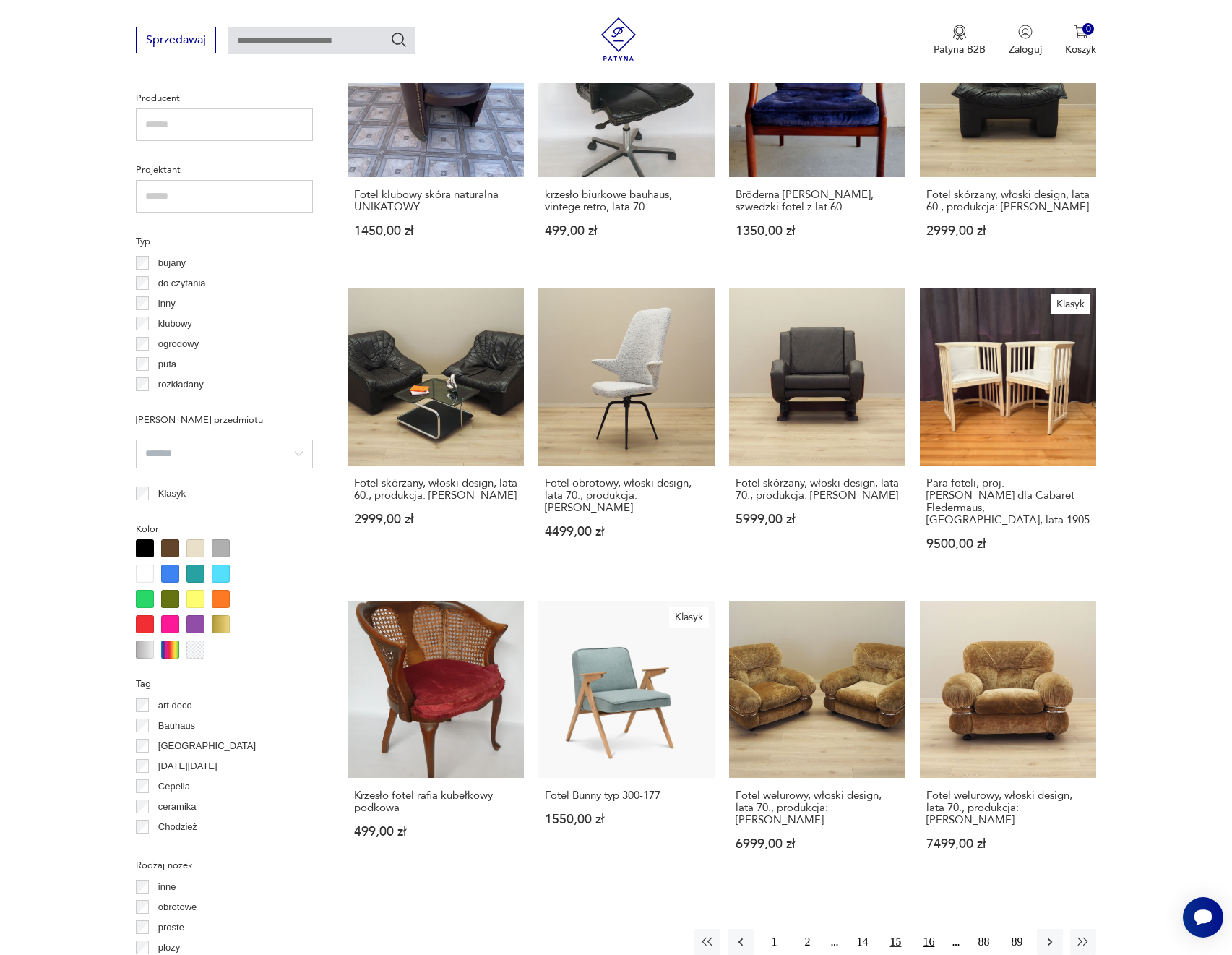
click at [938, 929] on button "16" at bounding box center [928, 942] width 26 height 26
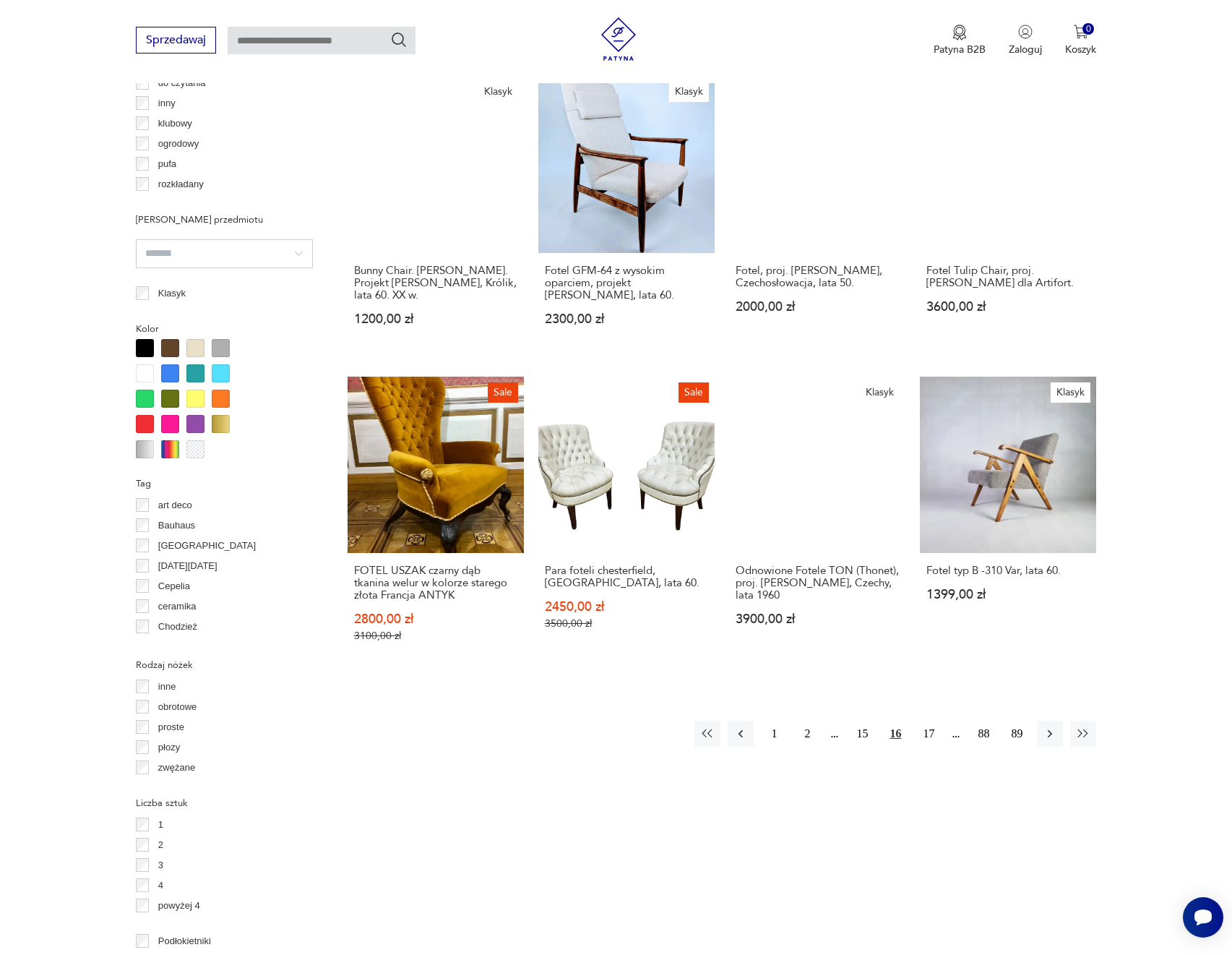
scroll to position [1280, 0]
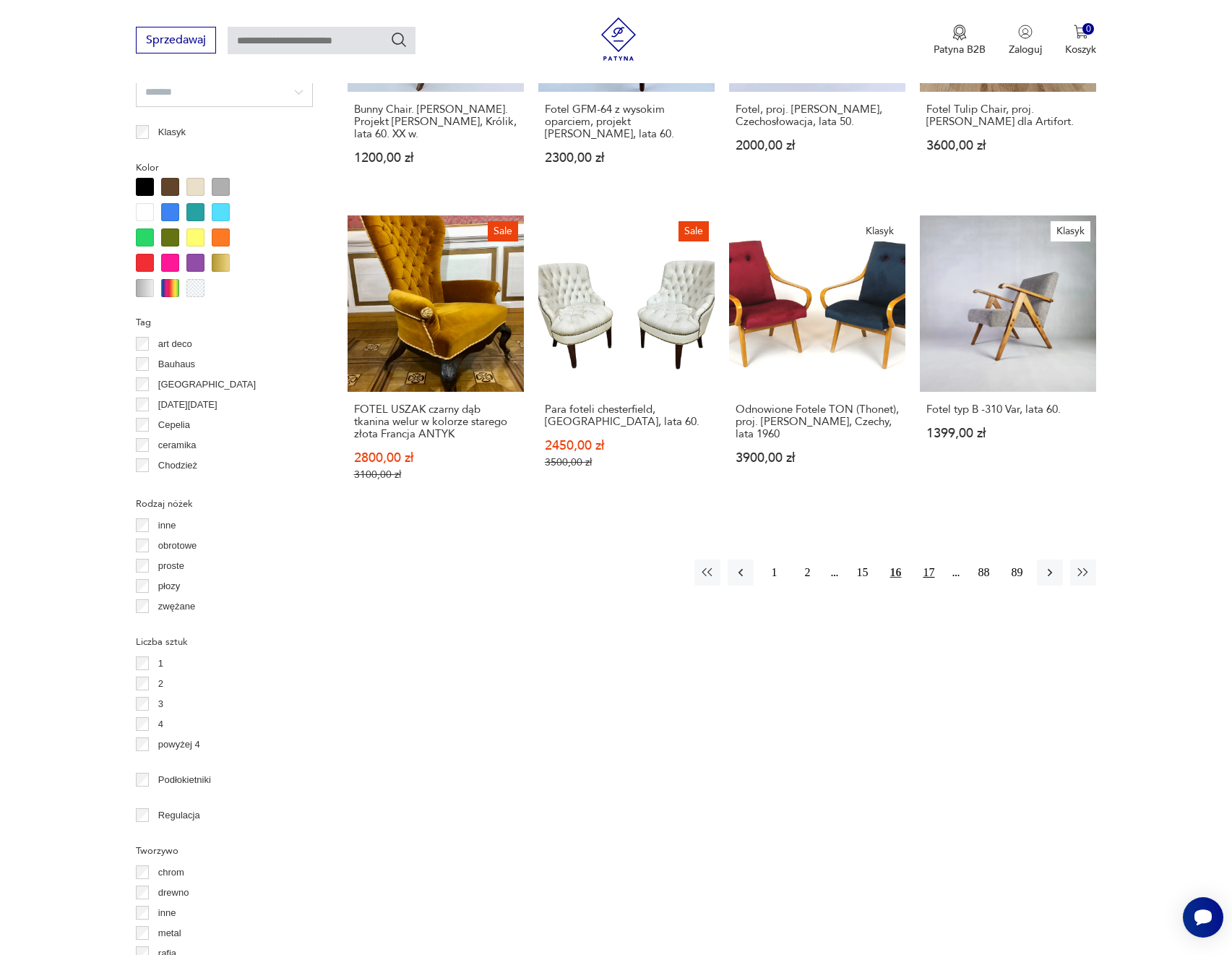
click at [932, 576] on button "17" at bounding box center [928, 572] width 26 height 26
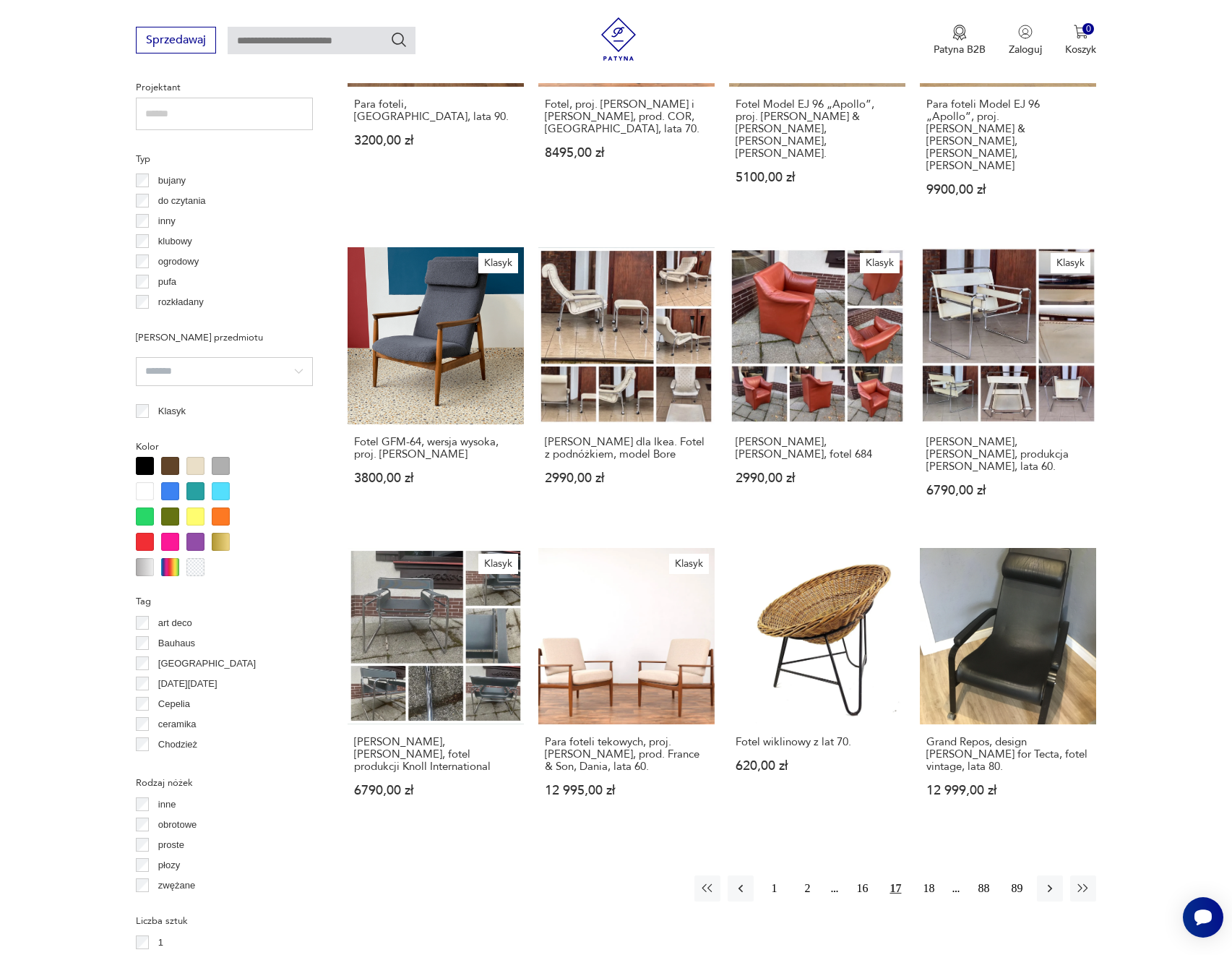
scroll to position [1063, 0]
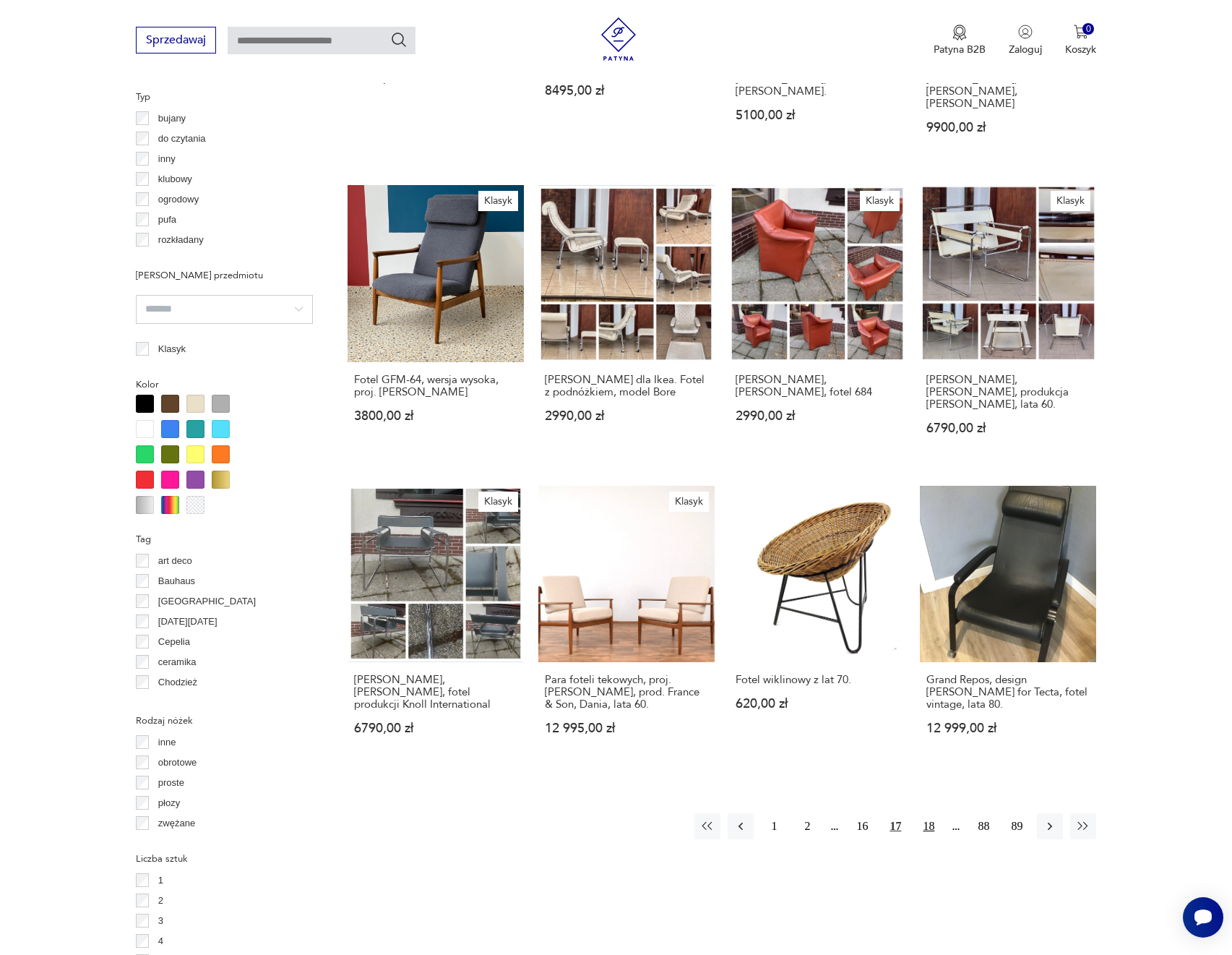
click at [935, 814] on button "18" at bounding box center [928, 826] width 26 height 26
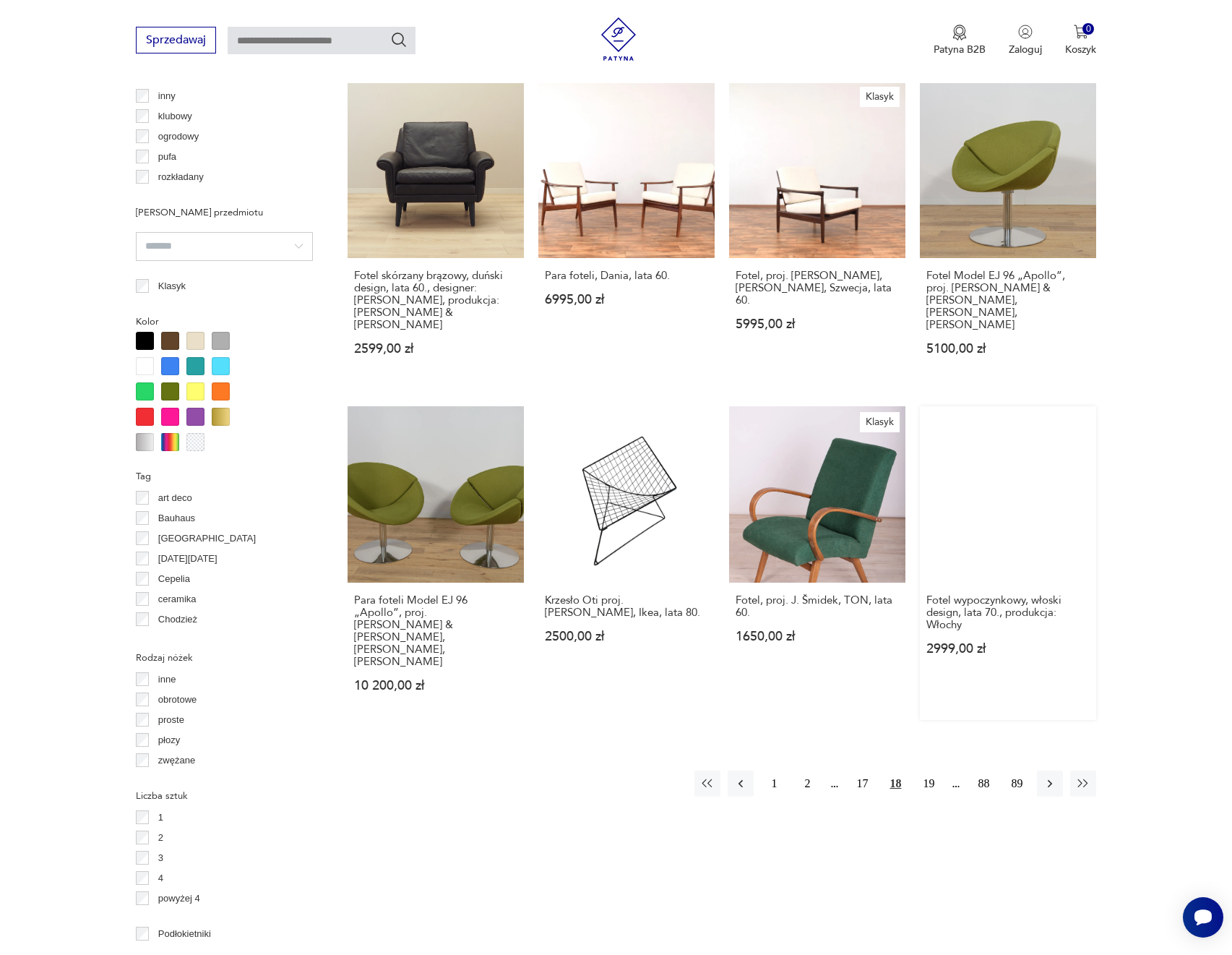
scroll to position [1136, 0]
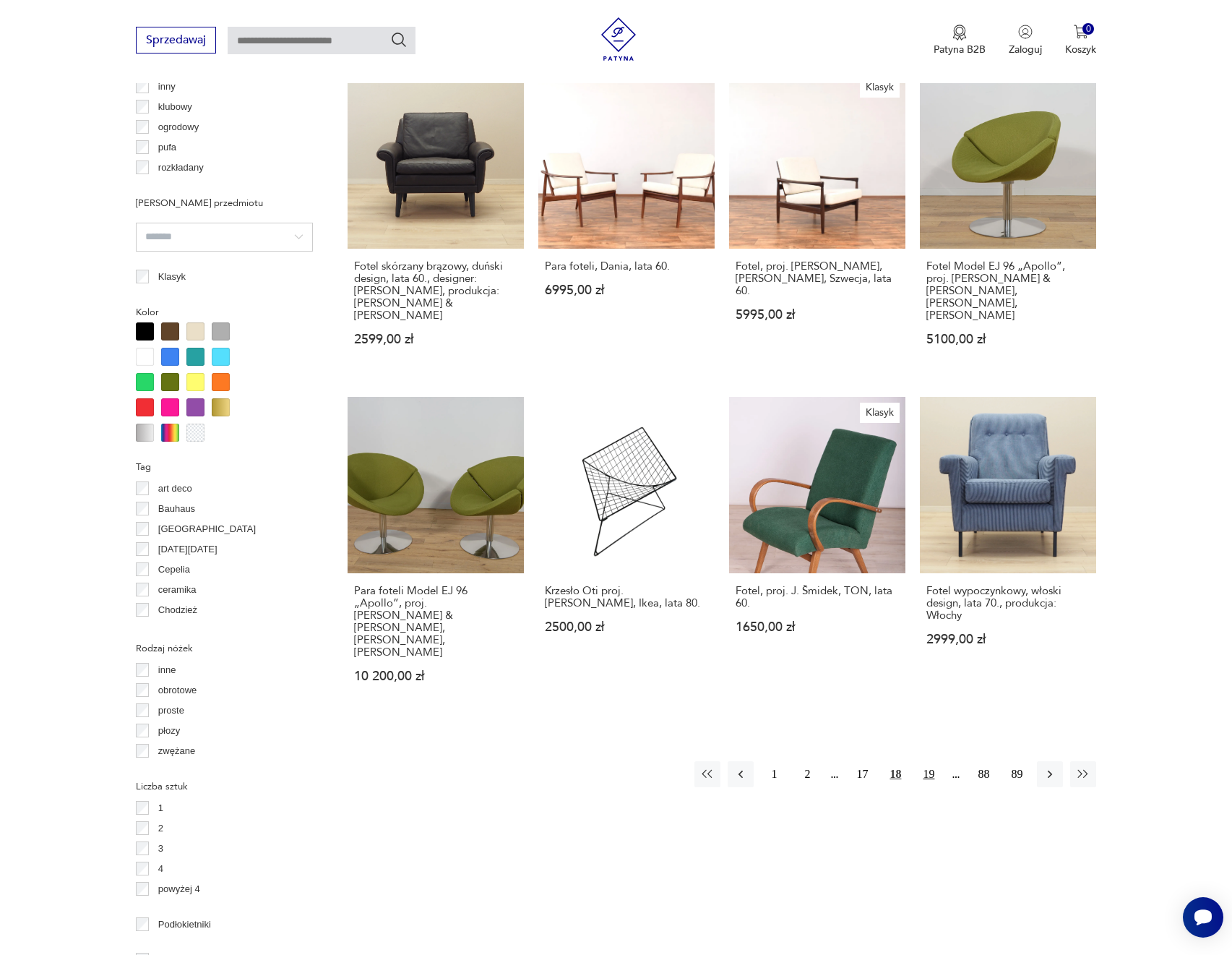
click at [920, 761] on button "19" at bounding box center [928, 773] width 26 height 26
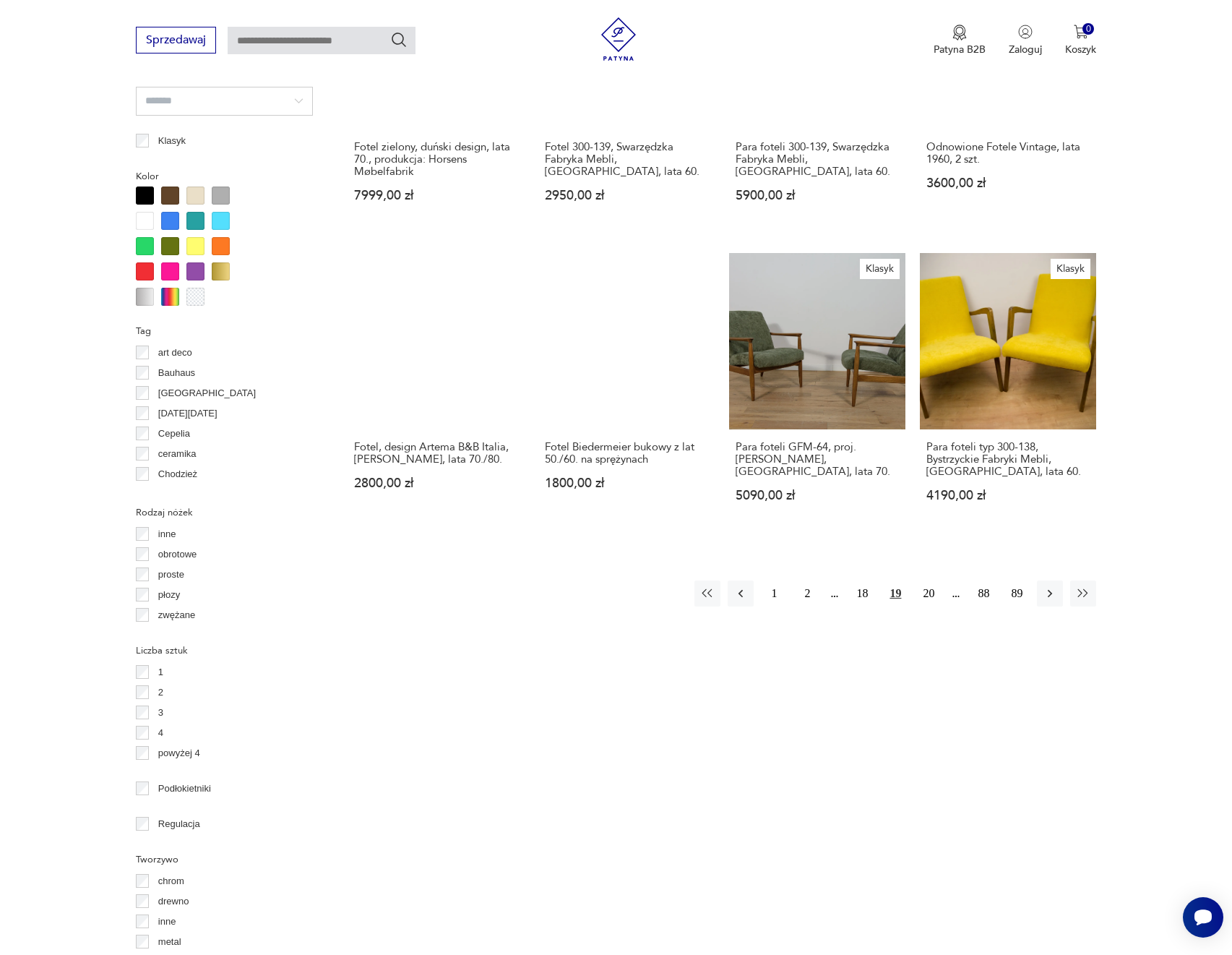
scroll to position [1280, 0]
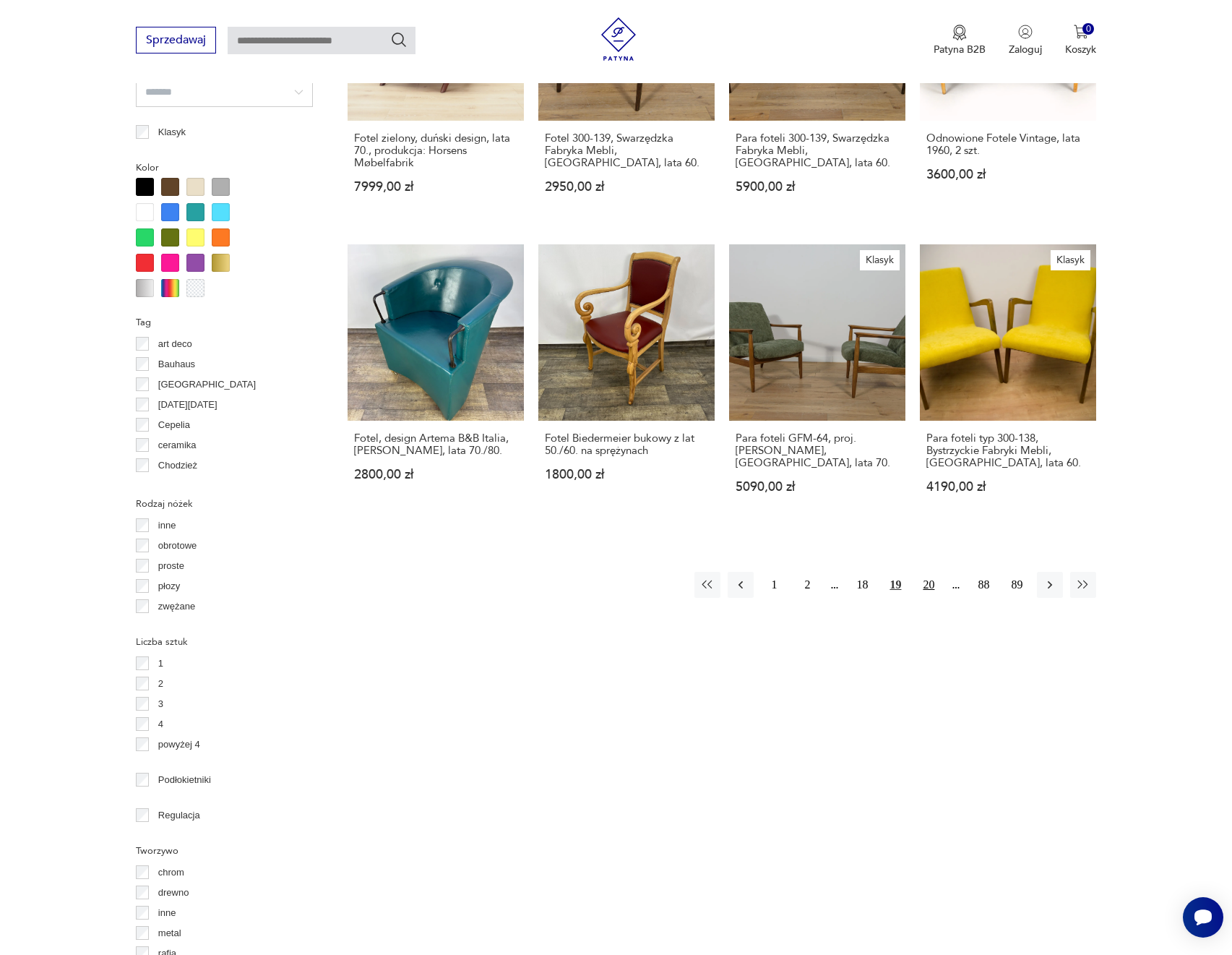
click at [927, 579] on button "20" at bounding box center [928, 584] width 26 height 26
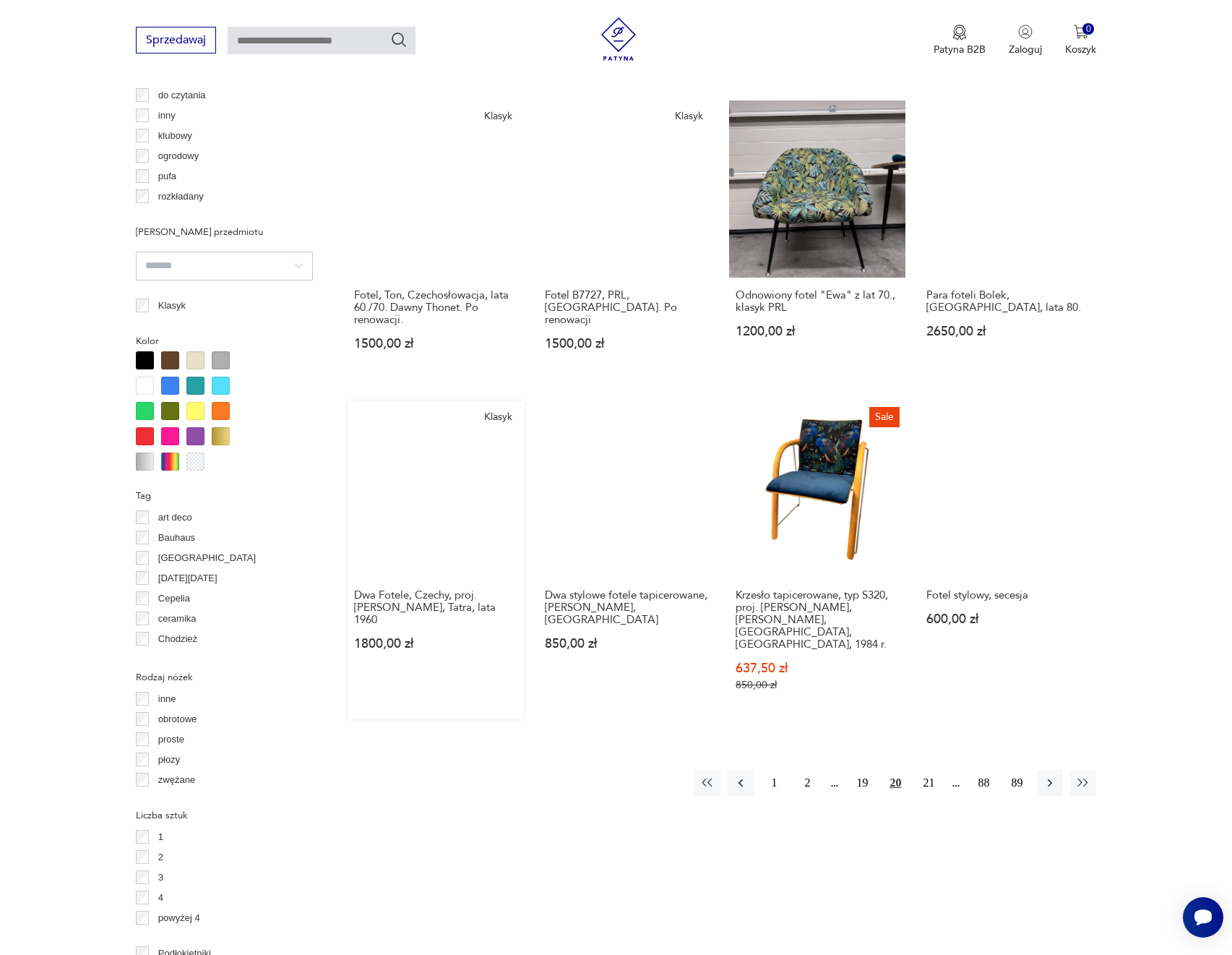
scroll to position [1136, 0]
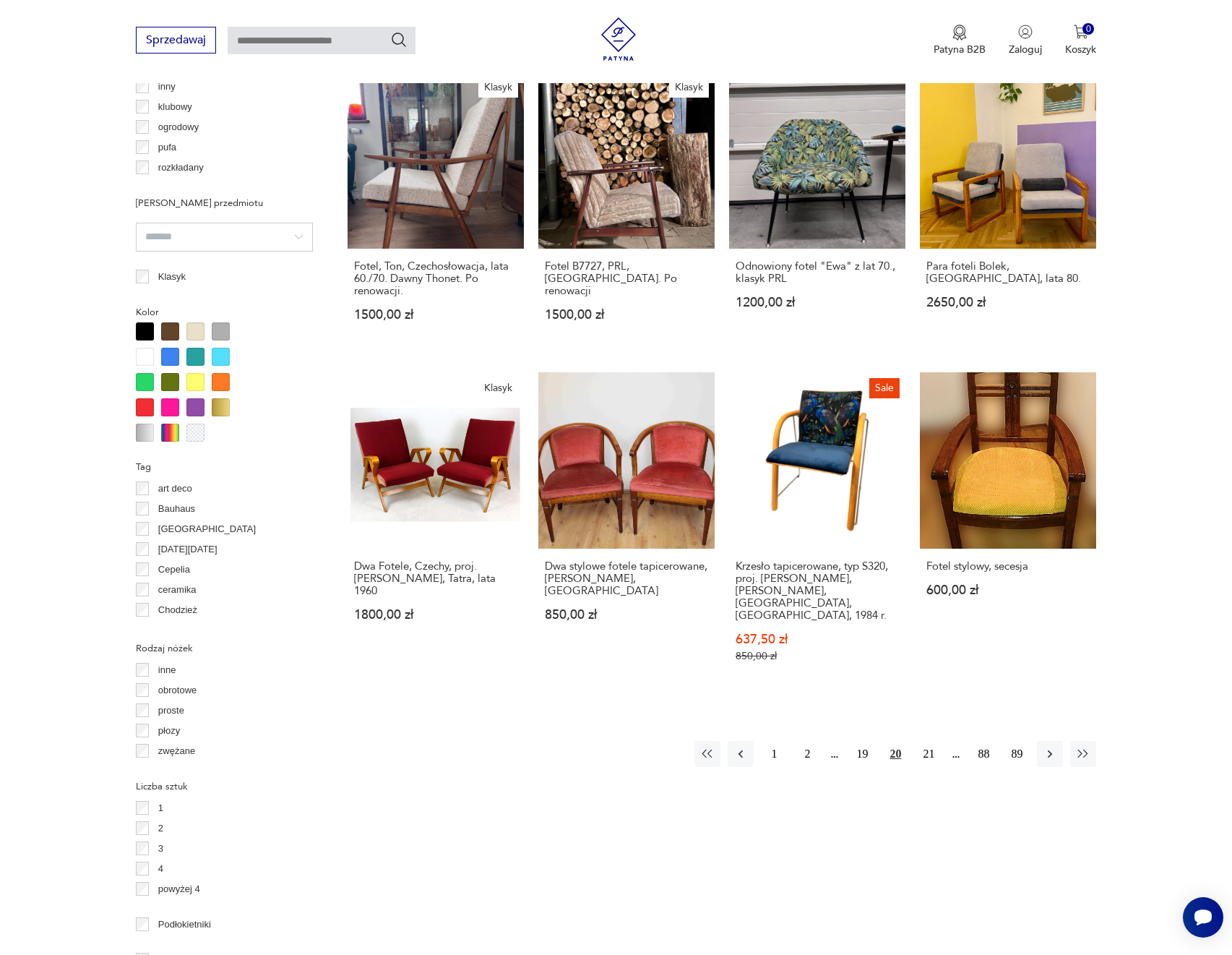
click at [169, 270] on p "Klasyk" at bounding box center [172, 276] width 28 height 16
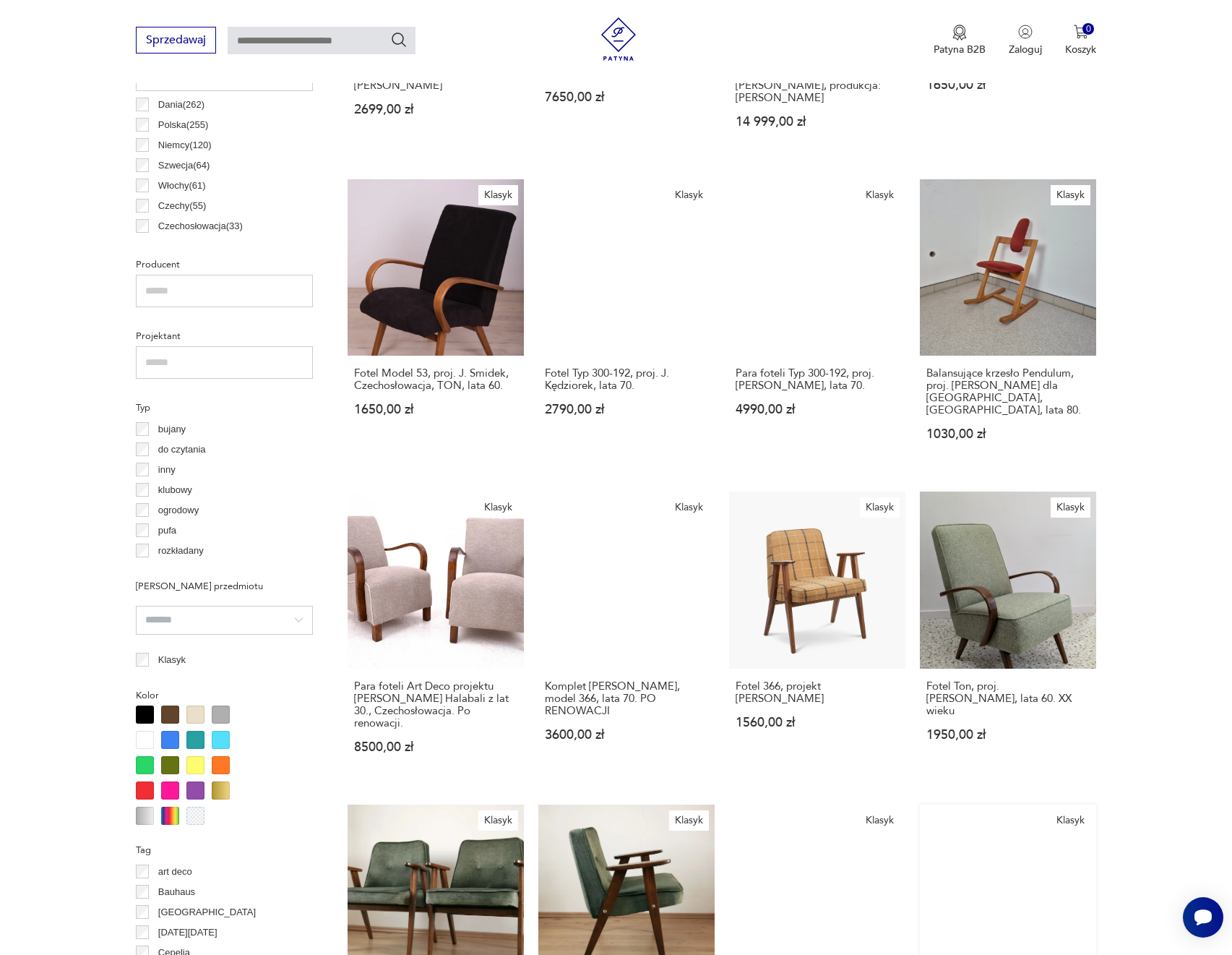
scroll to position [705, 0]
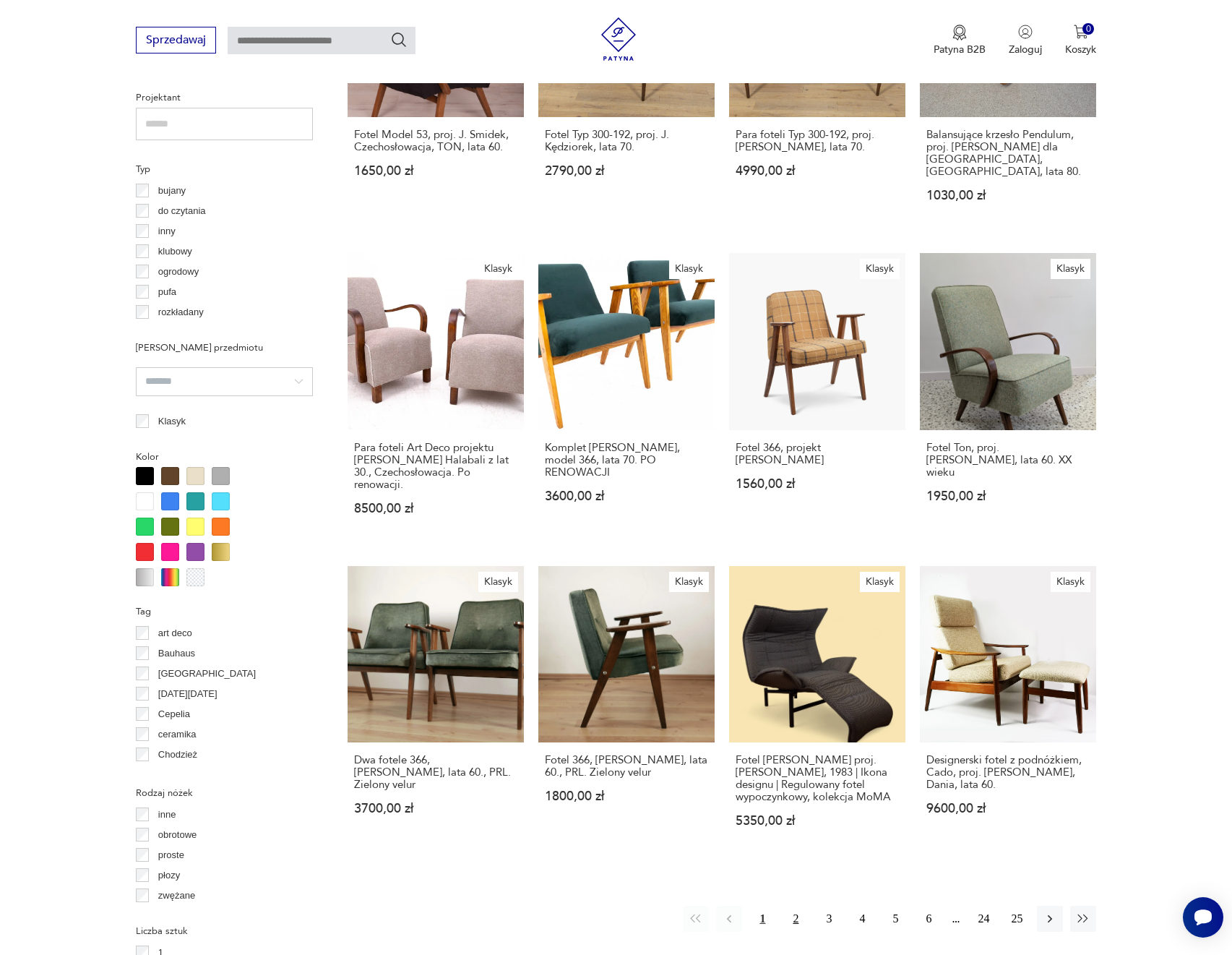
click at [787, 905] on button "2" at bounding box center [795, 918] width 26 height 26
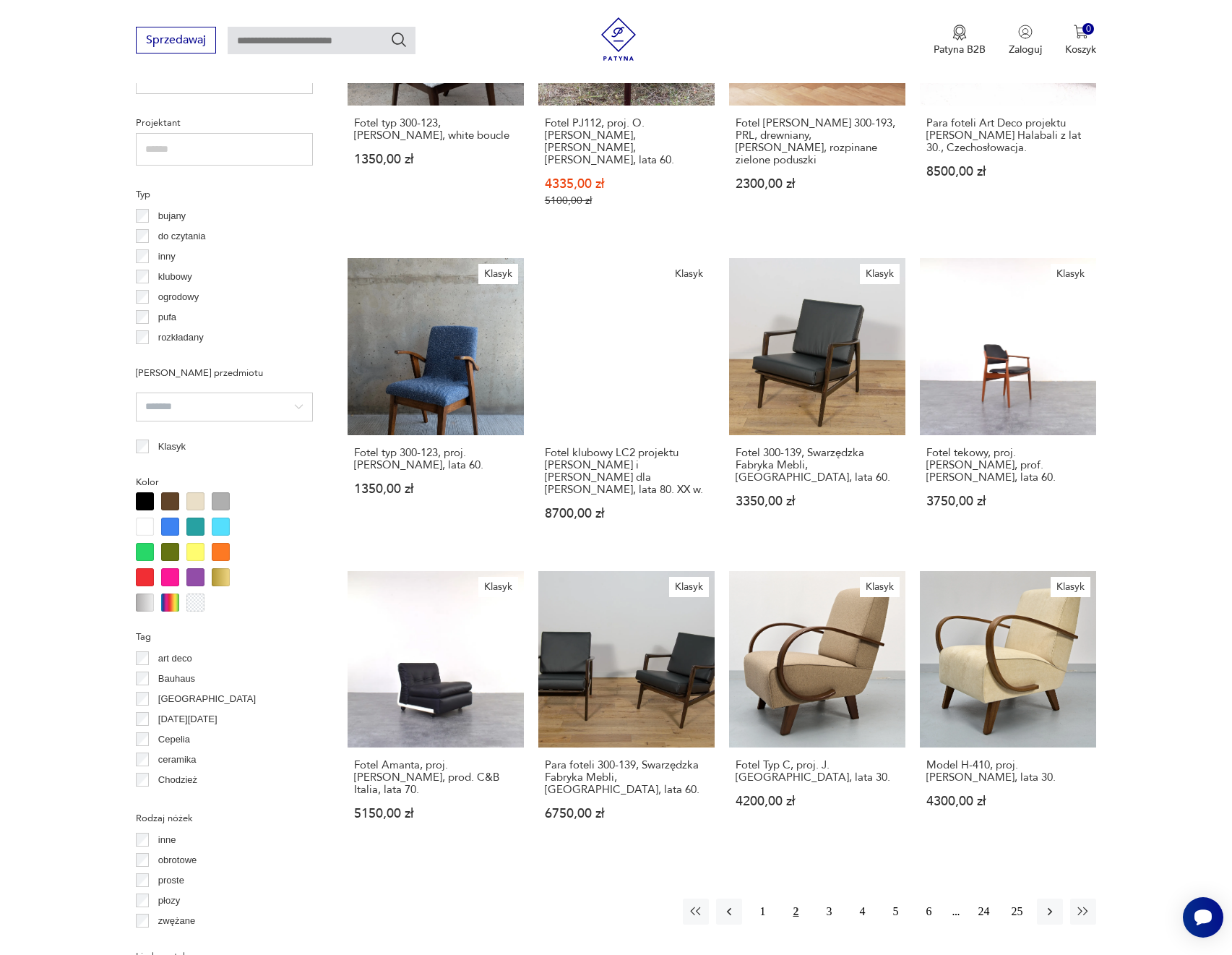
scroll to position [705, 0]
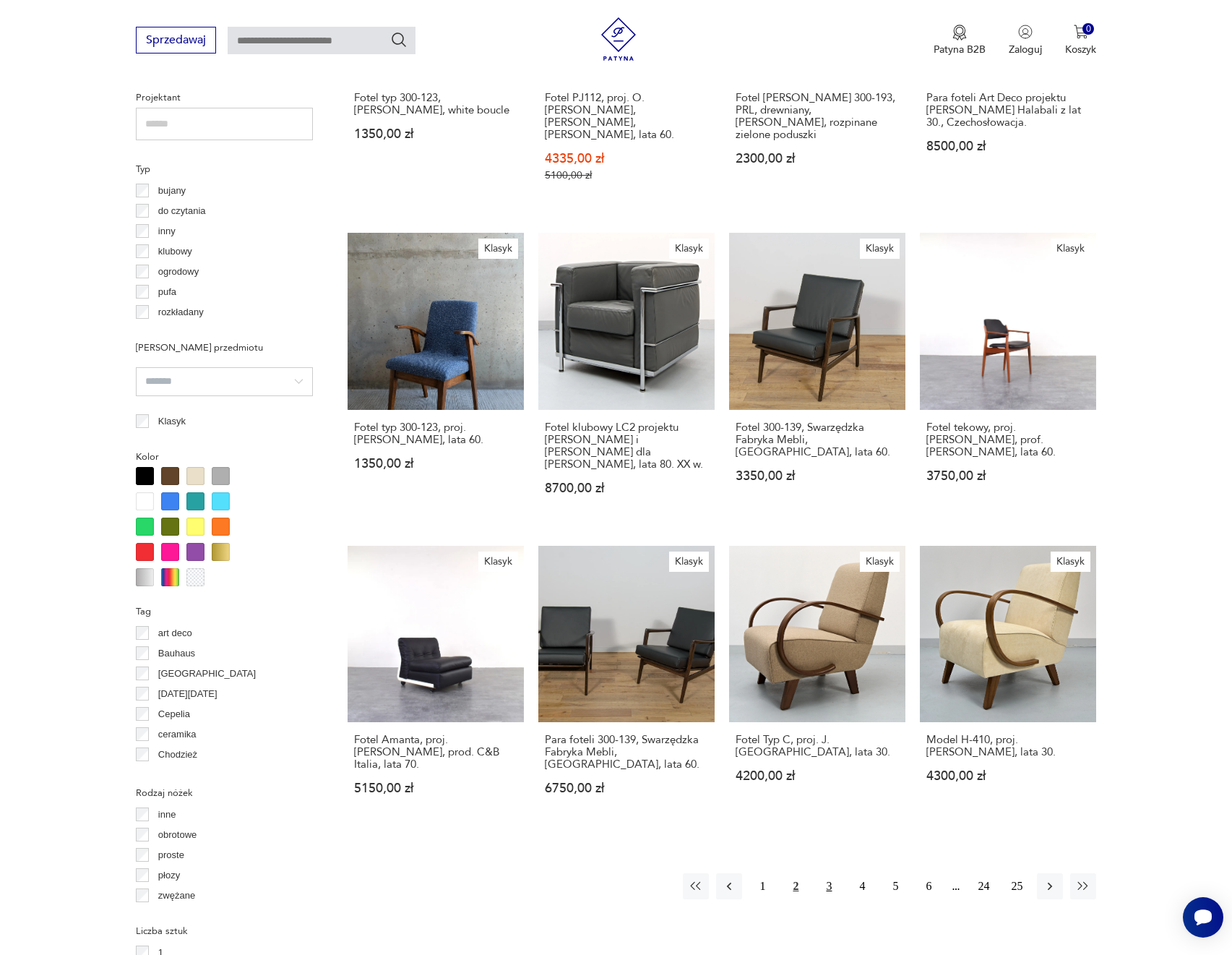
click at [828, 873] on button "3" at bounding box center [829, 885] width 26 height 26
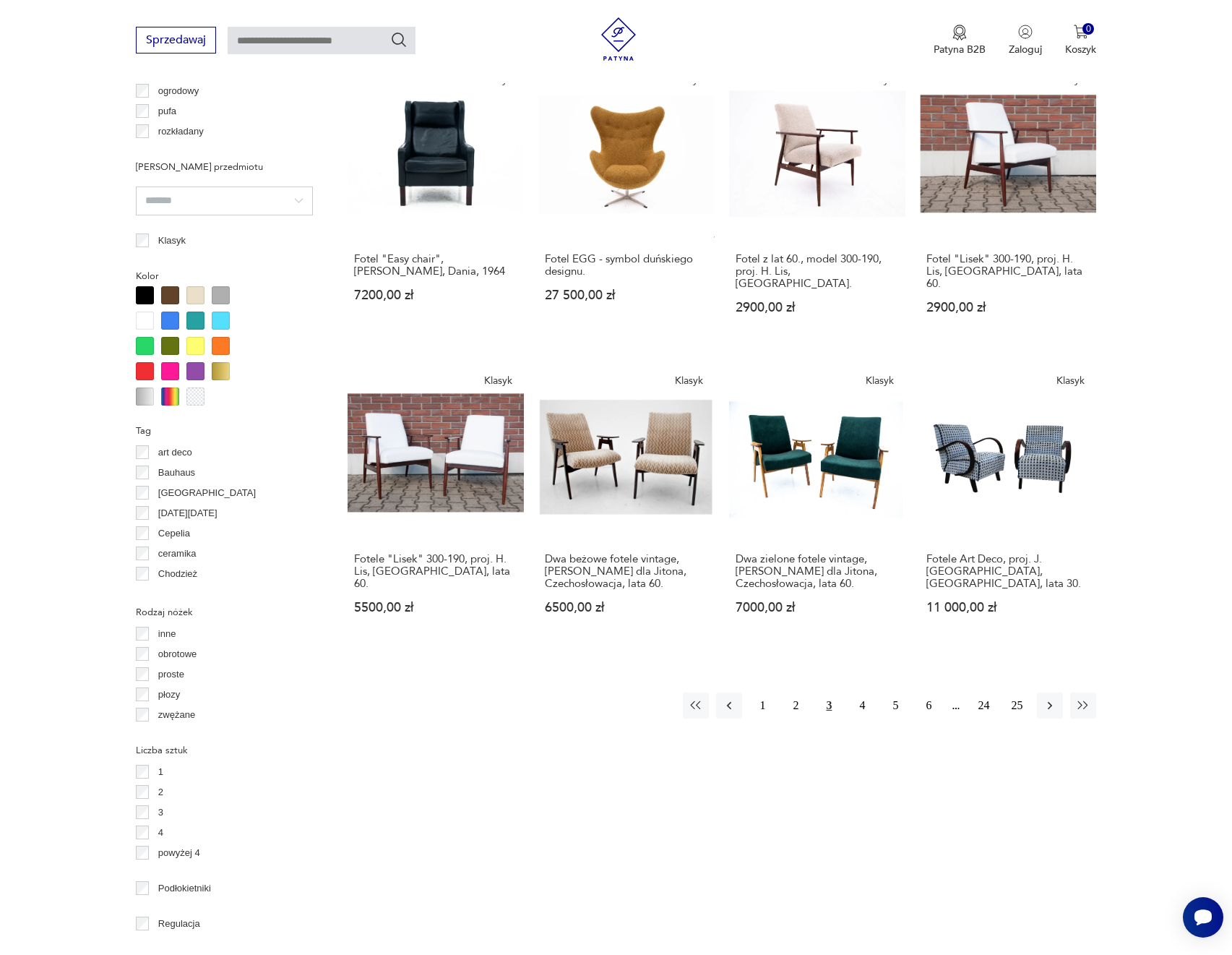
scroll to position [1210, 0]
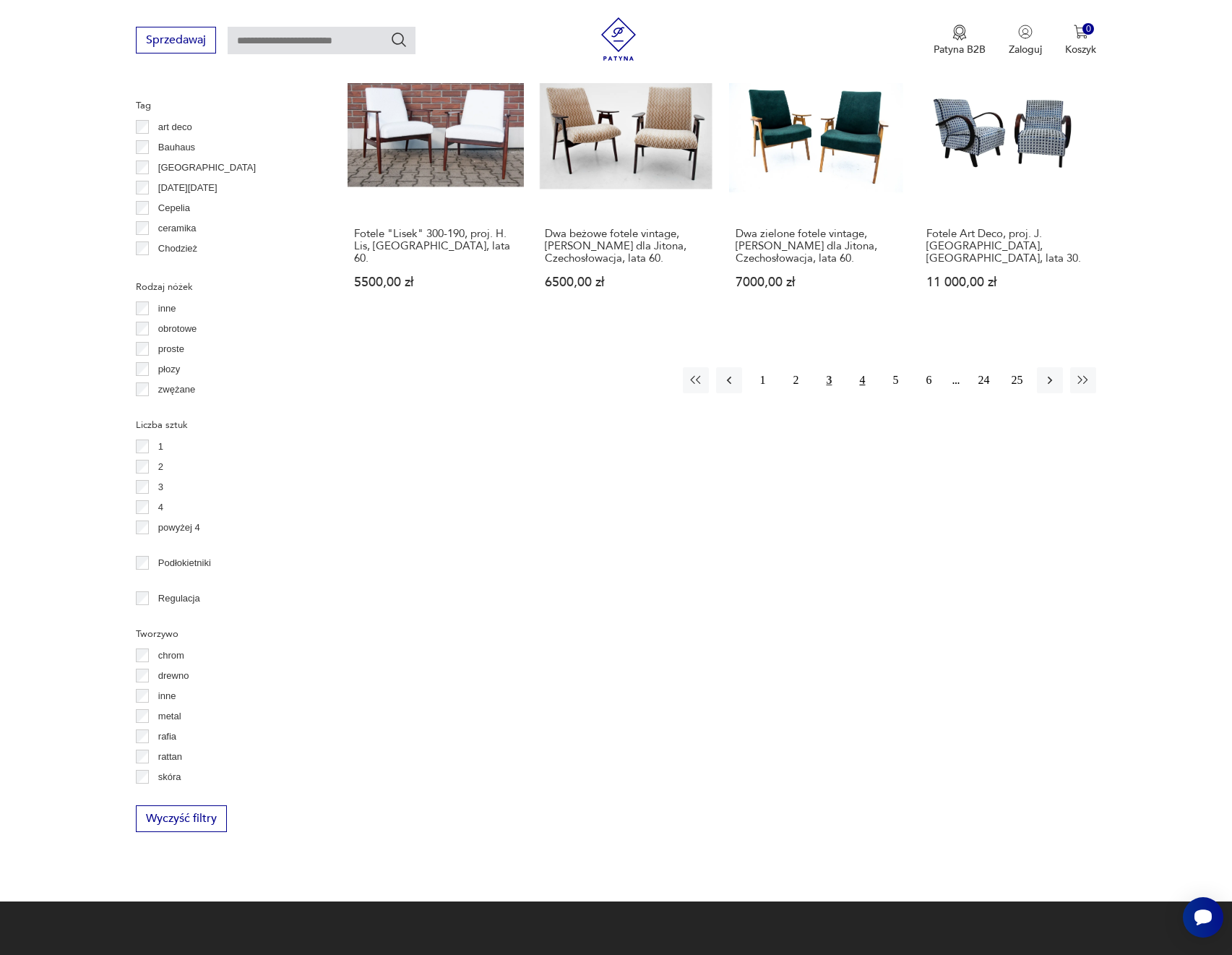
click at [867, 367] on button "4" at bounding box center [861, 380] width 26 height 26
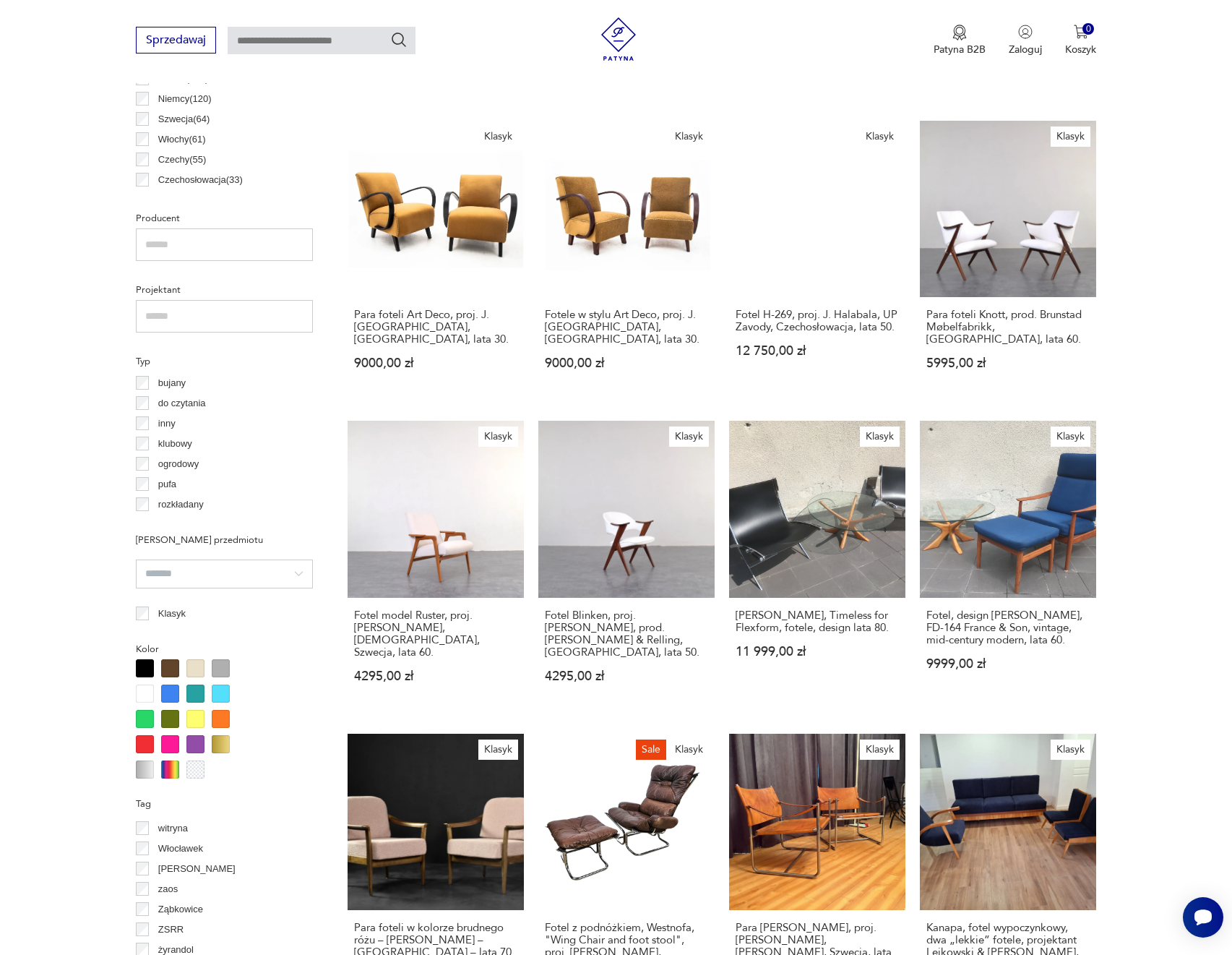
scroll to position [488, 0]
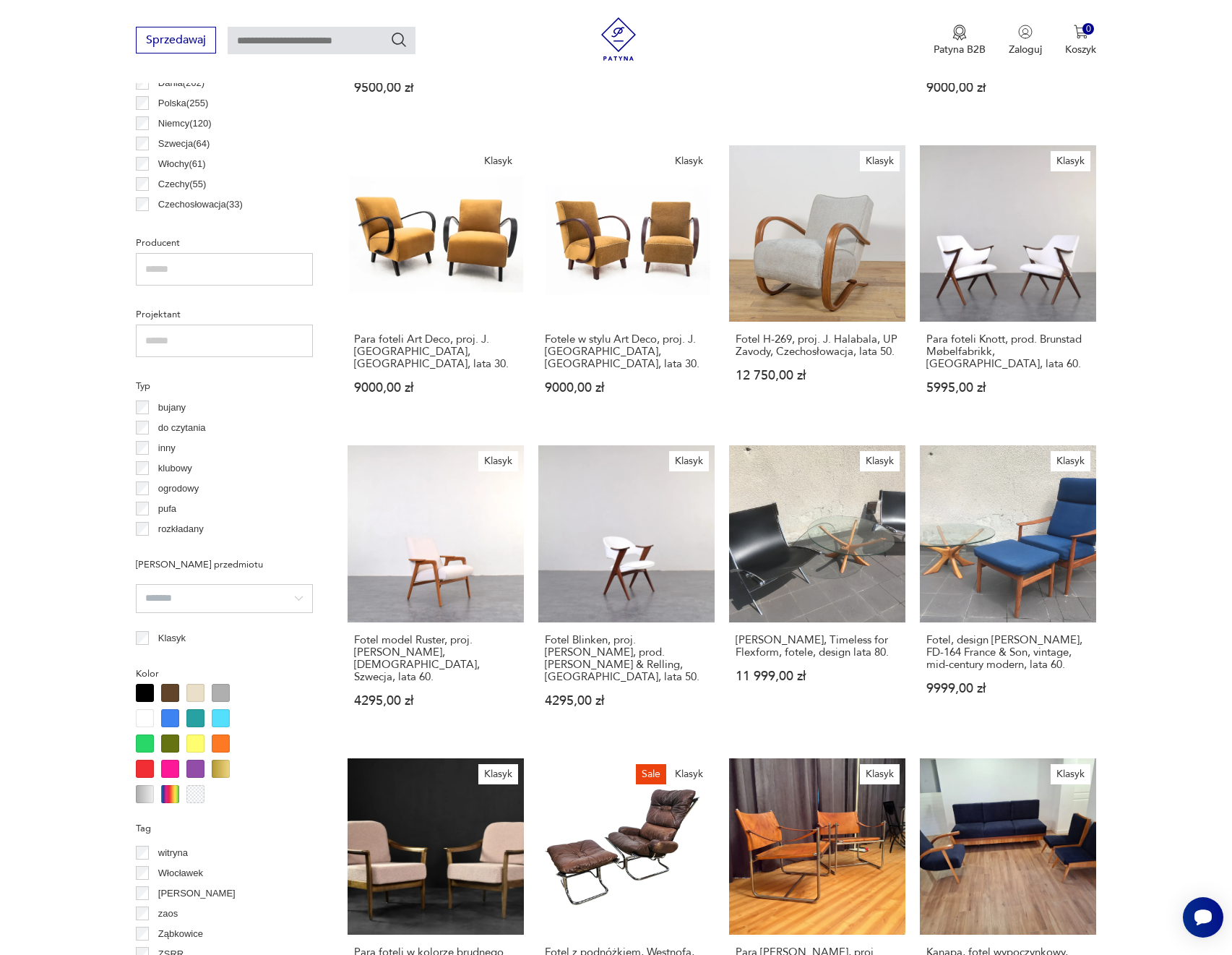
click at [226, 260] on input "text" at bounding box center [224, 270] width 177 height 33
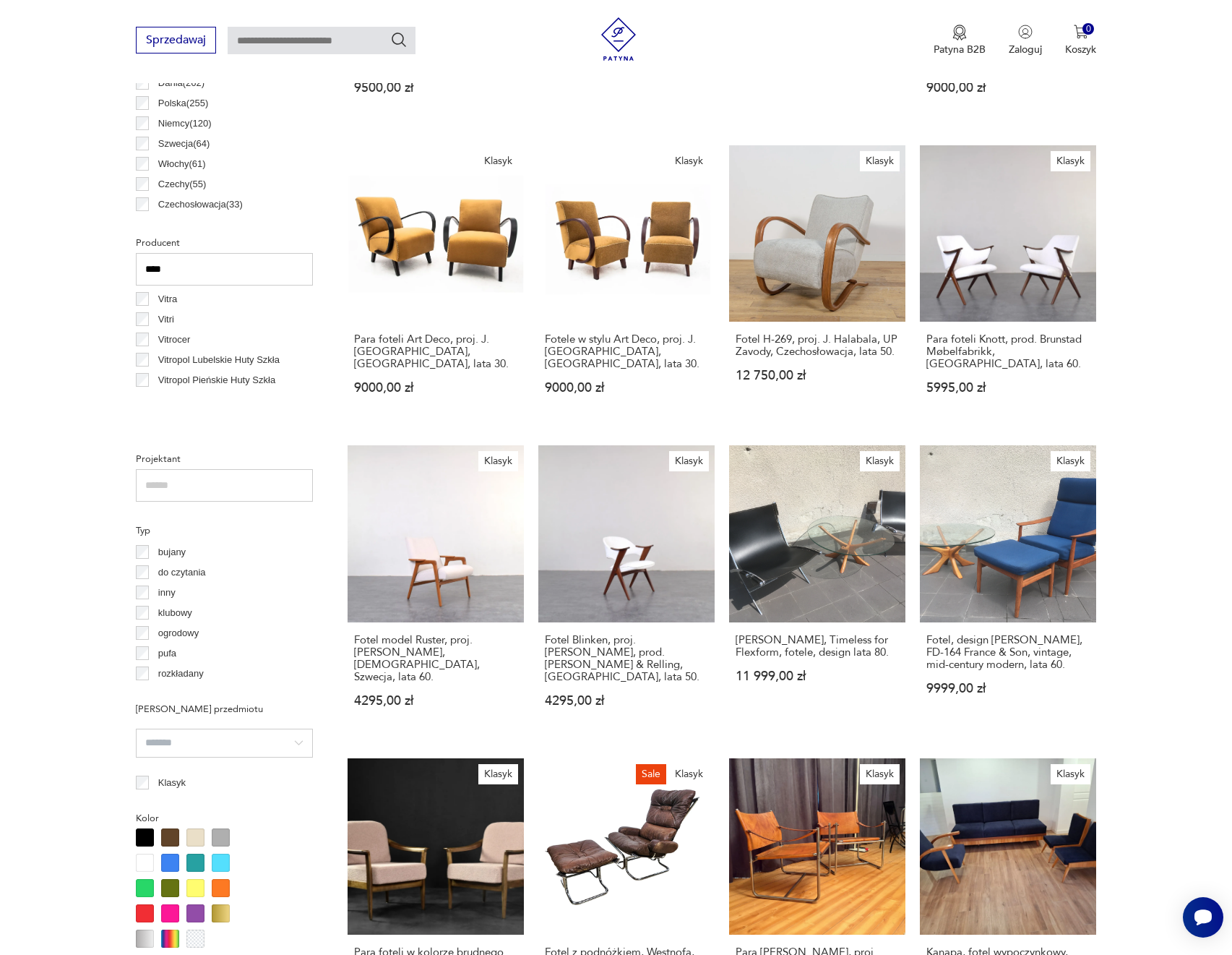
type input "****"
click at [196, 307] on div "Vitra" at bounding box center [224, 298] width 177 height 20
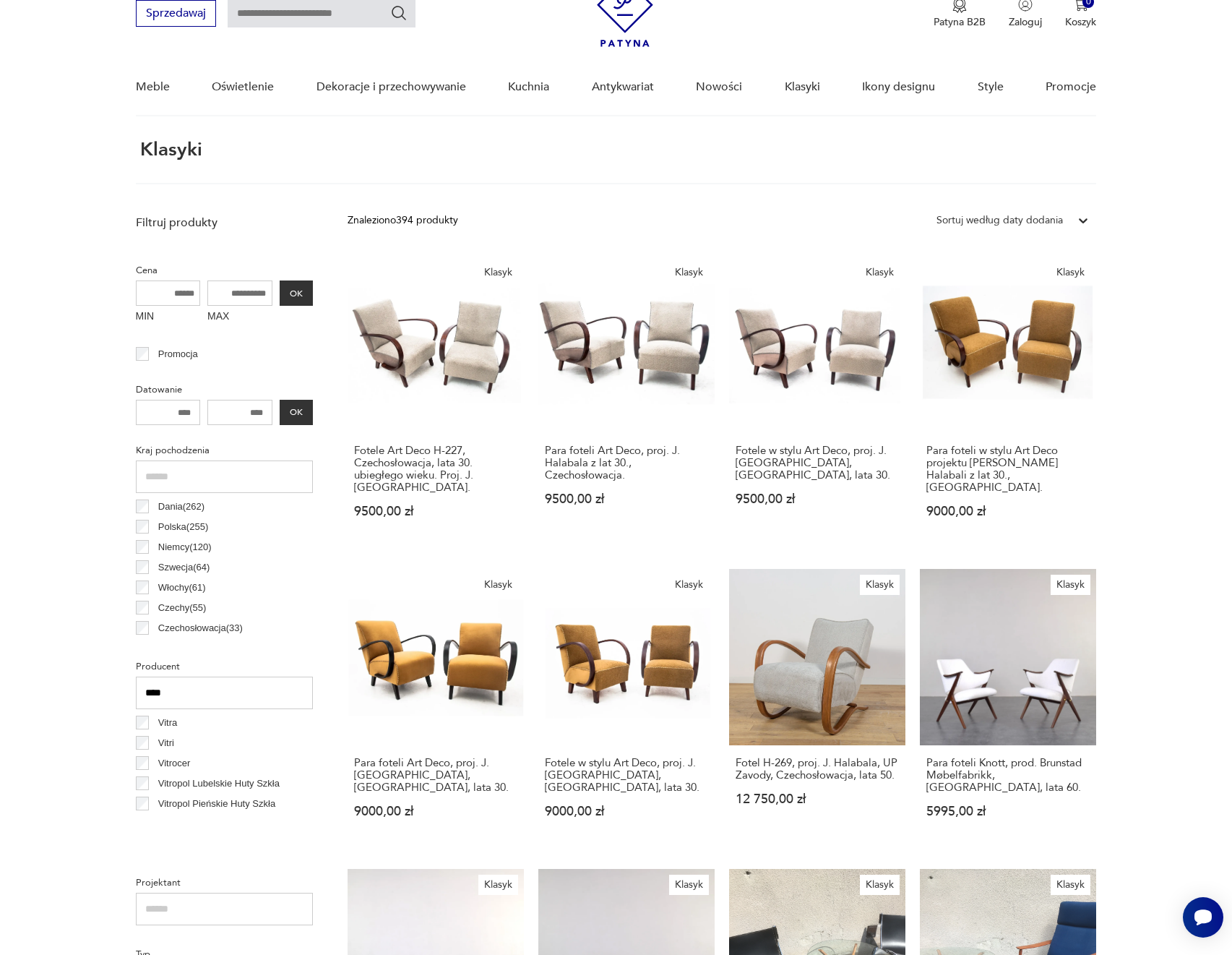
scroll to position [54, 0]
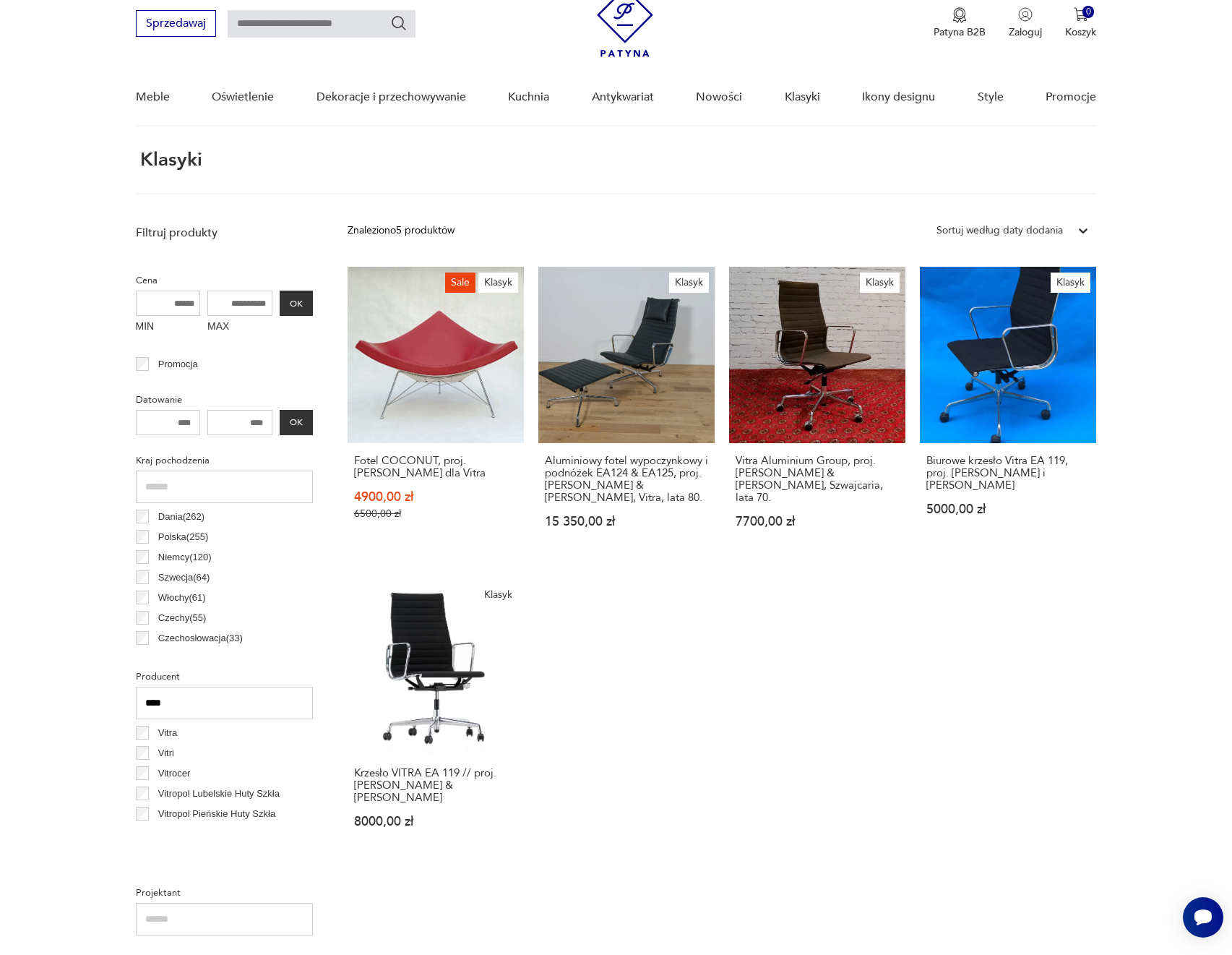
click at [186, 706] on input "****" at bounding box center [224, 703] width 177 height 33
drag, startPoint x: 188, startPoint y: 706, endPoint x: 99, endPoint y: 706, distance: 89.0
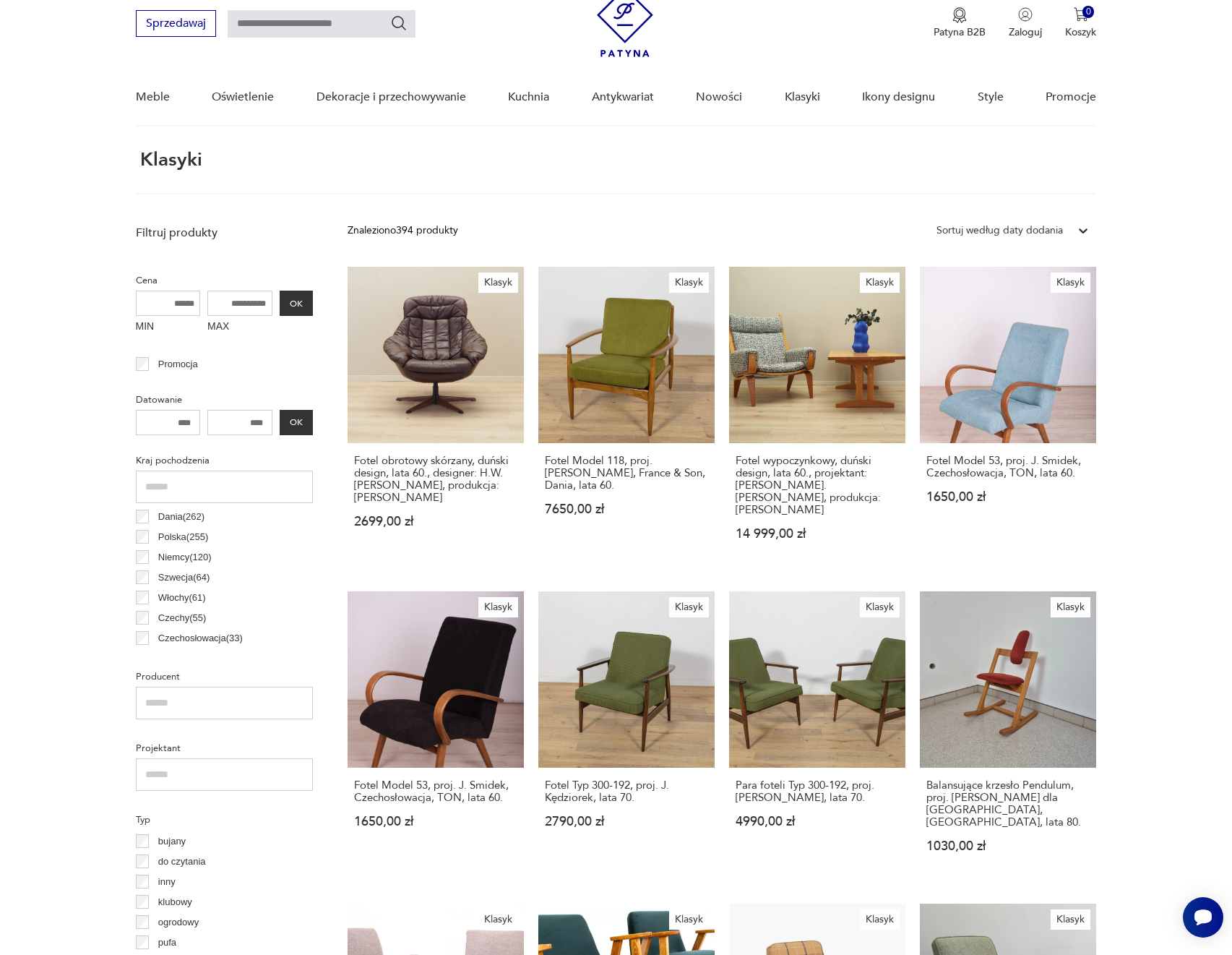
click at [188, 769] on input "text" at bounding box center [224, 774] width 177 height 33
type input "*"
